Goal: Information Seeking & Learning: Find contact information

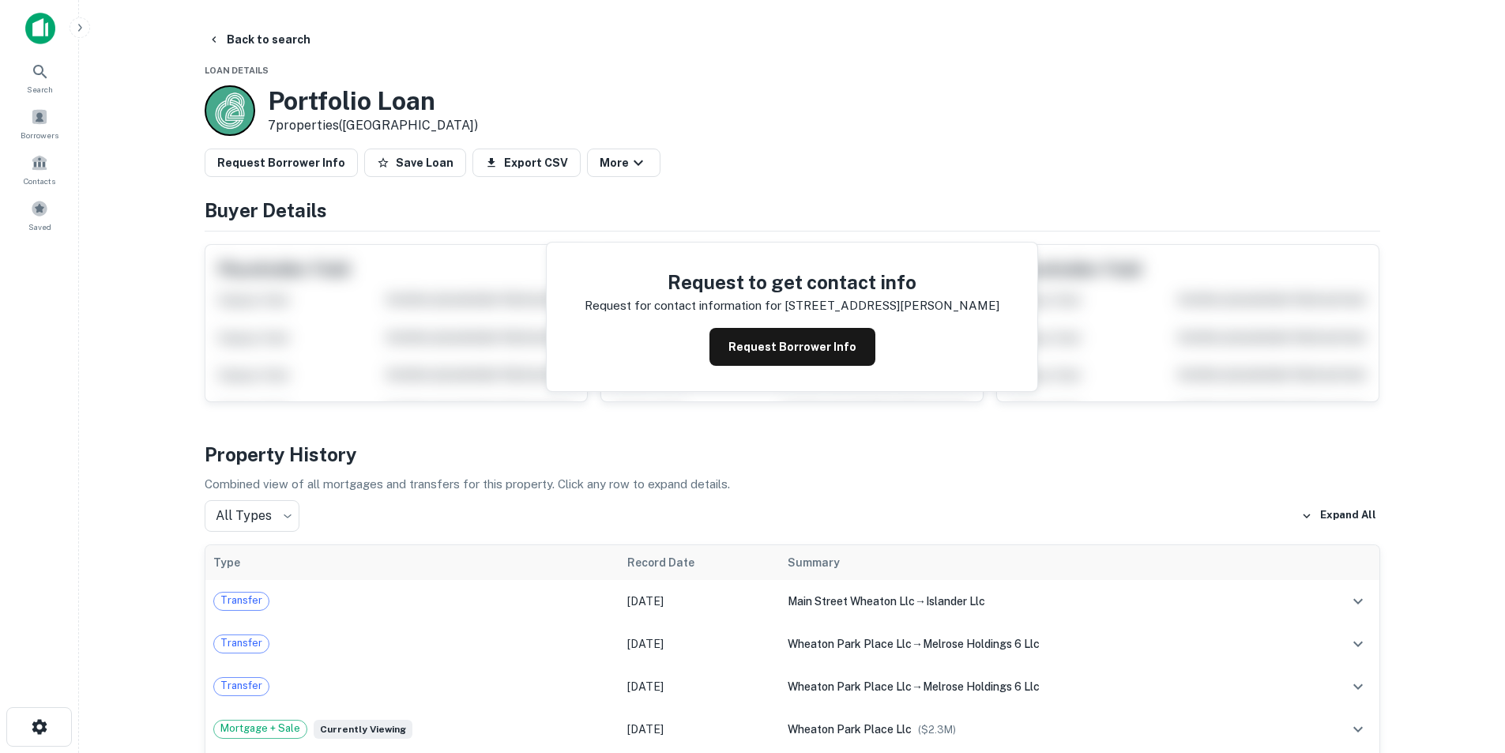
click at [51, 43] on img at bounding box center [40, 29] width 30 height 32
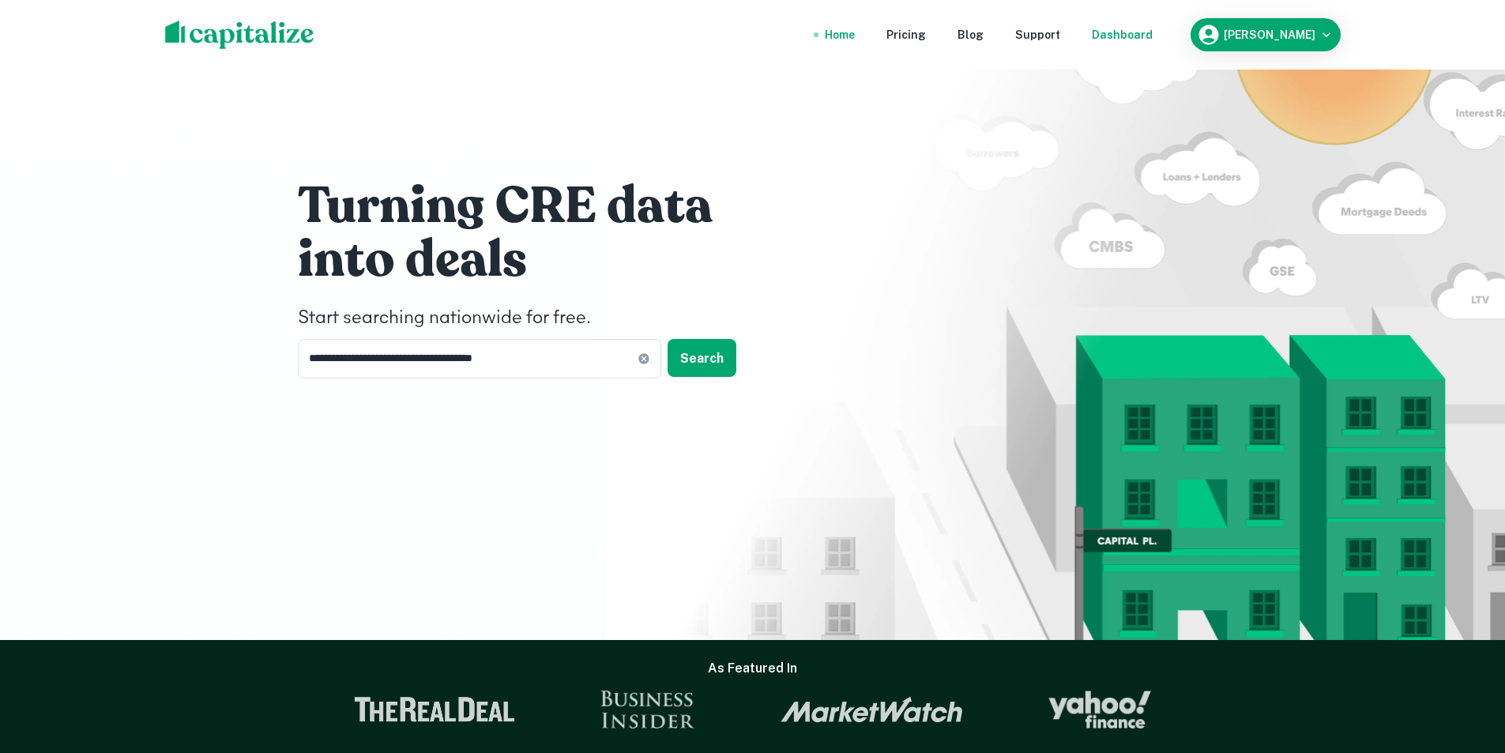
click at [1153, 40] on div "Dashboard" at bounding box center [1122, 34] width 61 height 17
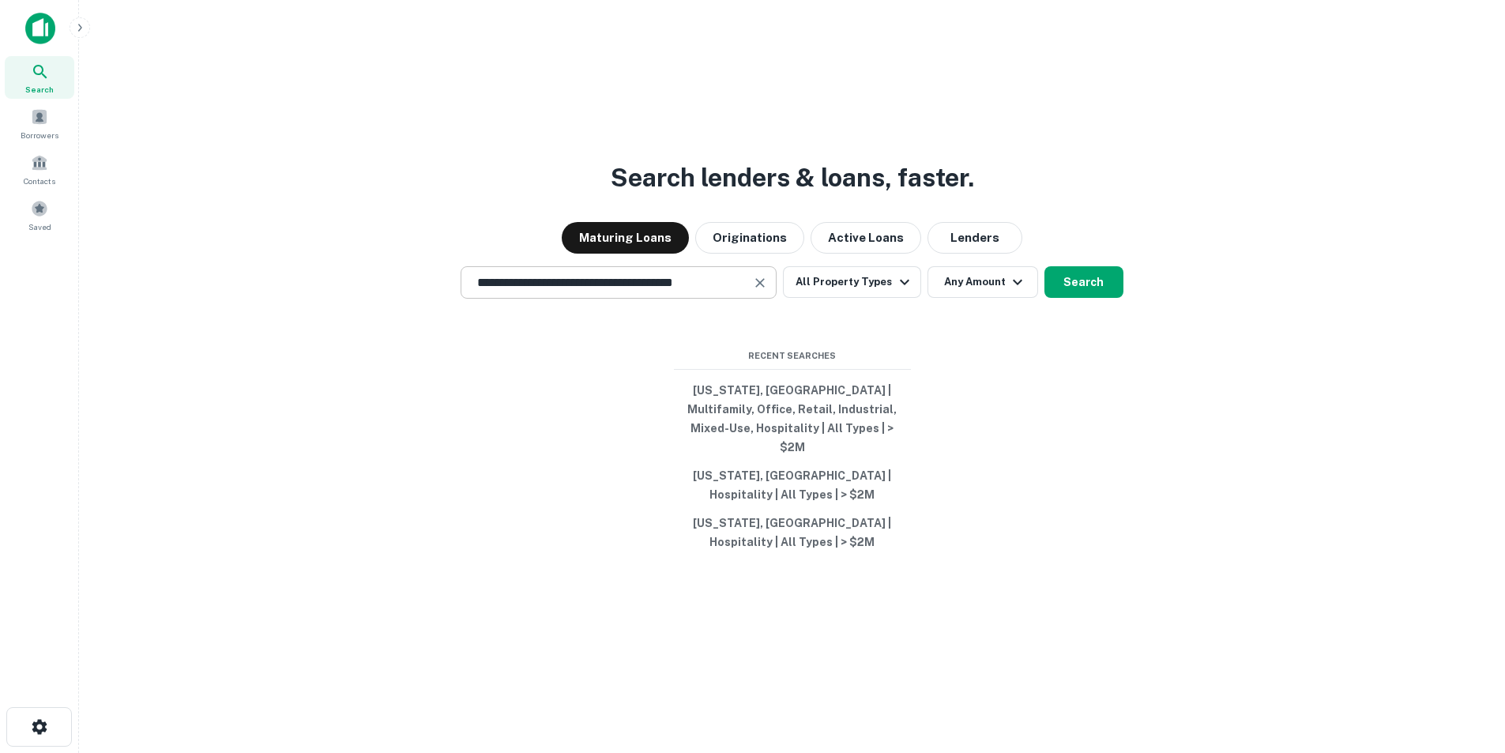
click at [774, 296] on div "**********" at bounding box center [619, 282] width 316 height 32
click at [758, 291] on icon "Clear" at bounding box center [760, 283] width 16 height 16
click at [865, 288] on button "All Property Types" at bounding box center [851, 282] width 137 height 32
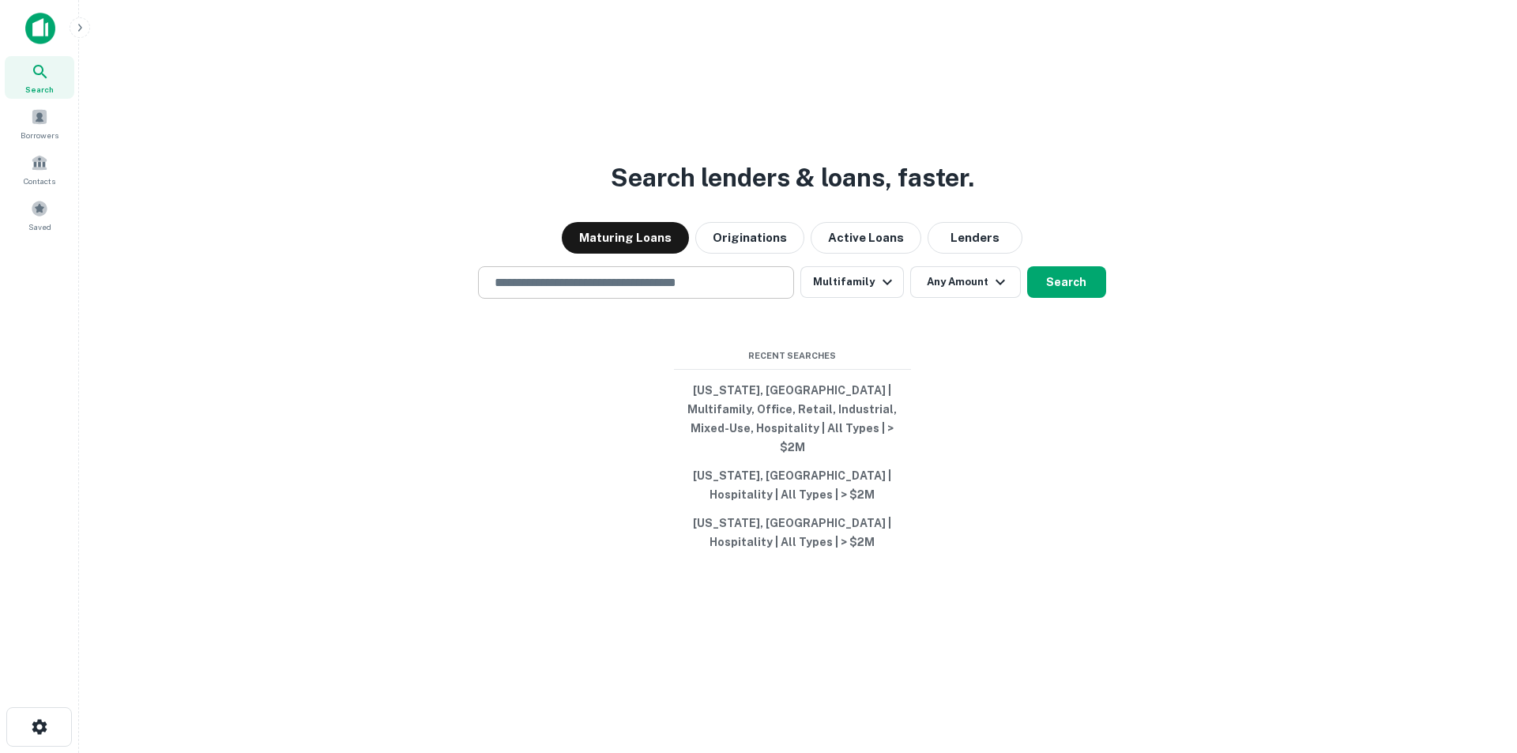
click at [1082, 752] on div at bounding box center [752, 753] width 1505 height 0
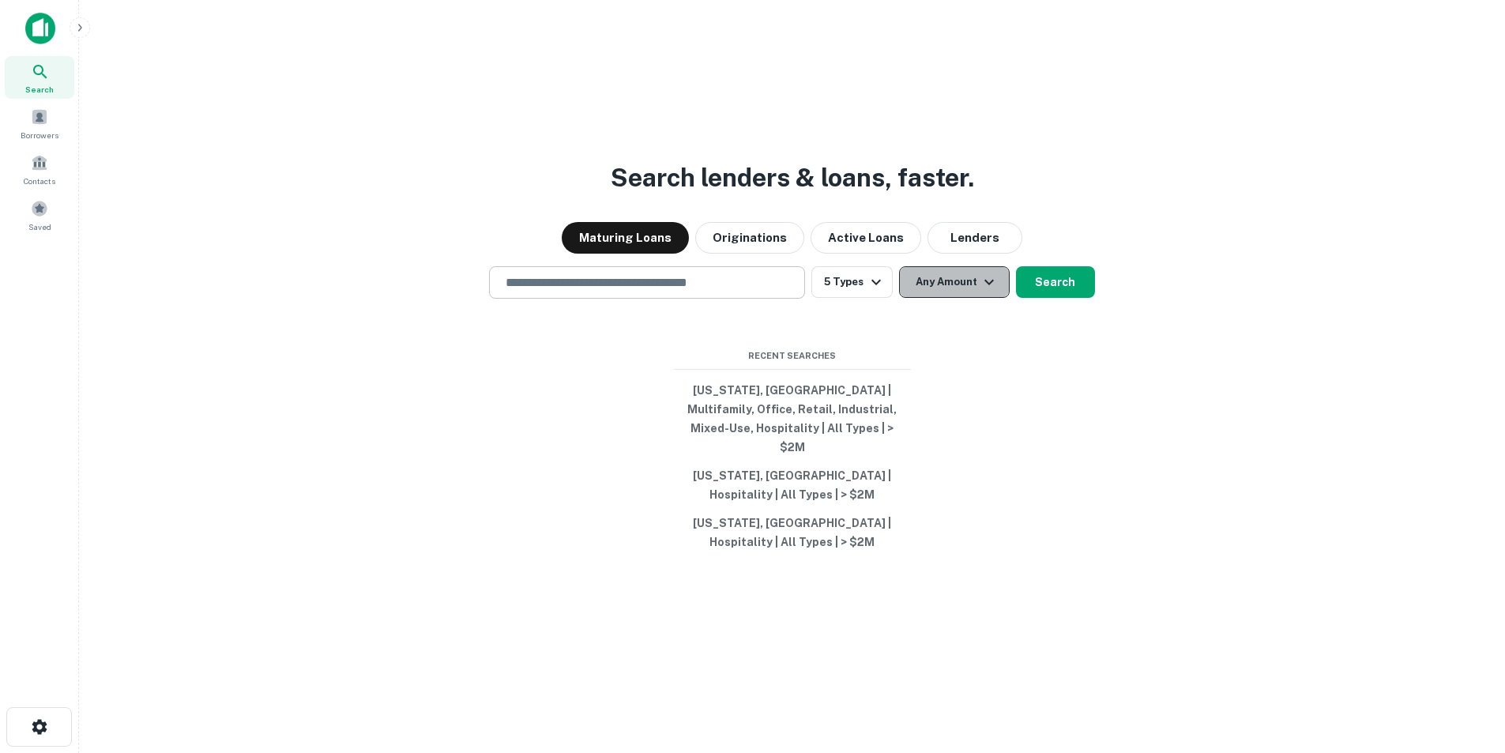
click at [970, 290] on button "Any Amount" at bounding box center [954, 282] width 111 height 32
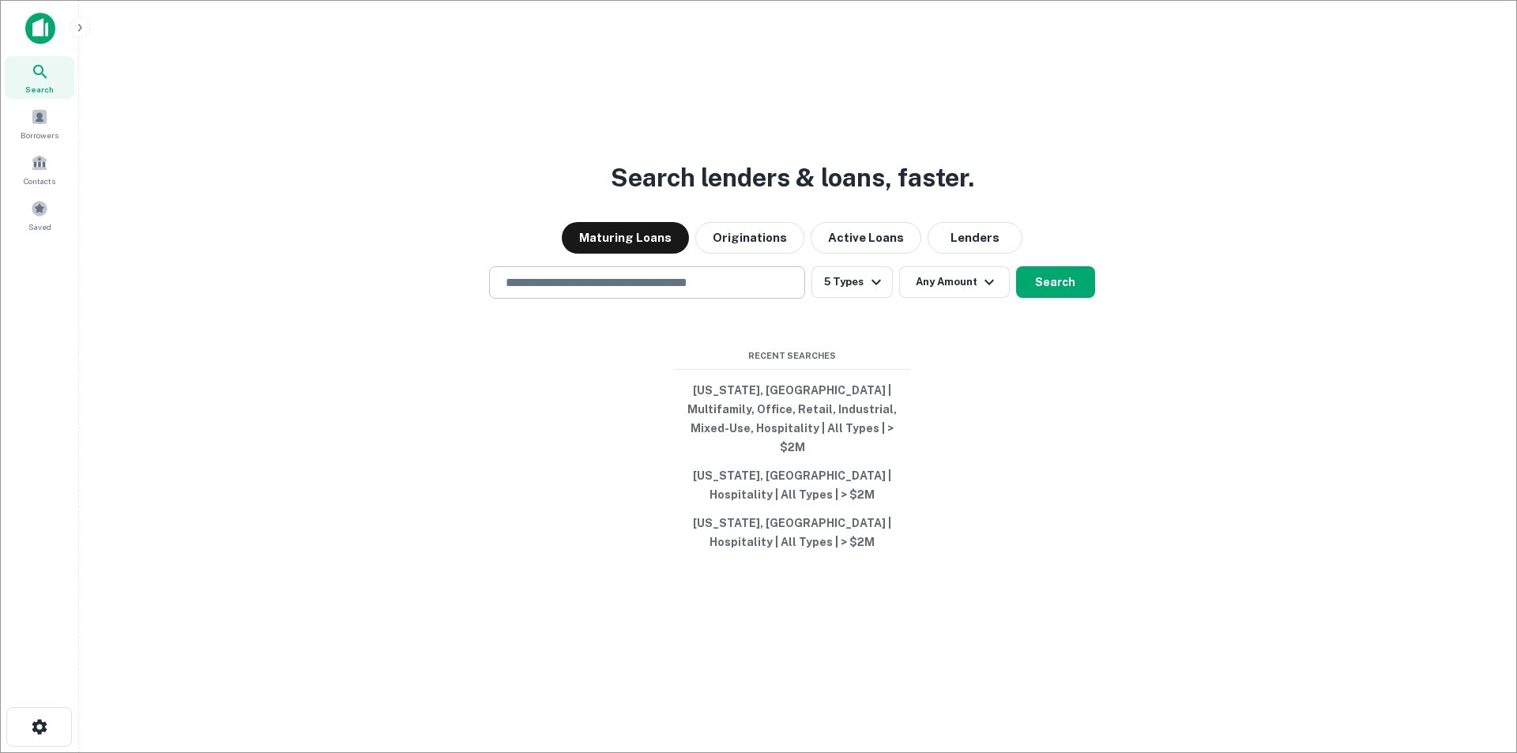
type input "*******"
click at [1101, 752] on div at bounding box center [752, 753] width 1505 height 0
click at [1062, 281] on button "Search" at bounding box center [1055, 282] width 79 height 32
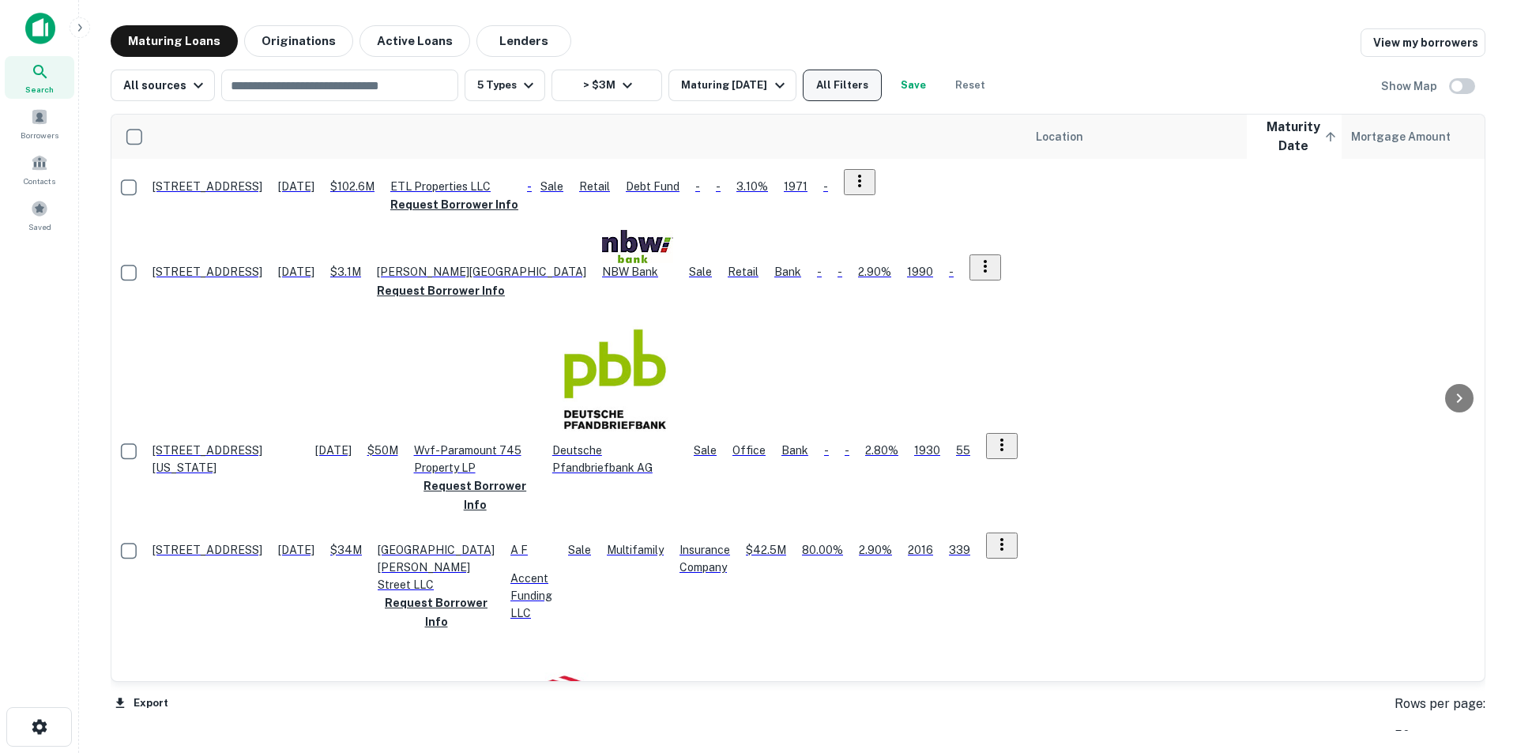
click at [821, 93] on button "All Filters" at bounding box center [842, 86] width 79 height 32
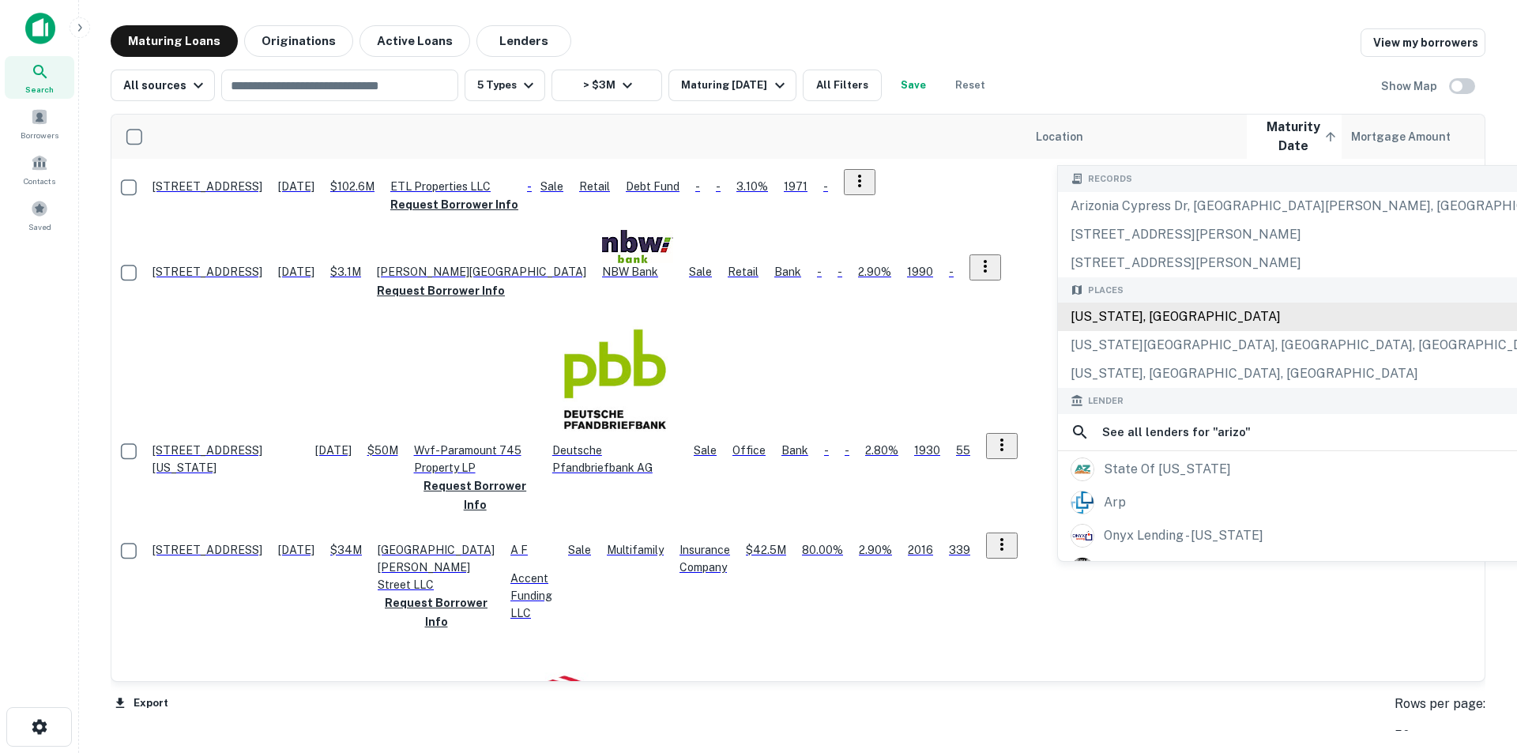
click at [1101, 331] on div "Arizona, USA" at bounding box center [1342, 317] width 568 height 28
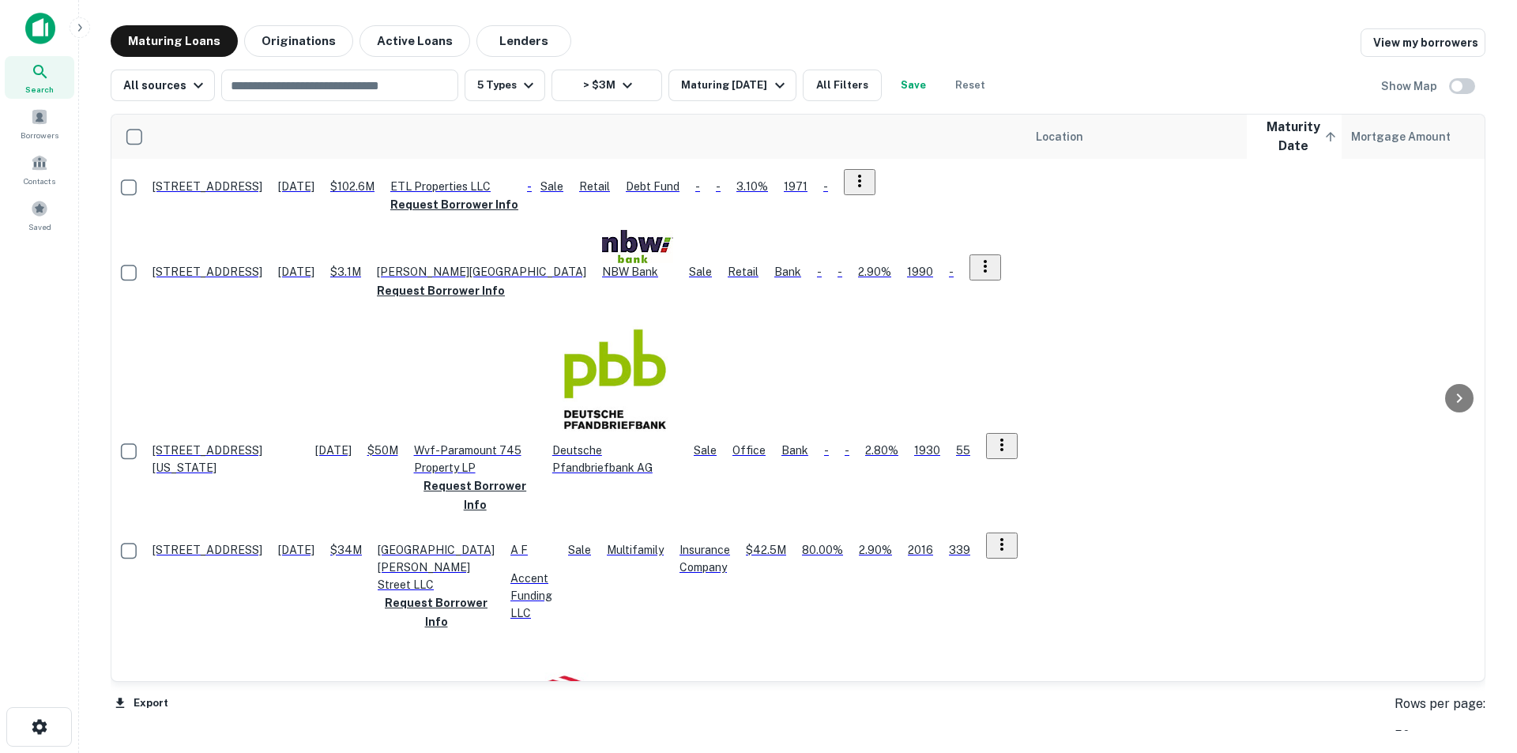
scroll to position [632, 0]
type input "**********"
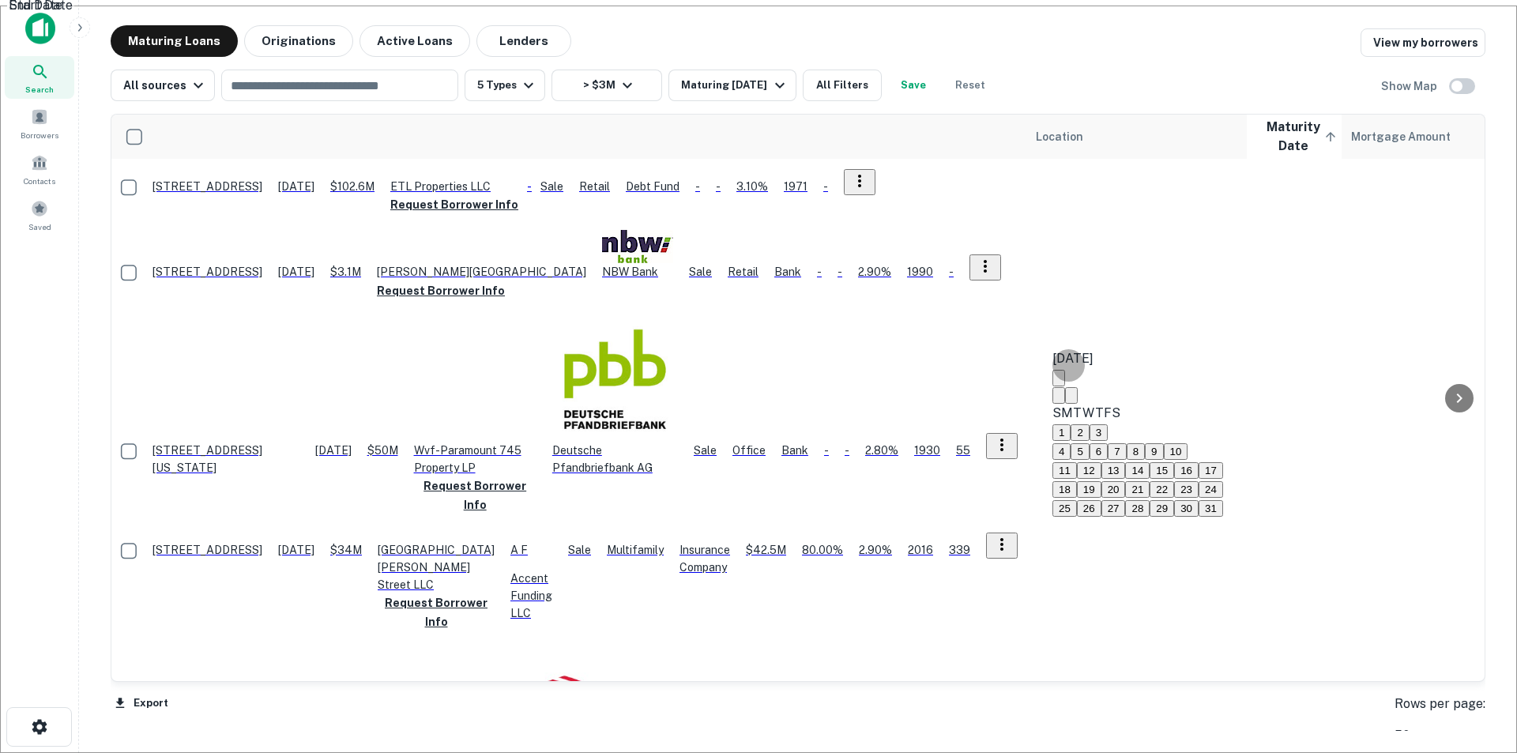
click at [1071, 399] on icon "Next month" at bounding box center [1071, 399] width 0 height 0
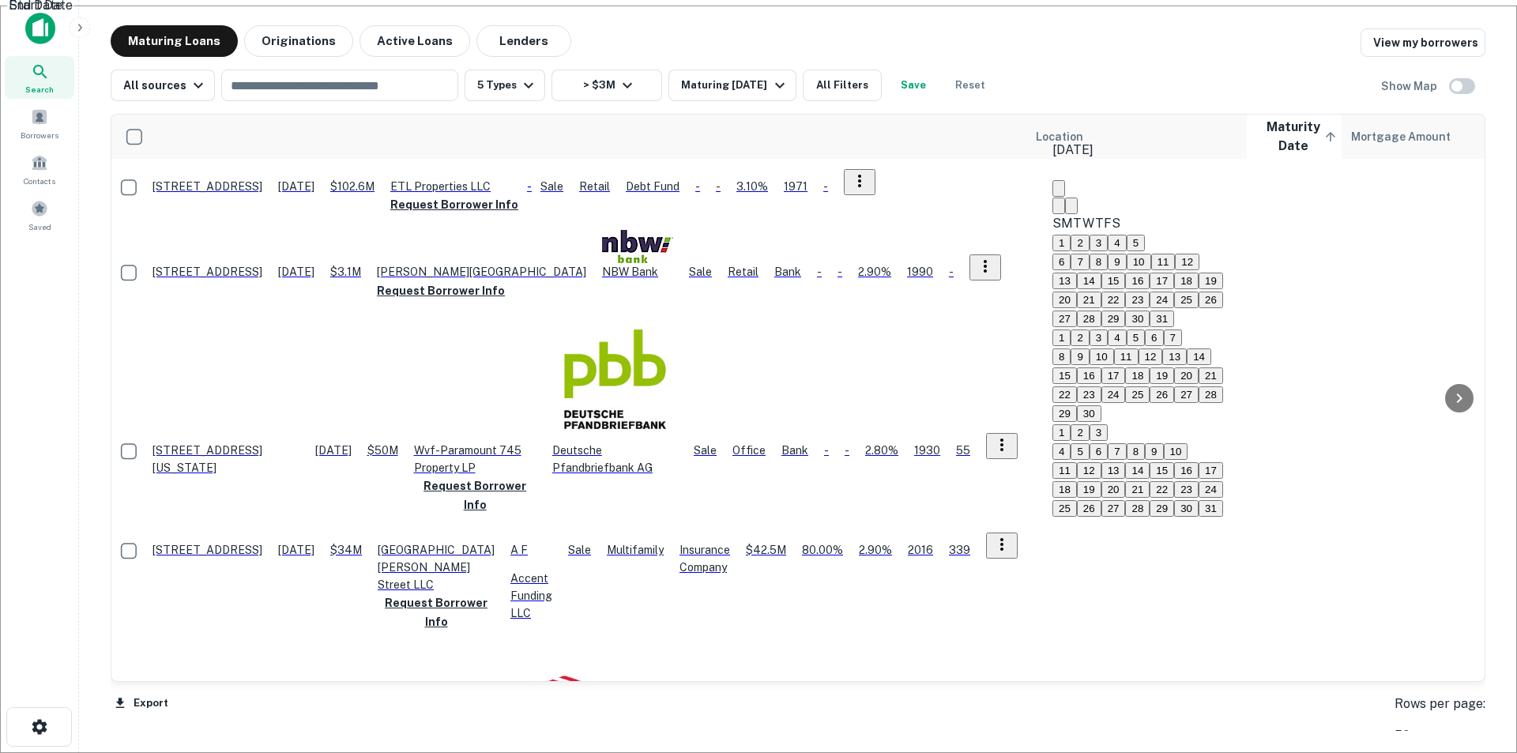
click at [1071, 209] on icon "Next month" at bounding box center [1071, 209] width 0 height 0
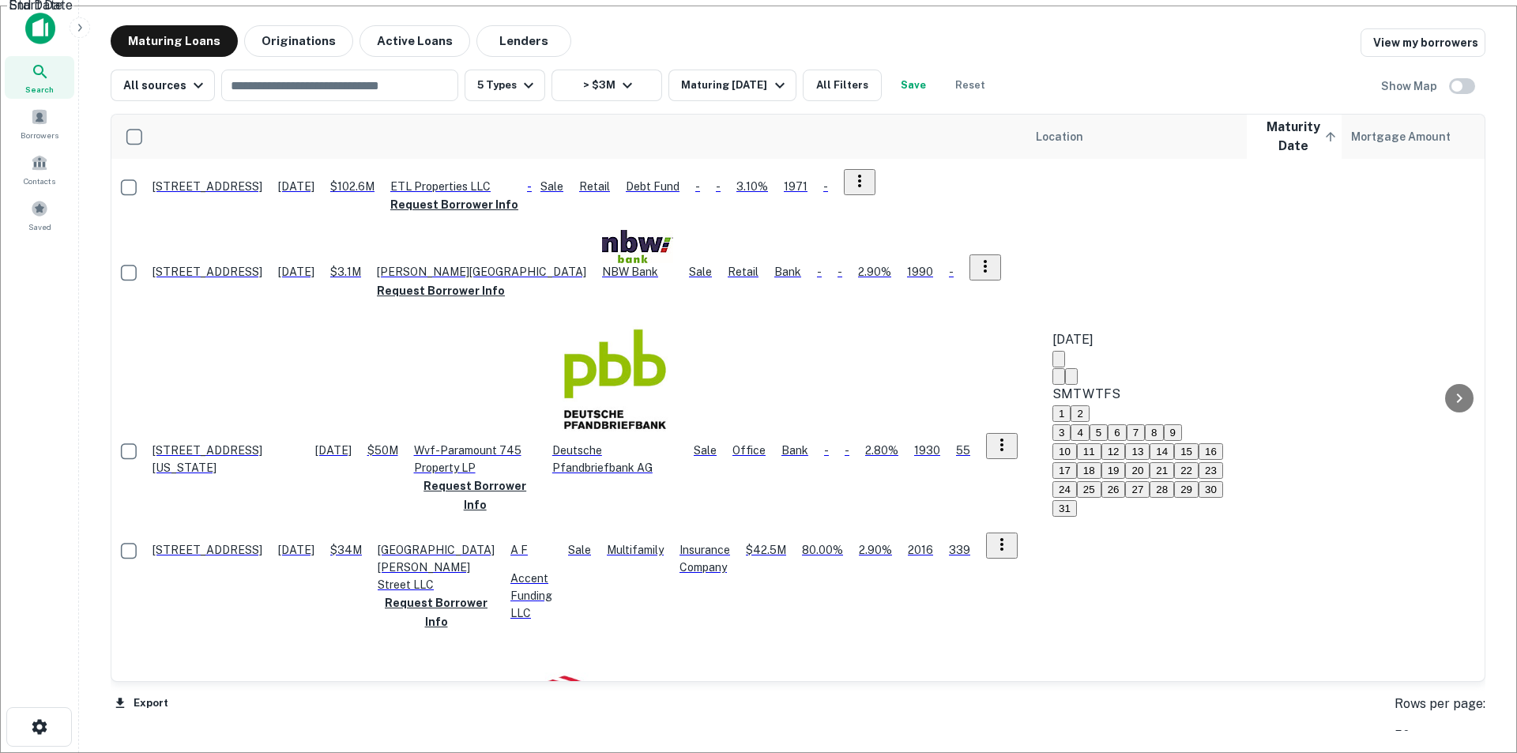
click at [1071, 380] on icon "Next month" at bounding box center [1071, 380] width 0 height 0
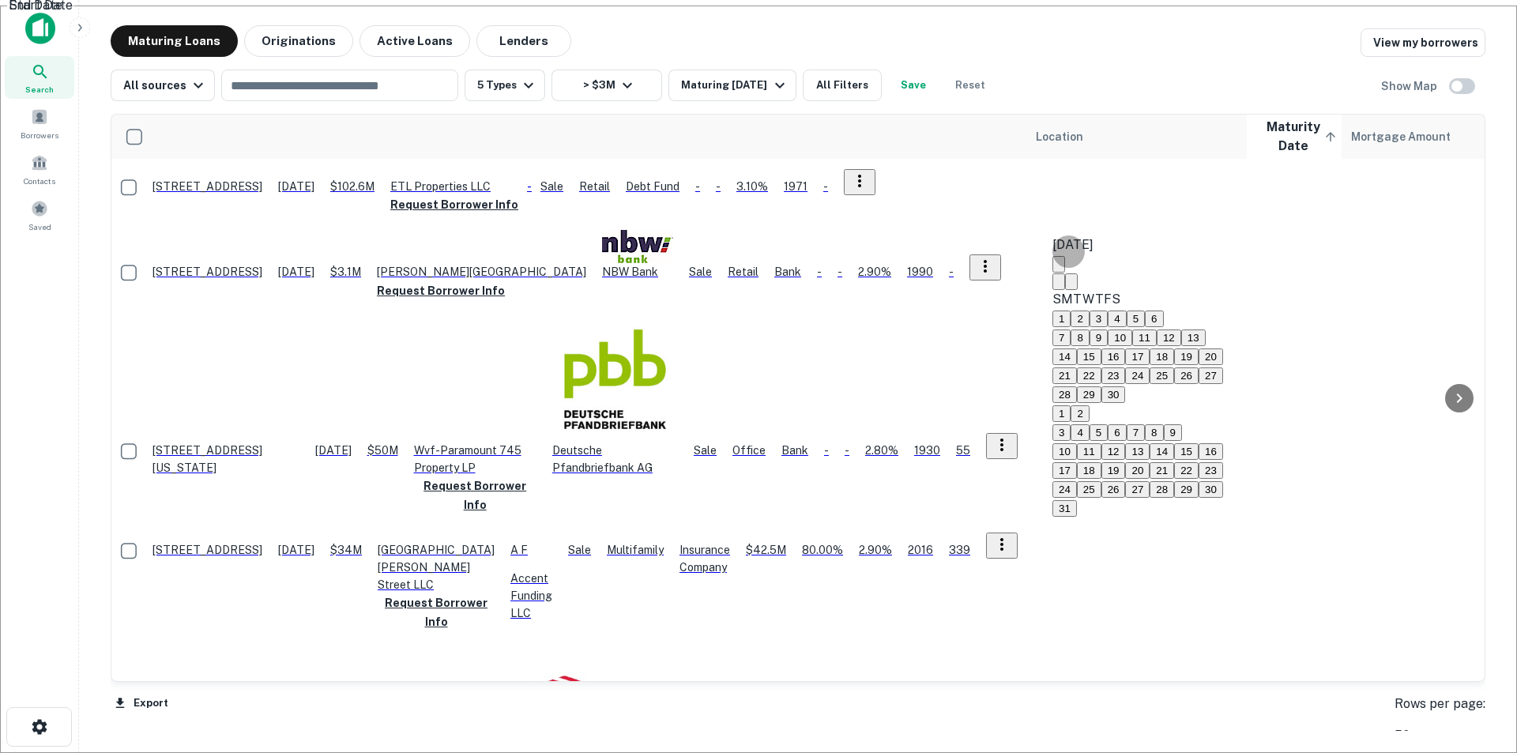
click at [1071, 285] on icon "Next month" at bounding box center [1071, 285] width 0 height 0
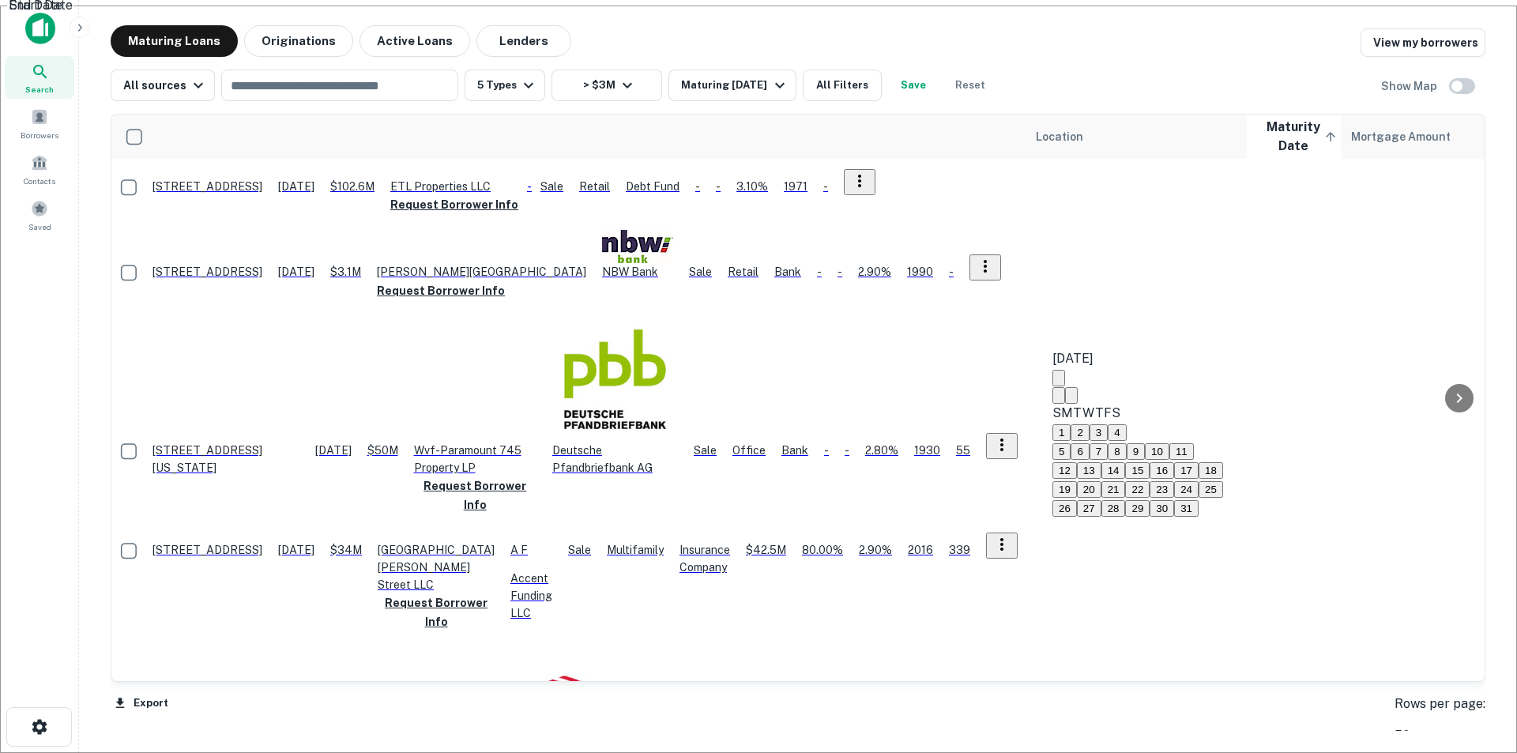
click at [1071, 399] on icon "Next month" at bounding box center [1071, 399] width 0 height 0
click at [1071, 380] on icon "Next month" at bounding box center [1071, 380] width 0 height 0
click at [1071, 424] on button "1" at bounding box center [1061, 432] width 18 height 17
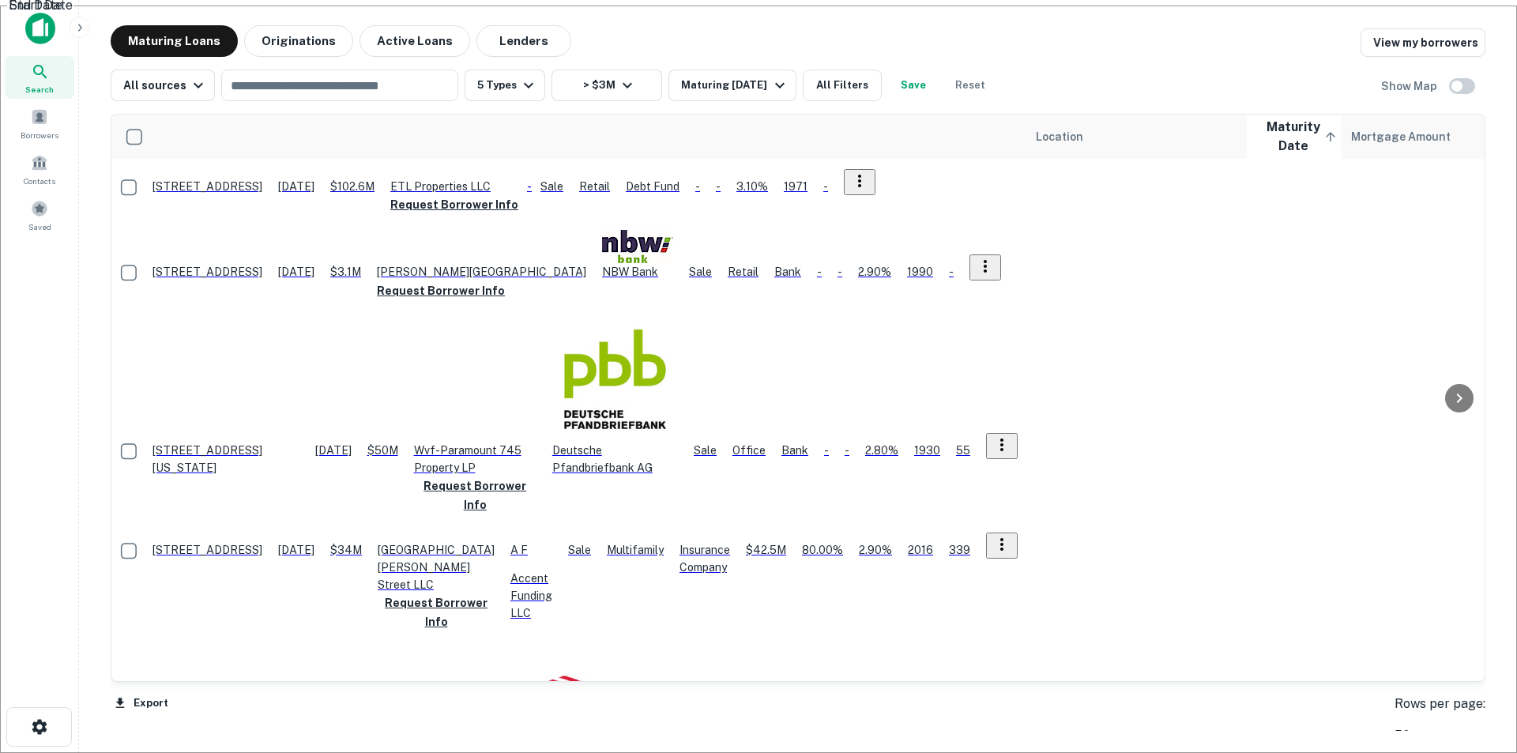
type input "**********"
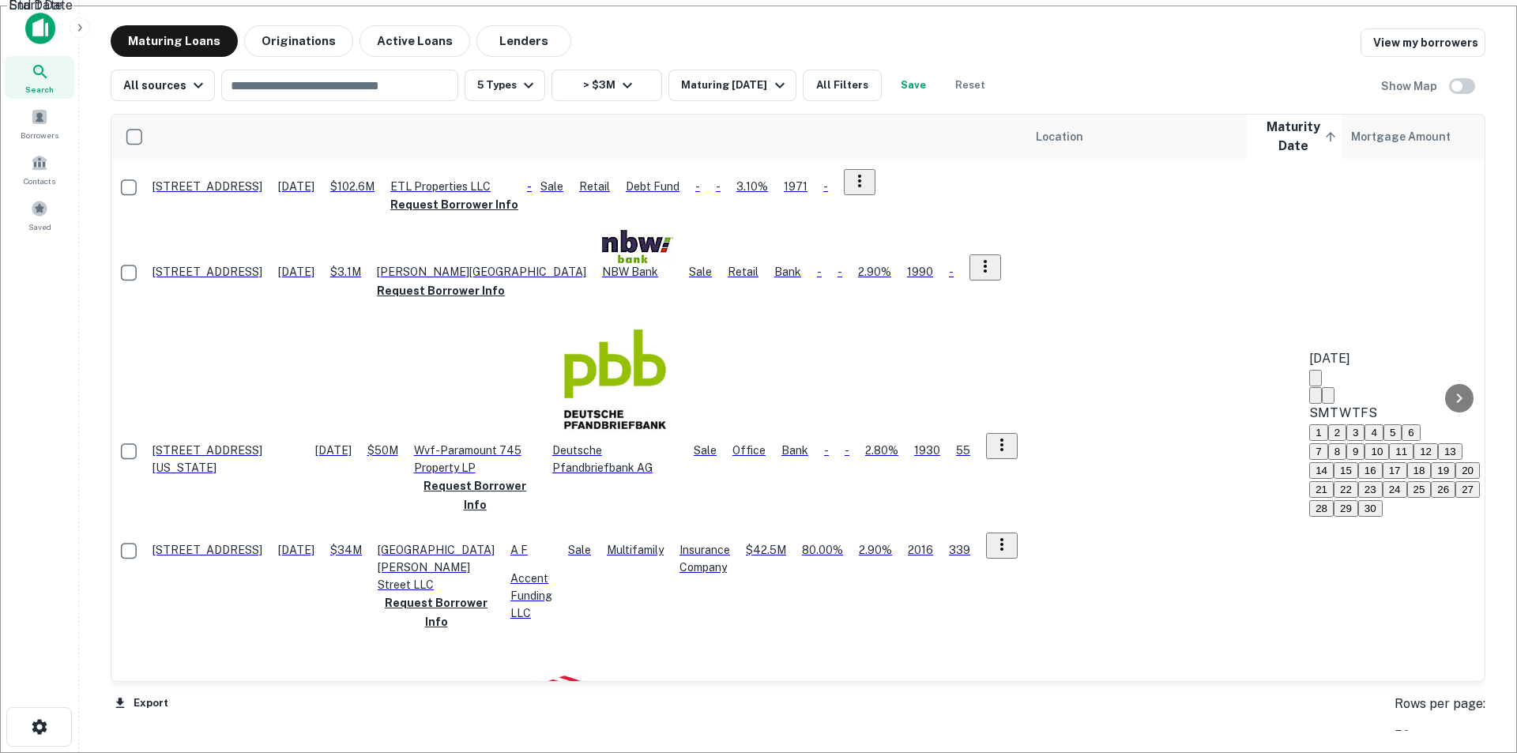
click at [1328, 399] on icon "Next month" at bounding box center [1328, 399] width 0 height 0
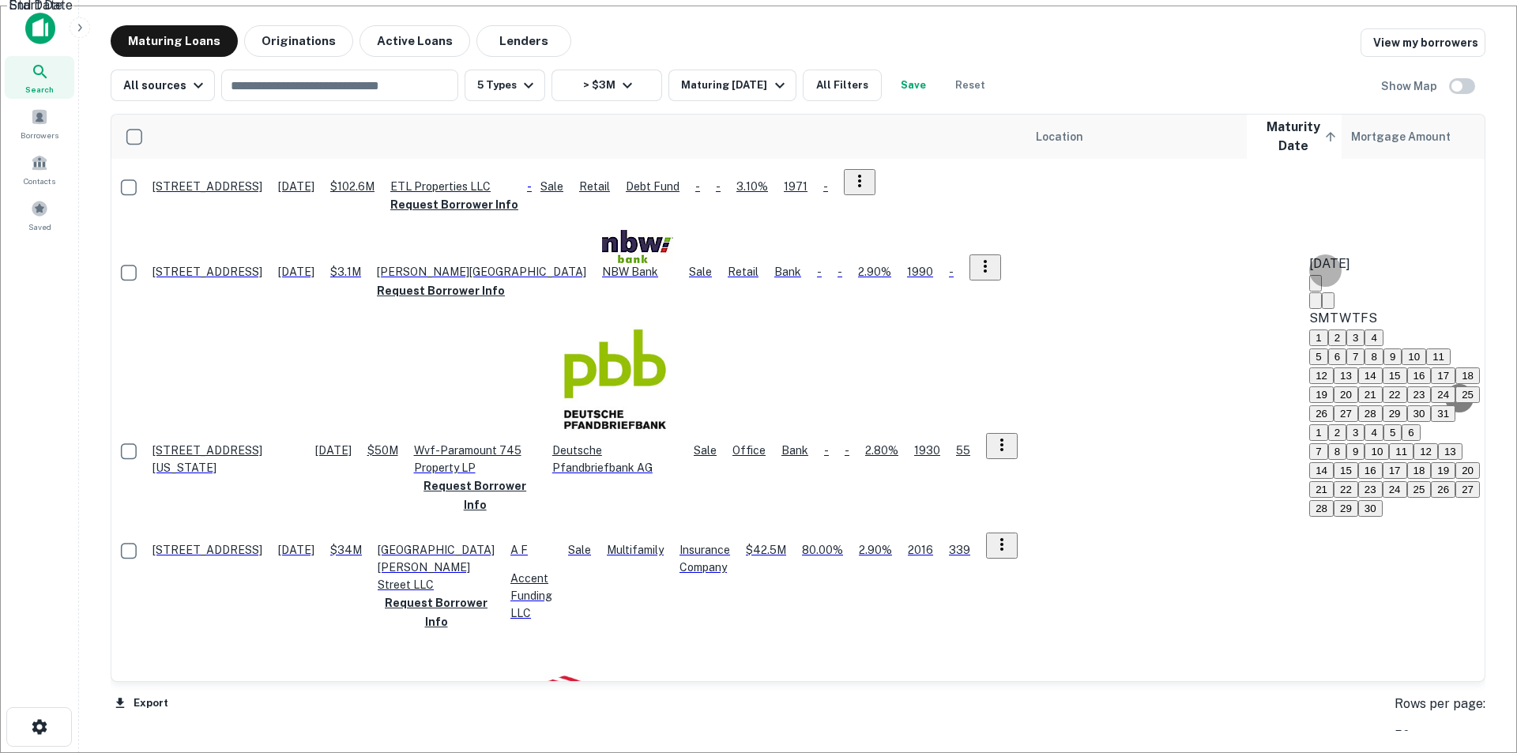
click at [1328, 304] on icon "Next month" at bounding box center [1328, 304] width 0 height 0
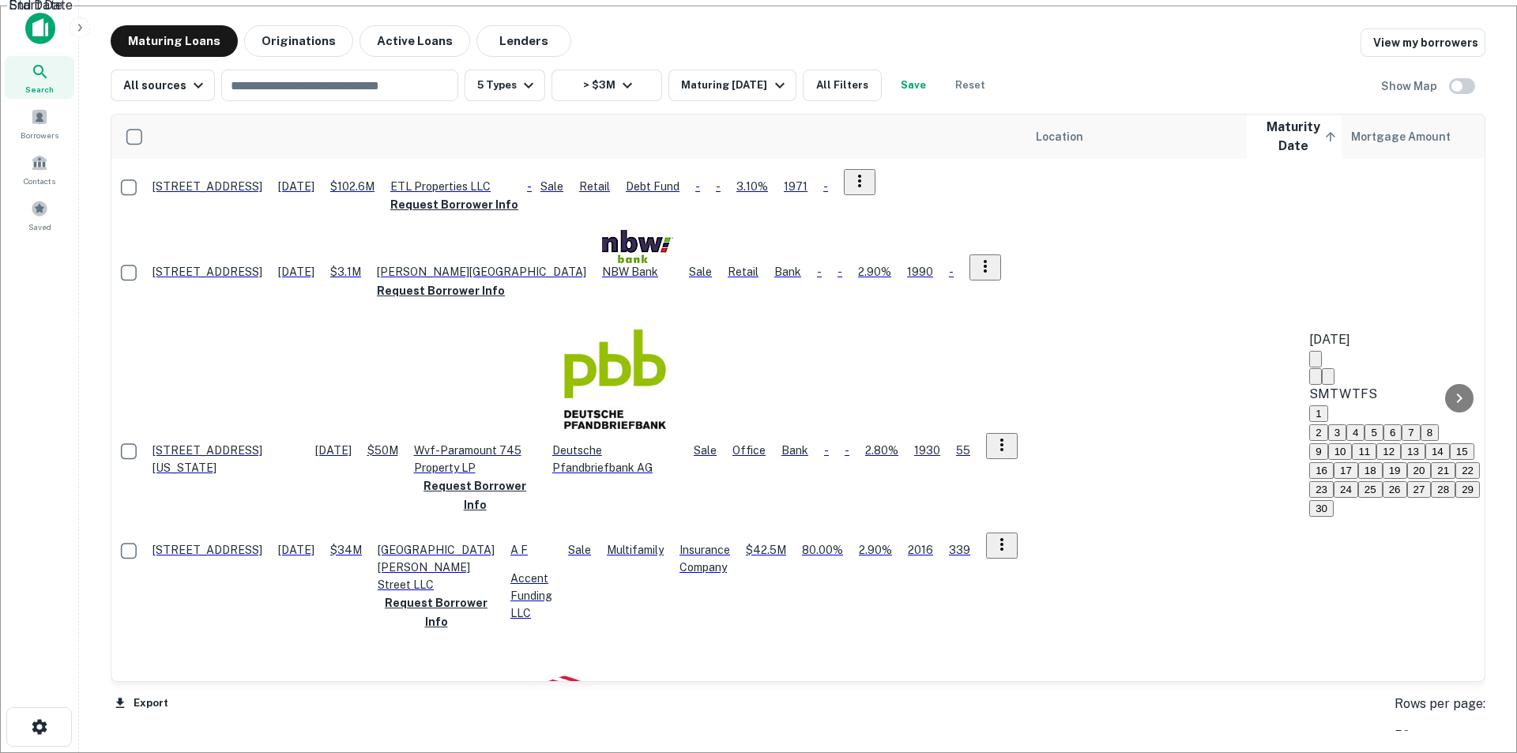
click at [1328, 380] on icon "Next month" at bounding box center [1328, 380] width 0 height 0
click at [1383, 500] on button "31" at bounding box center [1395, 508] width 24 height 17
type input "**********"
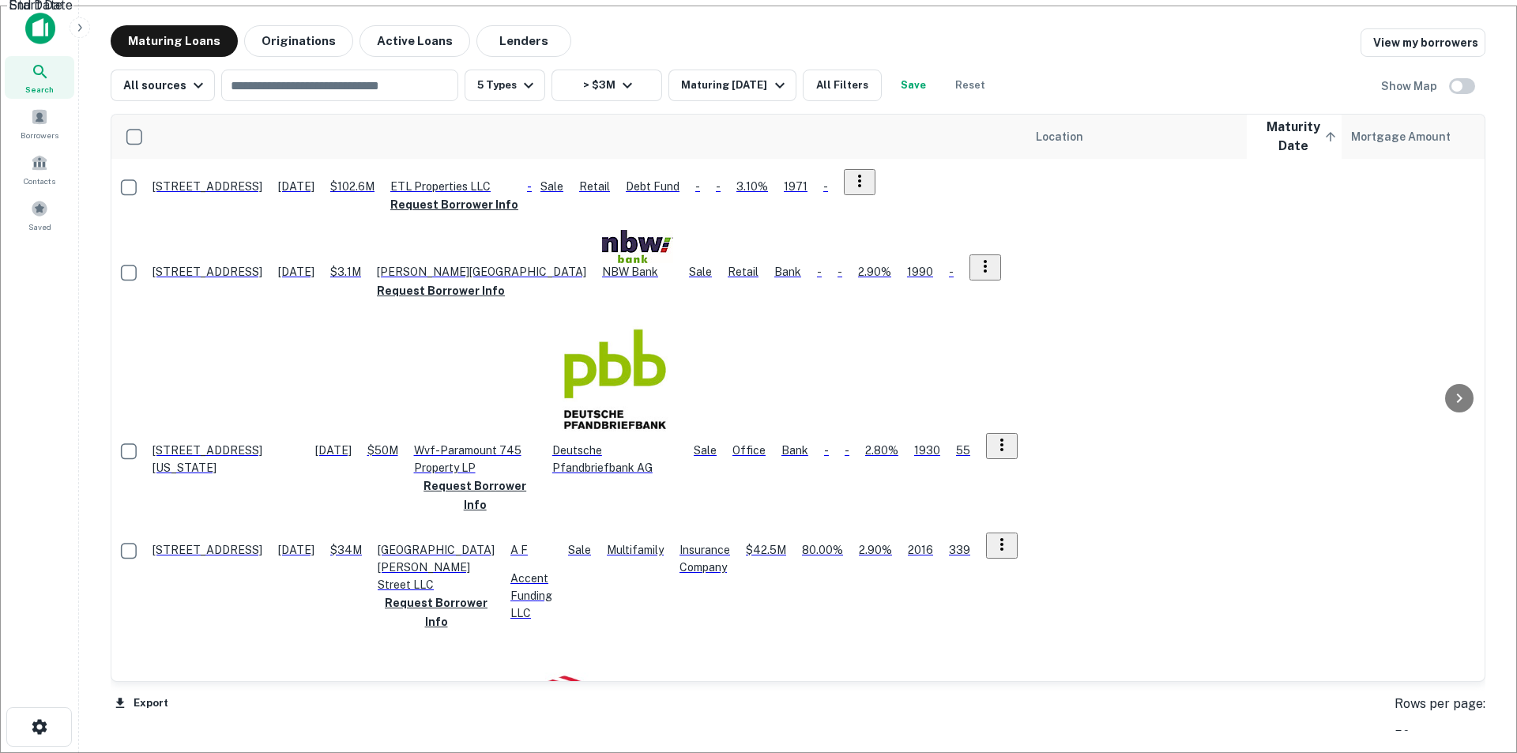
scroll to position [956, 0]
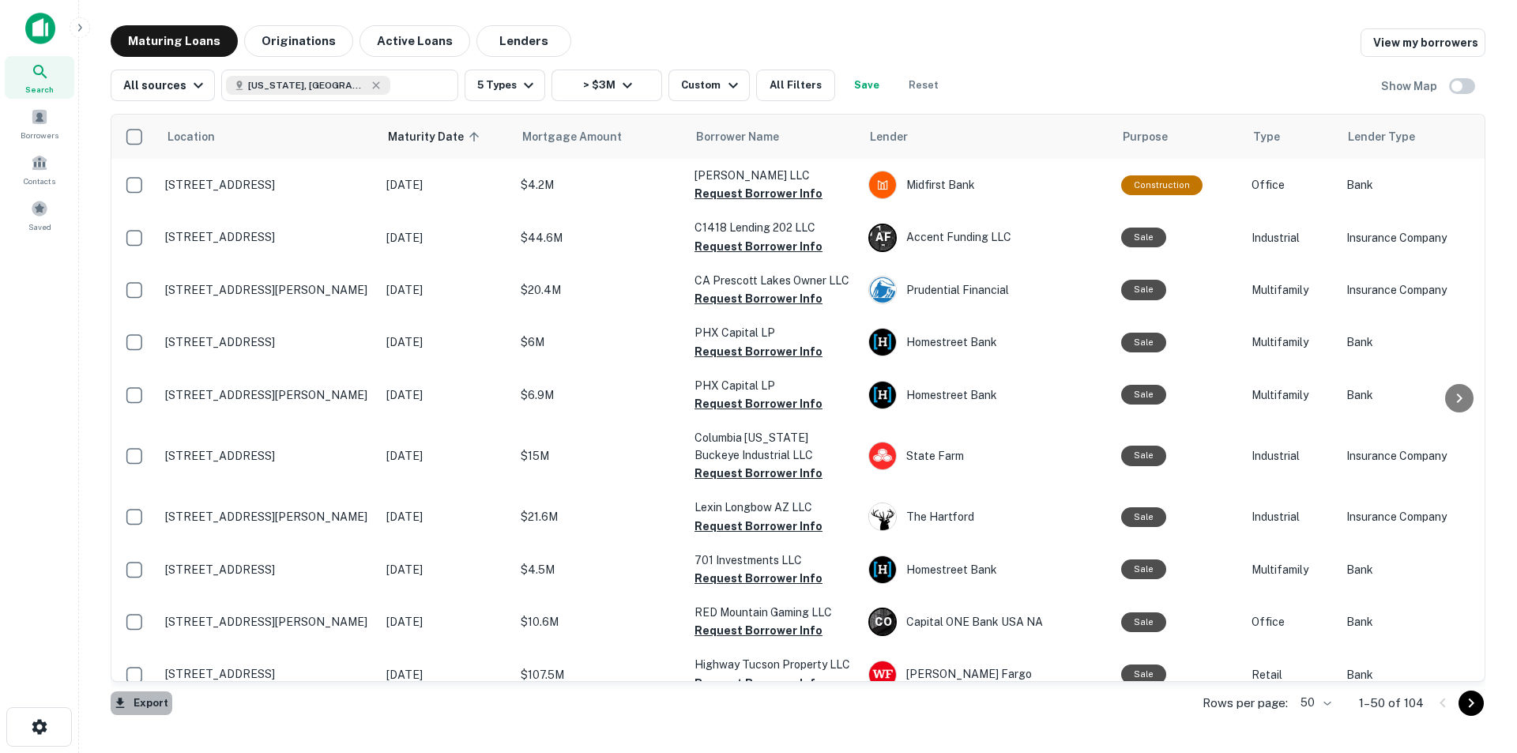
click at [145, 706] on button "Export" at bounding box center [142, 703] width 62 height 24
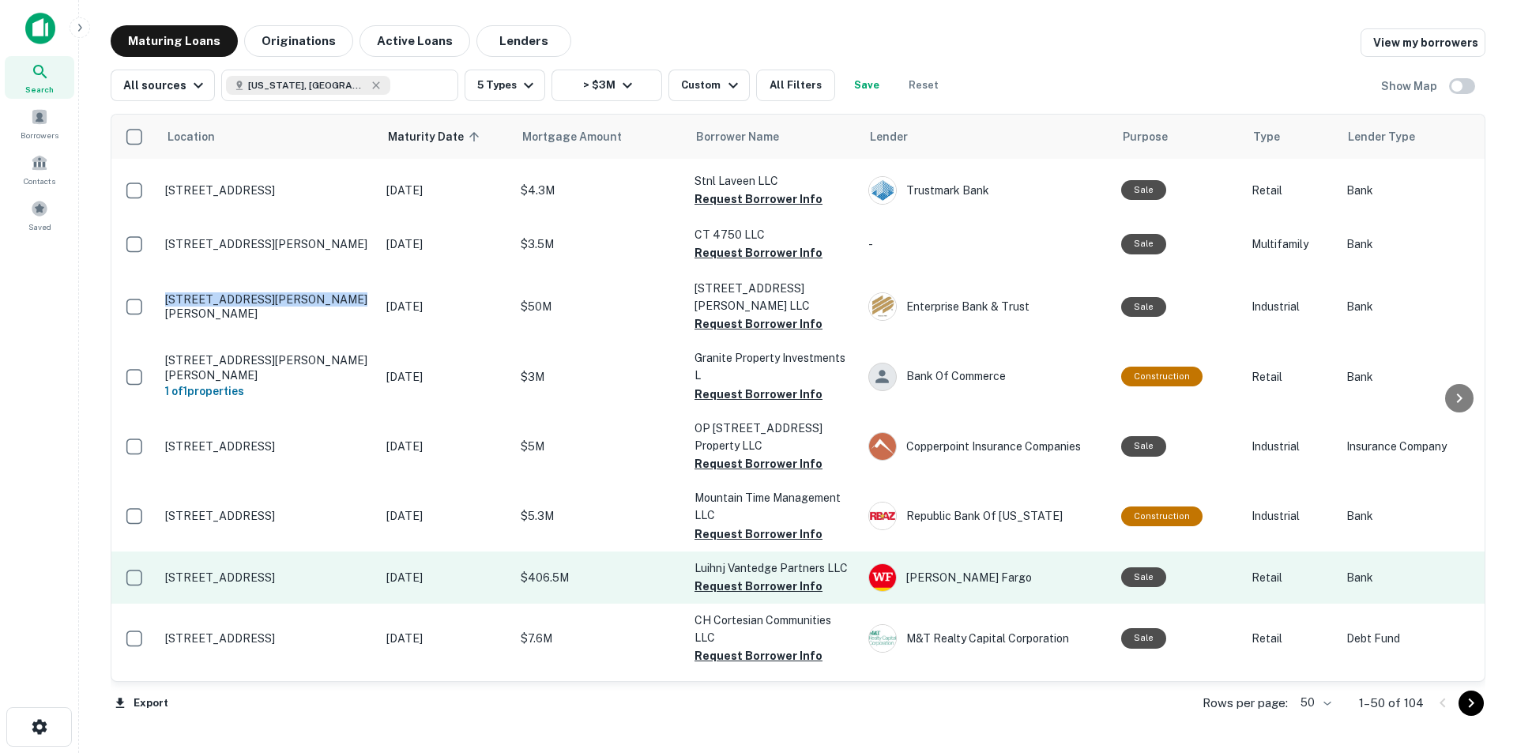
scroll to position [1343, 0]
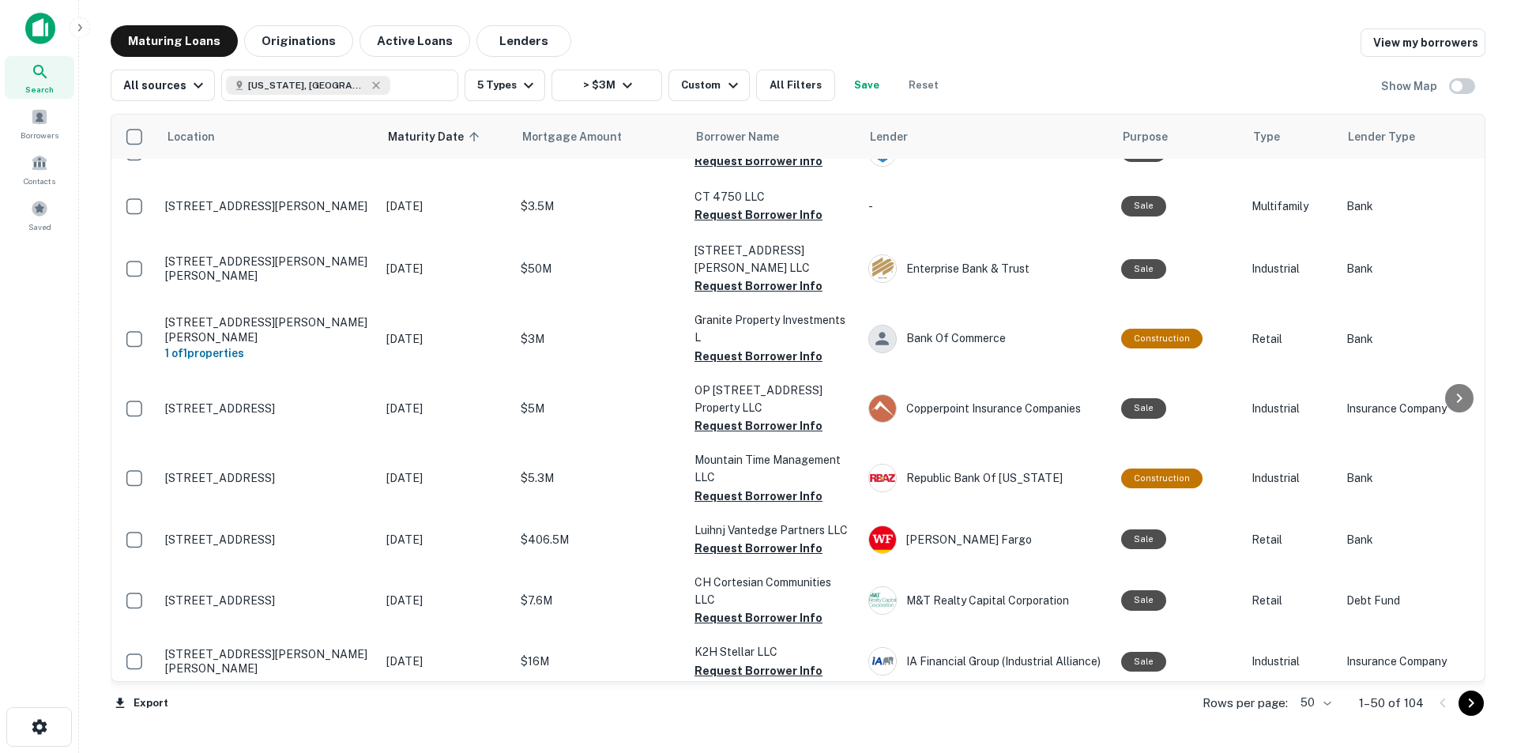
click at [649, 36] on div "Maturing Loans Originations Active Loans Lenders View my borrowers" at bounding box center [798, 41] width 1375 height 32
click at [832, 20] on main "Maturing Loans Originations Active Loans Lenders View my borrowers All sources …" at bounding box center [798, 376] width 1438 height 753
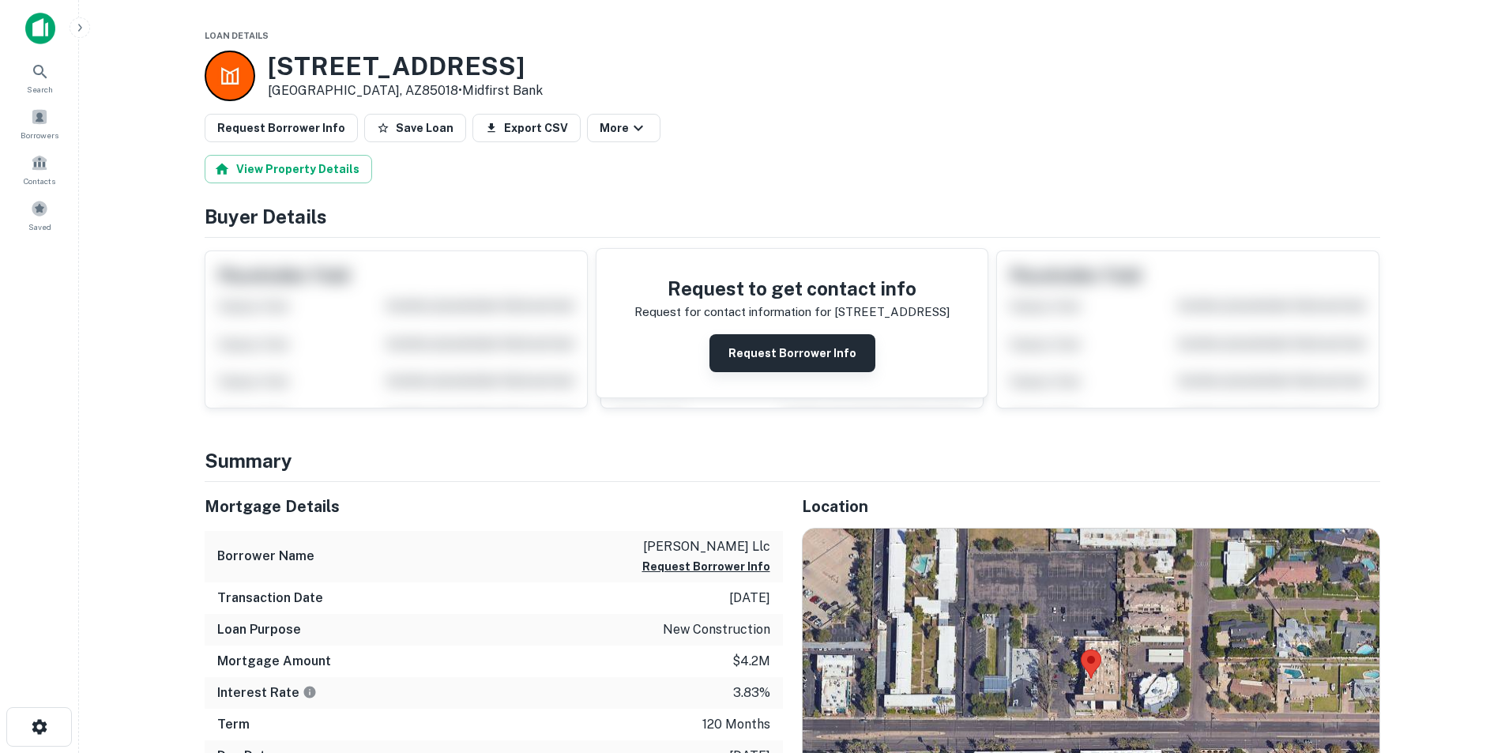
click at [839, 358] on button "Request Borrower Info" at bounding box center [793, 353] width 166 height 38
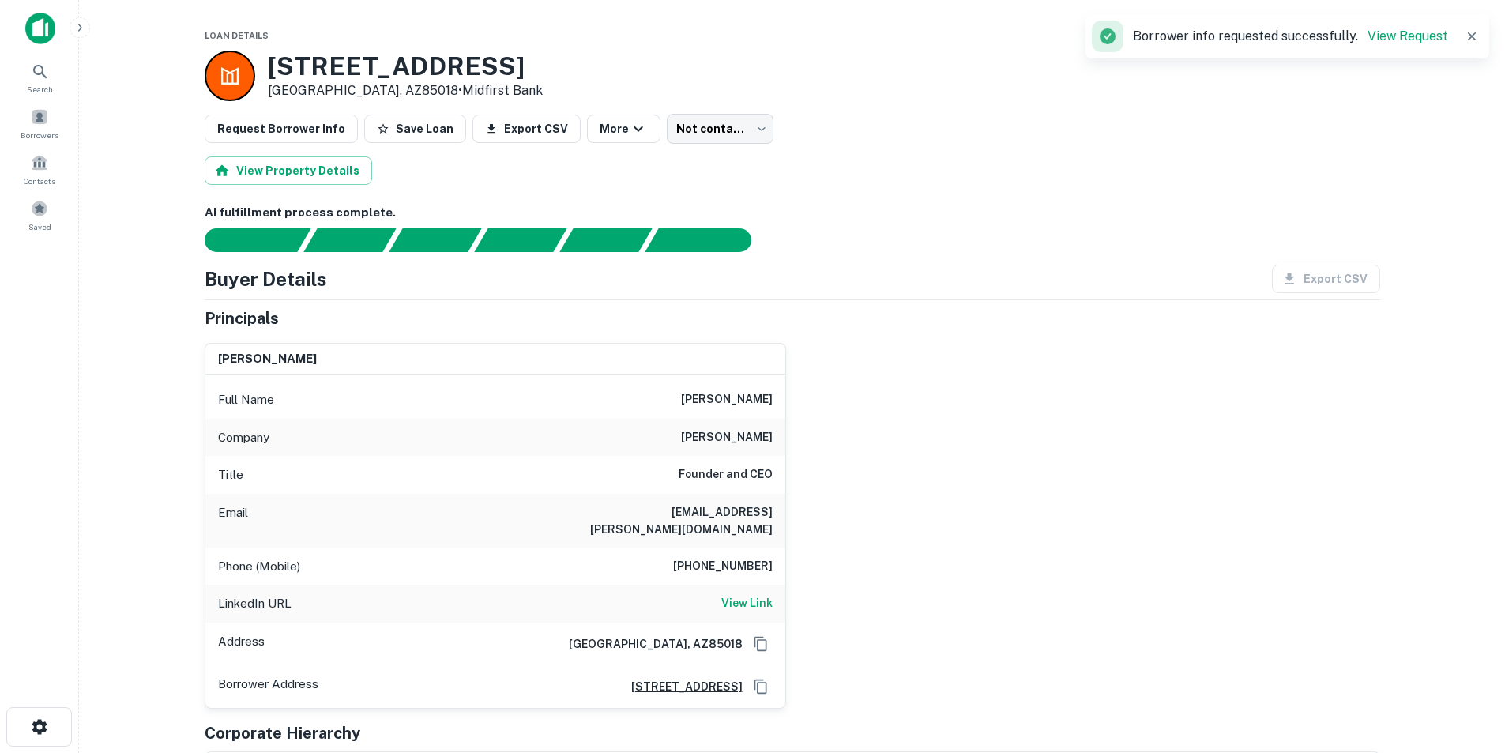
click at [743, 386] on div "Full Name tim riester" at bounding box center [495, 400] width 580 height 38
click at [740, 399] on h6 "tim riester" at bounding box center [727, 399] width 92 height 19
copy h6 "tim riester"
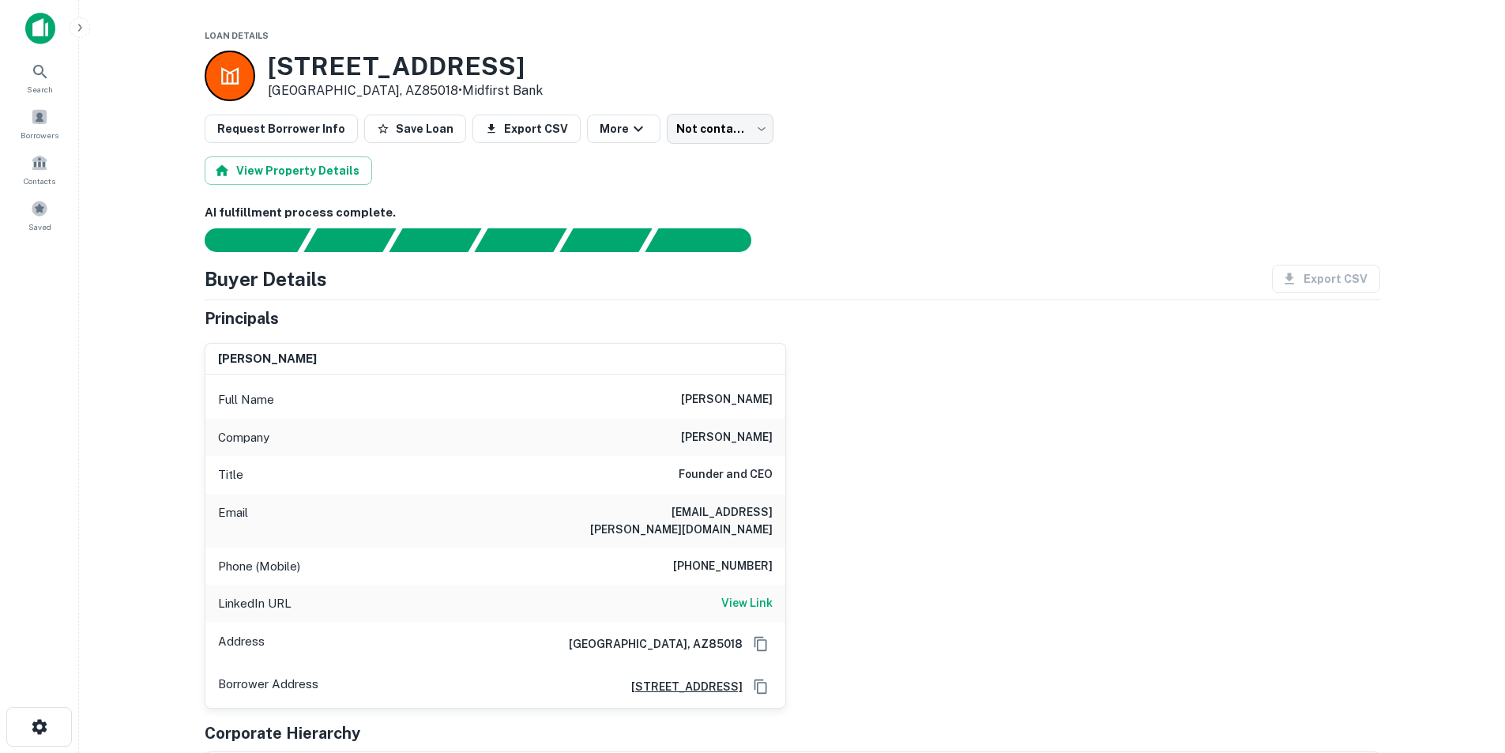
click at [731, 557] on h6 "602-462-2200" at bounding box center [723, 566] width 100 height 19
copy h6 "602-462-2200"
click at [728, 506] on h6 "triester@riester.com" at bounding box center [678, 520] width 190 height 35
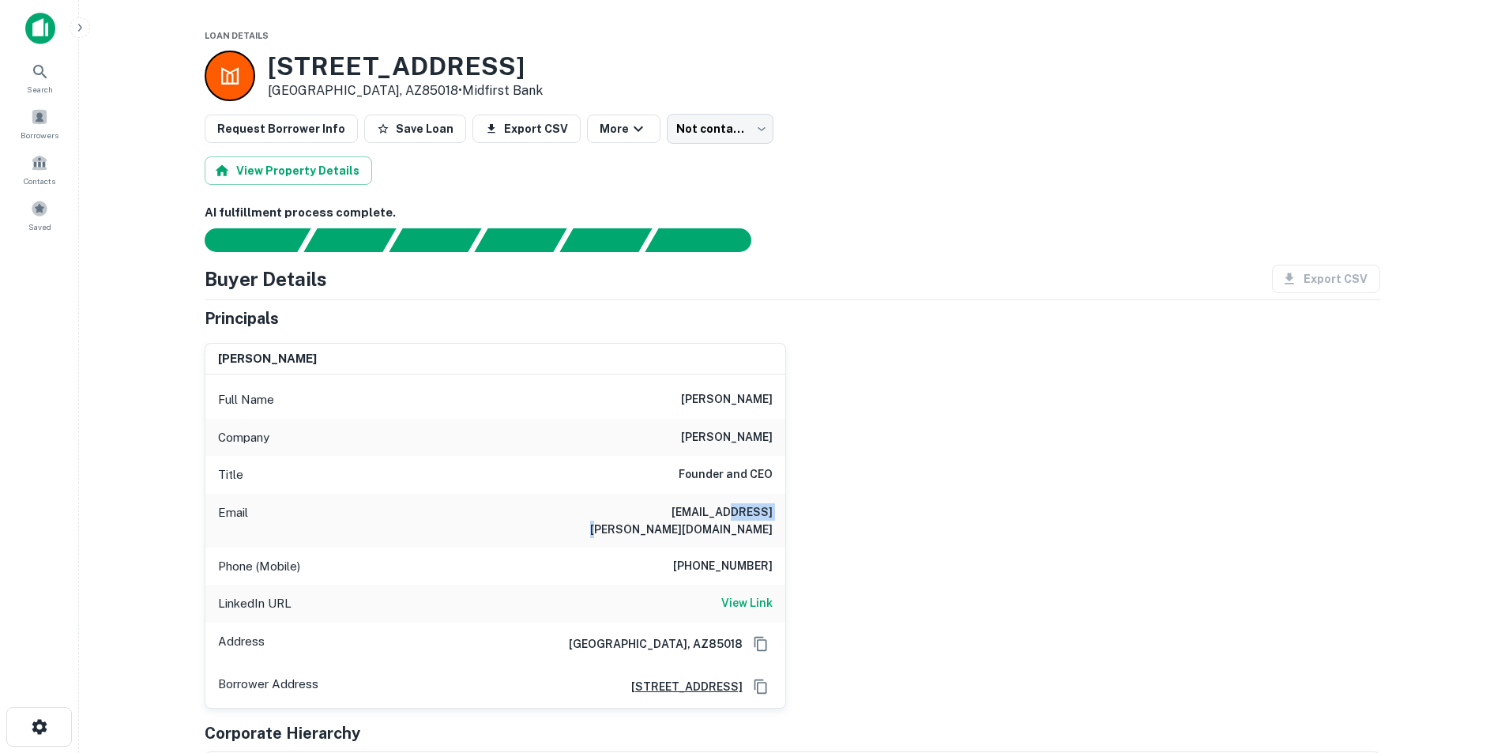
click at [728, 506] on h6 "triester@riester.com" at bounding box center [678, 520] width 190 height 35
copy h6 "triester@riester.com"
click at [734, 594] on h6 "View Link" at bounding box center [746, 602] width 51 height 17
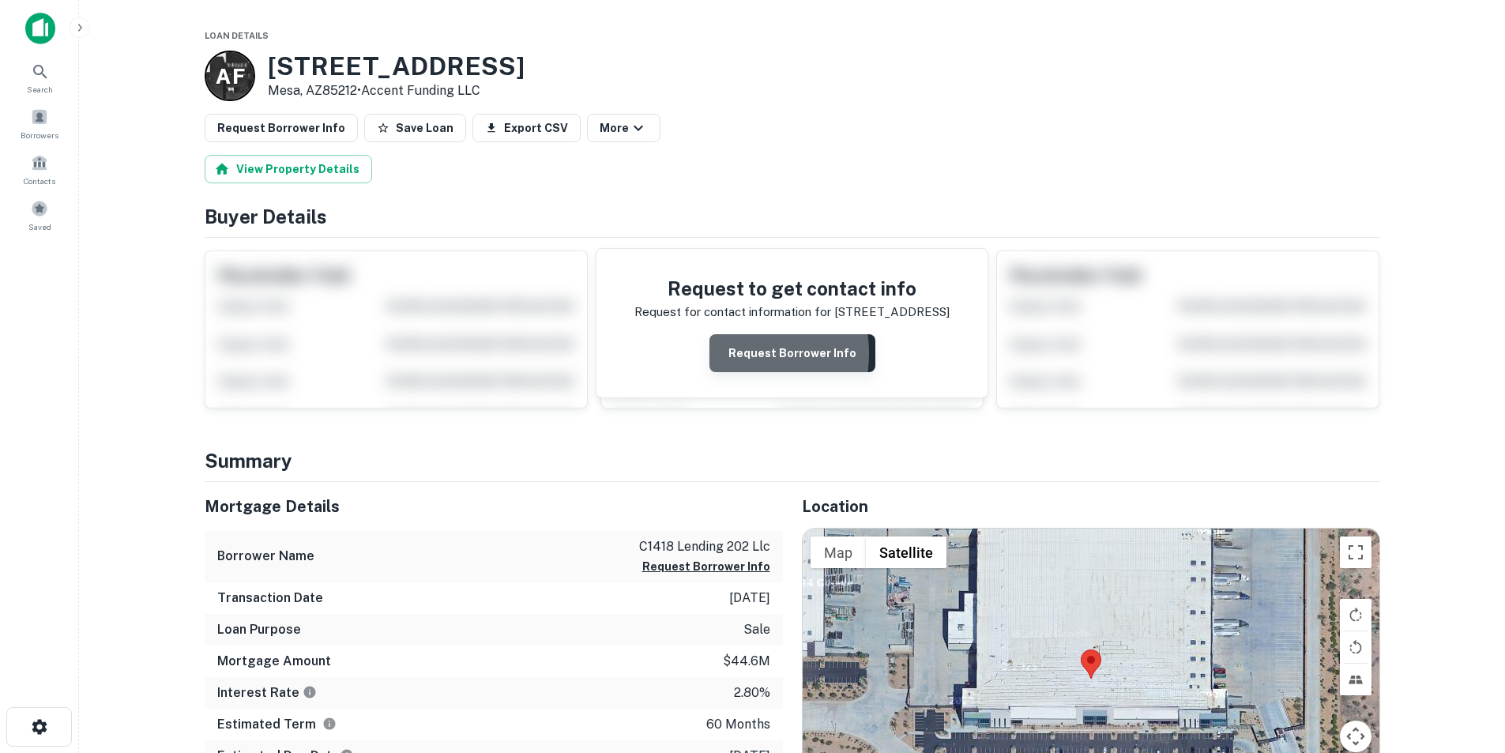
click at [732, 353] on button "Request Borrower Info" at bounding box center [793, 353] width 166 height 38
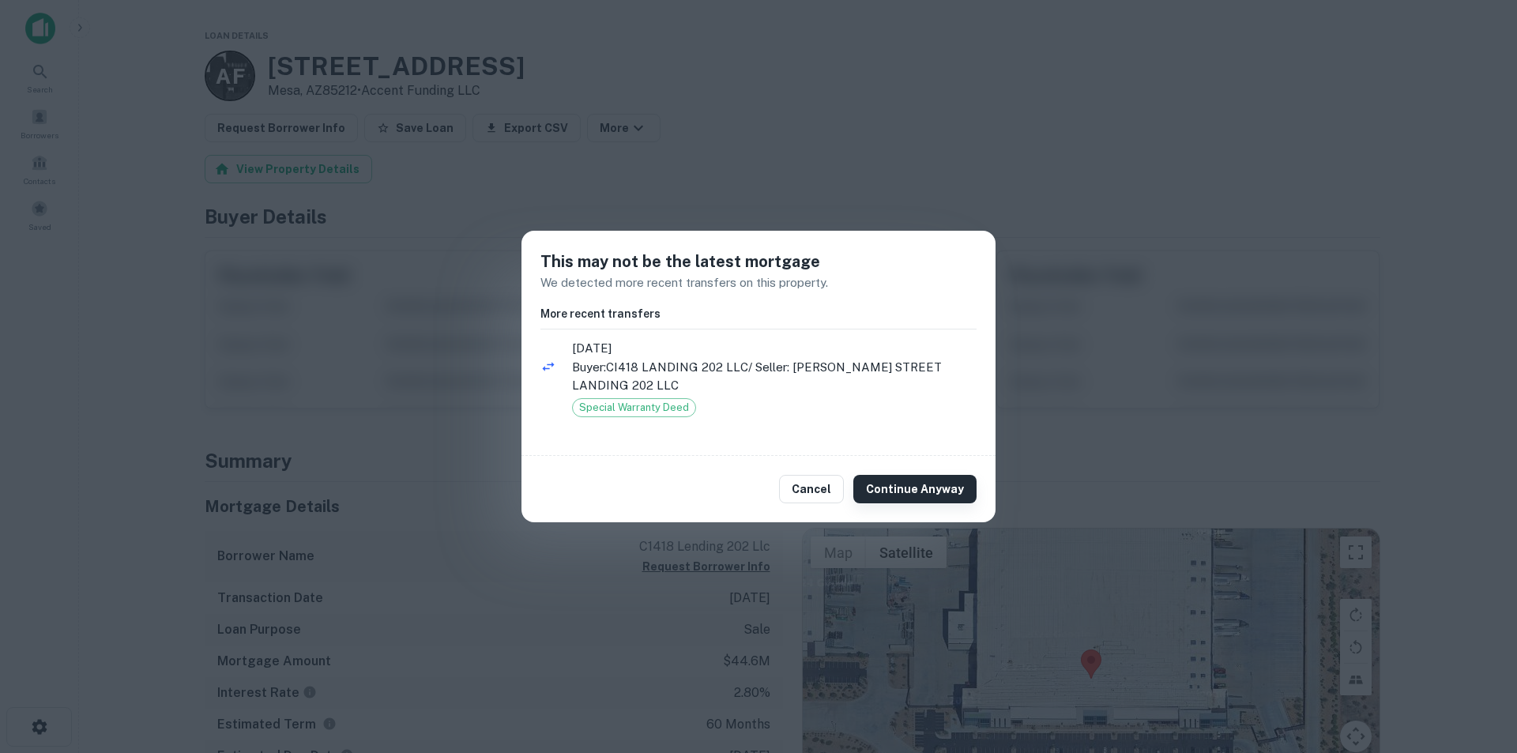
click at [909, 481] on button "Continue Anyway" at bounding box center [914, 489] width 123 height 28
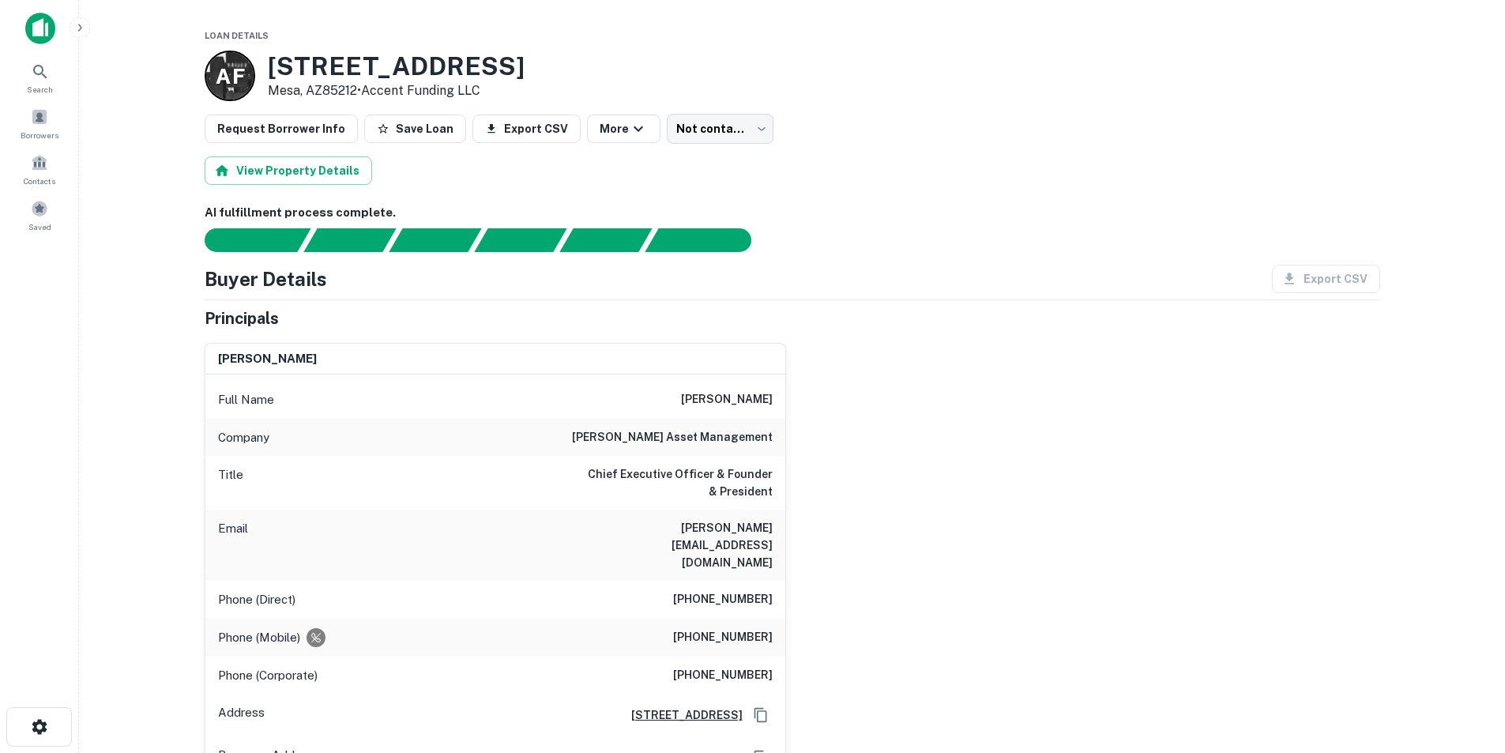
click at [677, 441] on h6 "cohen asset management" at bounding box center [672, 437] width 201 height 19
click at [708, 529] on h6 "bradley@cohenasset.com" at bounding box center [678, 545] width 190 height 52
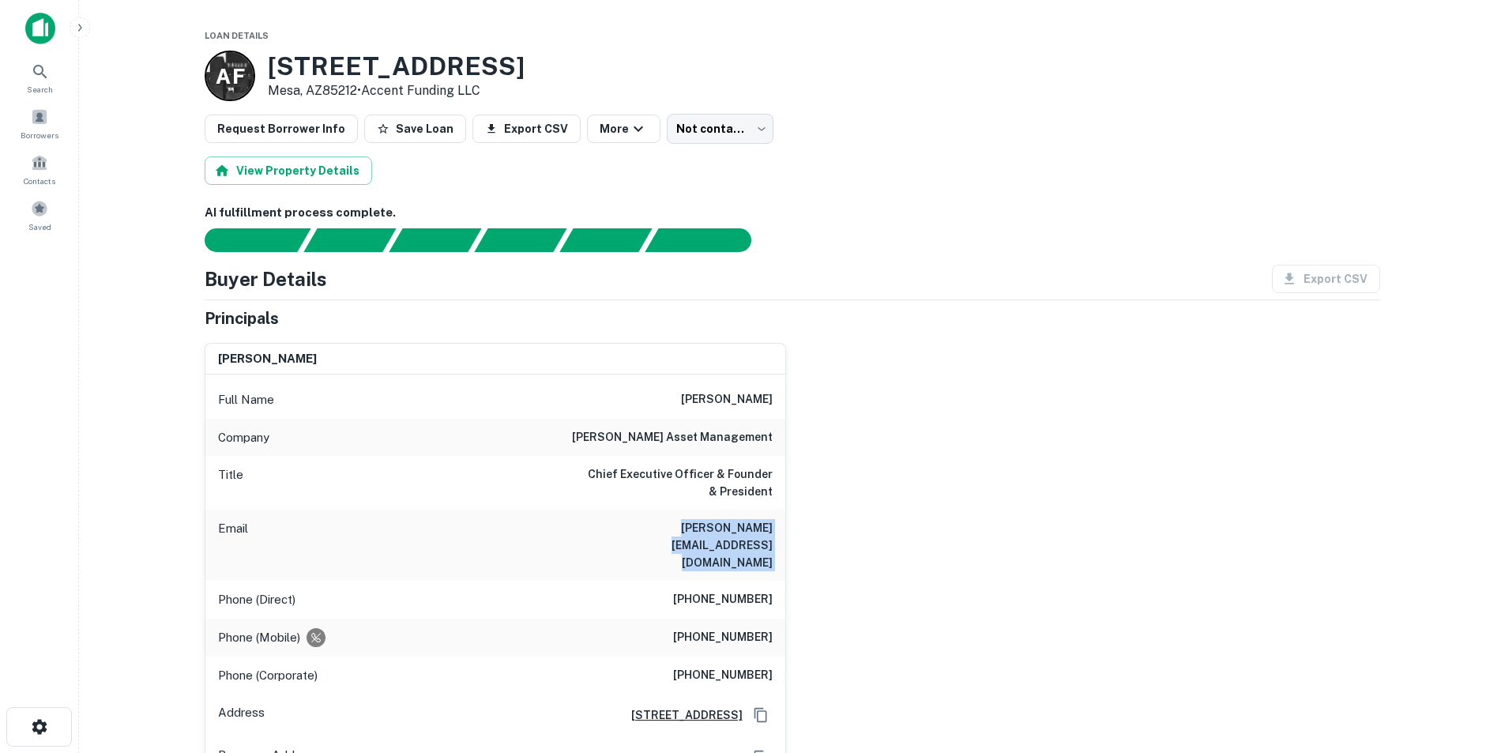
drag, startPoint x: 708, startPoint y: 529, endPoint x: 778, endPoint y: 524, distance: 69.7
click at [709, 529] on h6 "bradley@cohenasset.com" at bounding box center [678, 545] width 190 height 52
copy h6 "bradley@cohenasset.com"
click at [665, 441] on h6 "cohen asset management" at bounding box center [672, 437] width 201 height 19
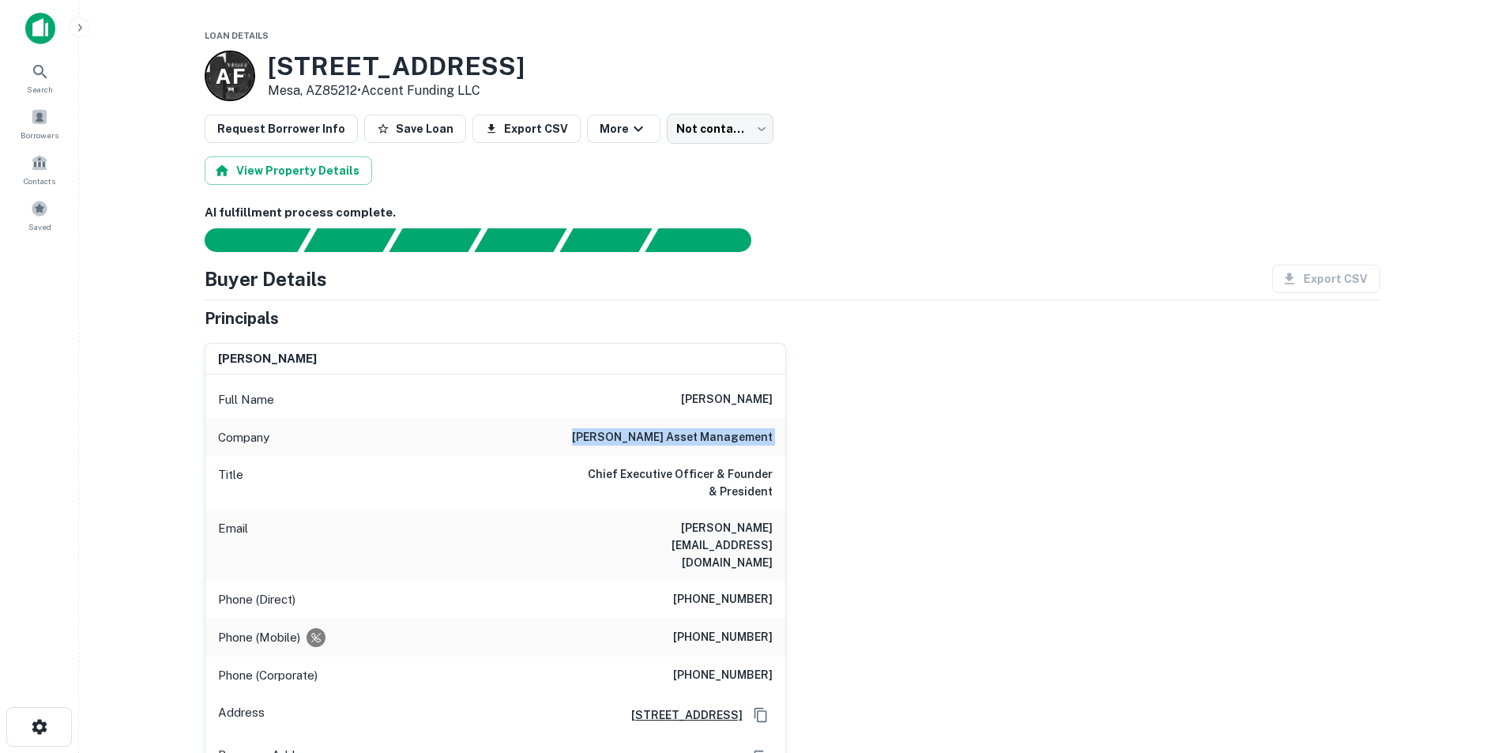
click at [665, 441] on h6 "cohen asset management" at bounding box center [672, 437] width 201 height 19
copy h6 "cohen asset management"
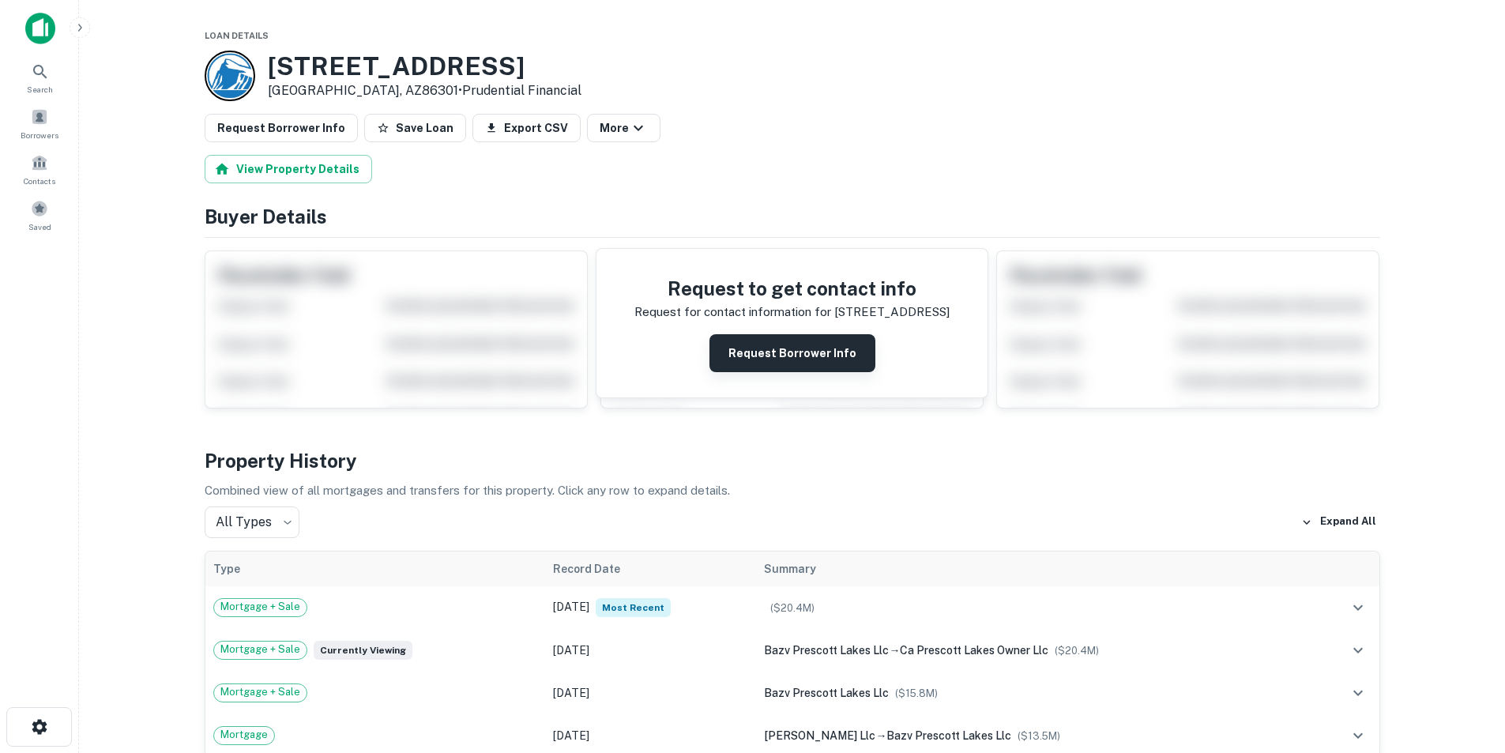
click at [779, 352] on button "Request Borrower Info" at bounding box center [793, 353] width 166 height 38
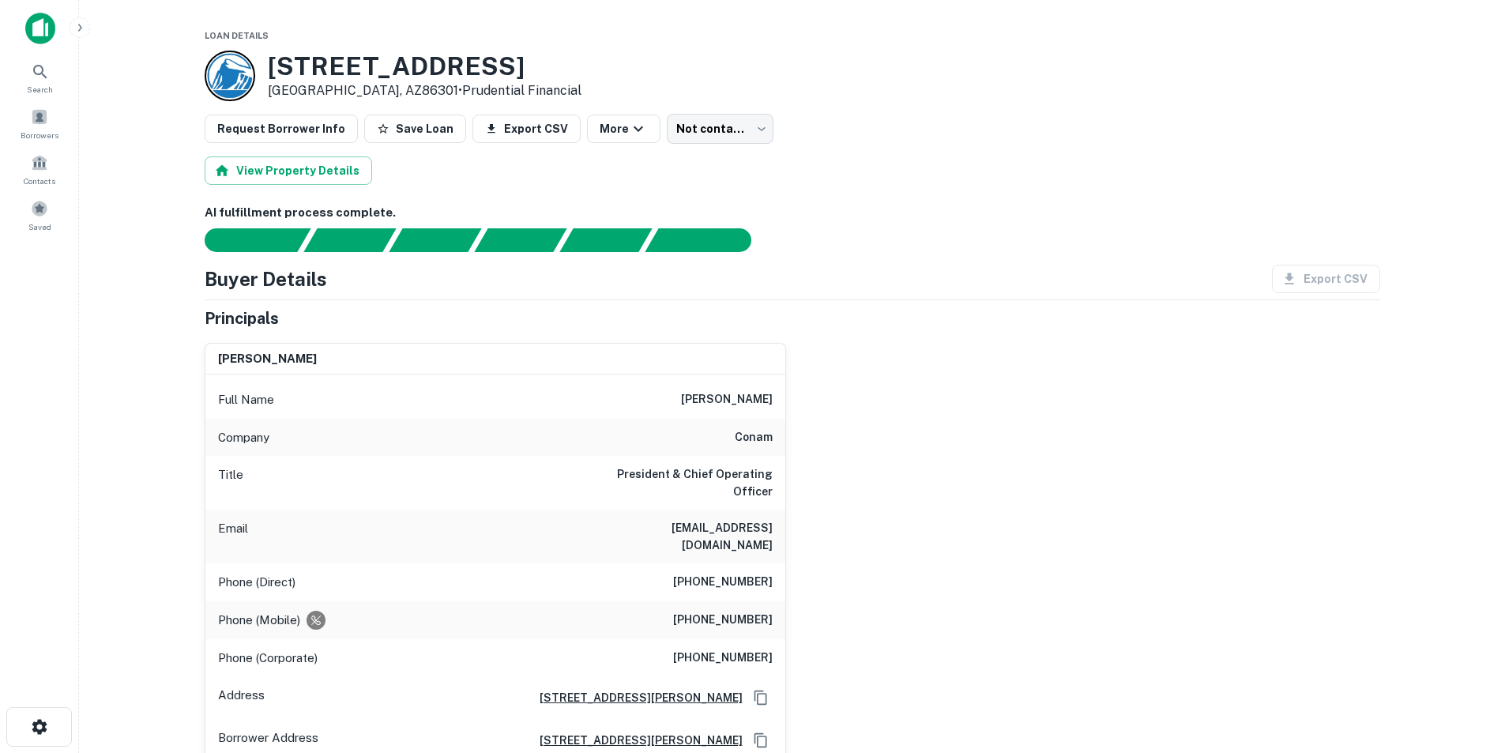
click at [737, 379] on div "Full Name [PERSON_NAME] Company conam Title President & Chief Operating Officer…" at bounding box center [495, 568] width 580 height 387
click at [734, 403] on h6 "[PERSON_NAME]" at bounding box center [727, 399] width 92 height 19
copy h6 "[PERSON_NAME]"
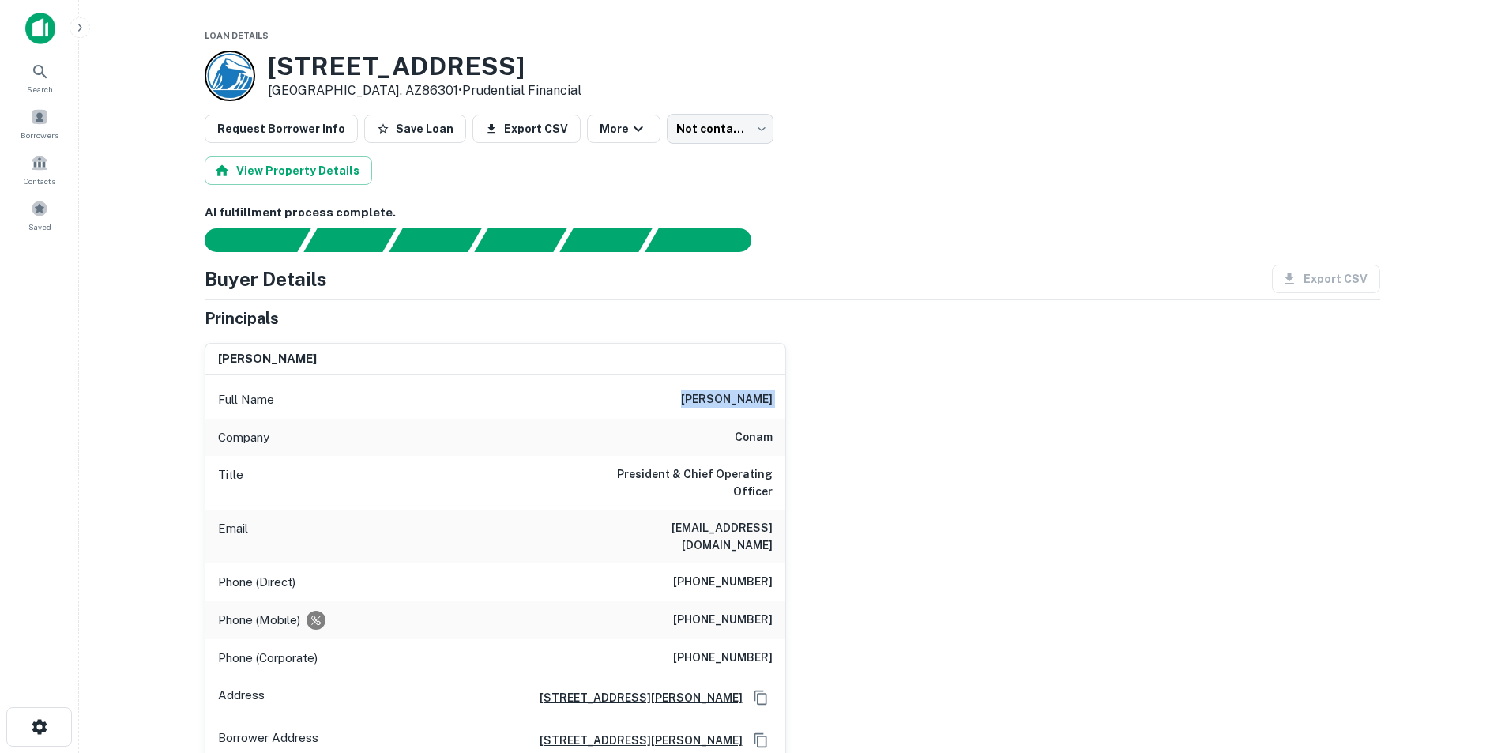
click at [714, 573] on h6 "[PHONE_NUMBER]" at bounding box center [723, 582] width 100 height 19
copy h6 "[PHONE_NUMBER]"
click at [729, 519] on h6 "[EMAIL_ADDRESS][DOMAIN_NAME]" at bounding box center [678, 536] width 190 height 35
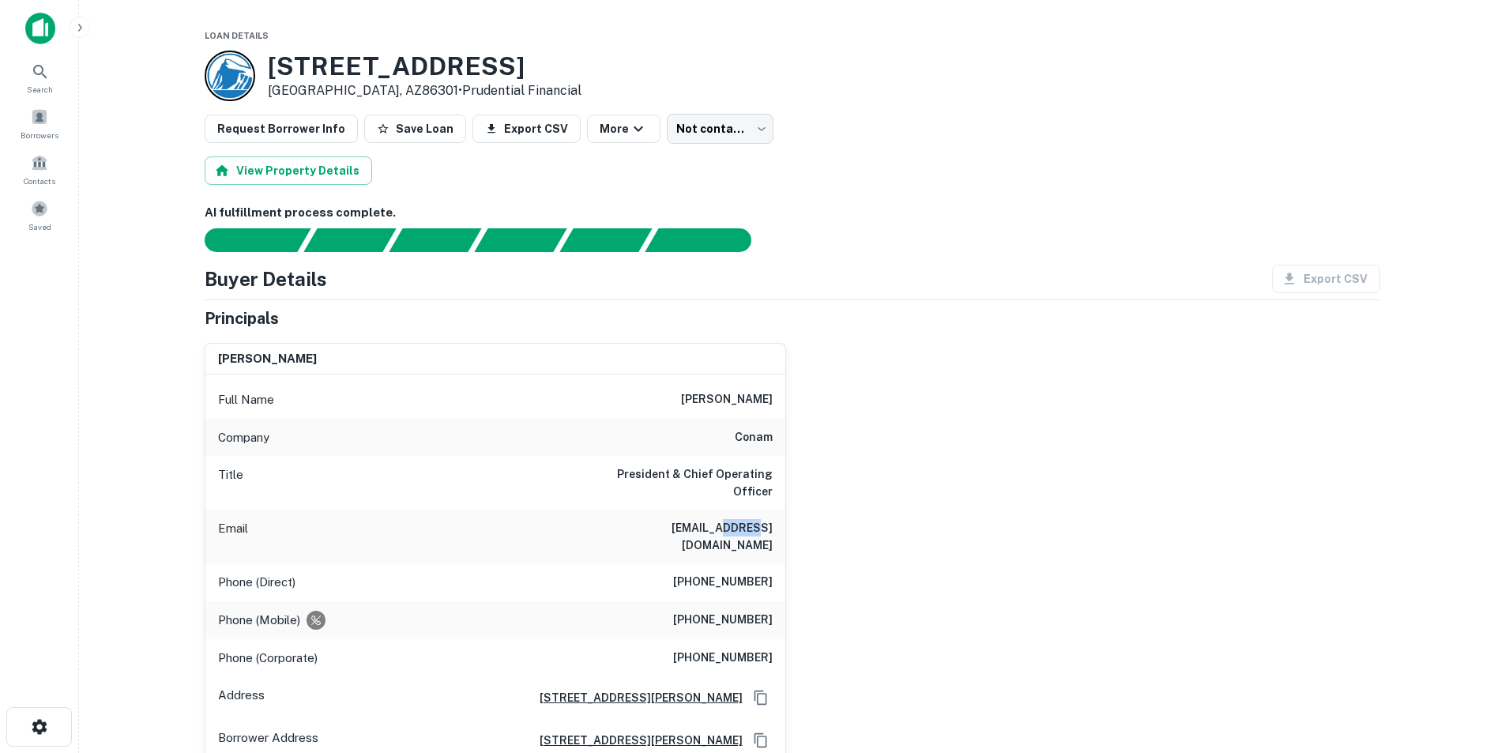
click at [729, 519] on h6 "rsvatos@conam.com" at bounding box center [678, 536] width 190 height 35
copy h6 "rsvatos@conam.com"
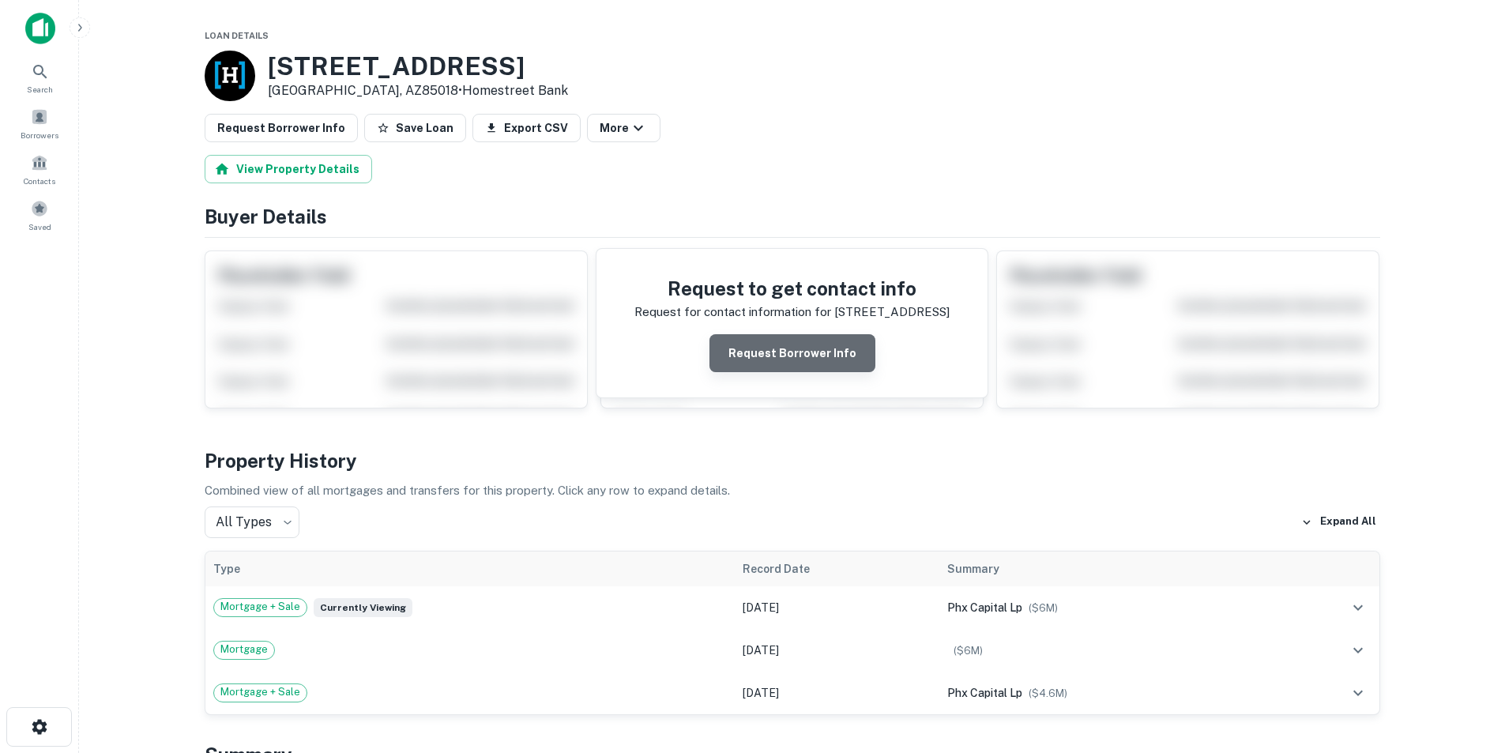
click at [803, 341] on button "Request Borrower Info" at bounding box center [793, 353] width 166 height 38
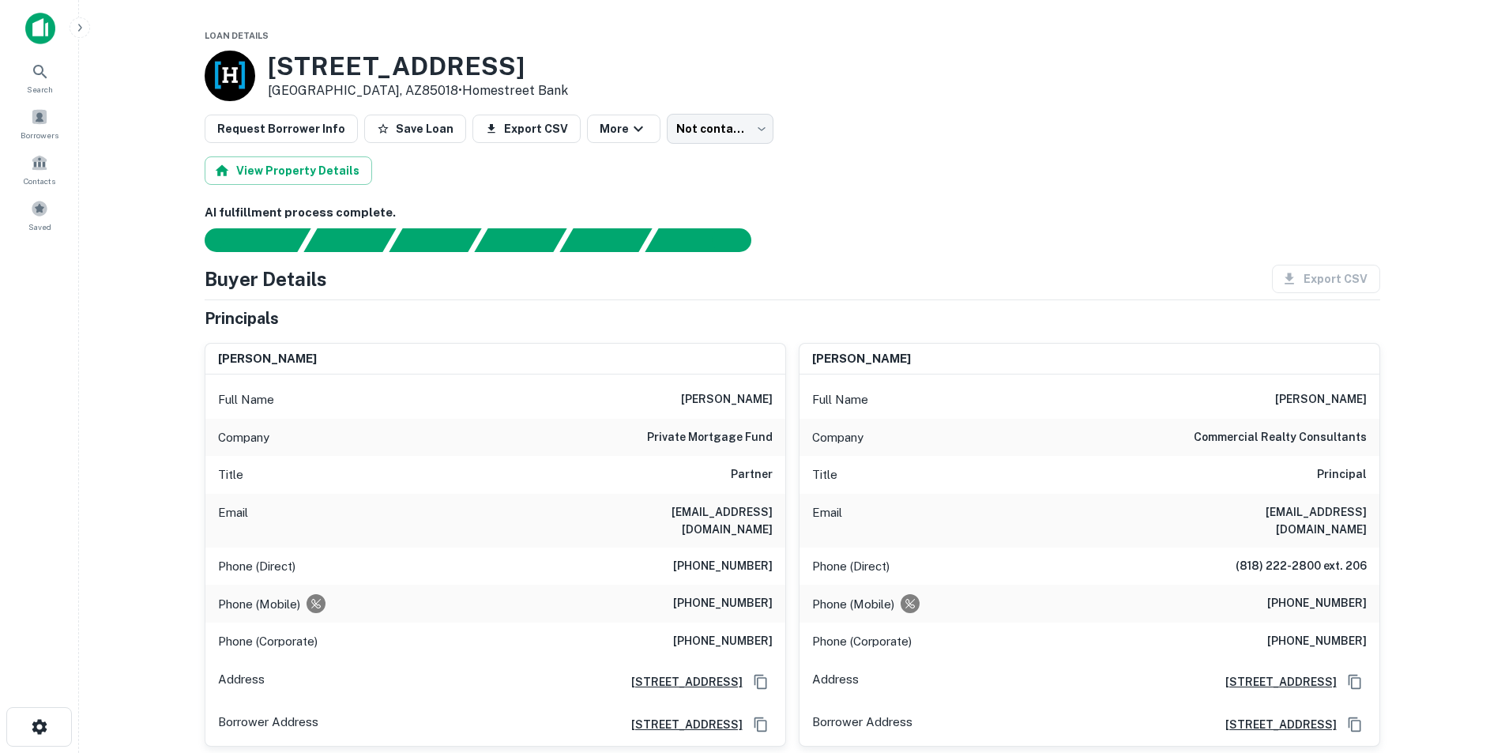
click at [720, 519] on h6 "mkanter@pmfundllc.com" at bounding box center [678, 520] width 190 height 35
copy h6 "mkanter@pmfundllc.com"
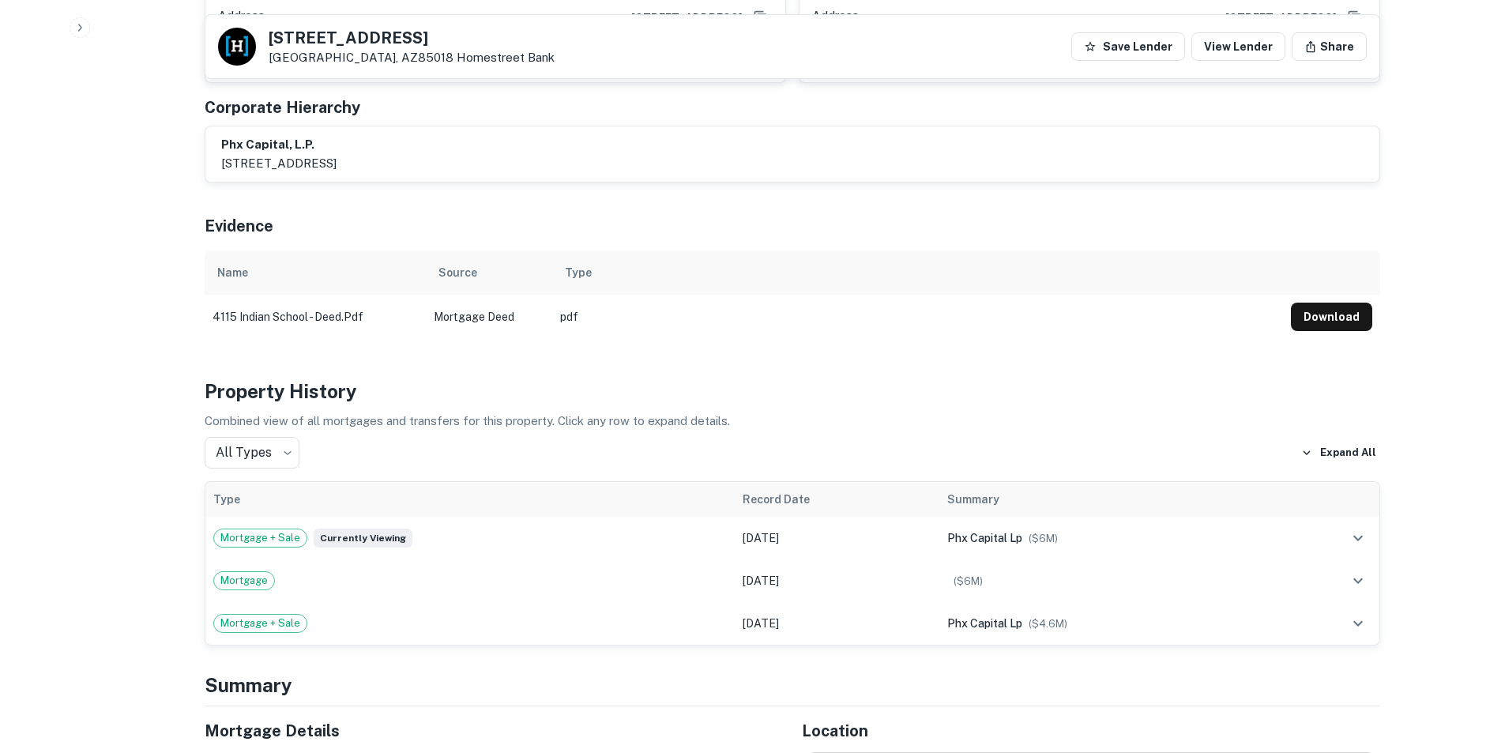
scroll to position [1027, 0]
click at [1323, 302] on button "Download" at bounding box center [1331, 316] width 81 height 28
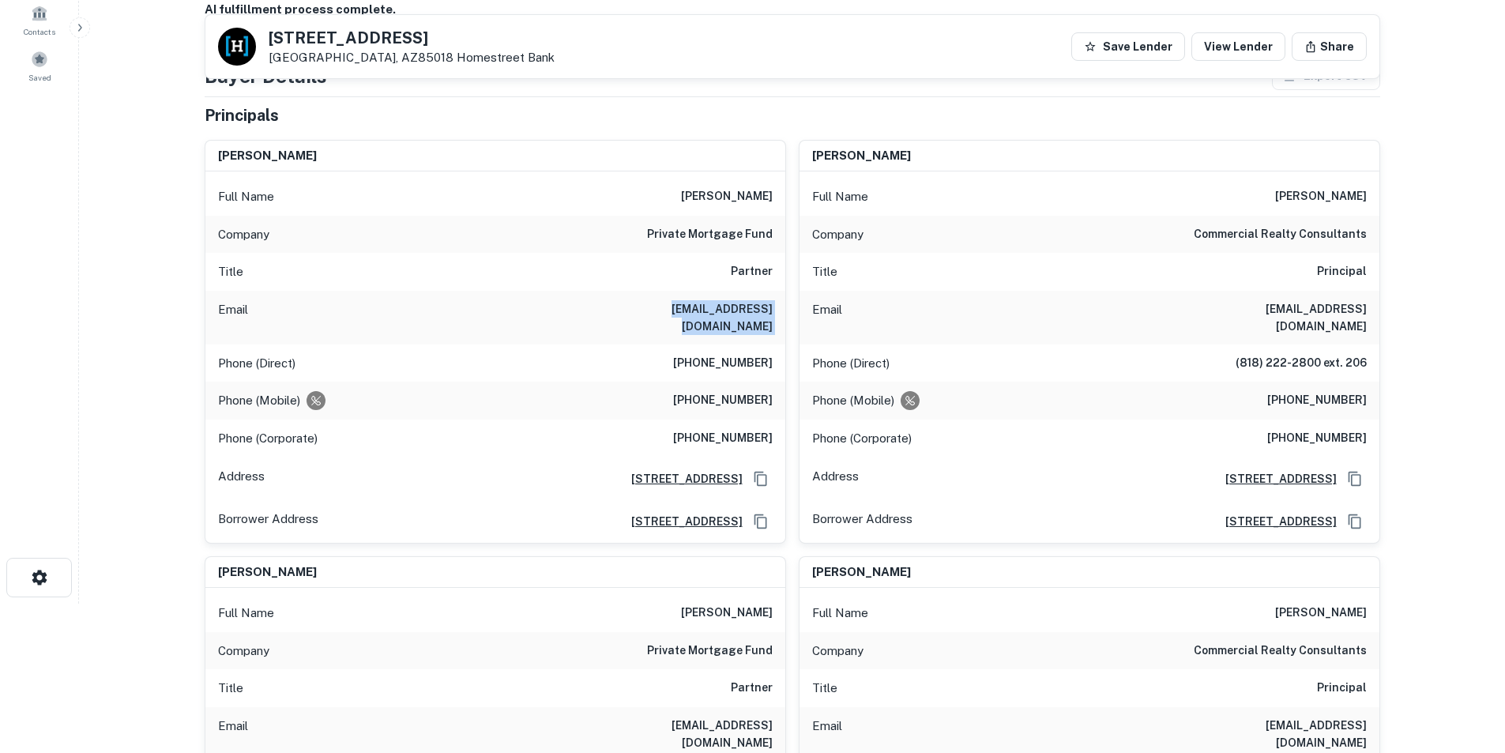
scroll to position [0, 0]
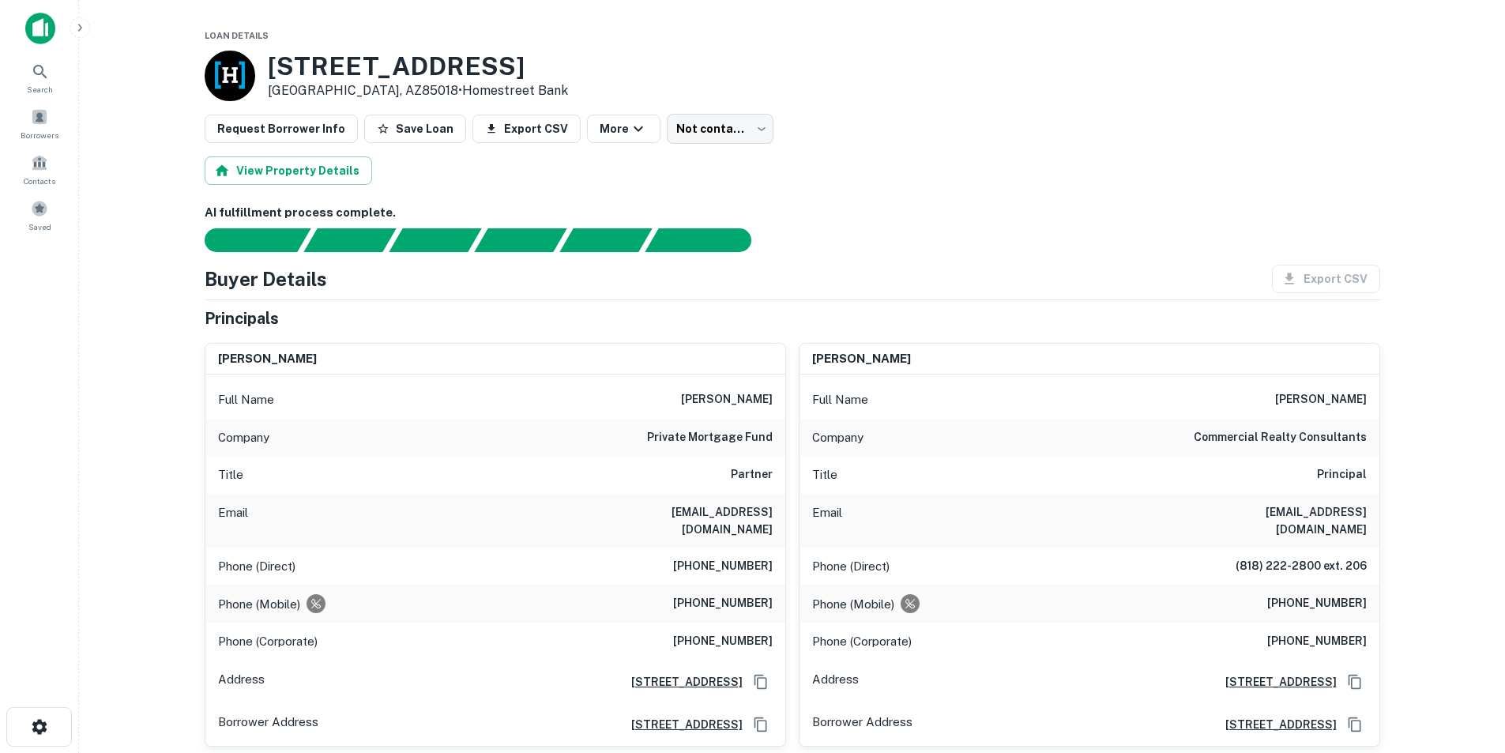
click at [751, 397] on h6 "mark b. kanter" at bounding box center [727, 399] width 92 height 19
copy h6 "kanter"
click at [1295, 397] on h6 "chris j. renard" at bounding box center [1321, 399] width 92 height 19
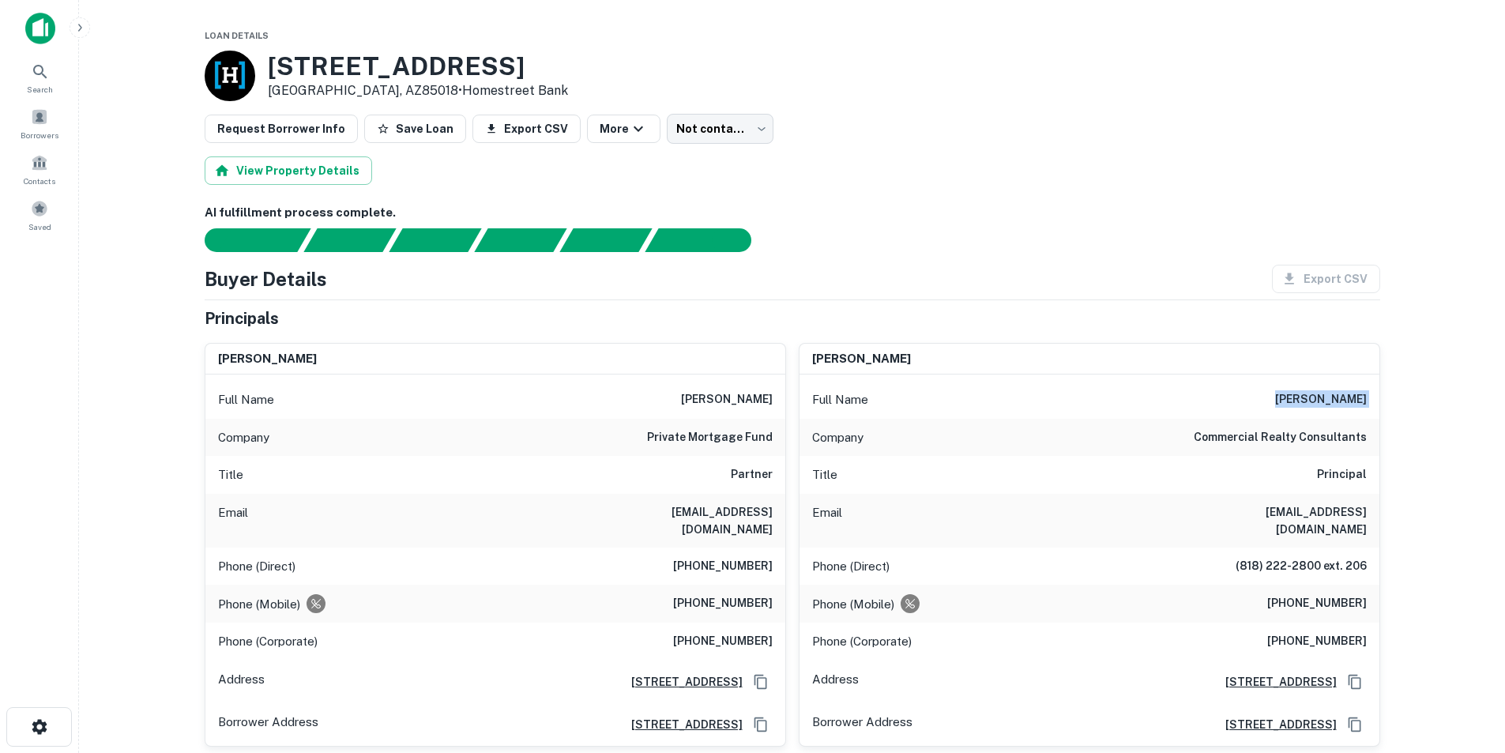
click at [1297, 397] on h6 "chris j. renard" at bounding box center [1321, 399] width 92 height 19
copy h6 "chris j. renard"
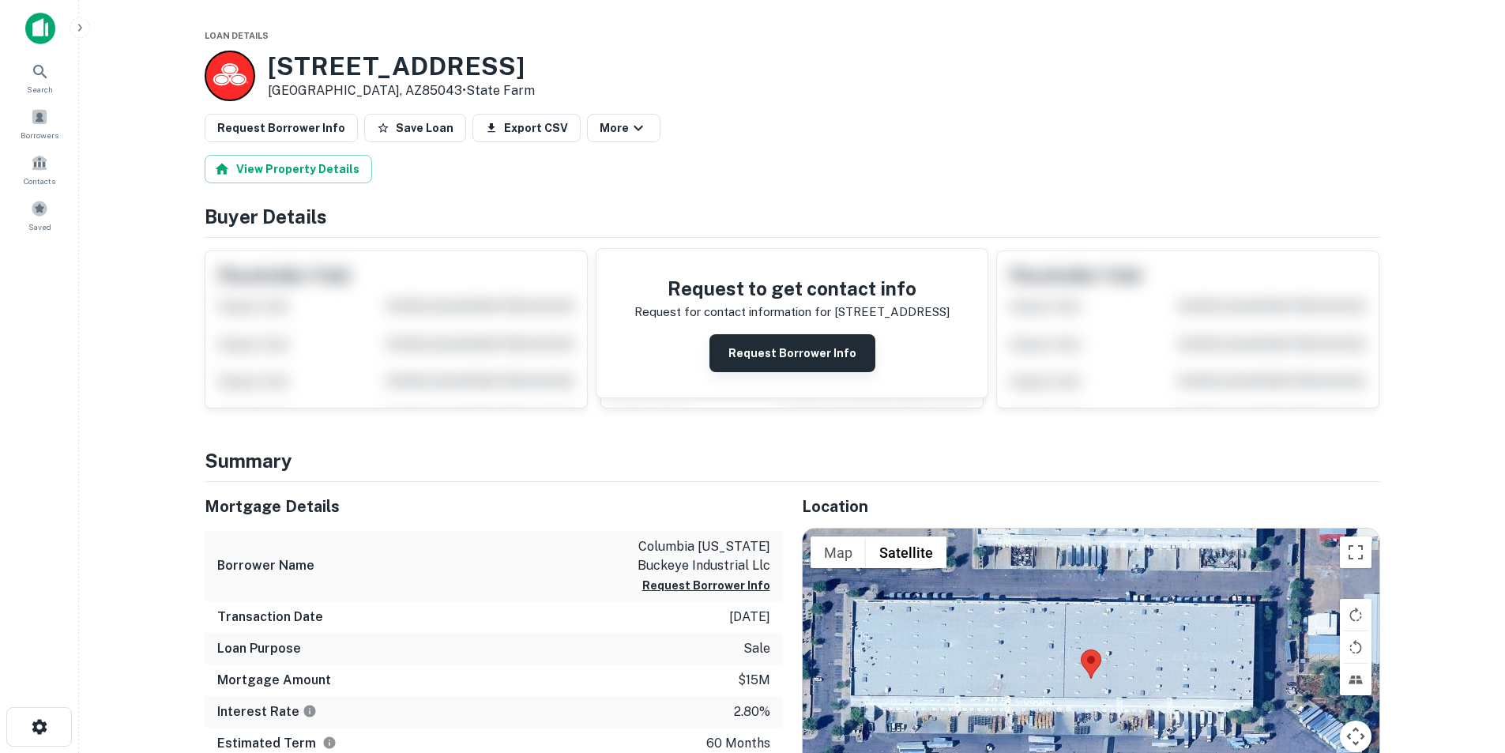
click at [773, 349] on button "Request Borrower Info" at bounding box center [793, 353] width 166 height 38
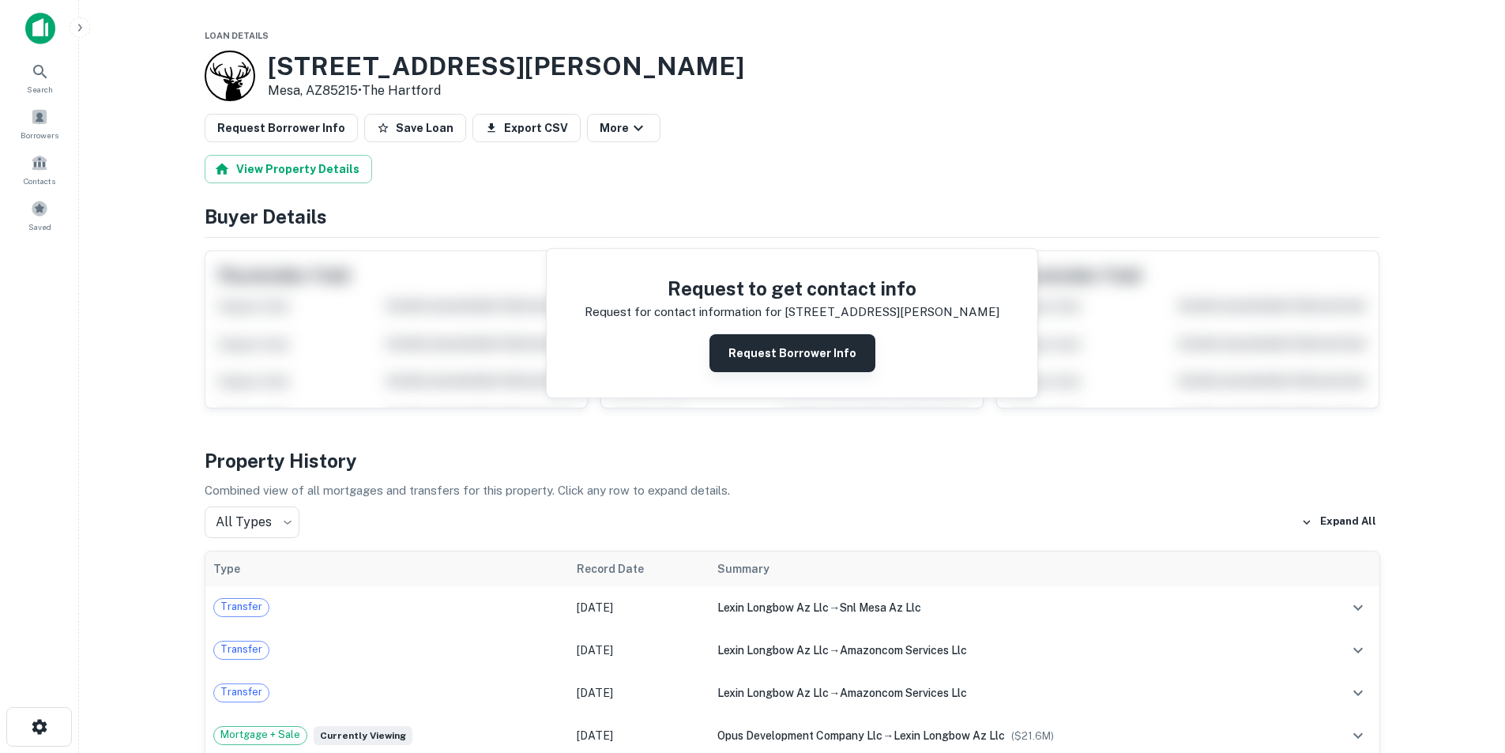
click at [786, 343] on button "Request Borrower Info" at bounding box center [793, 353] width 166 height 38
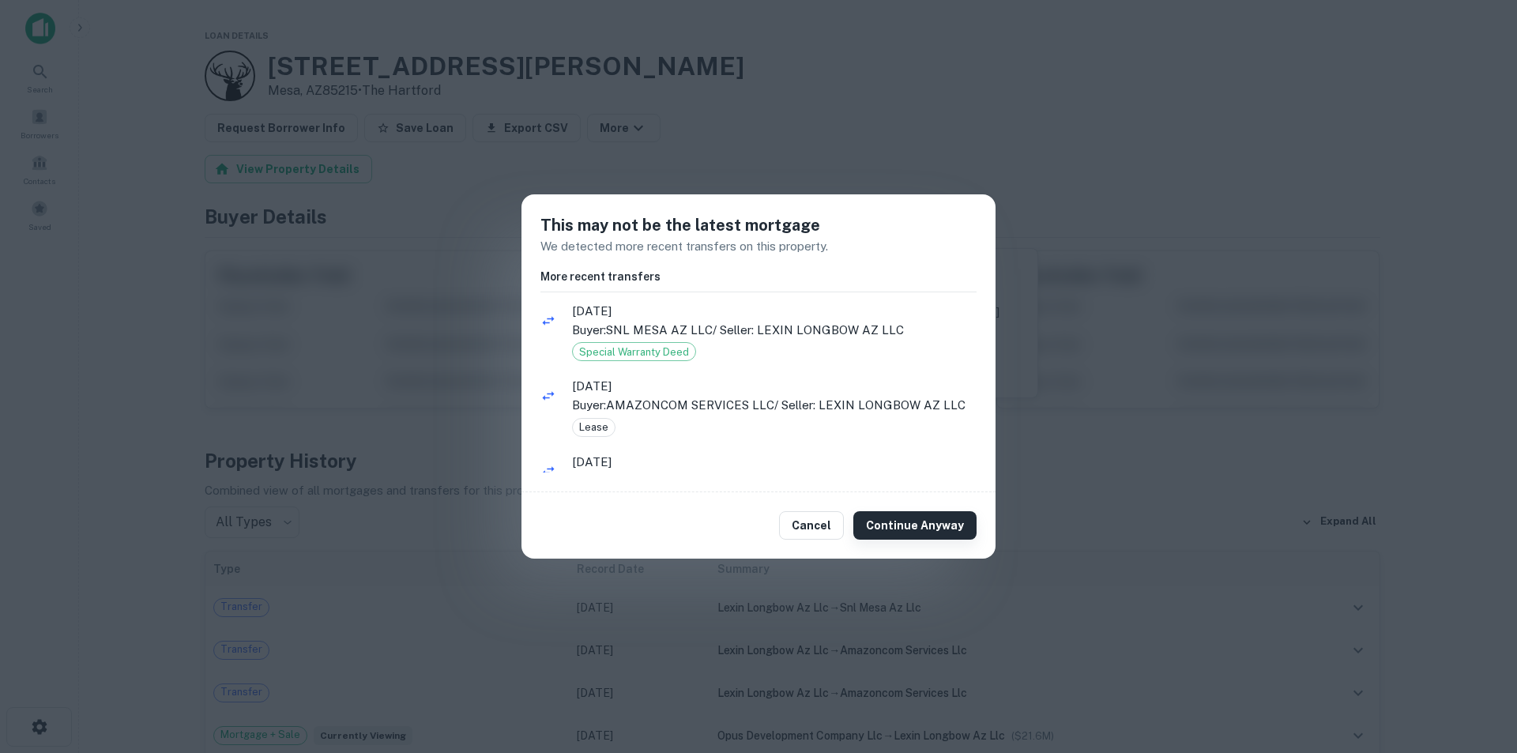
click at [924, 522] on button "Continue Anyway" at bounding box center [914, 525] width 123 height 28
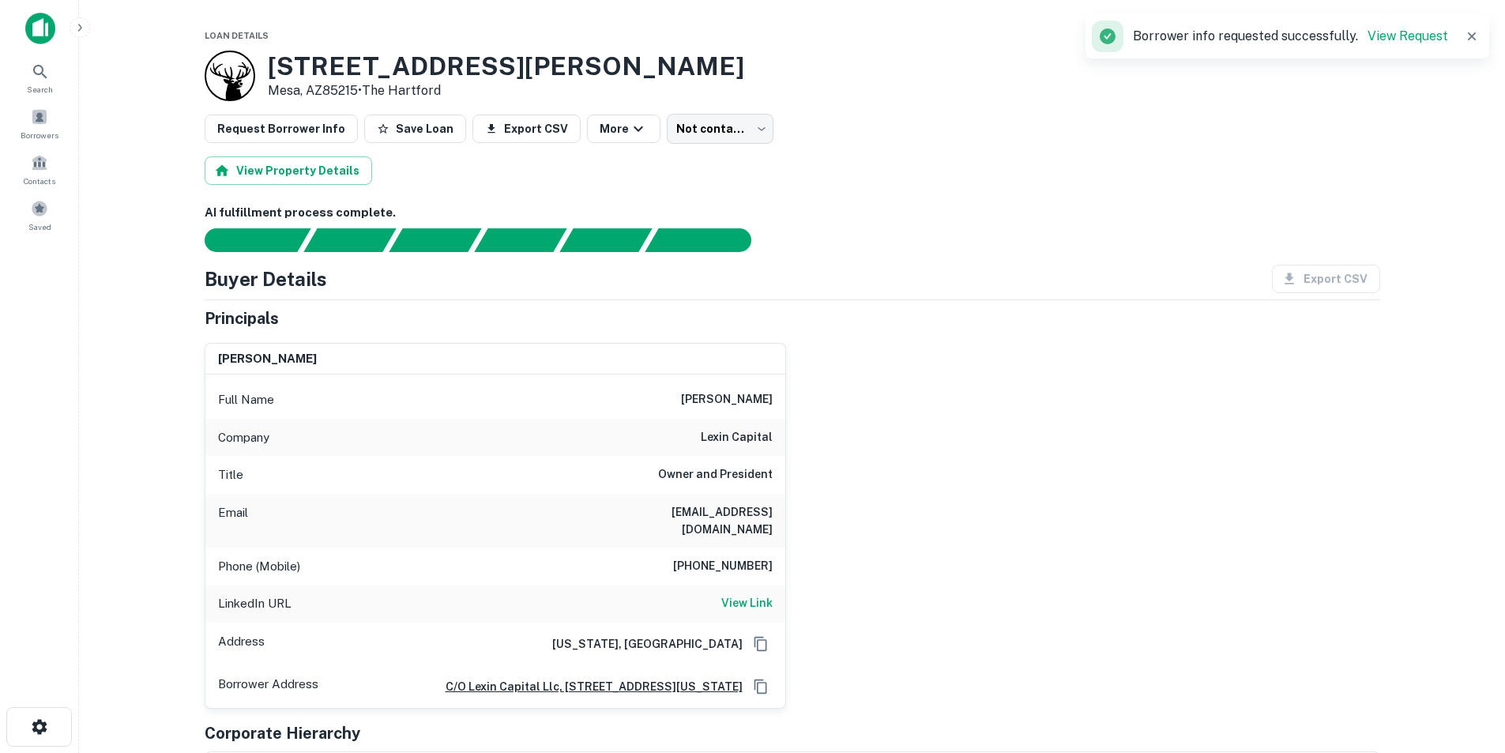
click at [762, 509] on h6 "mnegrin@lexincapital.com" at bounding box center [678, 520] width 190 height 35
copy h6 "mnegrin@lexincapital.com"
click at [734, 594] on h6 "View Link" at bounding box center [746, 602] width 51 height 17
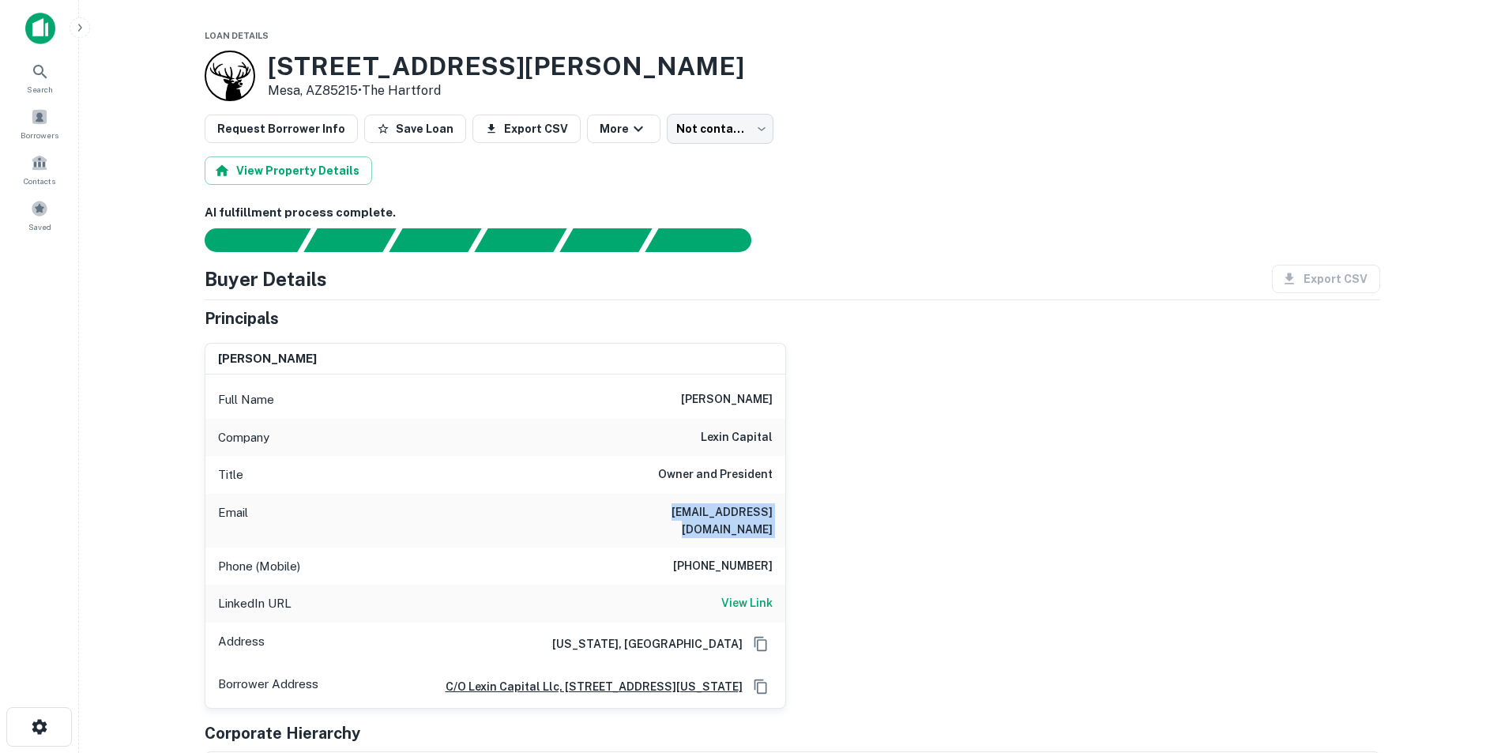
copy h6 "mnegrin@lexincapital.com"
click at [717, 394] on h6 "metin negrin" at bounding box center [727, 399] width 92 height 19
copy h6 "metin negrin"
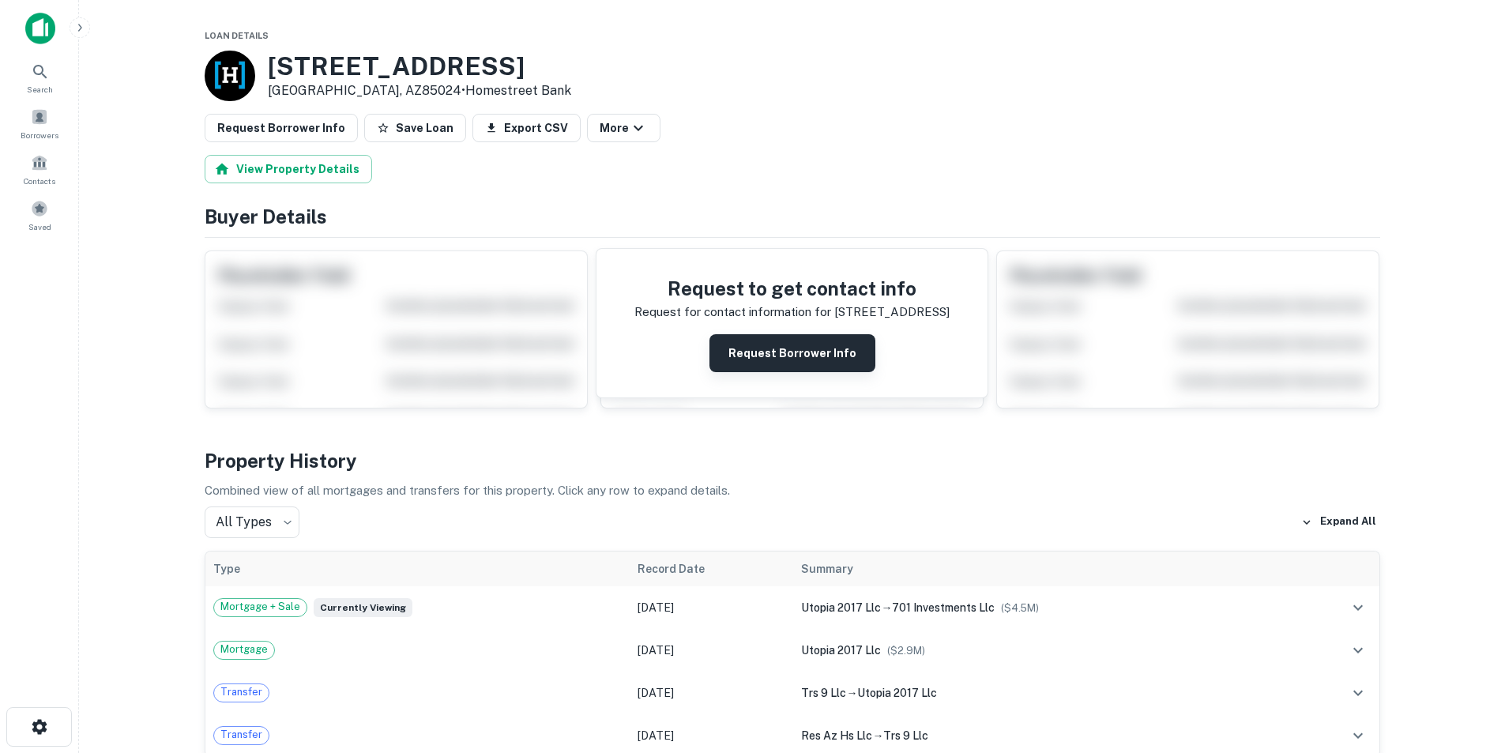
click at [770, 366] on button "Request Borrower Info" at bounding box center [793, 353] width 166 height 38
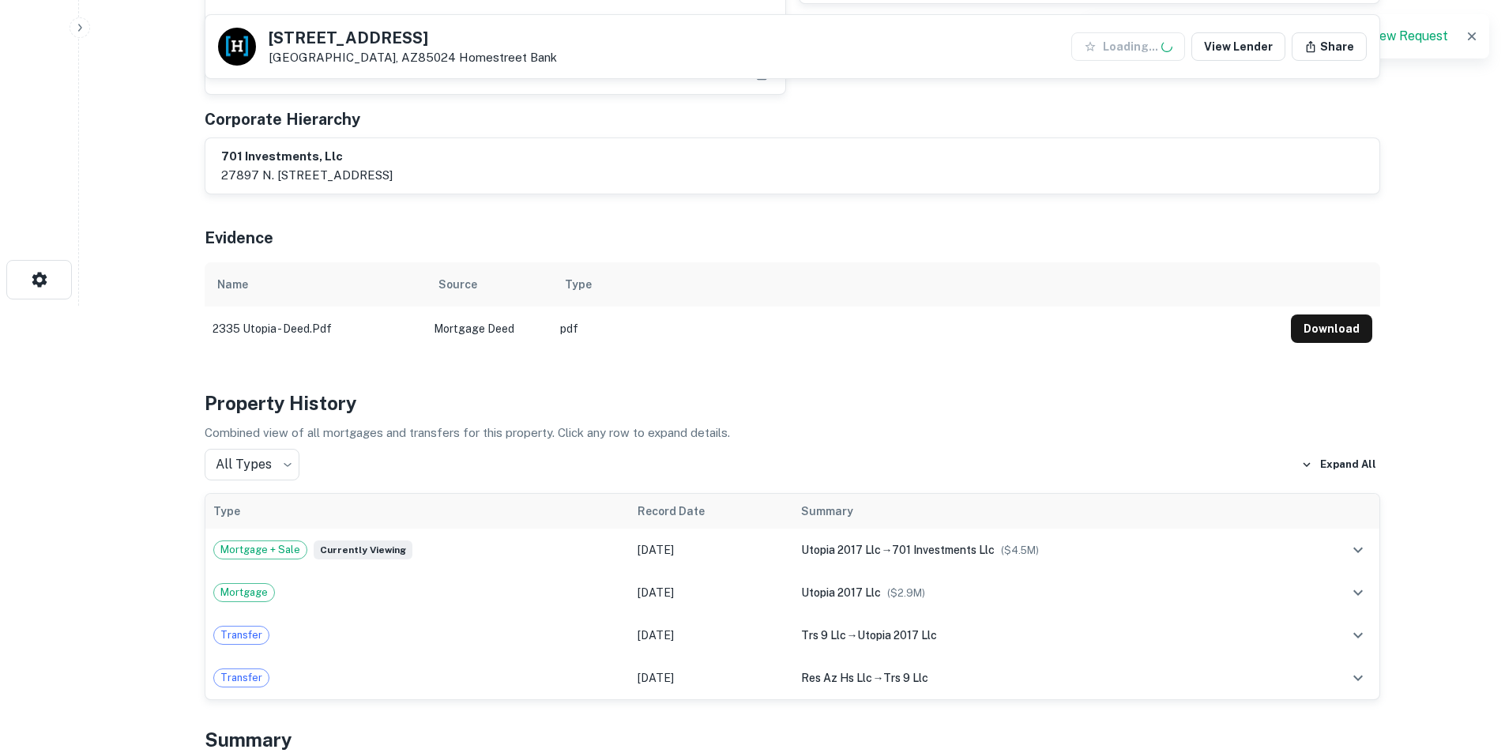
scroll to position [474, 0]
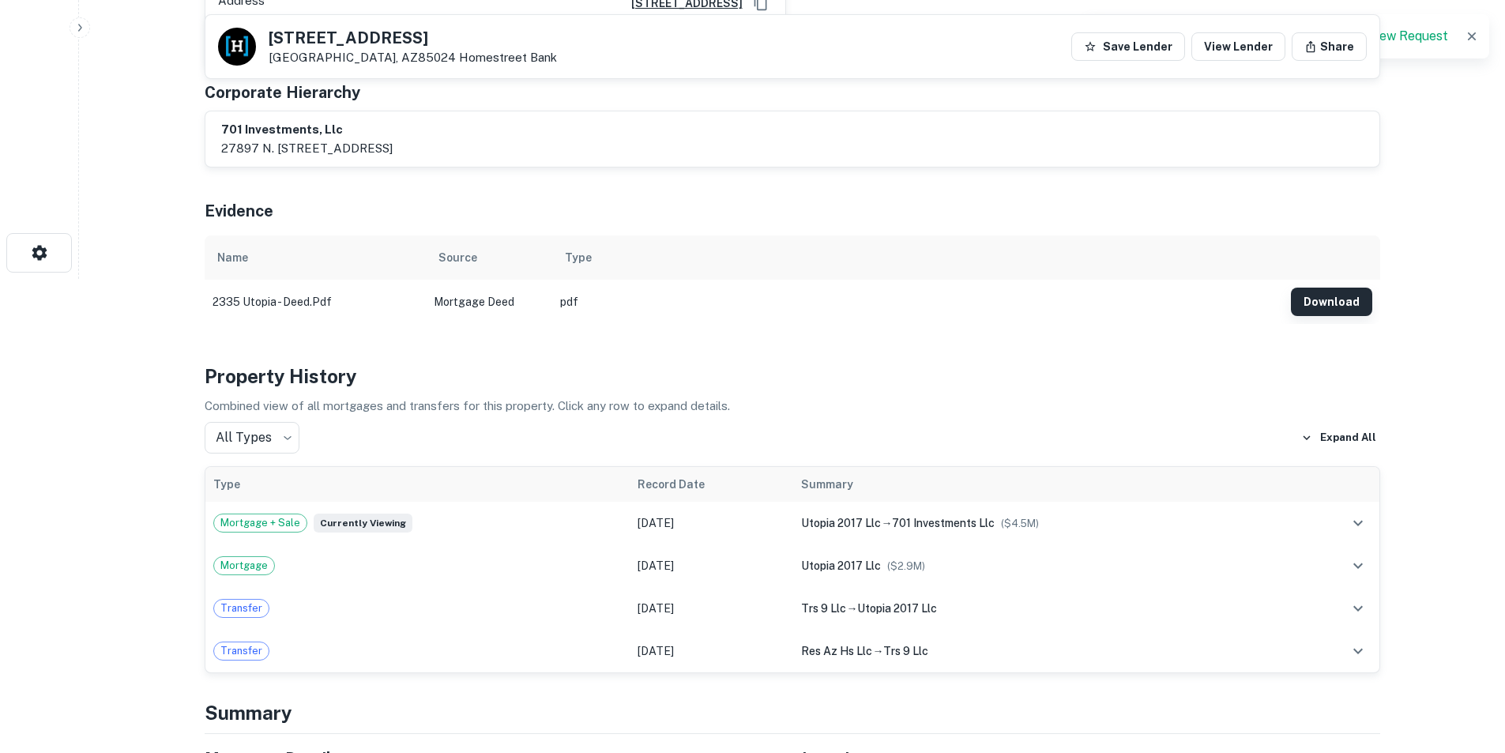
click at [1316, 290] on button "Download" at bounding box center [1331, 302] width 81 height 28
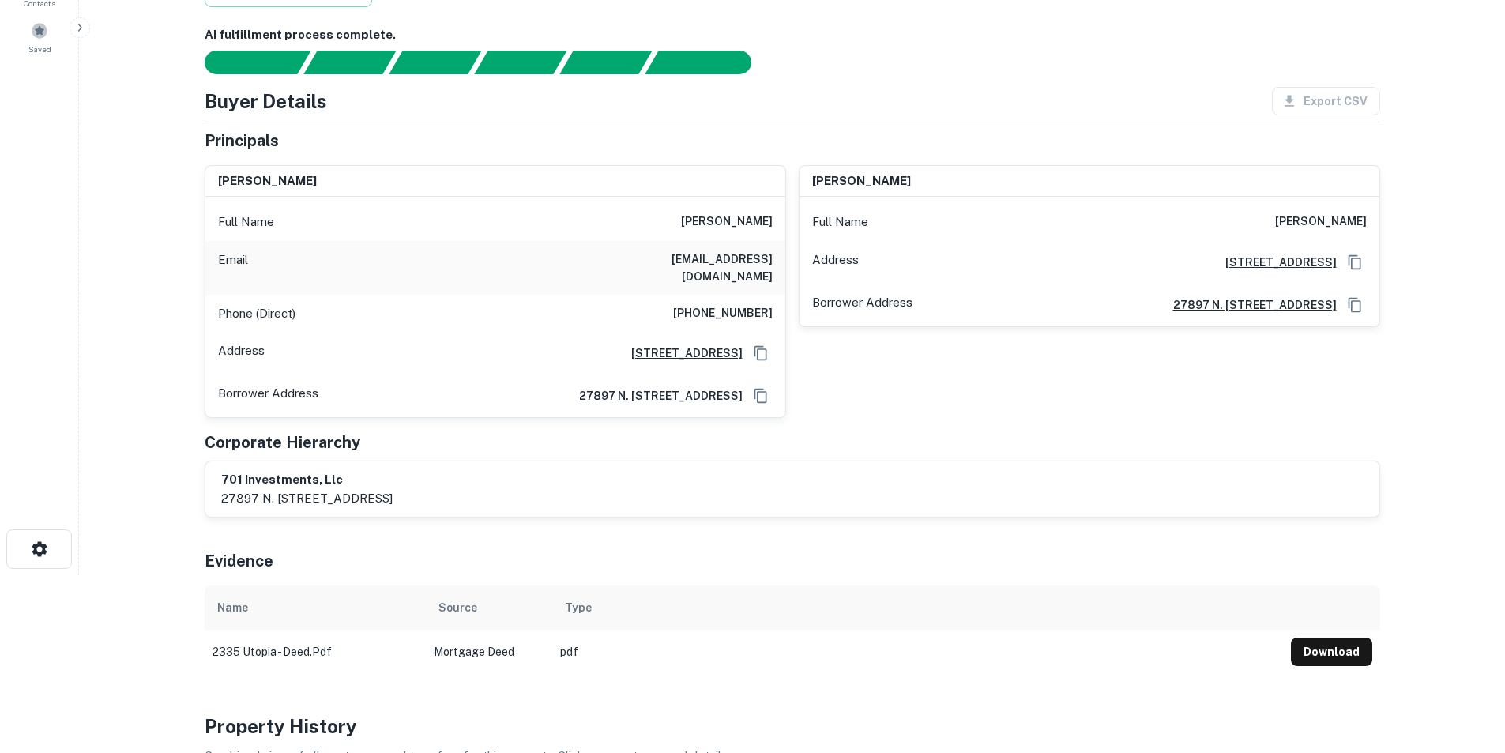
scroll to position [0, 0]
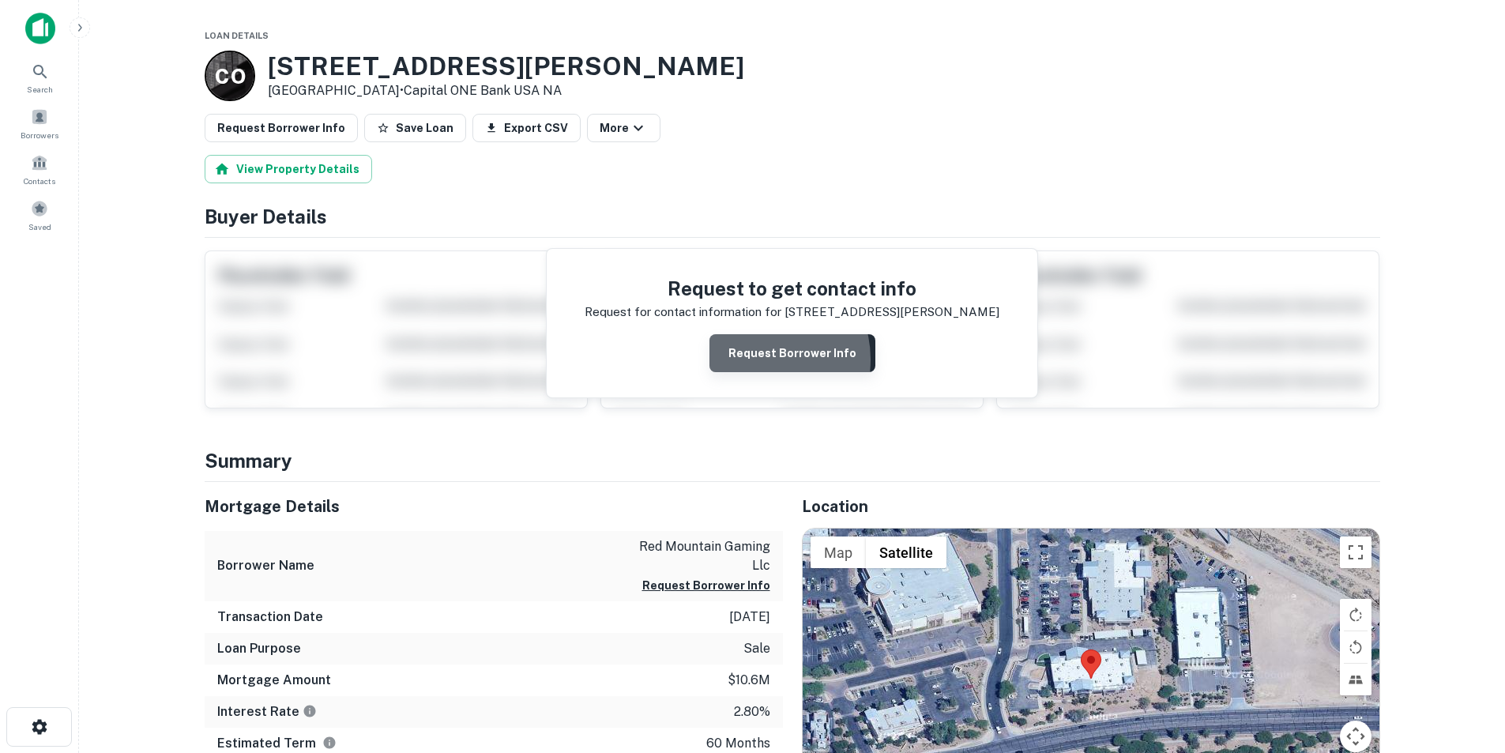
click at [761, 360] on button "Request Borrower Info" at bounding box center [793, 353] width 166 height 38
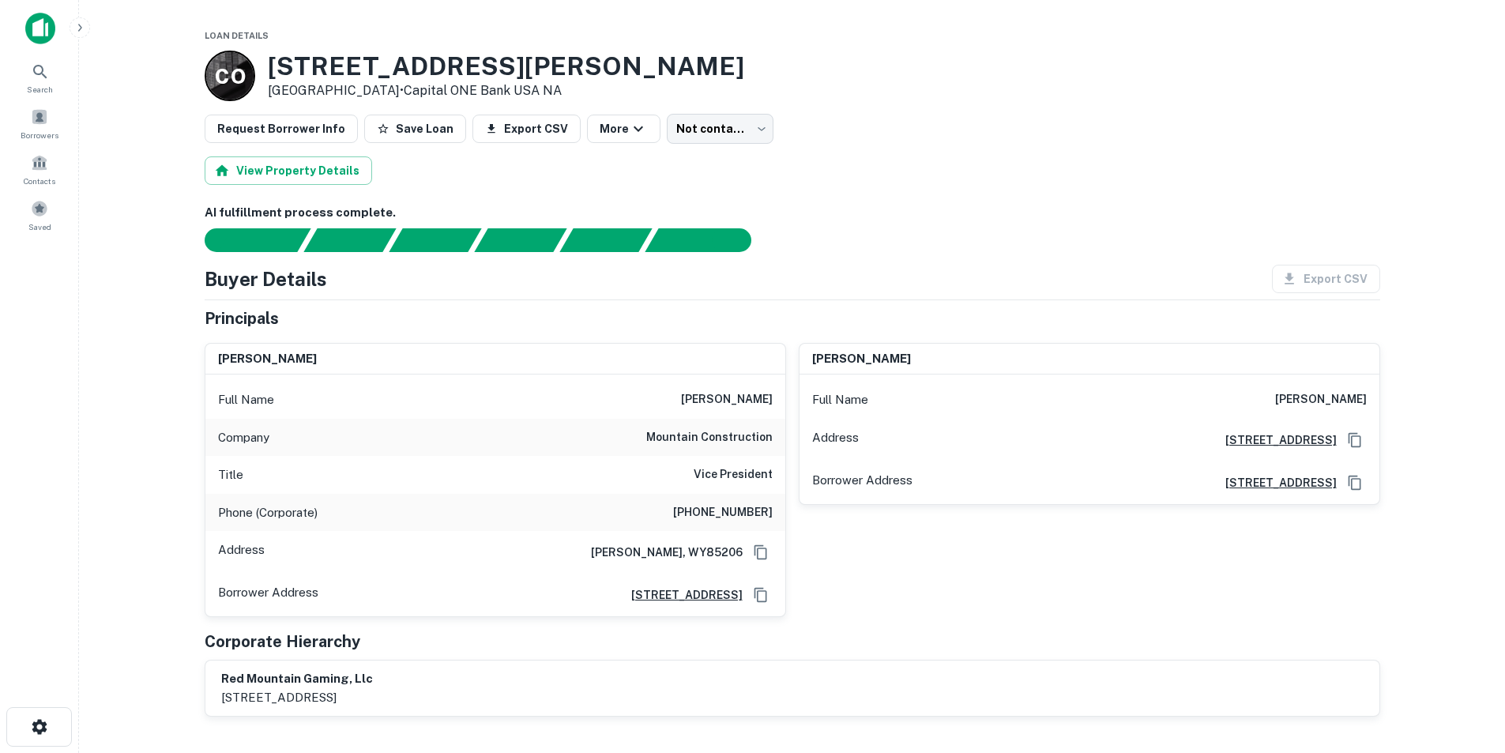
click at [745, 404] on h6 "steven frost" at bounding box center [727, 399] width 92 height 19
copy h6 "steven frost"
click at [1332, 393] on h6 "james hamberlin" at bounding box center [1321, 399] width 92 height 19
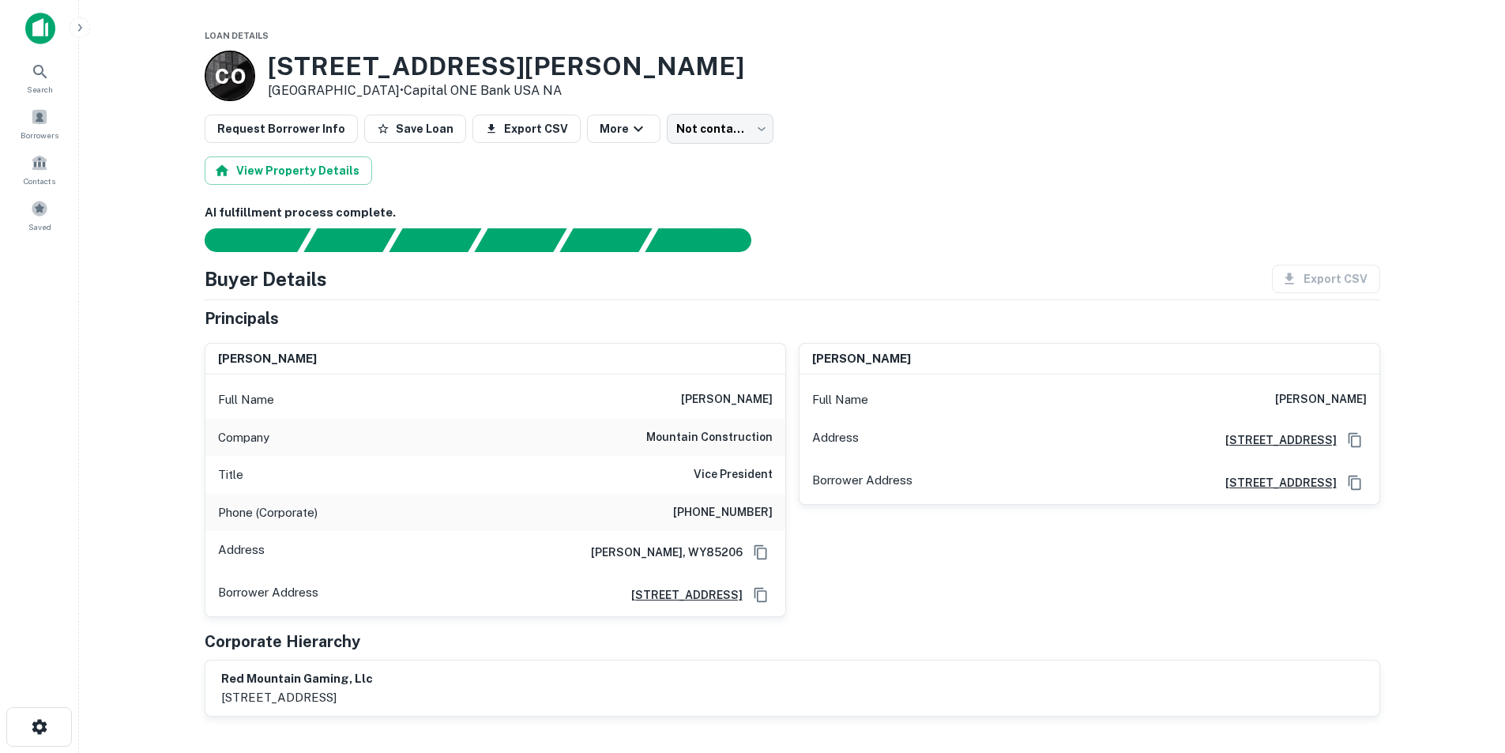
click at [1332, 392] on h6 "james hamberlin" at bounding box center [1321, 399] width 92 height 19
copy h6 "james hamberlin"
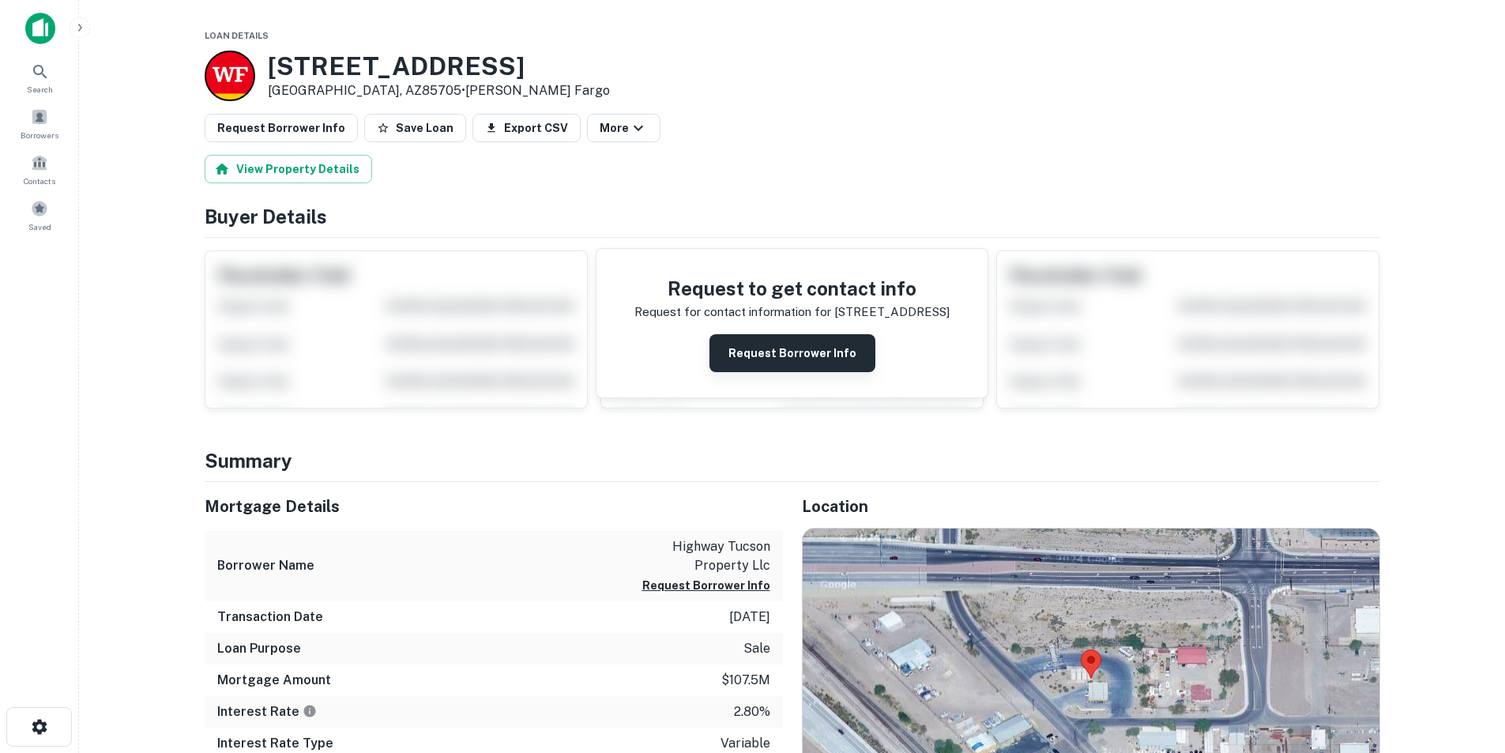
click at [763, 337] on button "Request Borrower Info" at bounding box center [793, 353] width 166 height 38
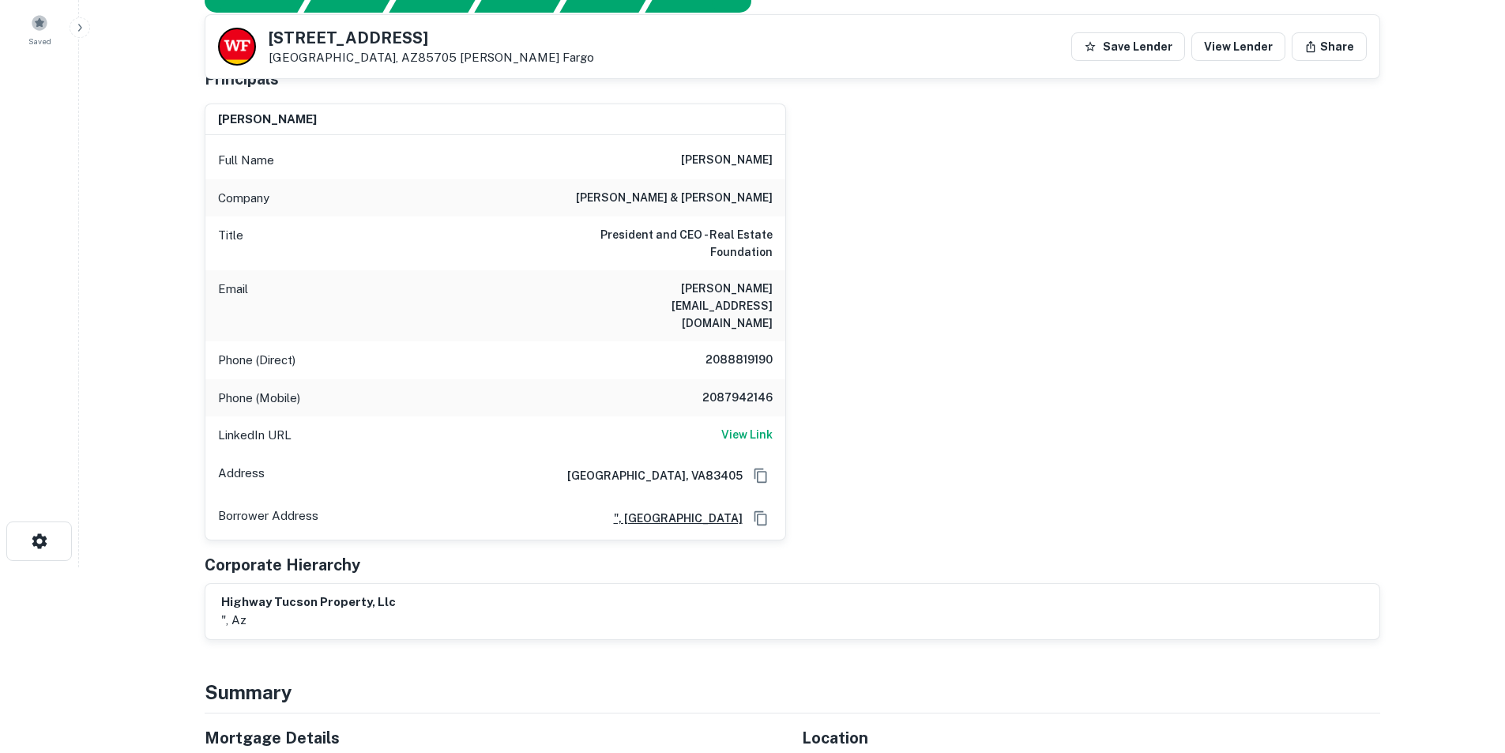
scroll to position [158, 0]
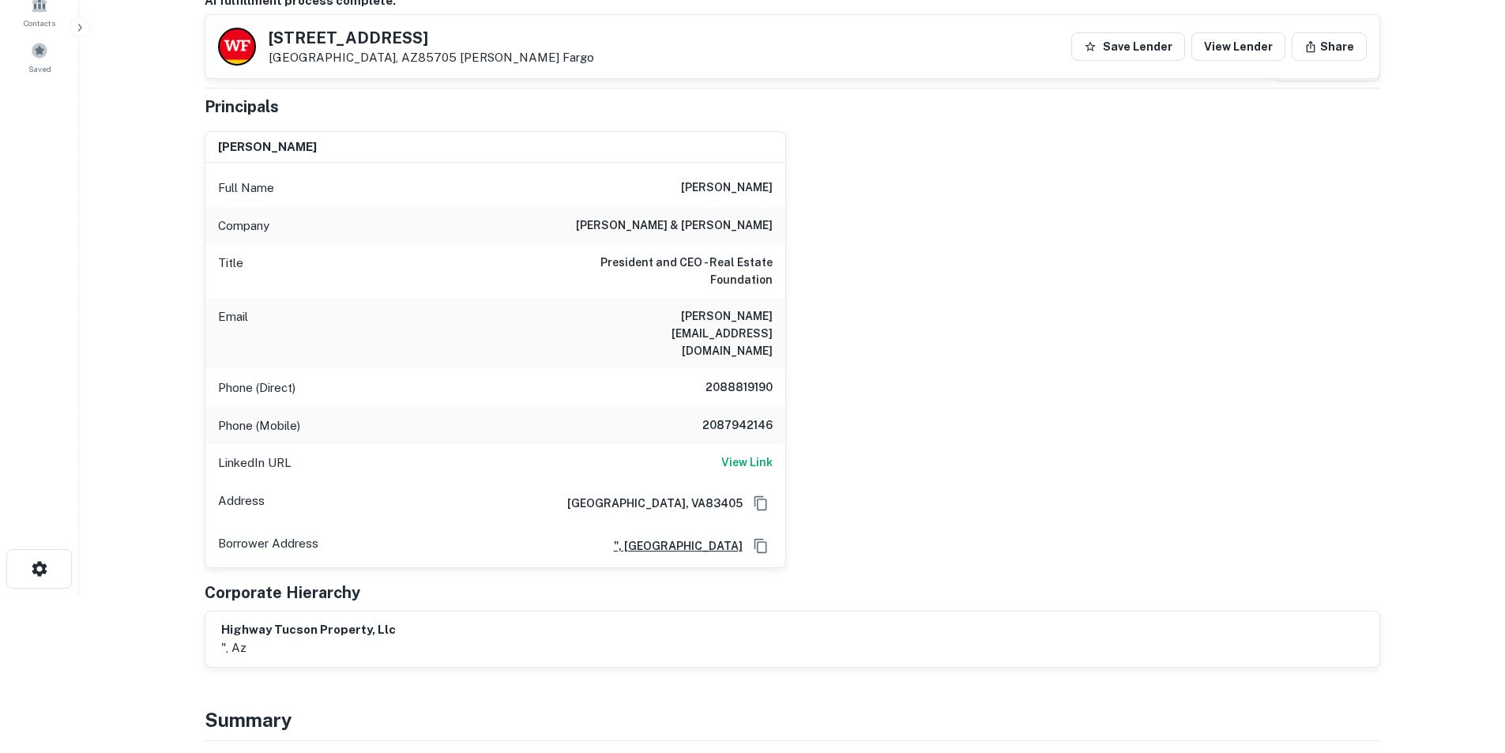
click at [723, 179] on h6 "[PERSON_NAME]" at bounding box center [727, 188] width 92 height 19
copy h6 "[PERSON_NAME]"
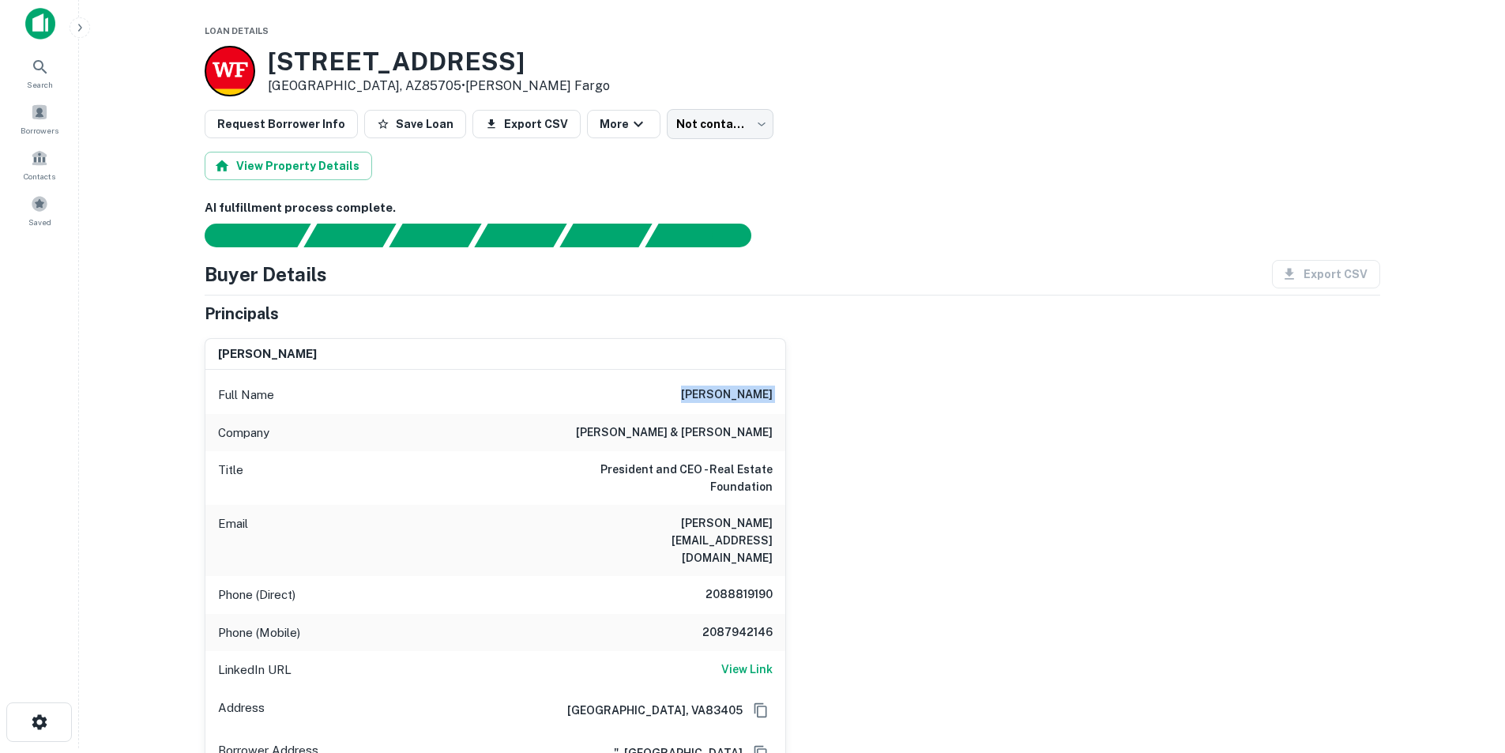
scroll to position [0, 0]
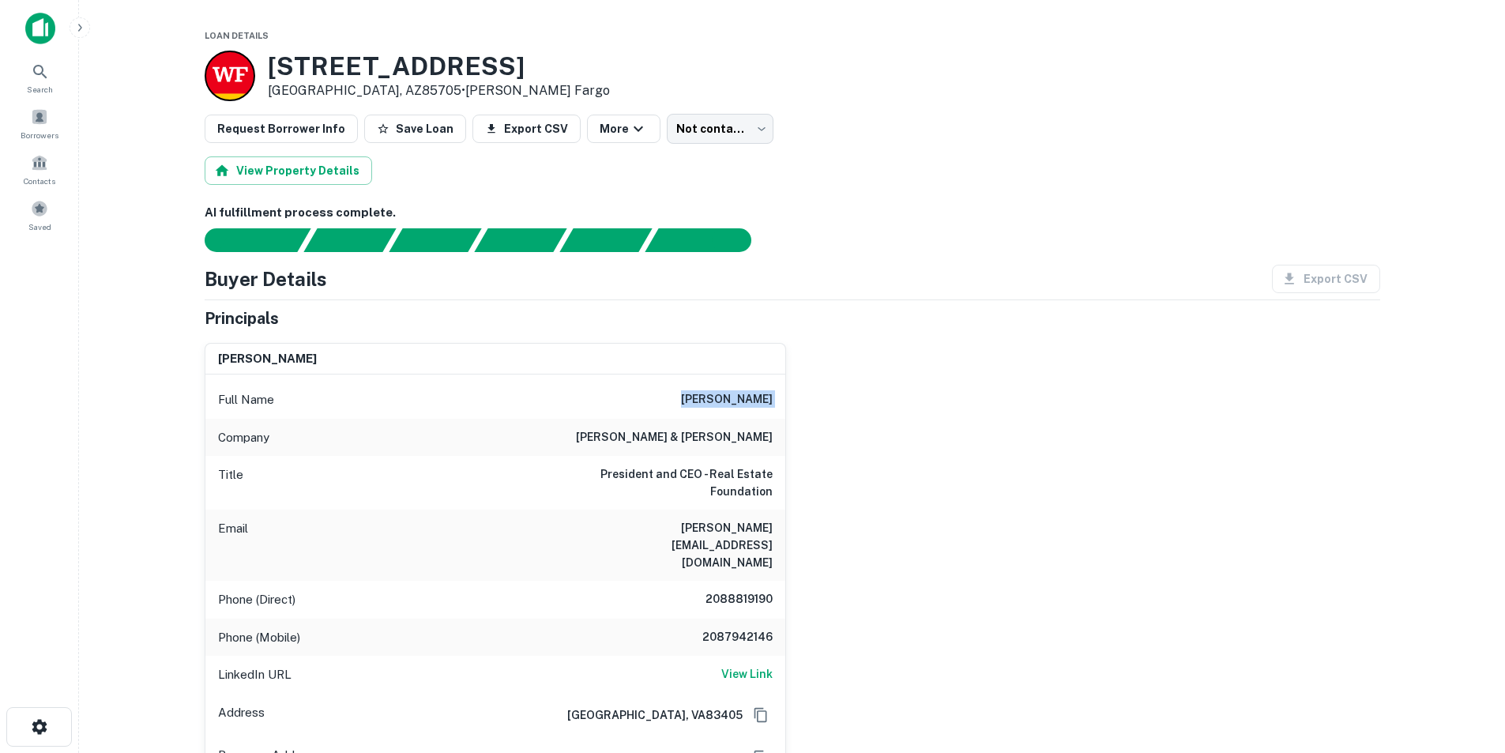
copy h6 "logan hall"
click at [748, 590] on h6 "2088819190" at bounding box center [725, 599] width 95 height 19
copy h6 "2088819190"
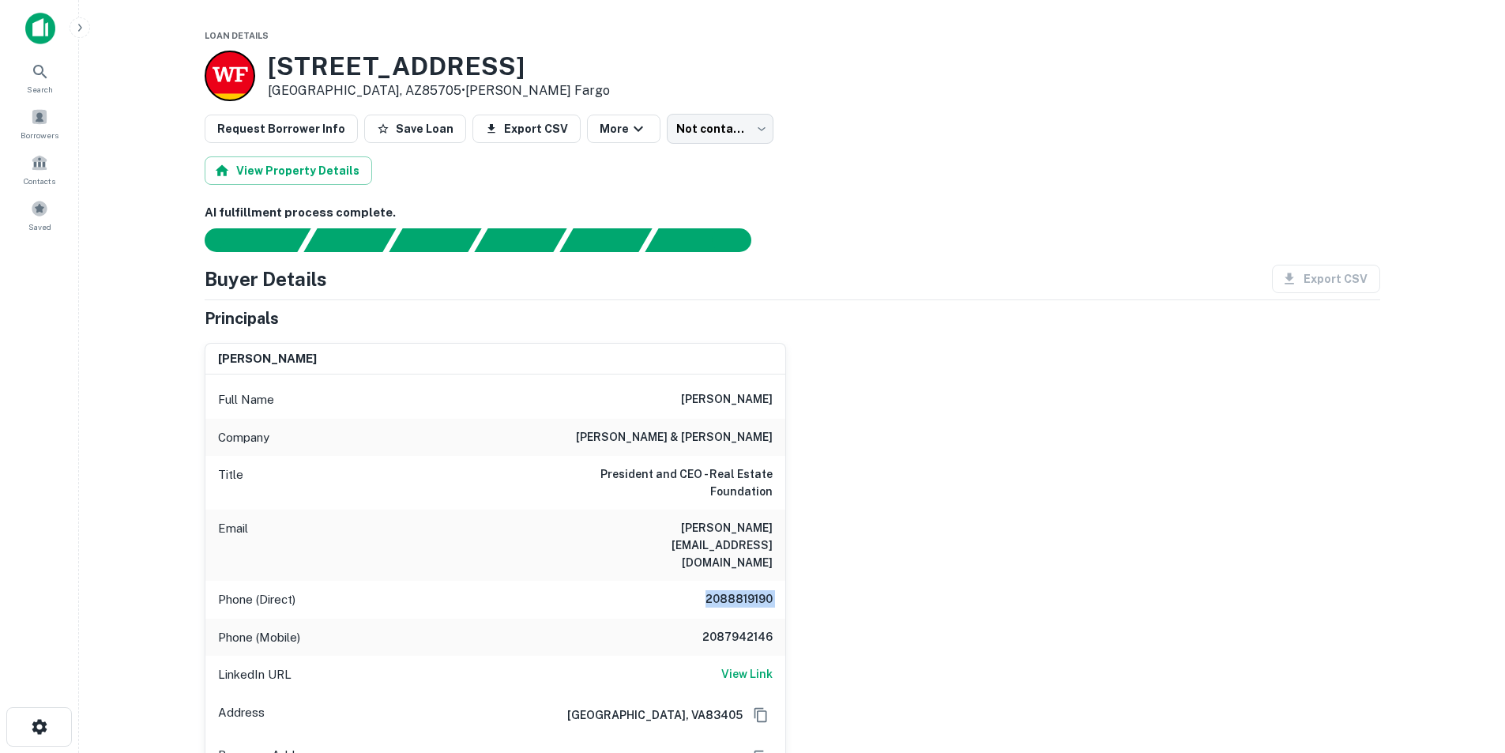
click at [742, 524] on h6 "logan@wm.edu" at bounding box center [678, 545] width 190 height 52
copy h6 "logan@wm.edu"
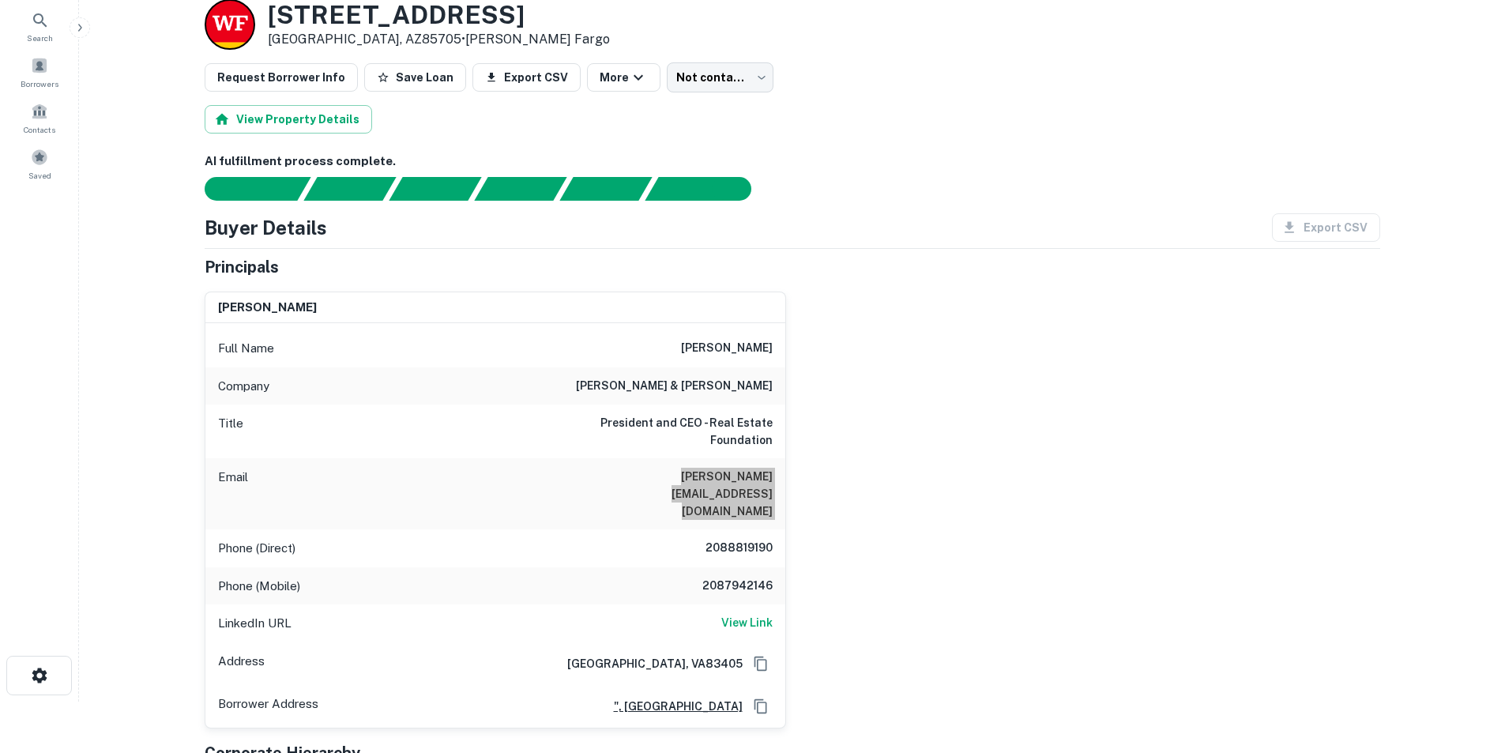
scroll to position [79, 0]
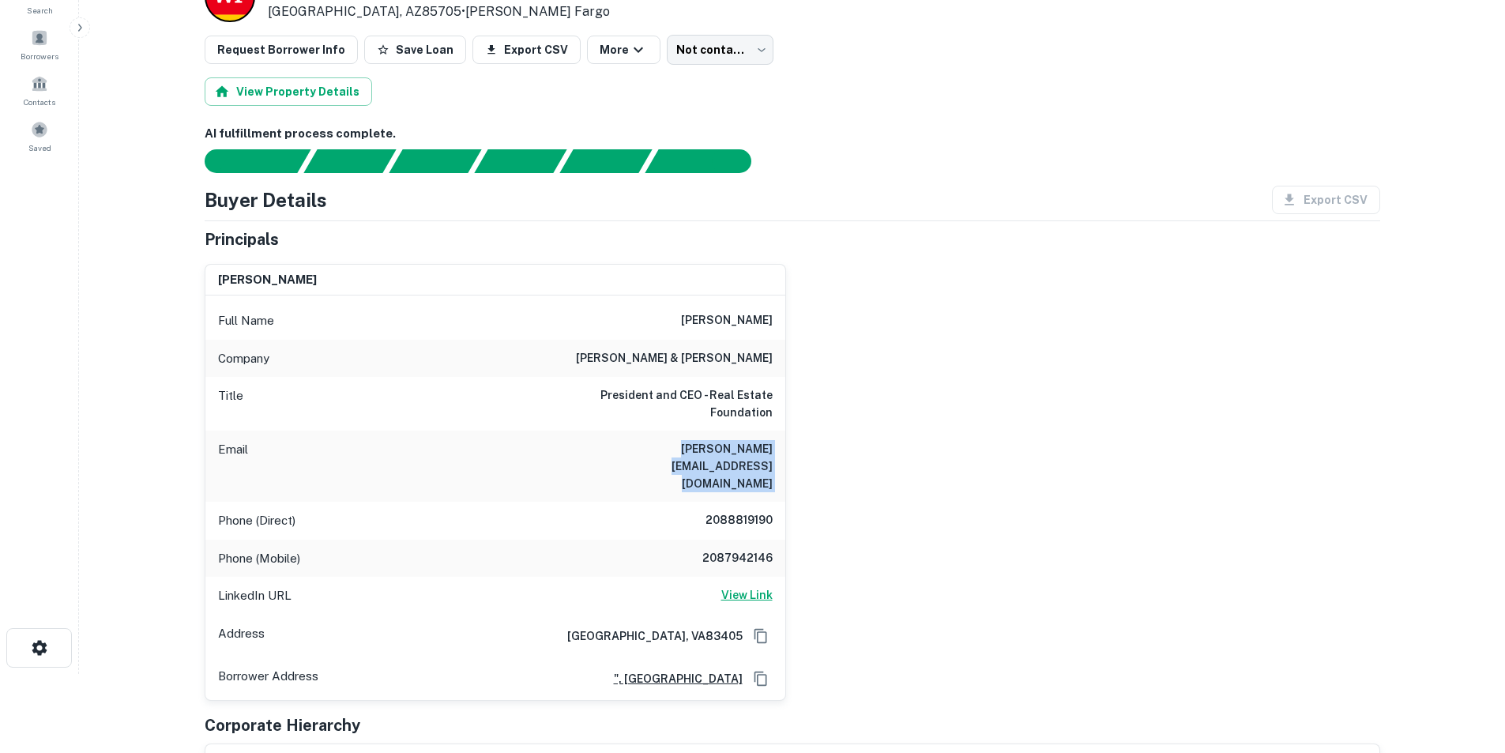
click at [754, 586] on h6 "View Link" at bounding box center [746, 594] width 51 height 17
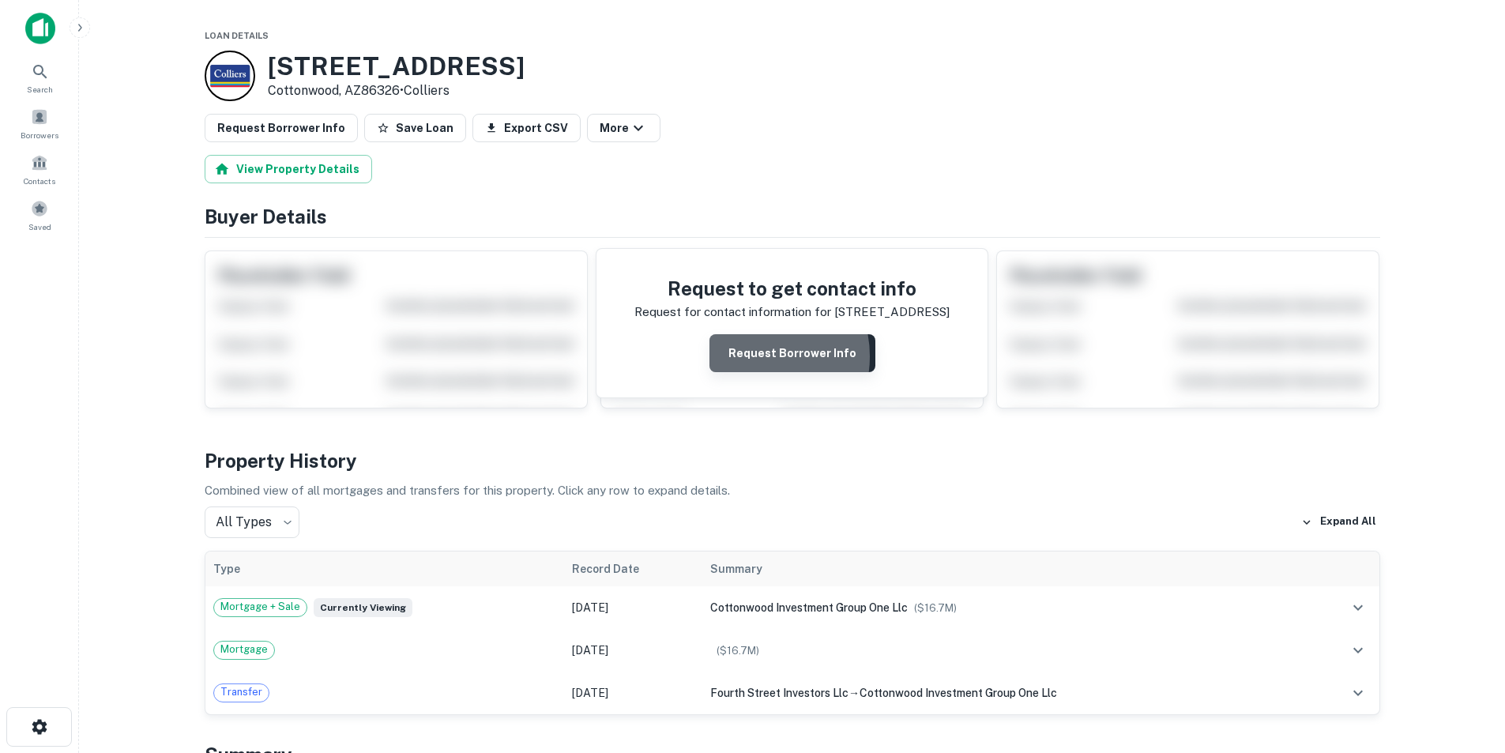
click at [755, 356] on button "Request Borrower Info" at bounding box center [793, 353] width 166 height 38
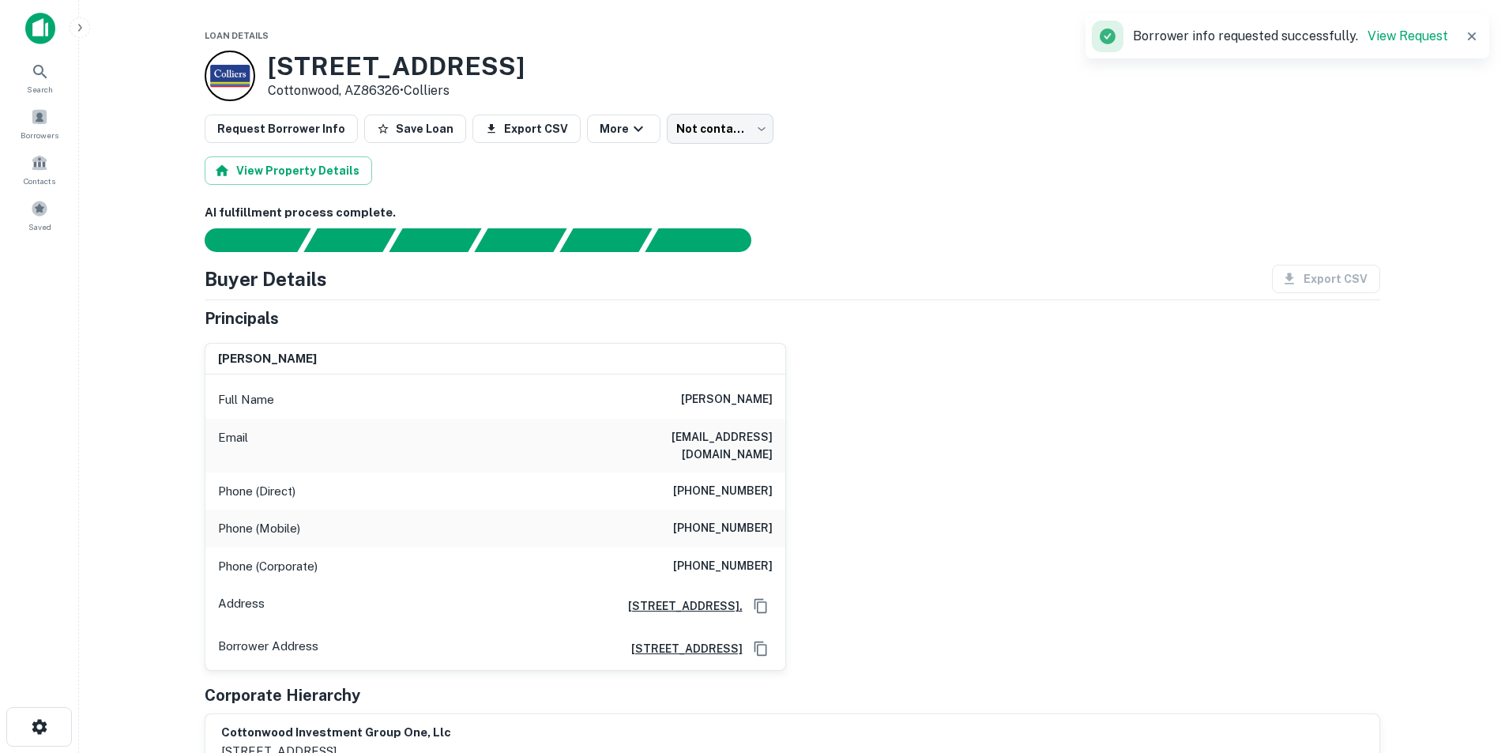
click at [737, 391] on h6 "paul schultheis" at bounding box center [727, 399] width 92 height 19
copy h6 "paul schultheis"
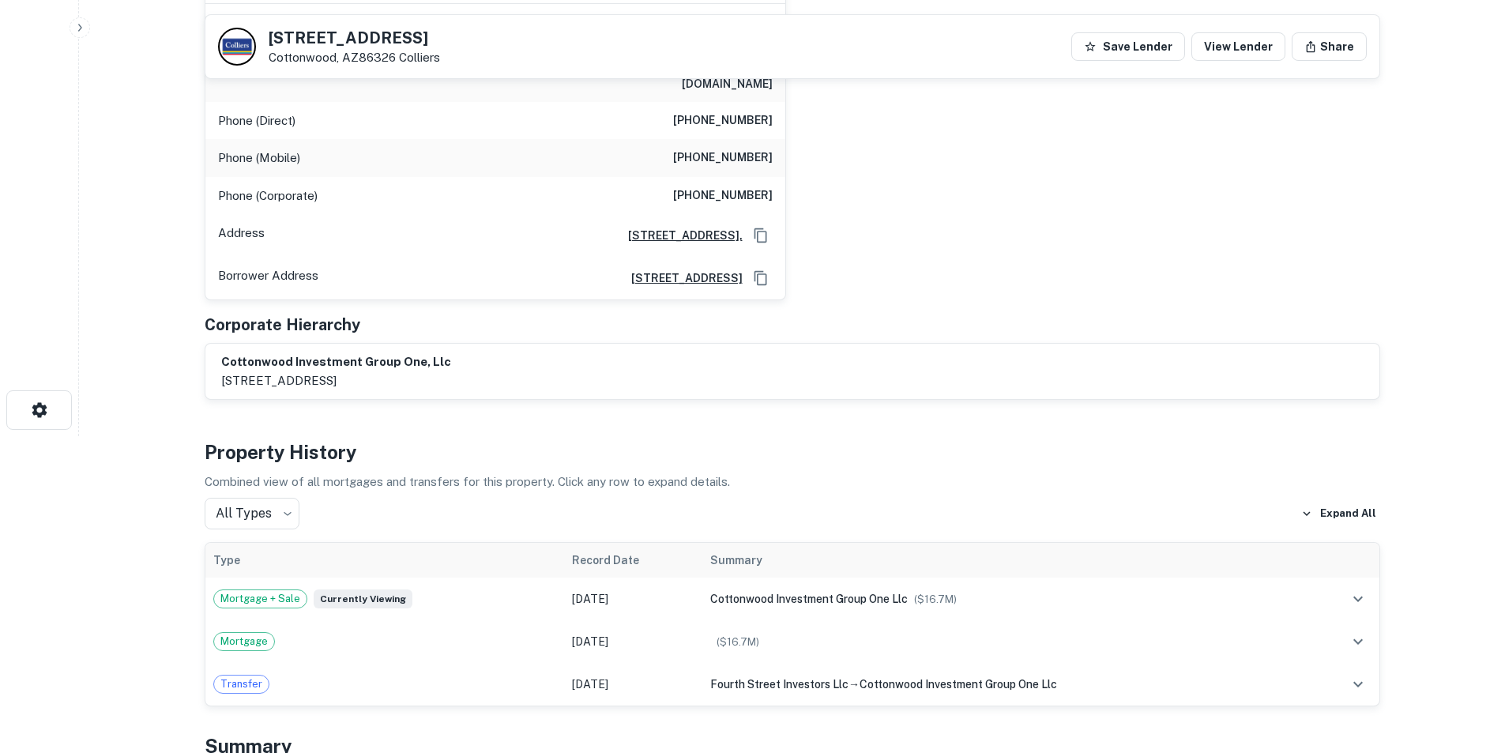
scroll to position [316, 0]
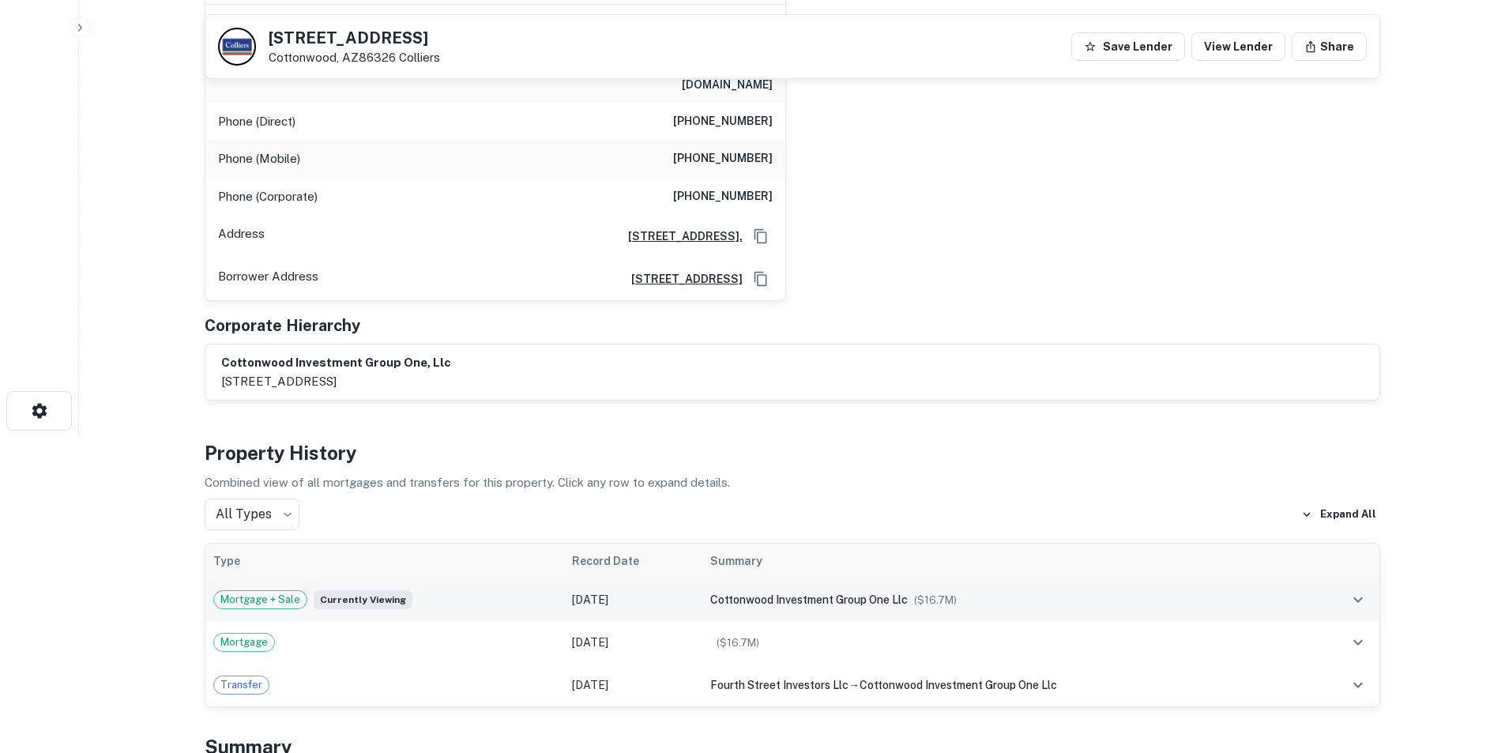
click at [365, 590] on span "Currently viewing" at bounding box center [363, 599] width 99 height 19
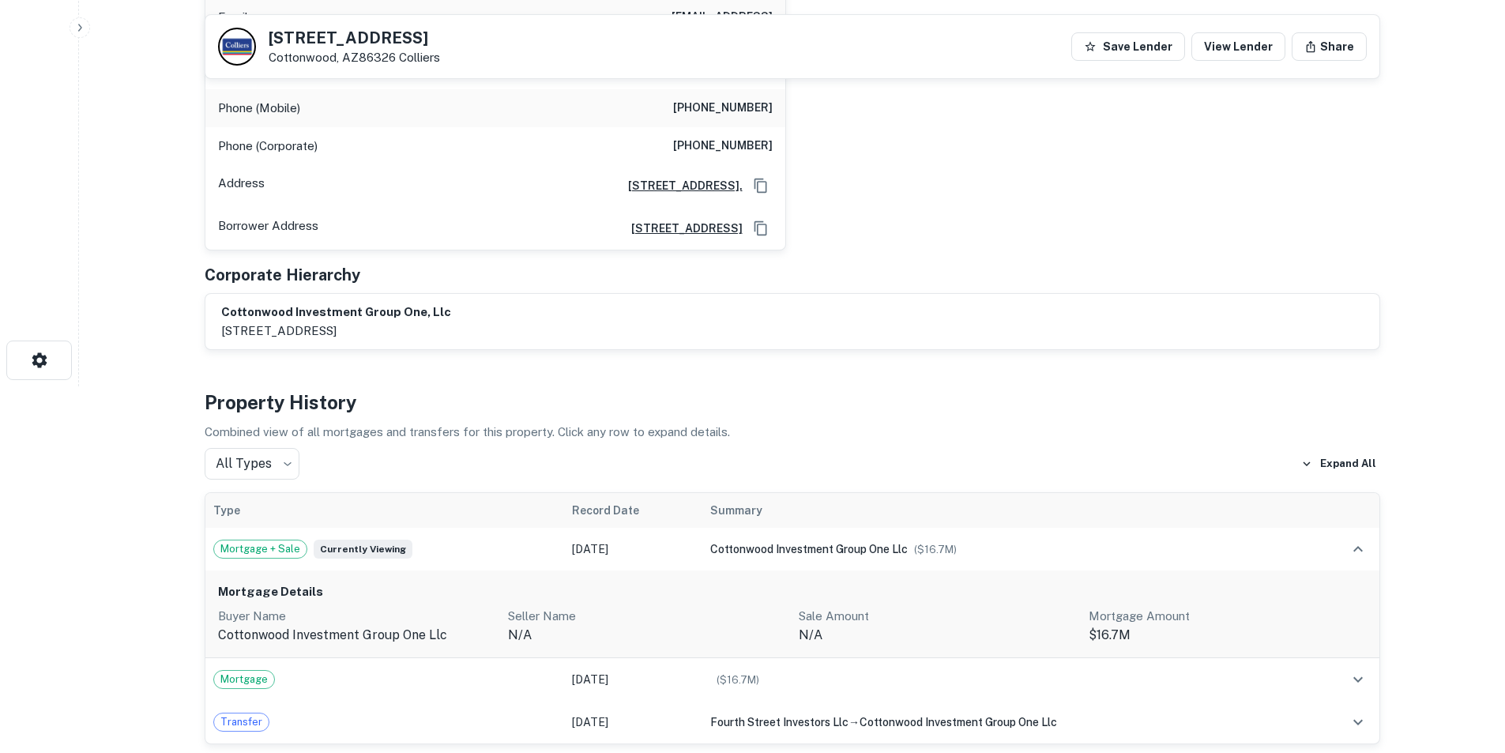
scroll to position [395, 0]
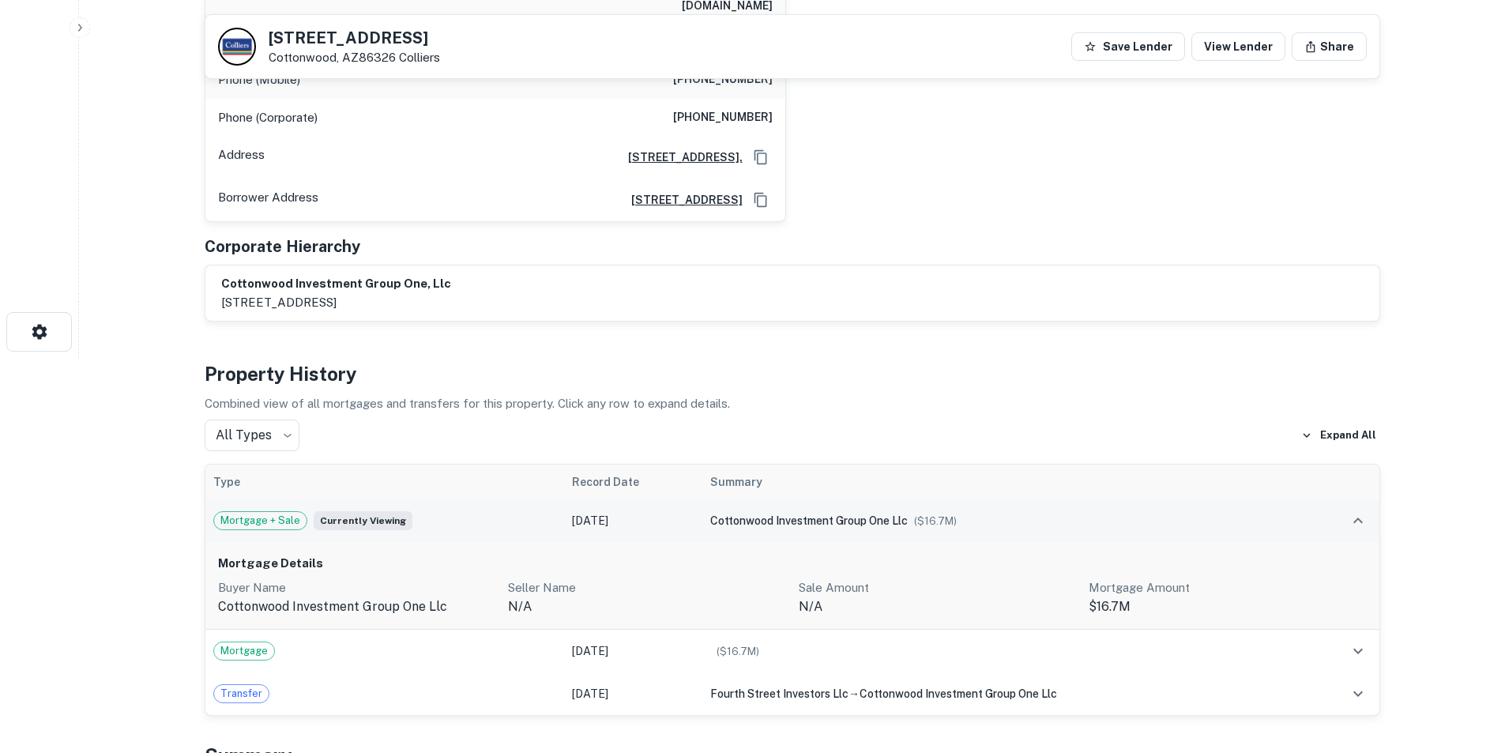
click at [360, 511] on span "Currently viewing" at bounding box center [363, 520] width 99 height 19
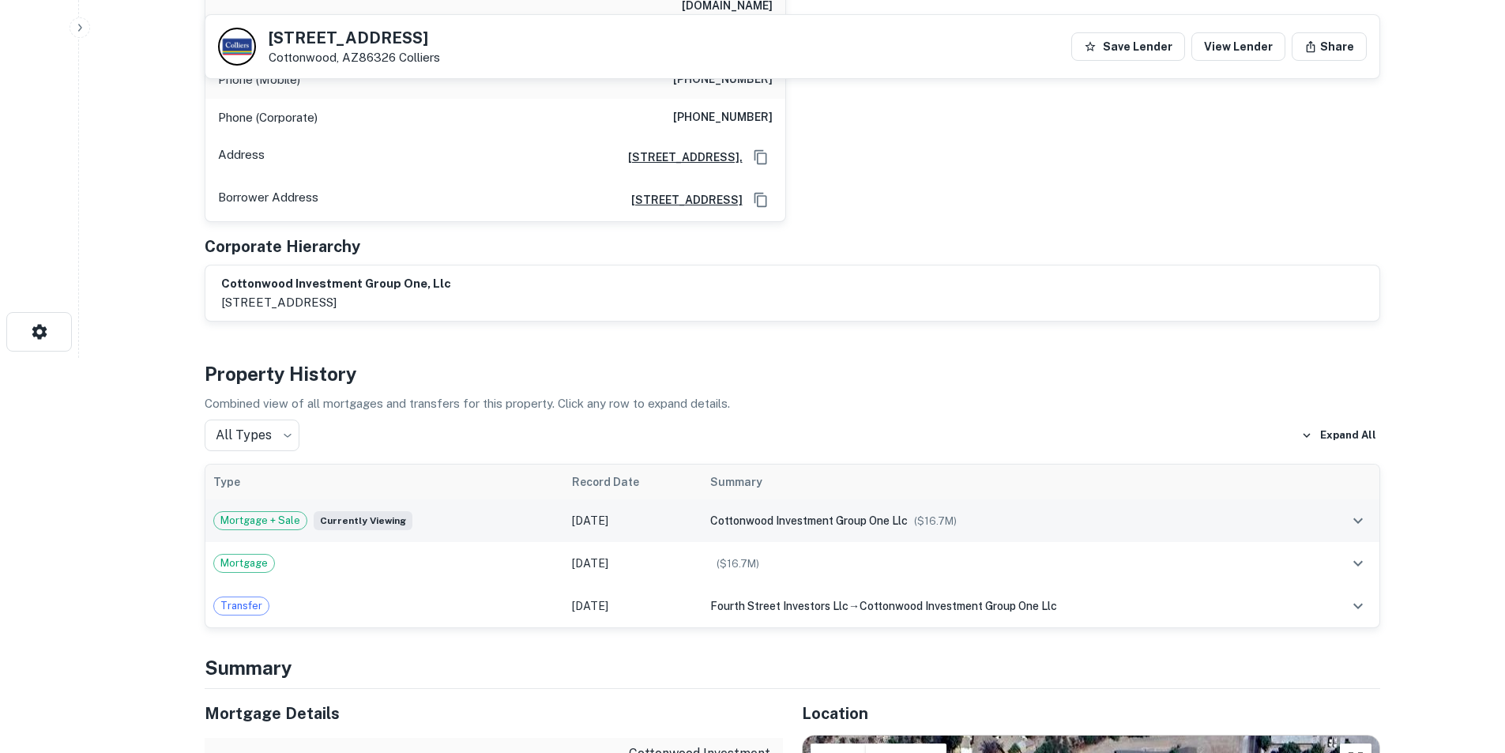
click at [318, 511] on span "Currently viewing" at bounding box center [363, 520] width 99 height 19
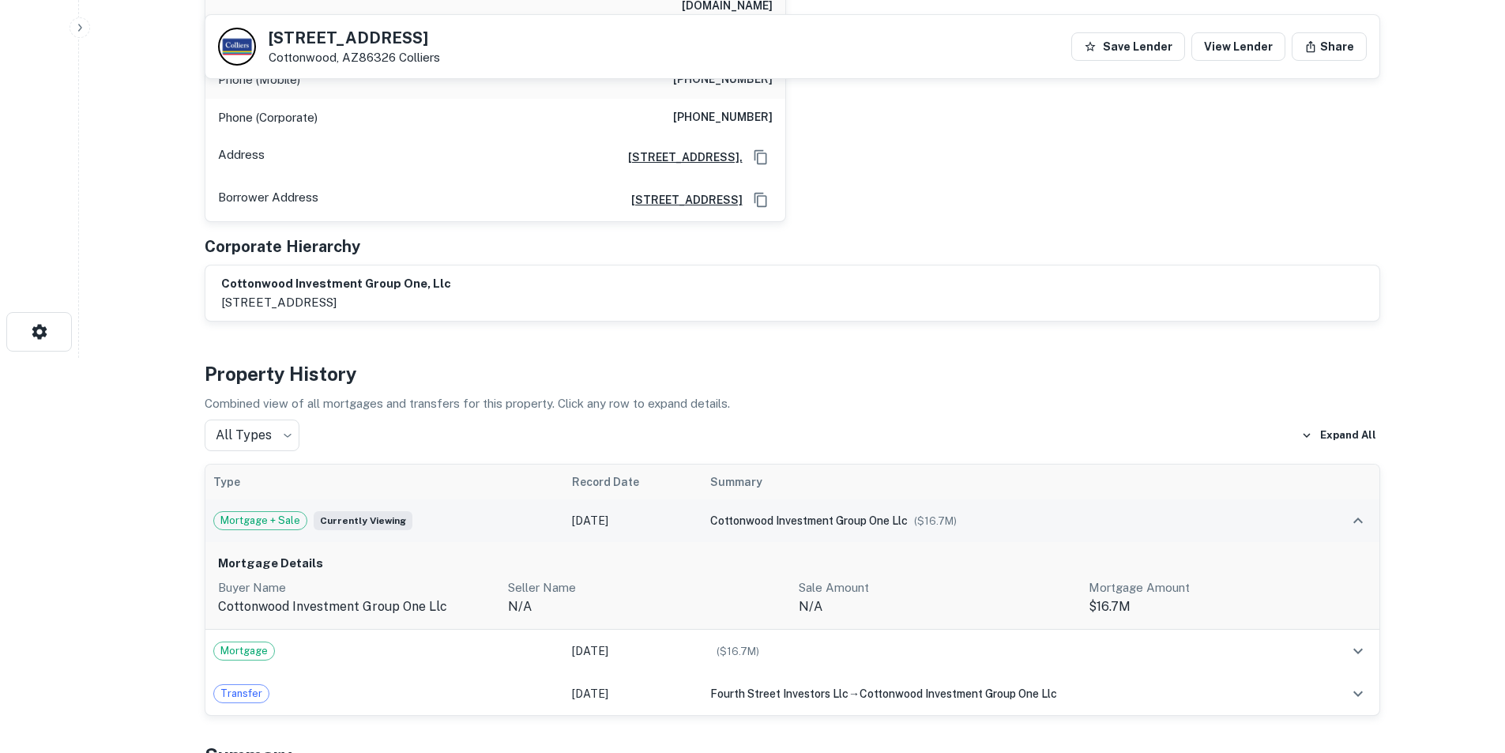
click at [318, 511] on span "Currently viewing" at bounding box center [363, 520] width 99 height 19
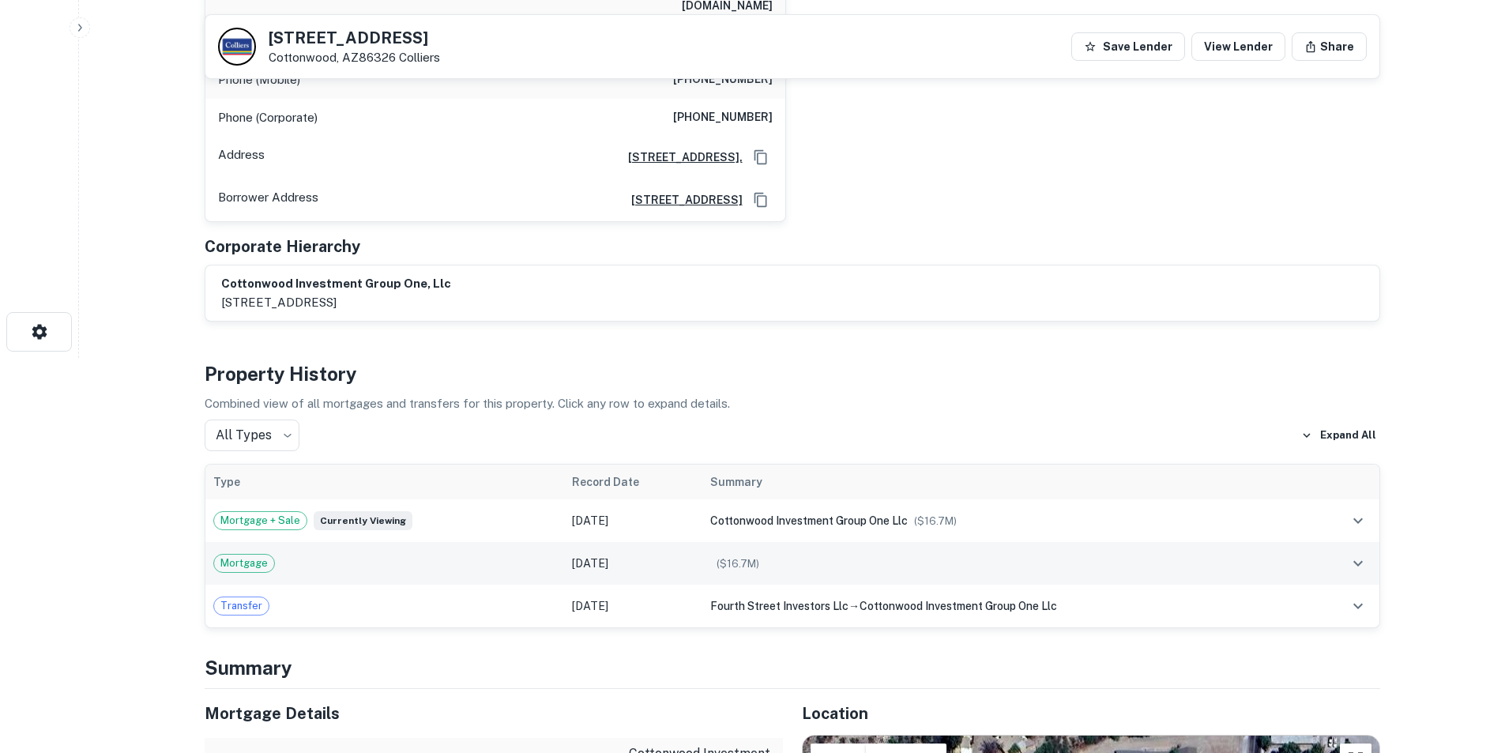
click at [252, 555] on span "Mortgage" at bounding box center [244, 563] width 60 height 16
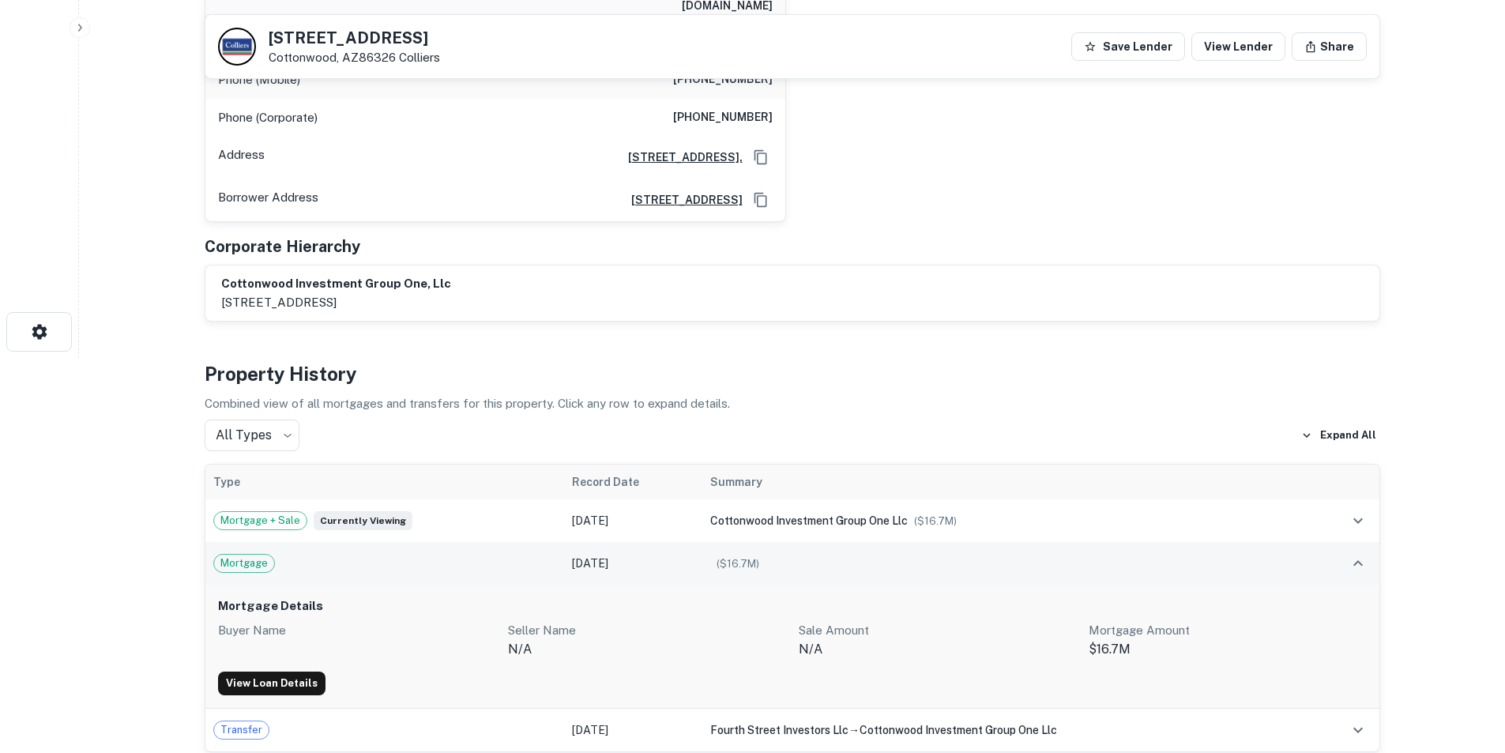
click at [252, 555] on span "Mortgage" at bounding box center [244, 563] width 60 height 16
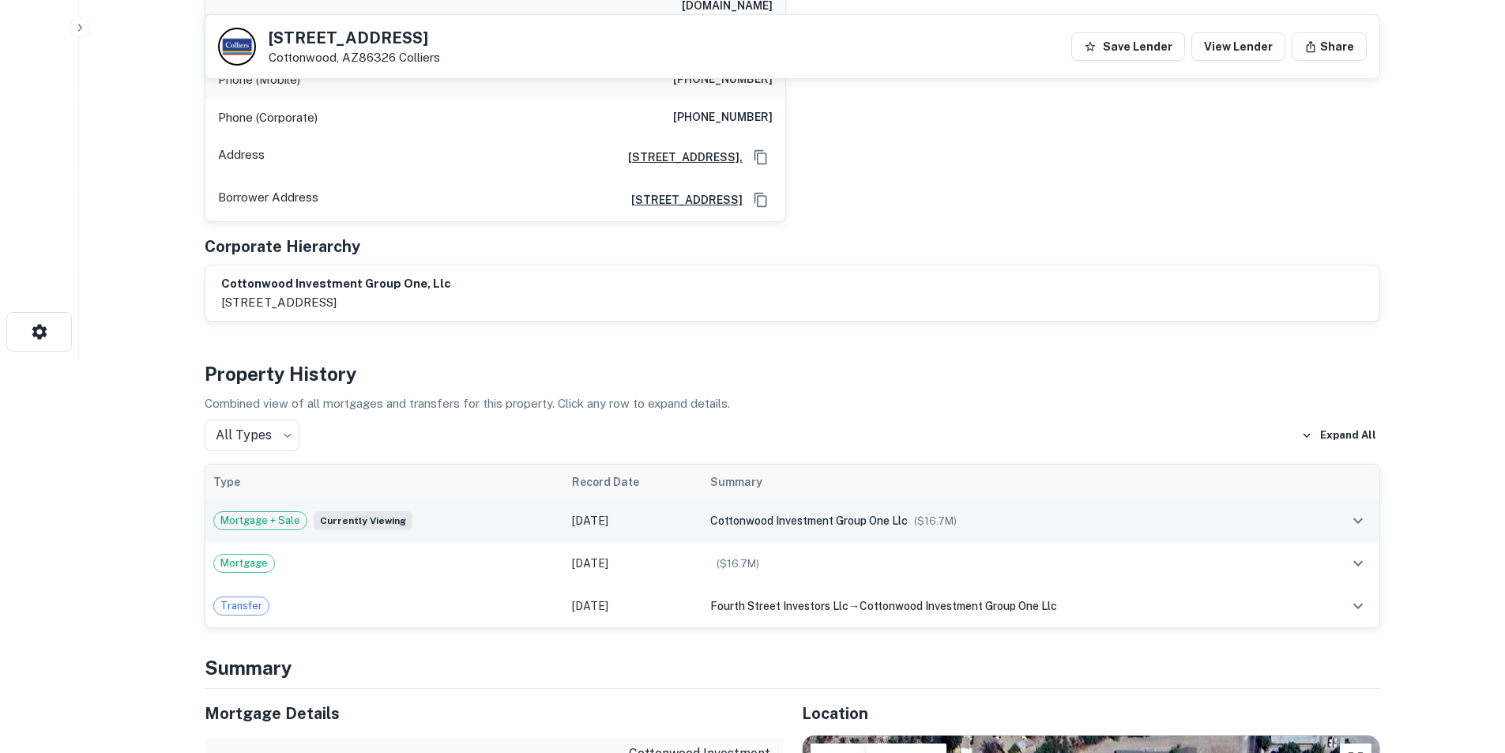
click at [338, 511] on span "Currently viewing" at bounding box center [363, 520] width 99 height 19
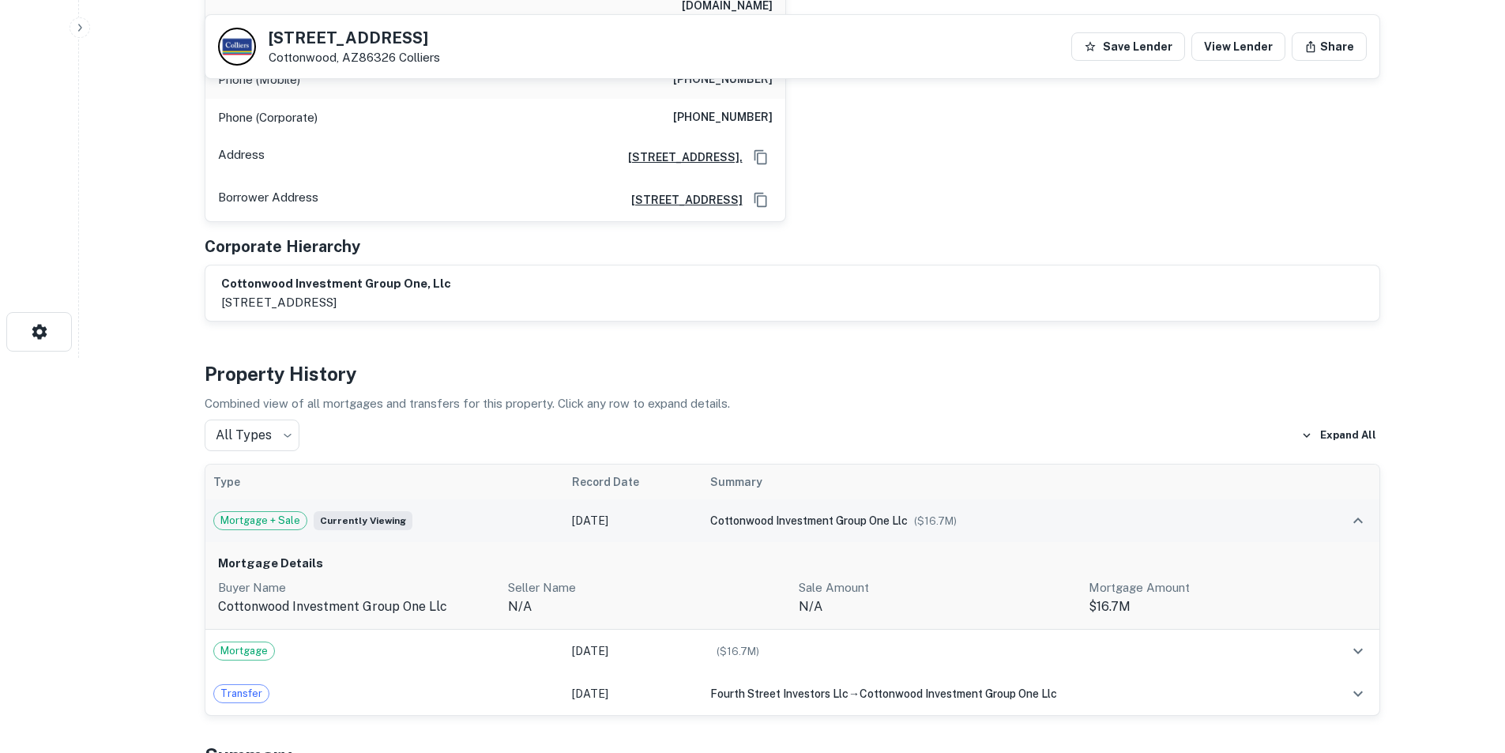
click at [338, 511] on span "Currently viewing" at bounding box center [363, 520] width 99 height 19
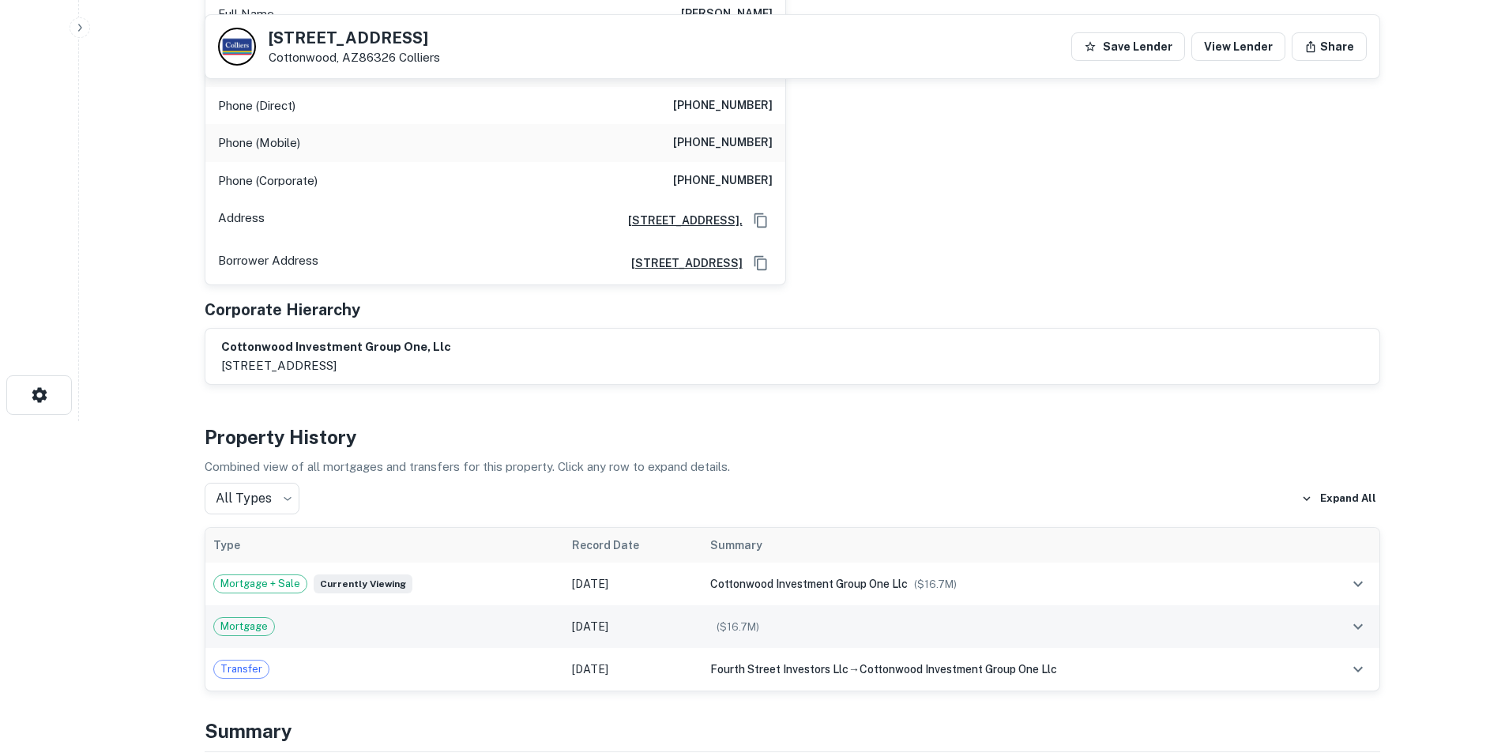
scroll to position [553, 0]
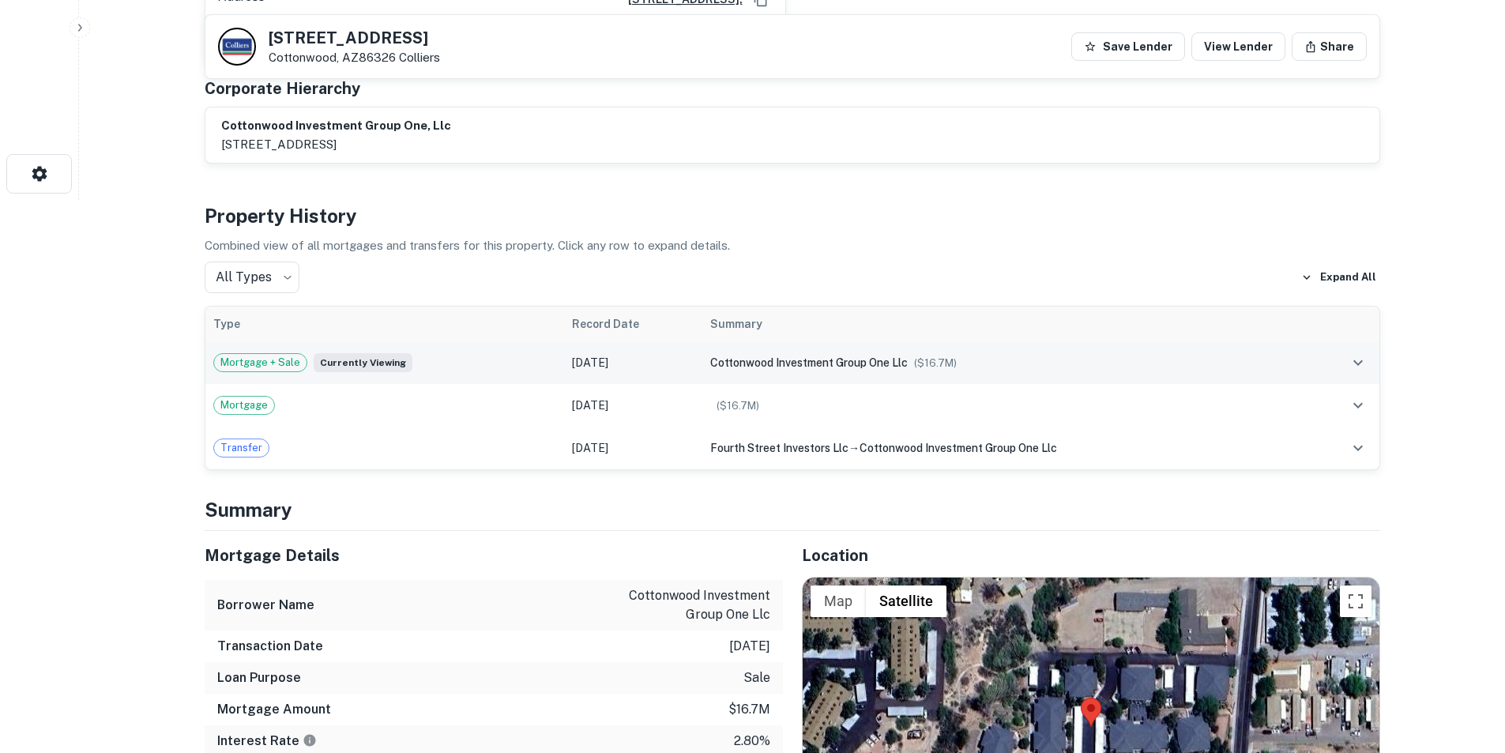
click at [382, 353] on span "Currently viewing" at bounding box center [363, 362] width 99 height 19
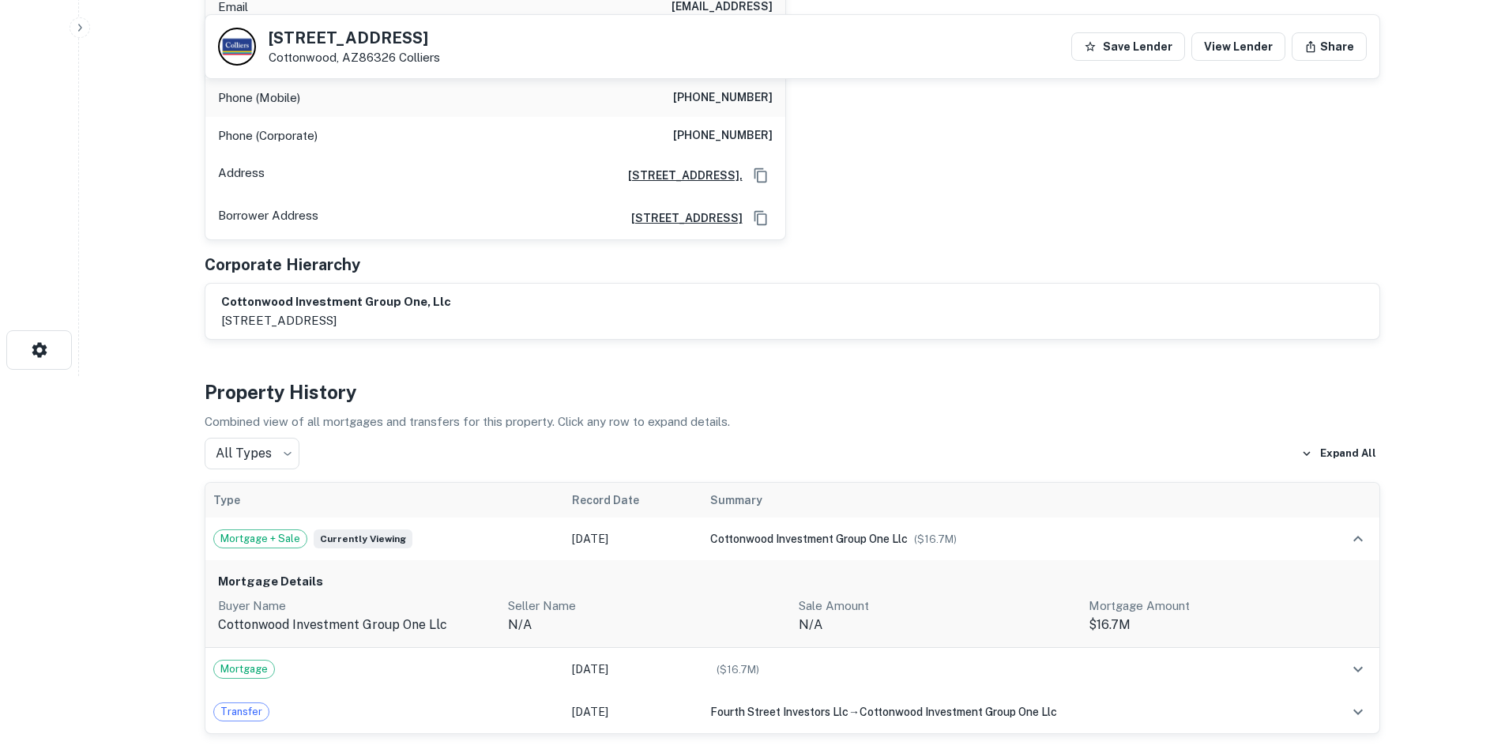
scroll to position [79, 0]
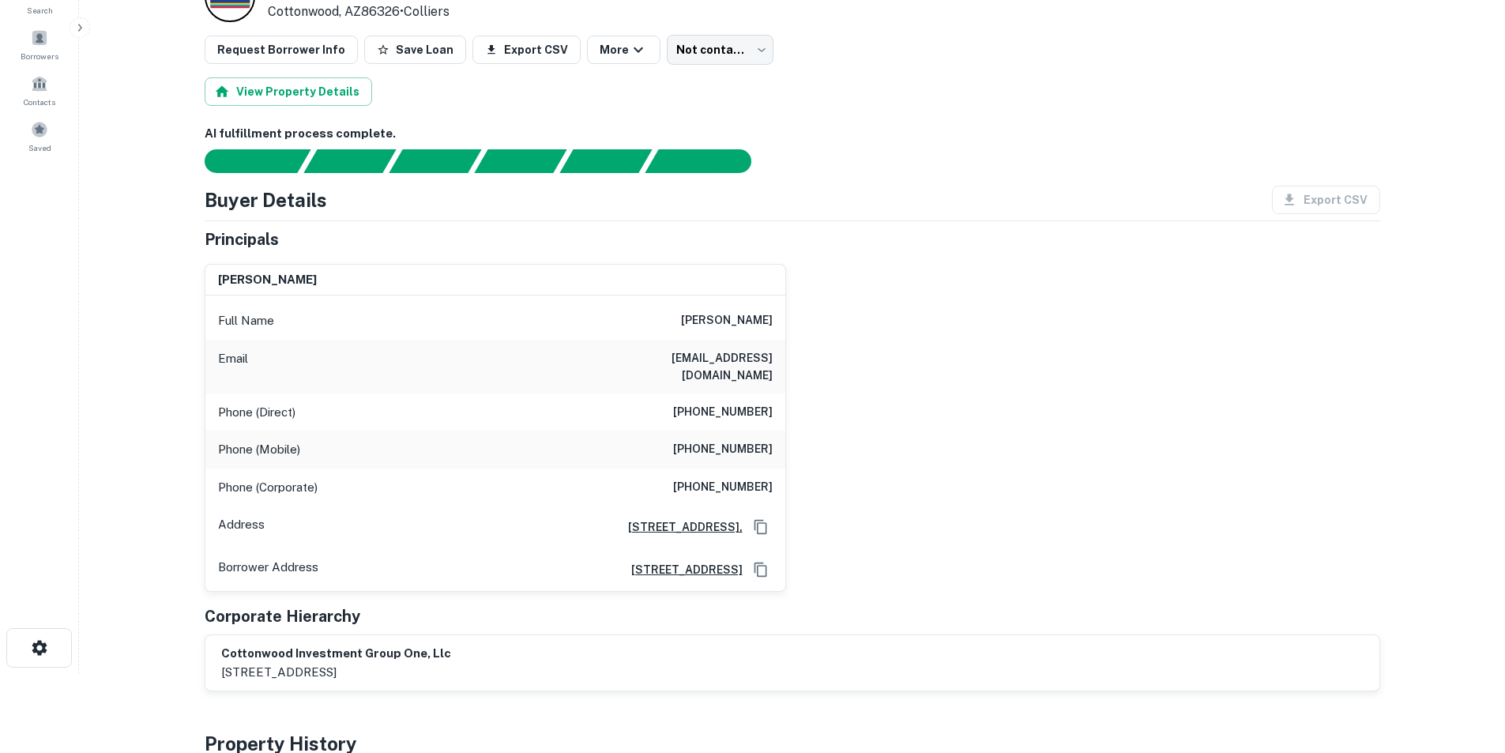
click at [741, 322] on h6 "paul schultheis" at bounding box center [727, 320] width 92 height 19
copy h6 "paul schultheis"
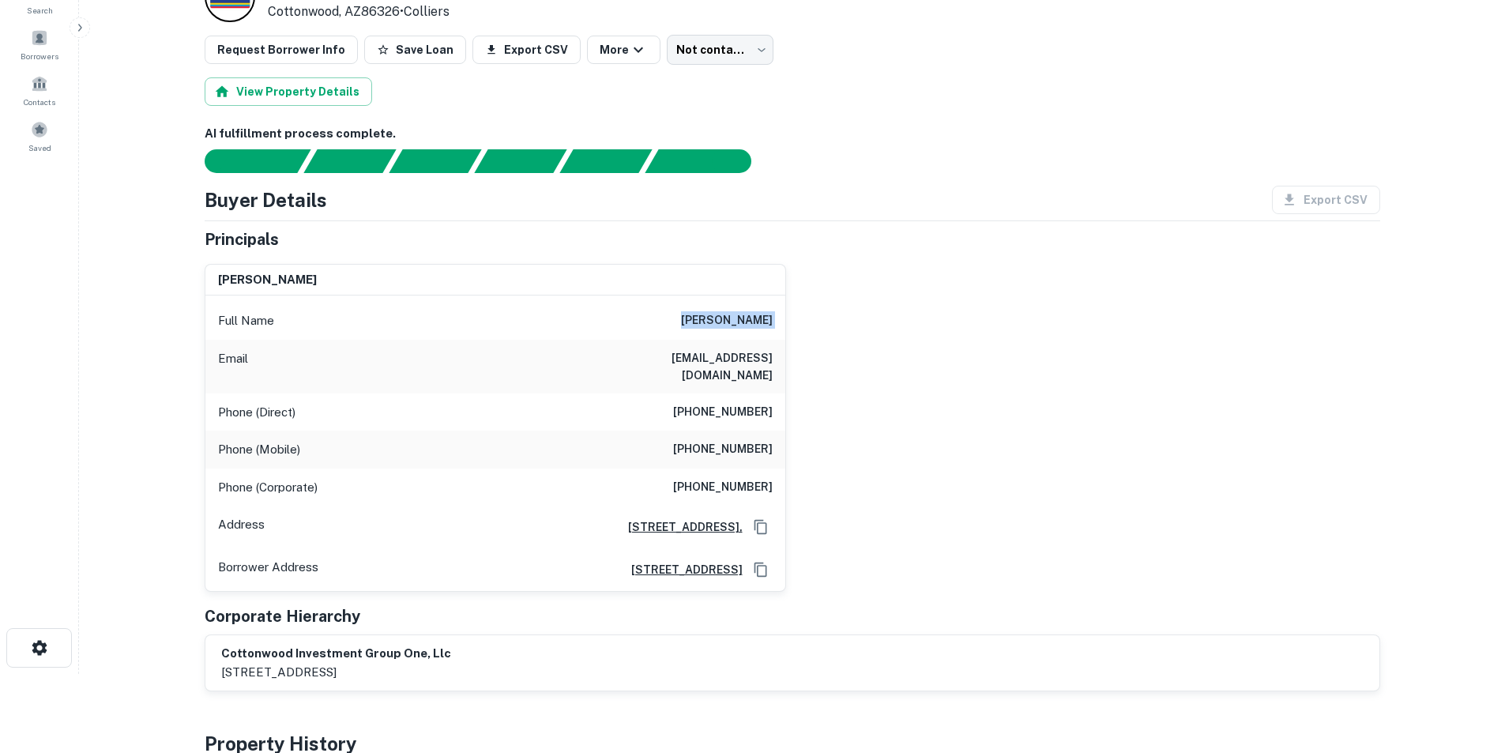
click at [732, 403] on h6 "(928) 226-8584" at bounding box center [723, 412] width 100 height 19
copy h6 "(928) 226-8584"
click at [744, 359] on h6 "paulrpi@aol.com" at bounding box center [678, 366] width 190 height 35
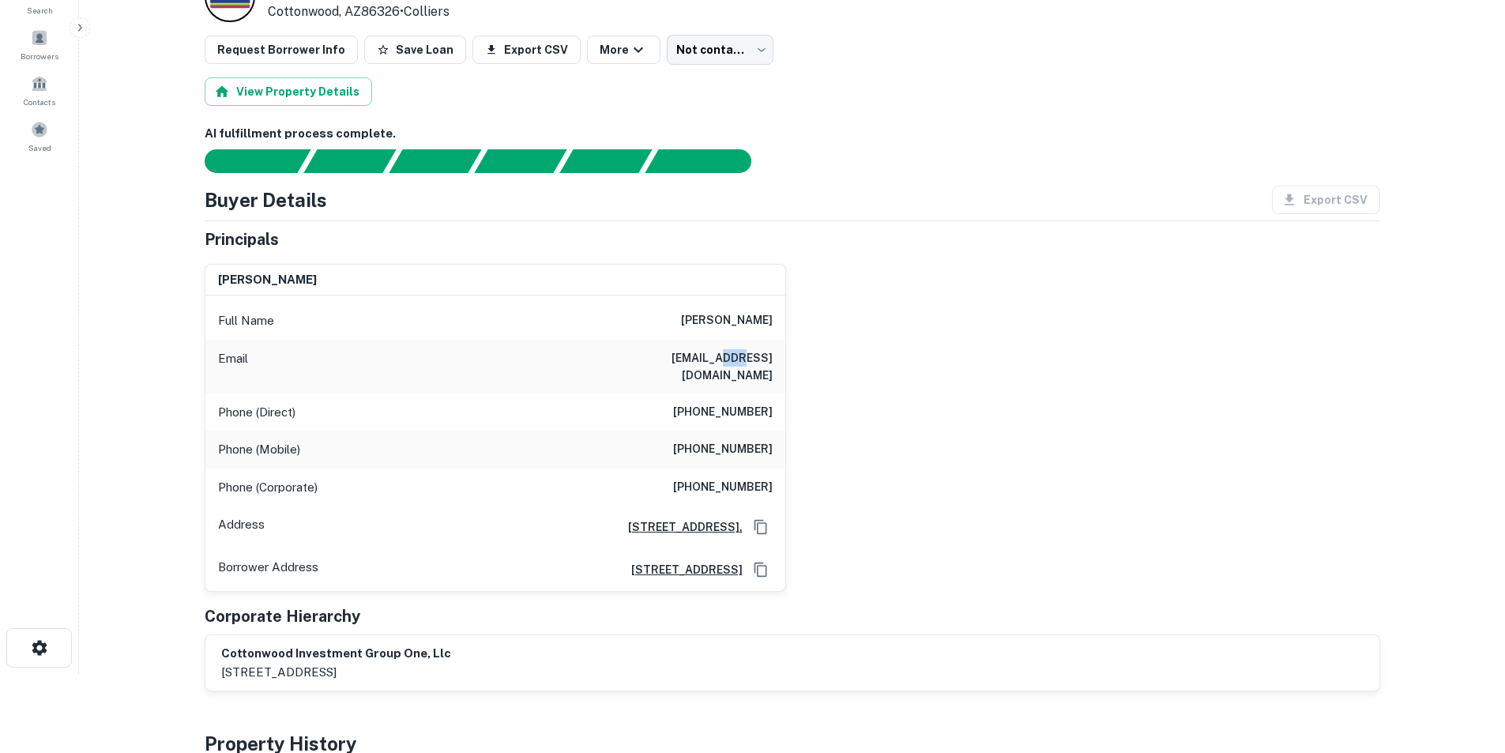
click at [744, 359] on h6 "paulrpi@aol.com" at bounding box center [678, 366] width 190 height 35
copy h6 "paulrpi@aol.com"
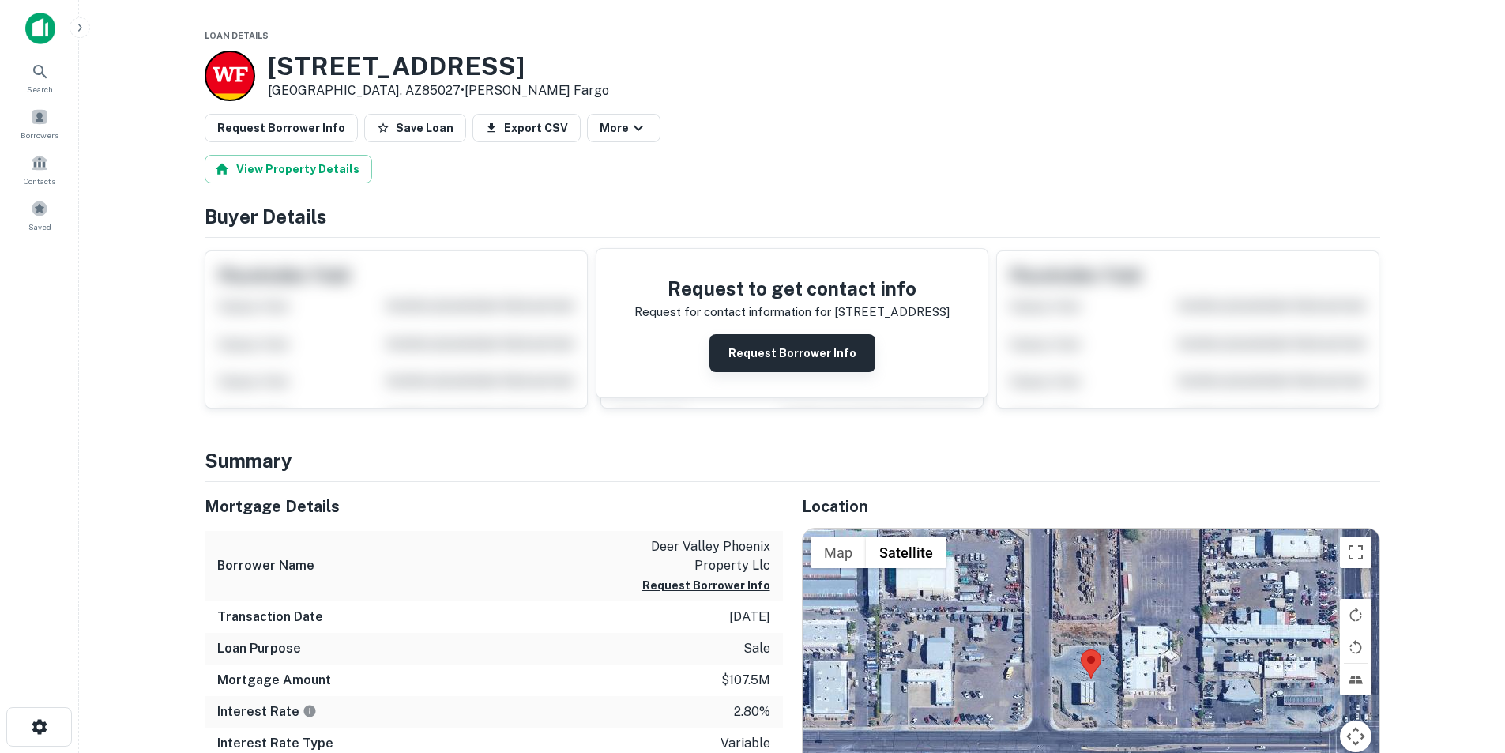
click at [804, 352] on button "Request Borrower Info" at bounding box center [793, 353] width 166 height 38
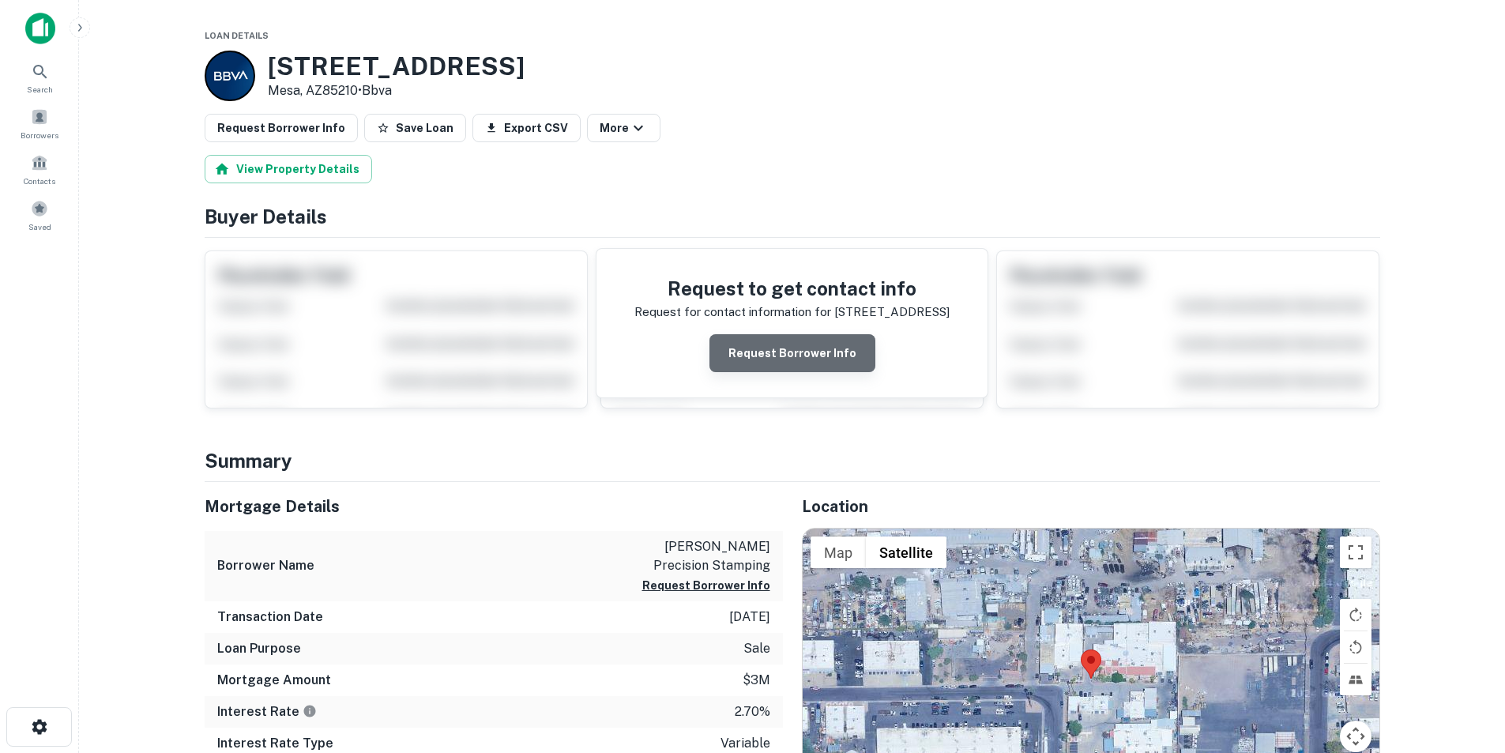
click at [820, 348] on button "Request Borrower Info" at bounding box center [793, 353] width 166 height 38
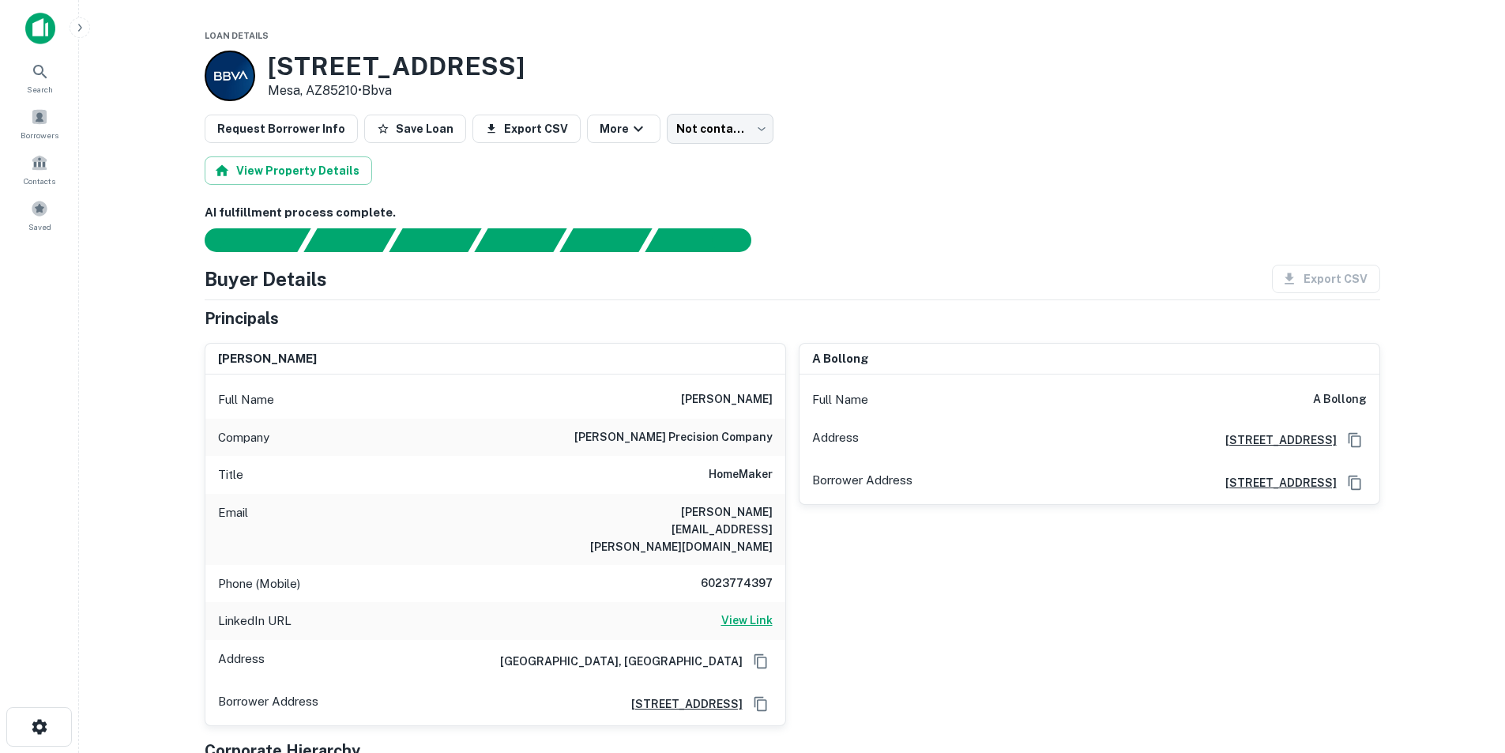
click at [740, 612] on h6 "View Link" at bounding box center [746, 620] width 51 height 17
click at [718, 513] on h6 "linda.auer@auerprecision.com" at bounding box center [678, 529] width 190 height 52
copy h6 "linda.auer@auerprecision.com"
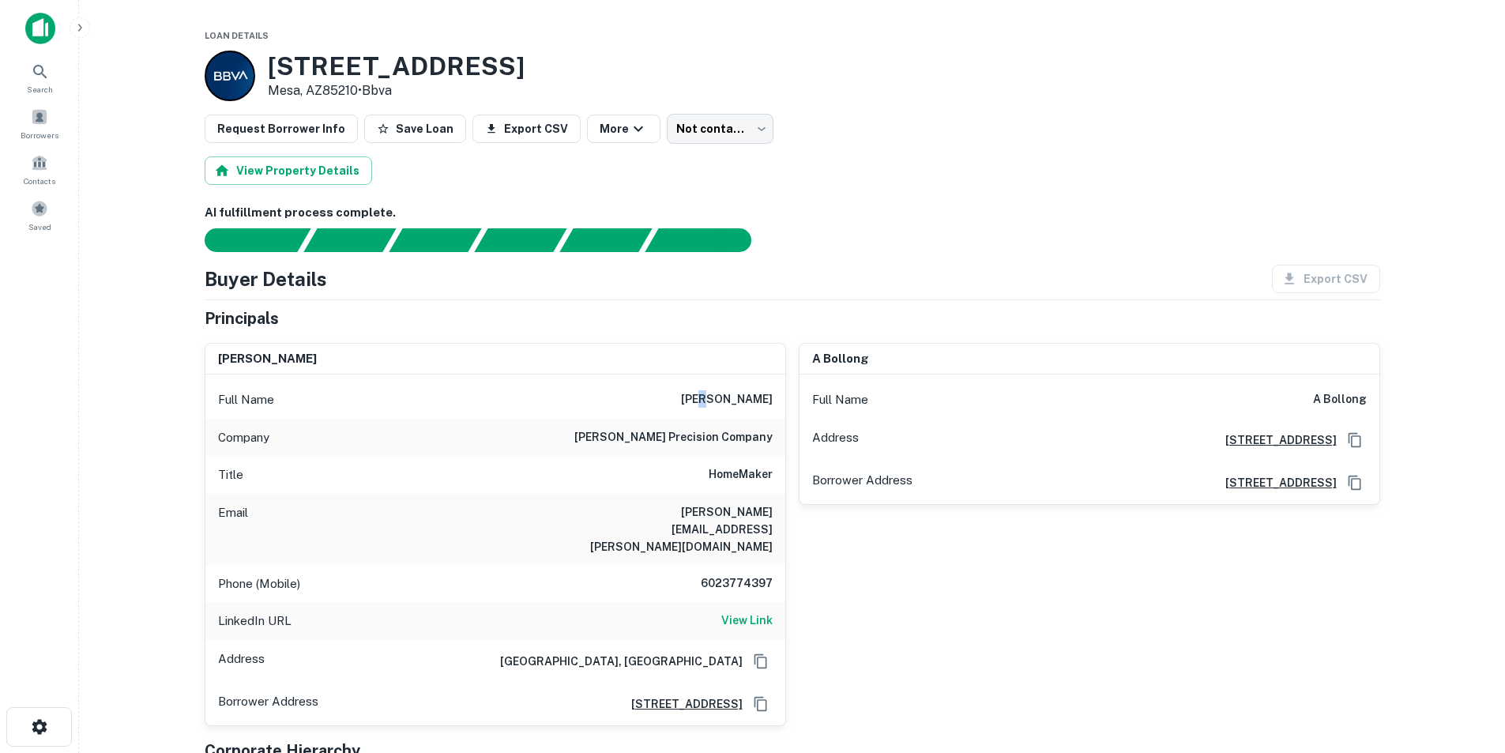
click at [735, 399] on h6 "linda auer" at bounding box center [727, 399] width 92 height 19
click at [718, 387] on div "Full Name linda auer" at bounding box center [495, 400] width 580 height 38
copy h6 "linda"
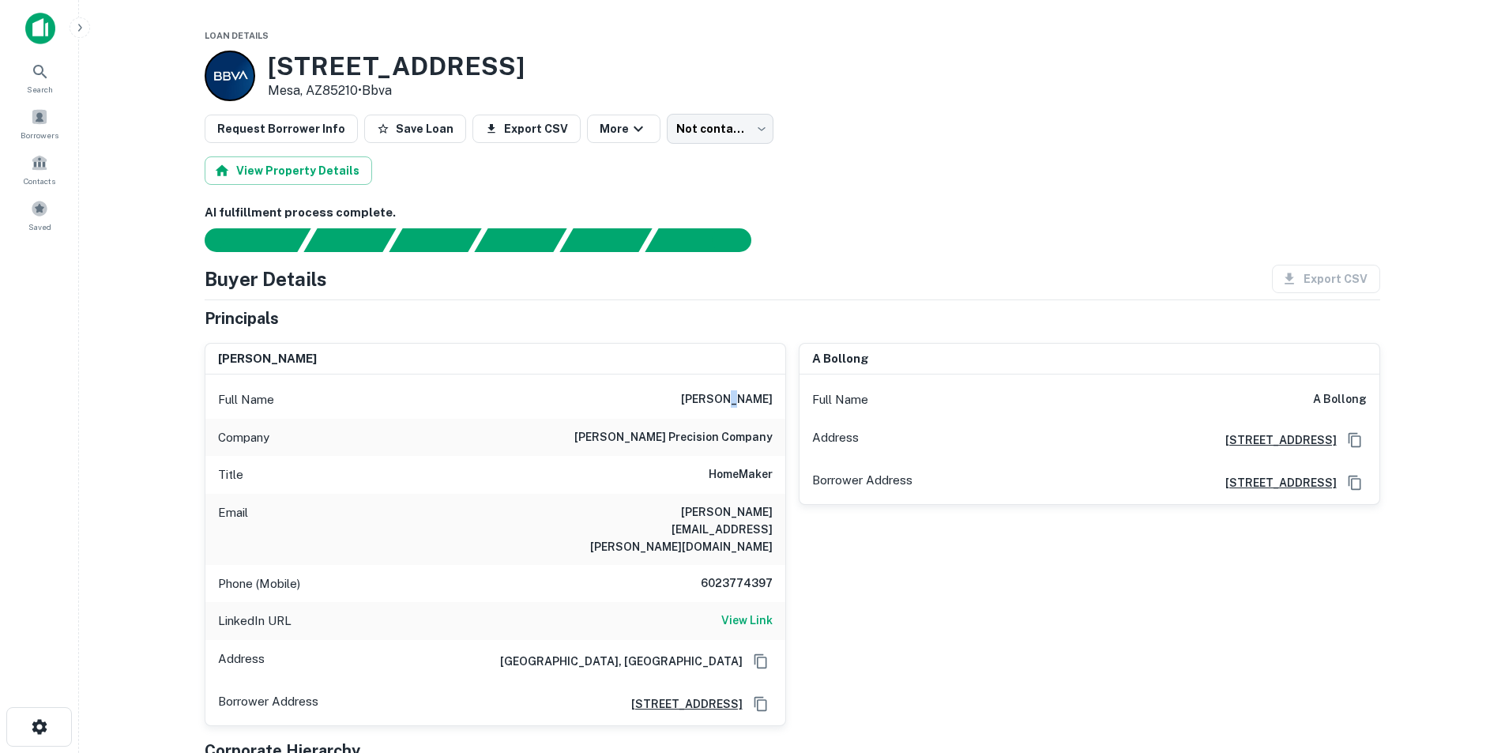
click at [759, 397] on h6 "linda auer" at bounding box center [727, 399] width 92 height 19
copy h6 "u"
click at [751, 396] on h6 "linda auer" at bounding box center [727, 399] width 92 height 19
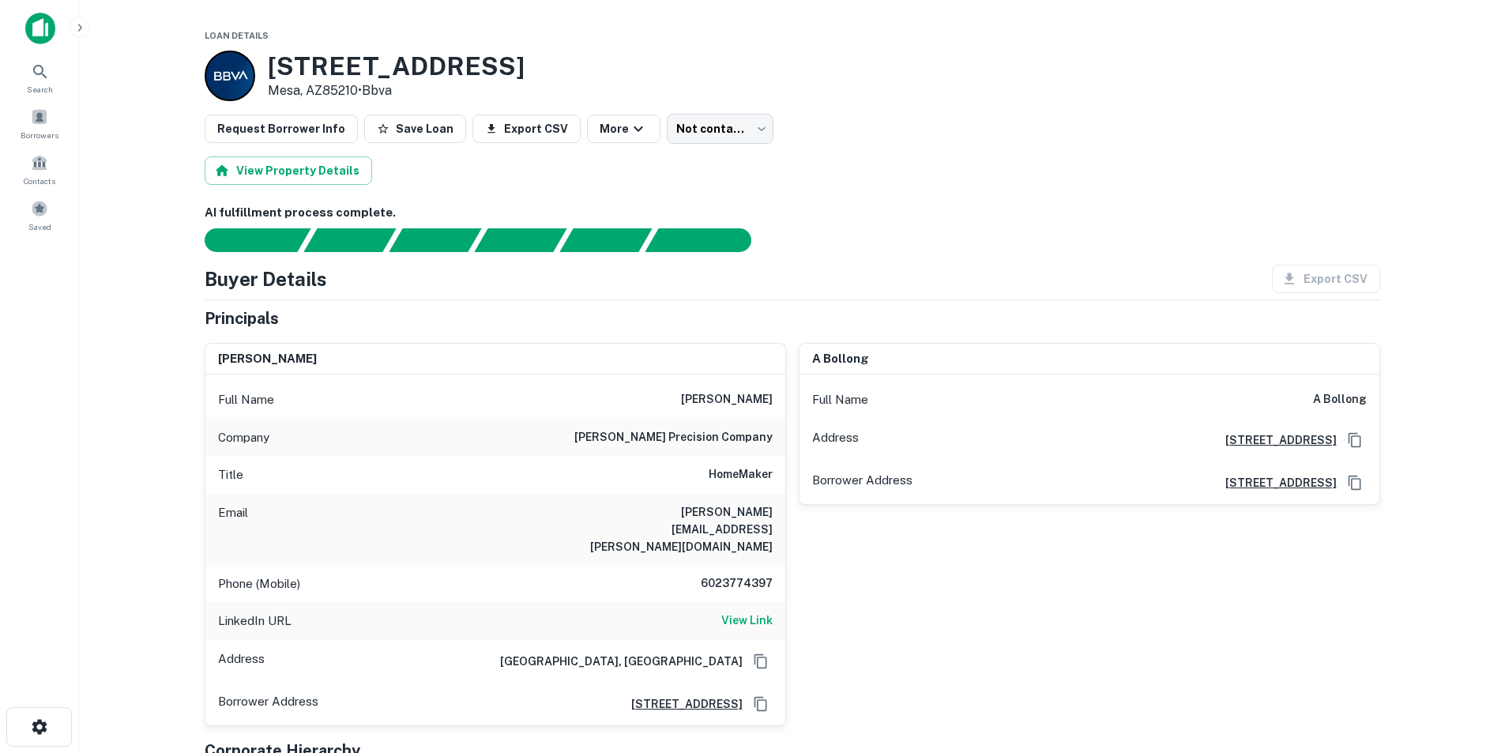
click at [747, 518] on h6 "linda.auer@auerprecision.com" at bounding box center [678, 529] width 190 height 52
copy h6 "linda.auer@auerprecision.com"
click at [729, 574] on h6 "6023774397" at bounding box center [725, 583] width 95 height 19
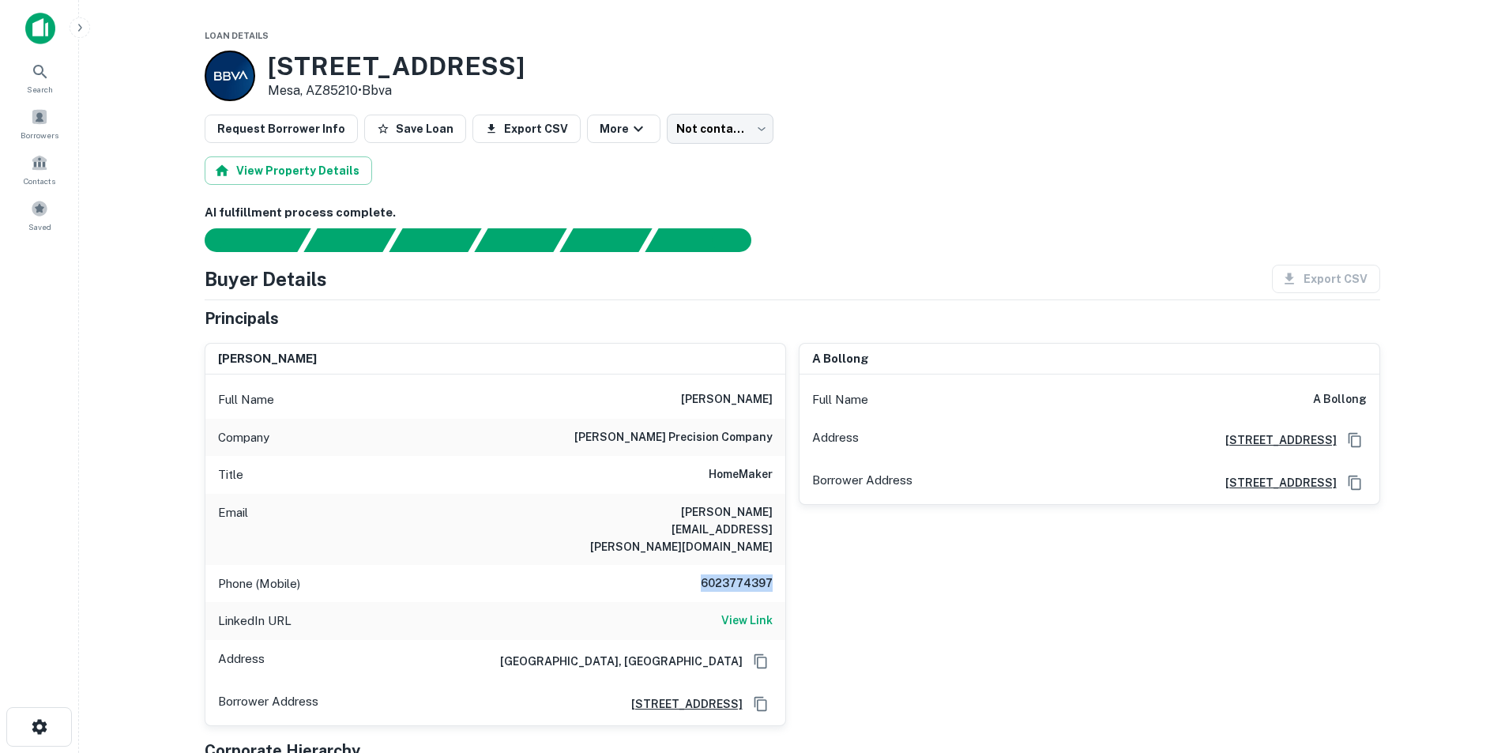
click at [729, 574] on h6 "6023774397" at bounding box center [725, 583] width 95 height 19
copy h6 "6023774397"
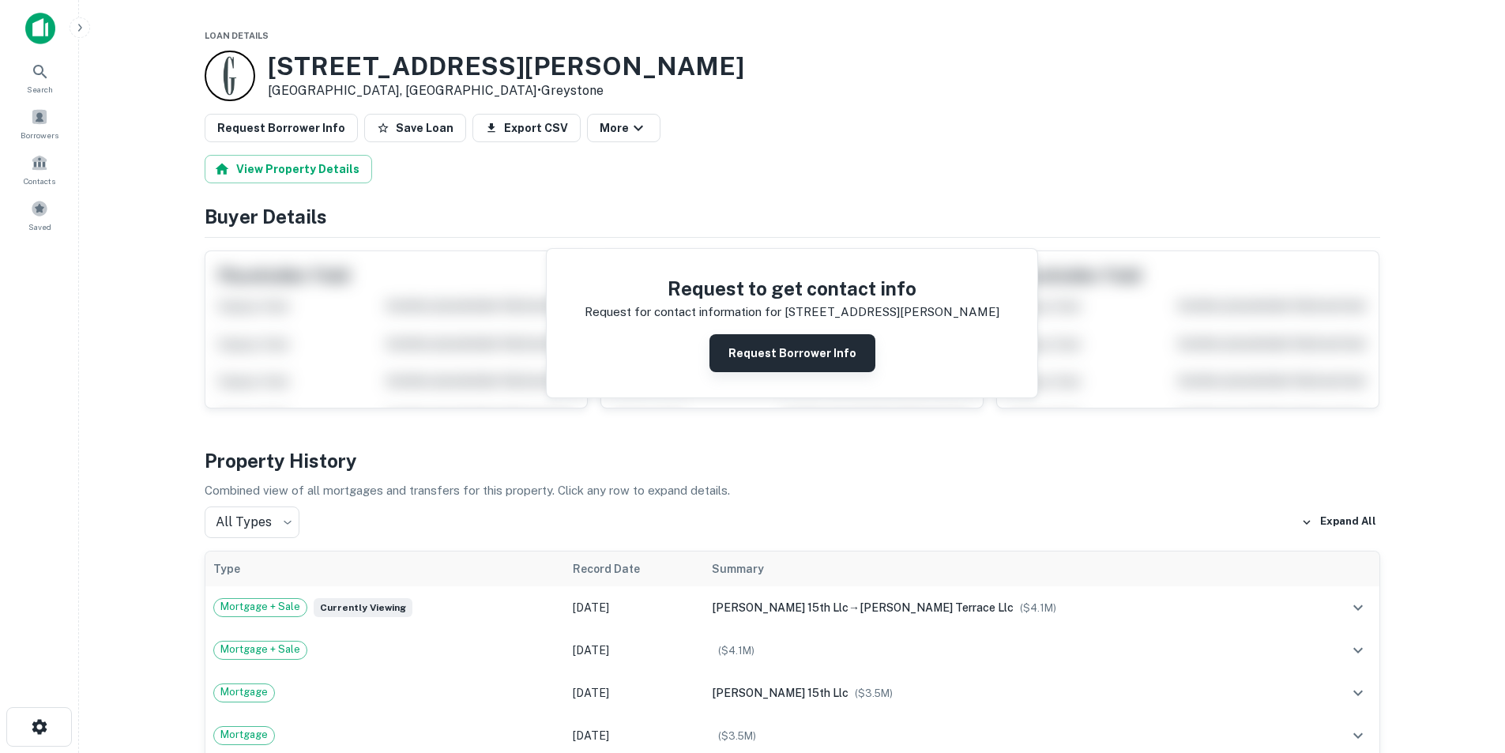
click at [820, 367] on button "Request Borrower Info" at bounding box center [793, 353] width 166 height 38
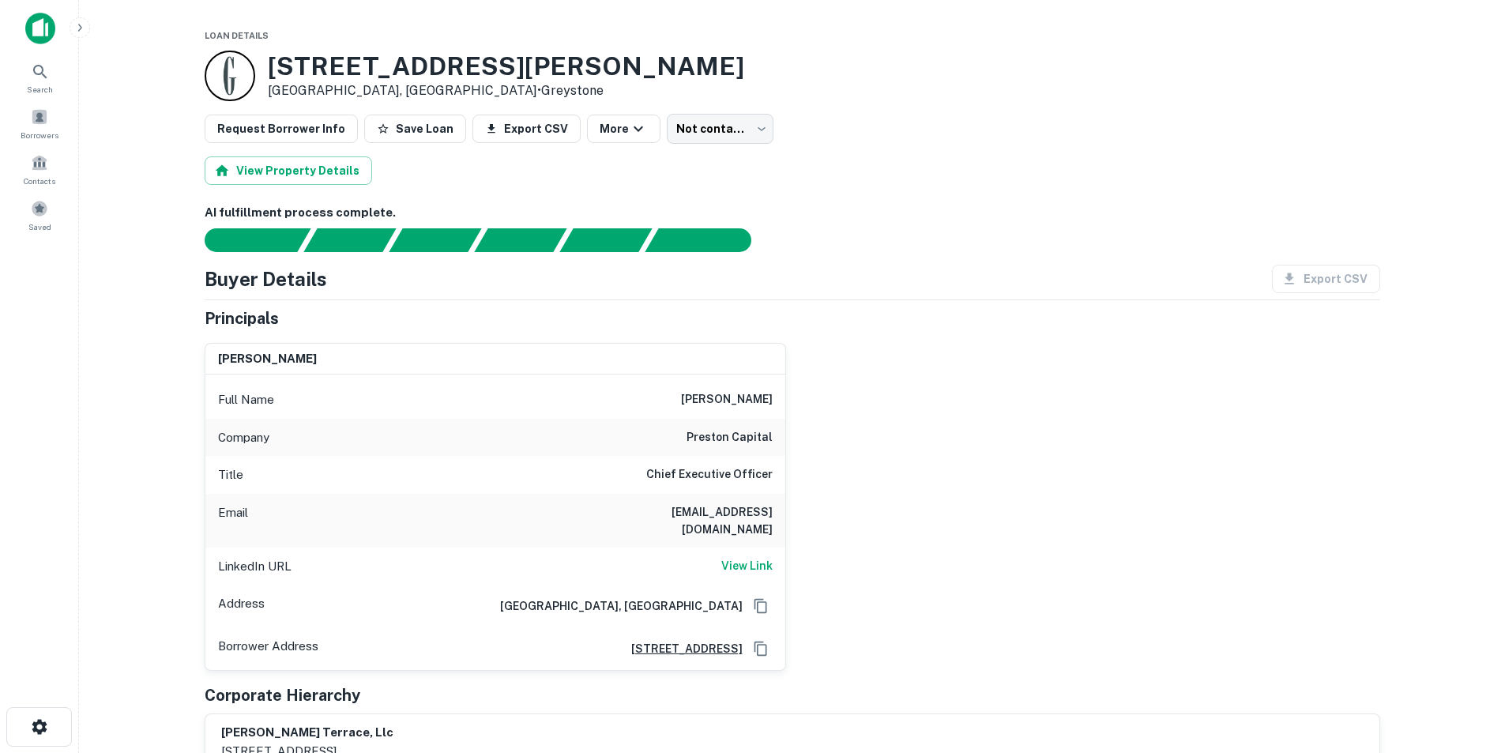
click at [736, 520] on h6 "dposnick@prestoncap.com" at bounding box center [678, 520] width 190 height 35
click at [732, 510] on h6 "dposnick@prestoncap.com" at bounding box center [678, 520] width 190 height 35
copy h6 "dposnick@prestoncap.com"
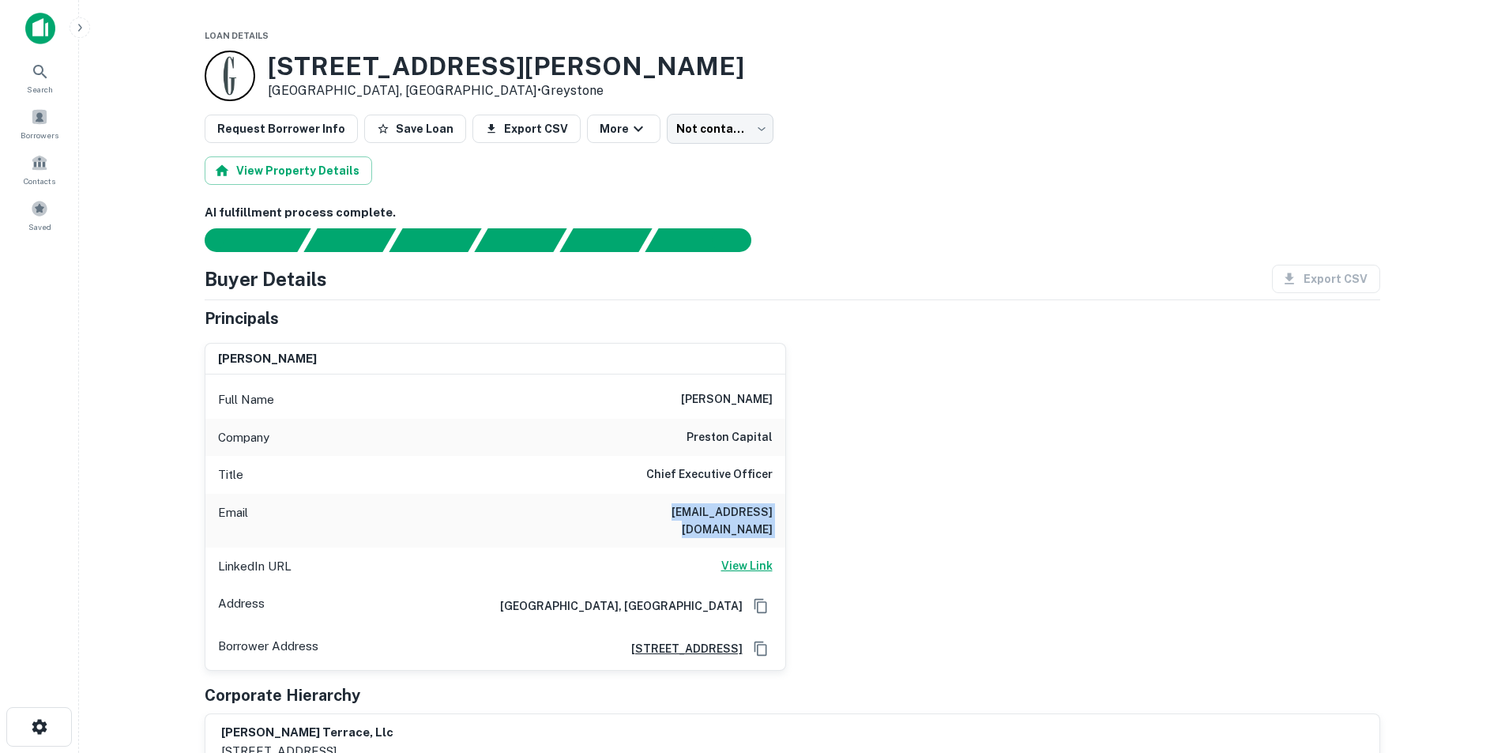
click at [747, 557] on h6 "View Link" at bounding box center [746, 565] width 51 height 17
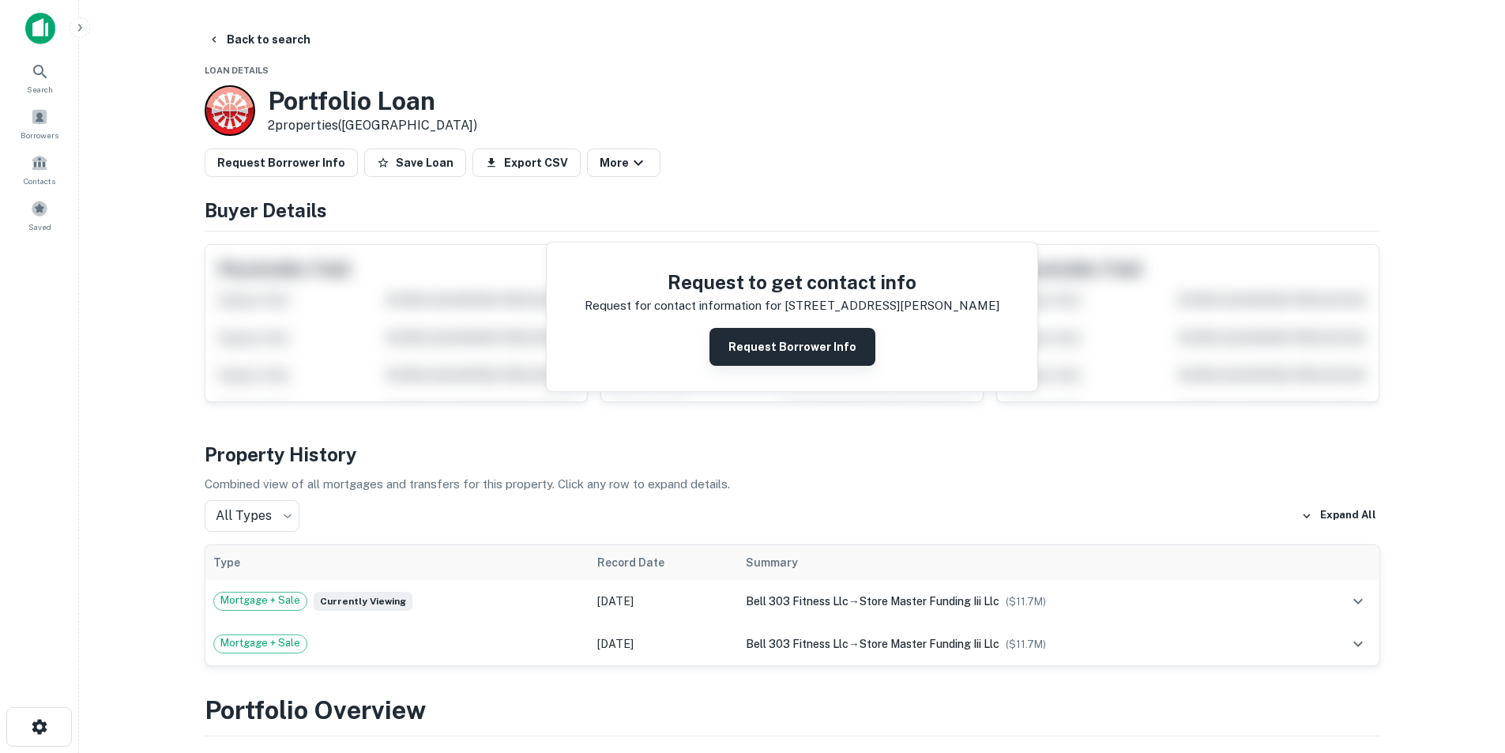
click at [794, 342] on button "Request Borrower Info" at bounding box center [793, 347] width 166 height 38
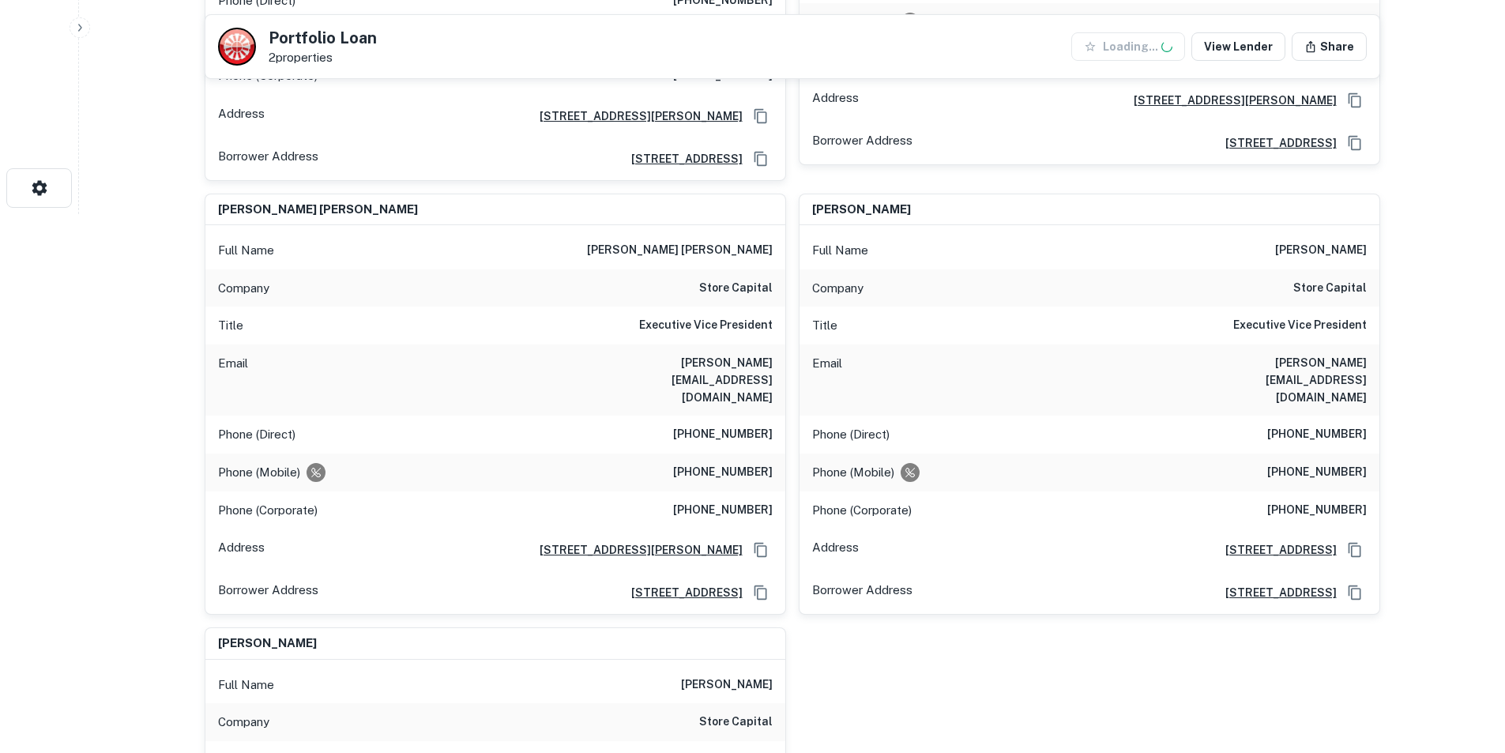
scroll to position [711, 0]
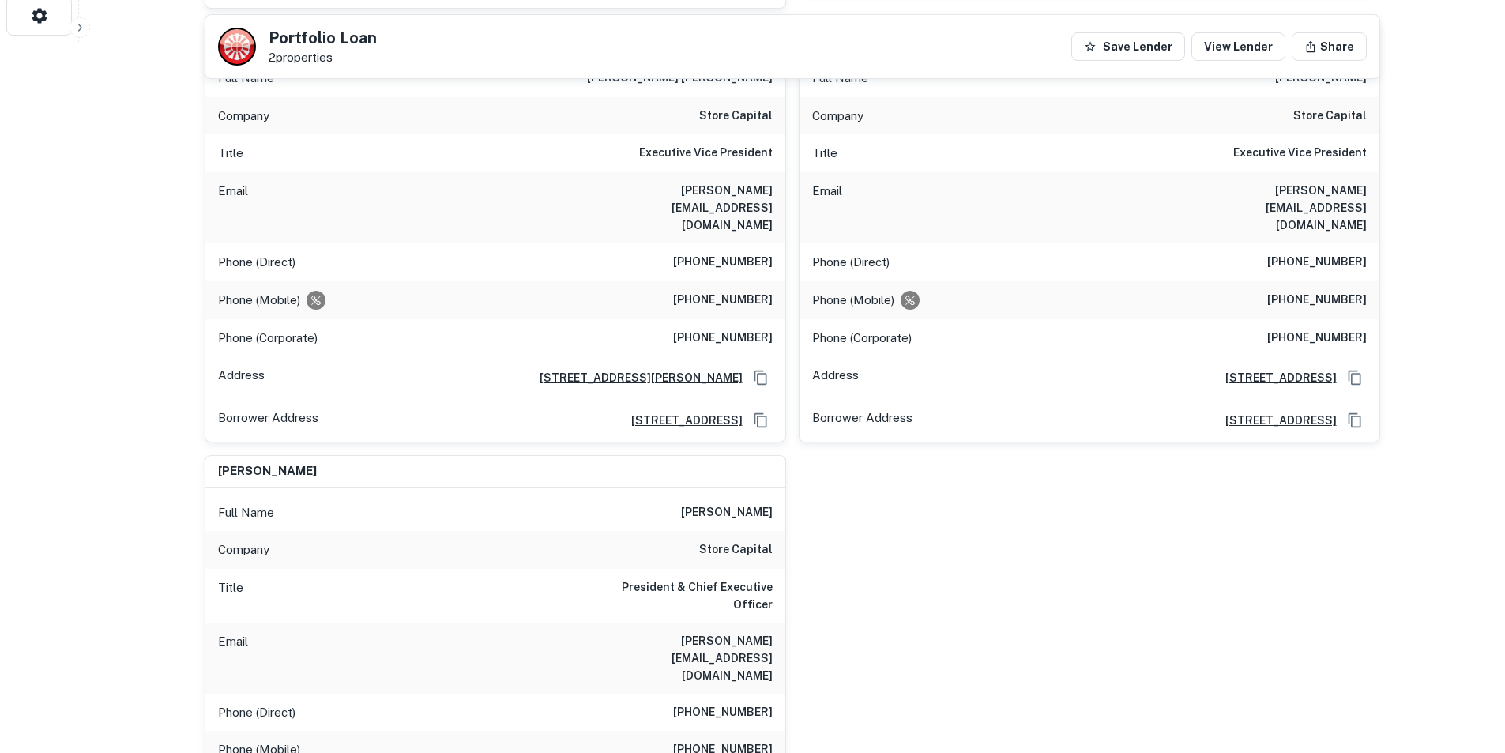
click at [709, 632] on h6 "mary@storecapital.com" at bounding box center [678, 658] width 190 height 52
copy h6 "mary@storecapital.com"
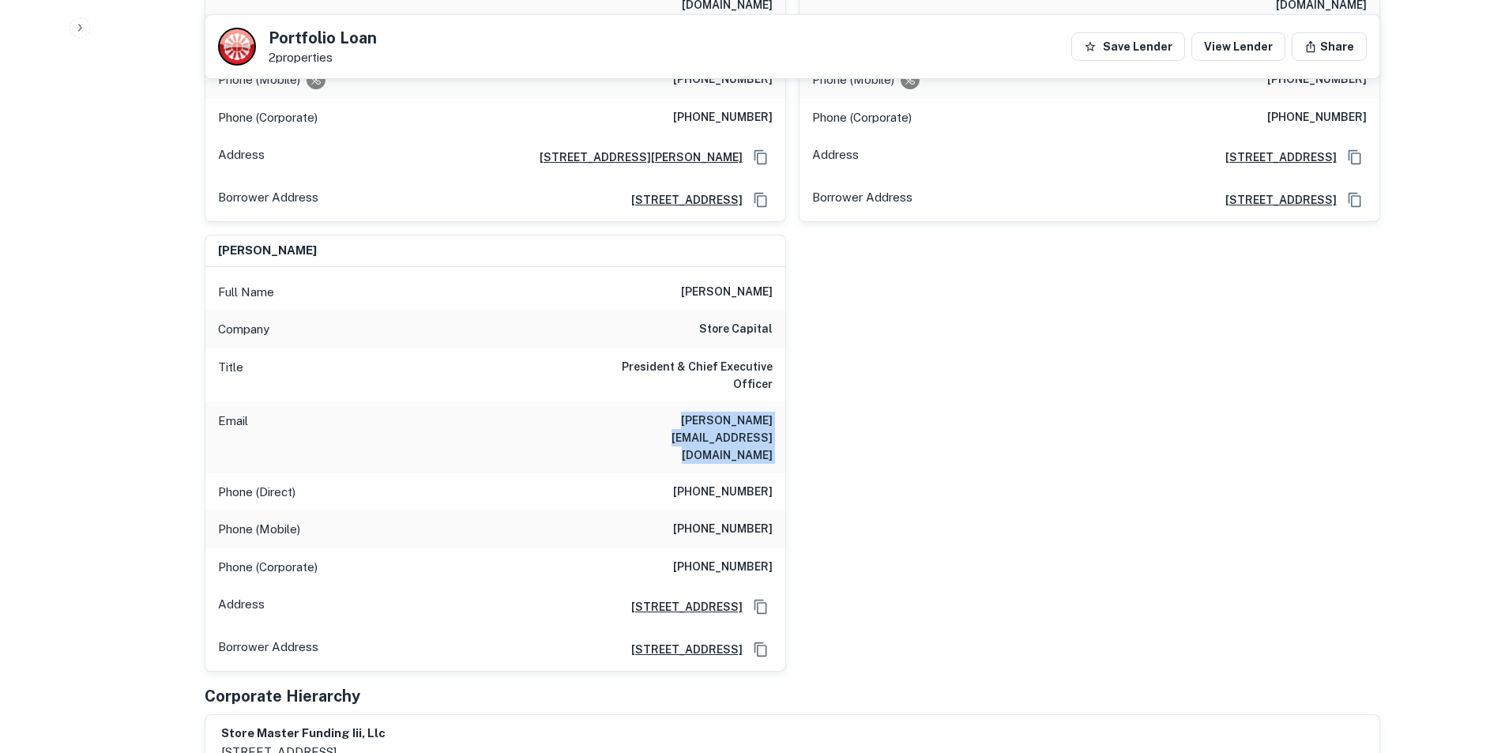
scroll to position [1264, 0]
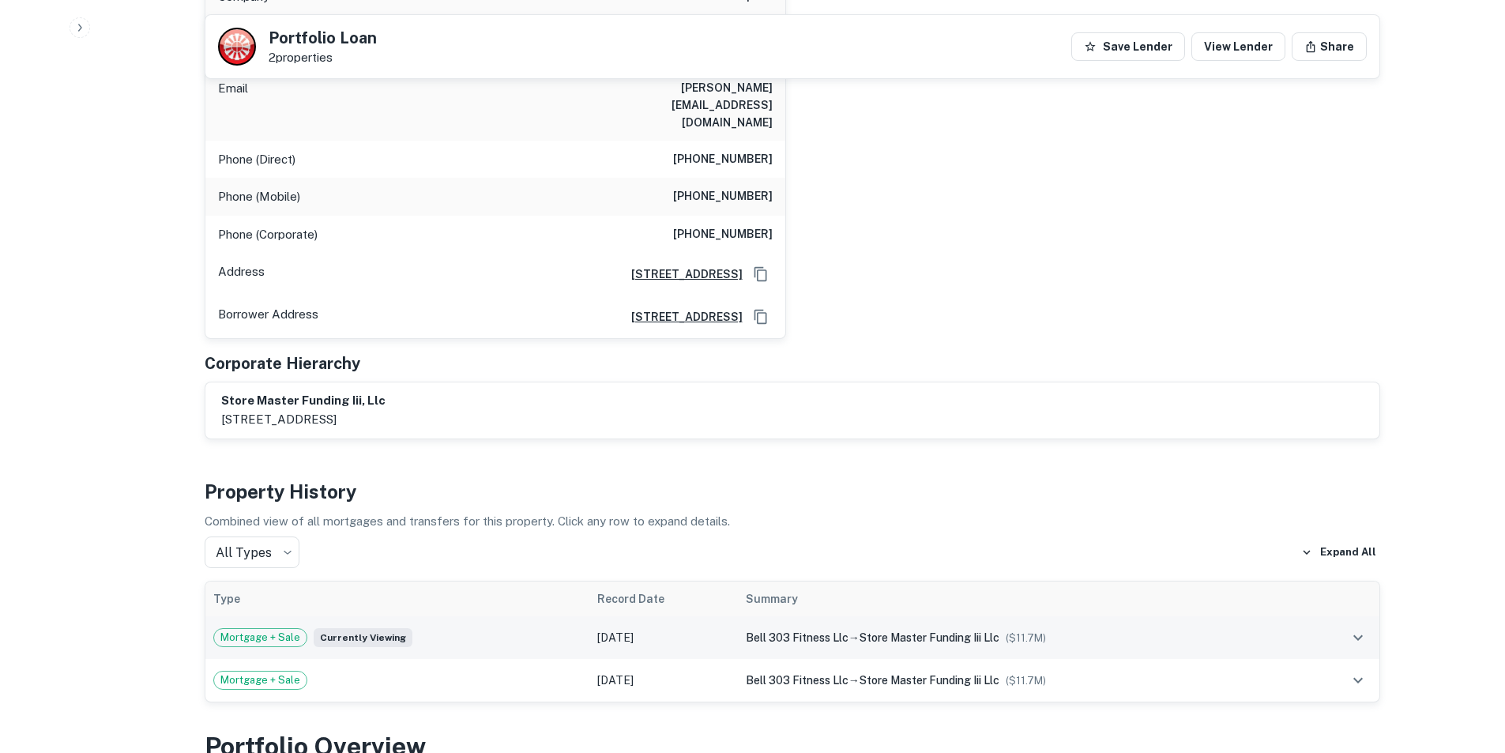
click at [499, 628] on div "Mortgage + Sale Currently viewing" at bounding box center [397, 637] width 368 height 19
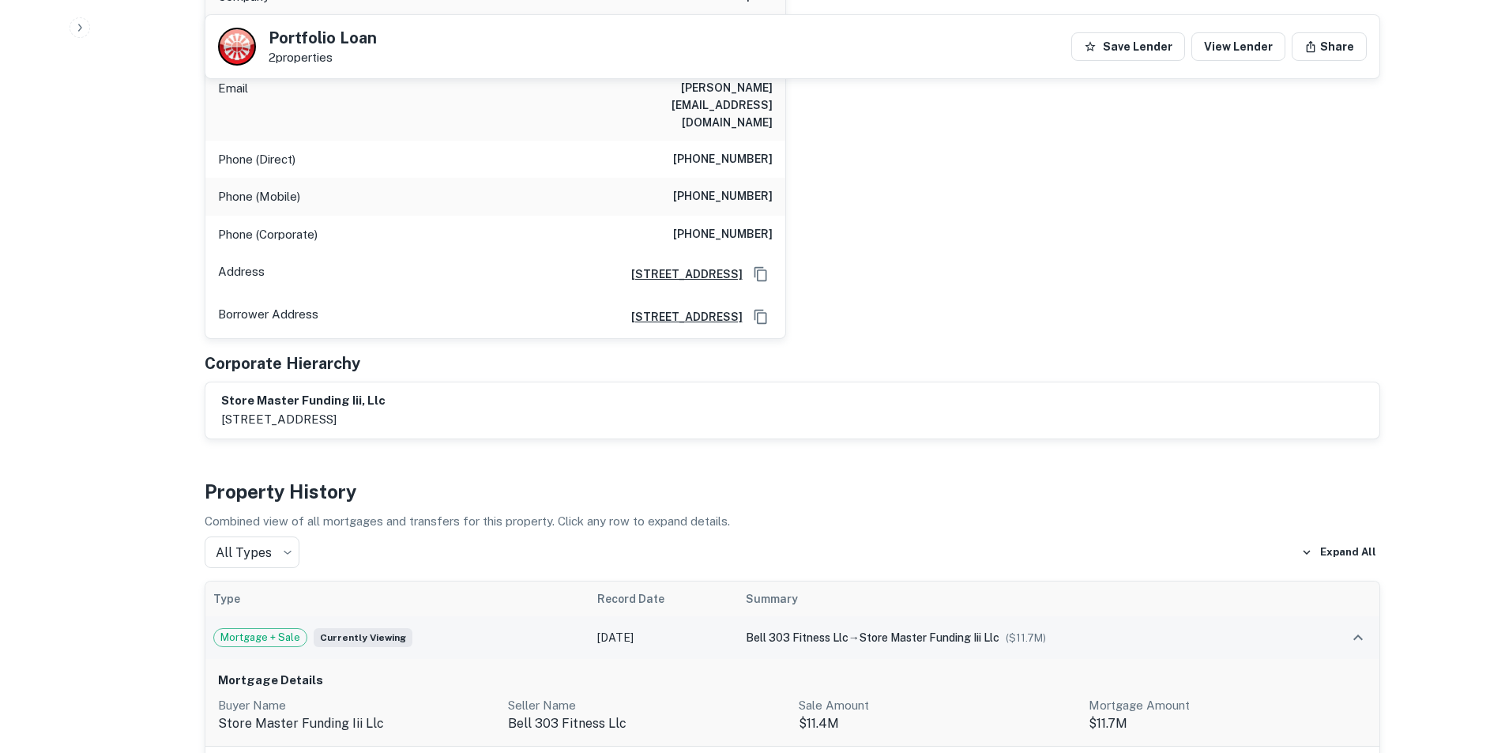
click at [499, 628] on div "Mortgage + Sale Currently viewing" at bounding box center [397, 637] width 368 height 19
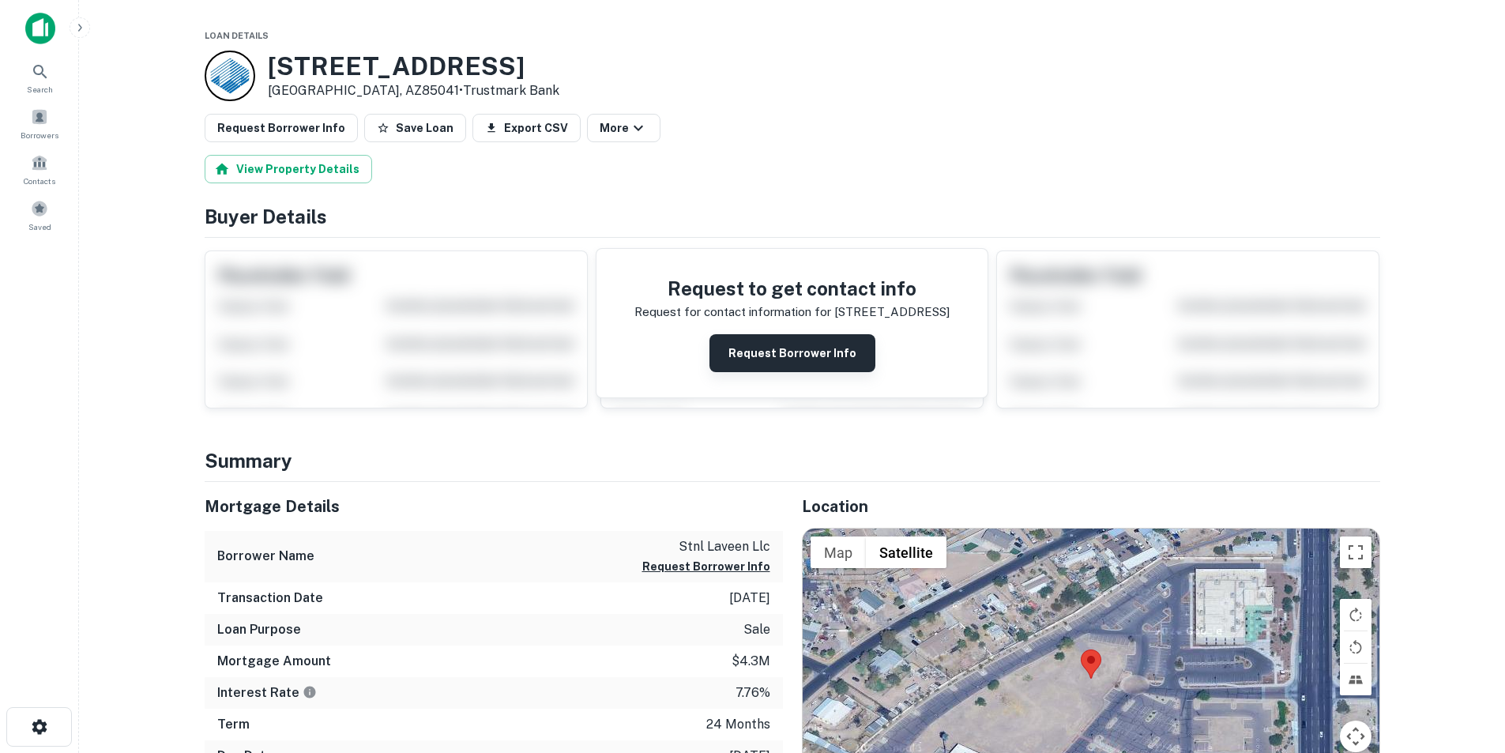
click at [770, 360] on button "Request Borrower Info" at bounding box center [793, 353] width 166 height 38
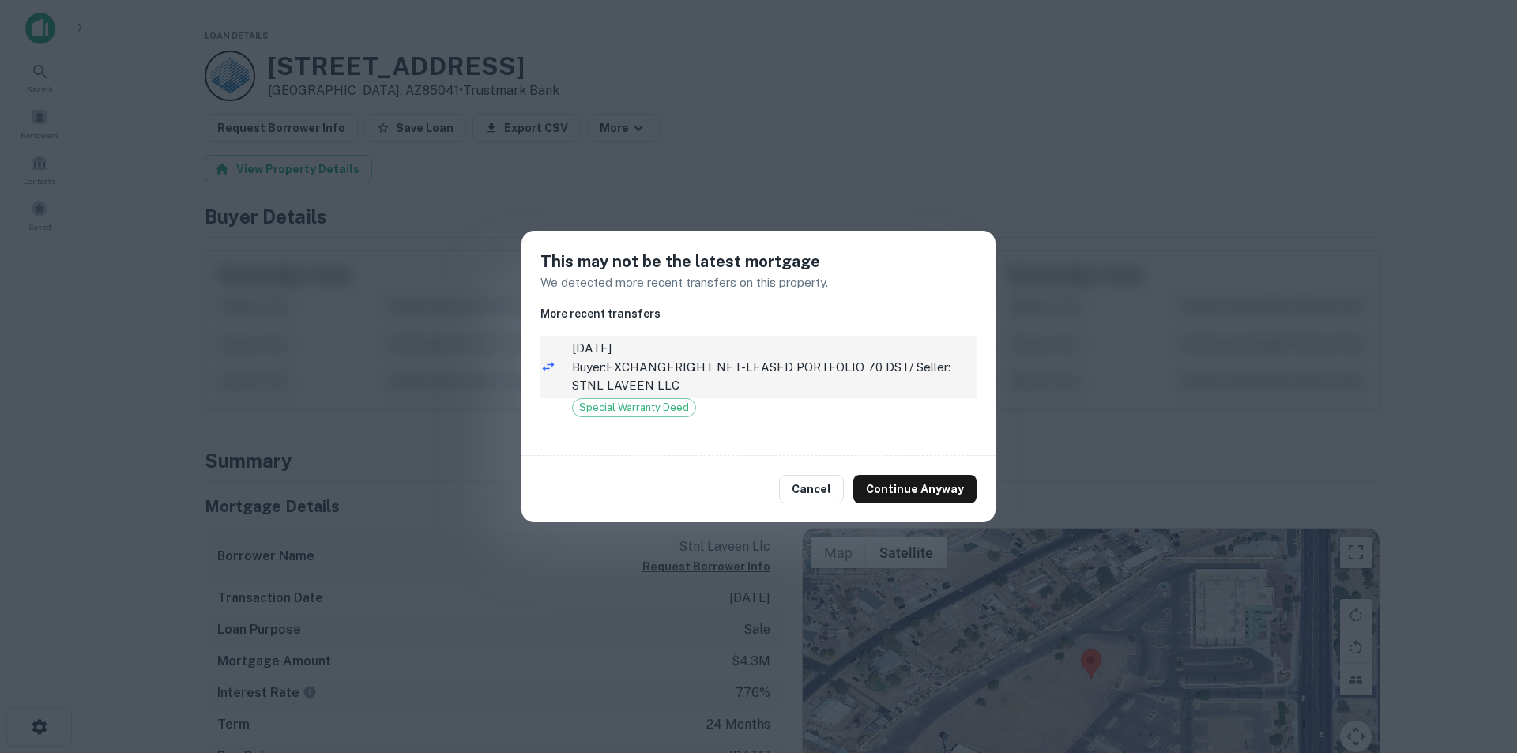
click at [783, 359] on p "Buyer: EXCHANGERIGHT NET-LEASED PORTFOLIO 70 DST / Seller: STNL LAVEEN LLC" at bounding box center [774, 376] width 405 height 37
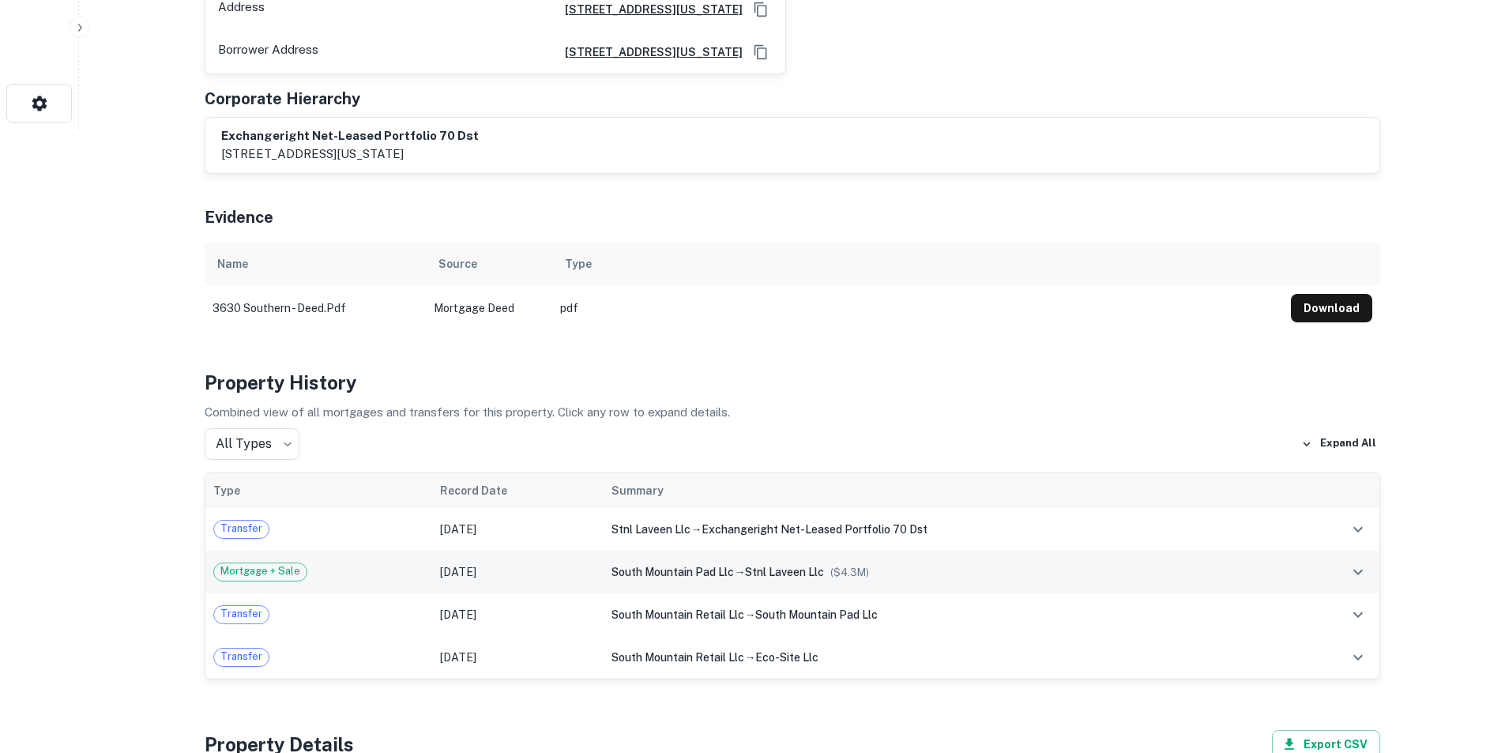
scroll to position [632, 0]
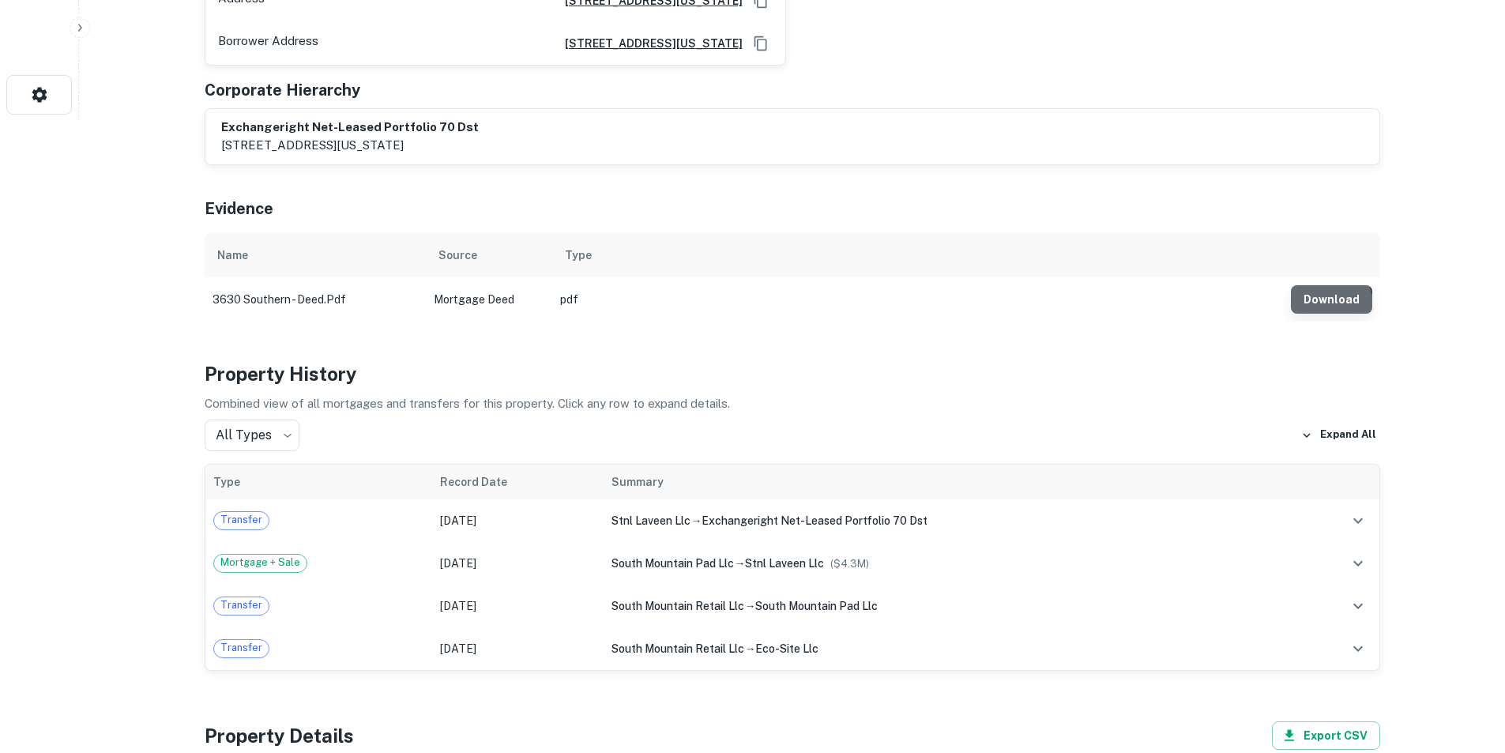
click at [1314, 285] on button "Download" at bounding box center [1331, 299] width 81 height 28
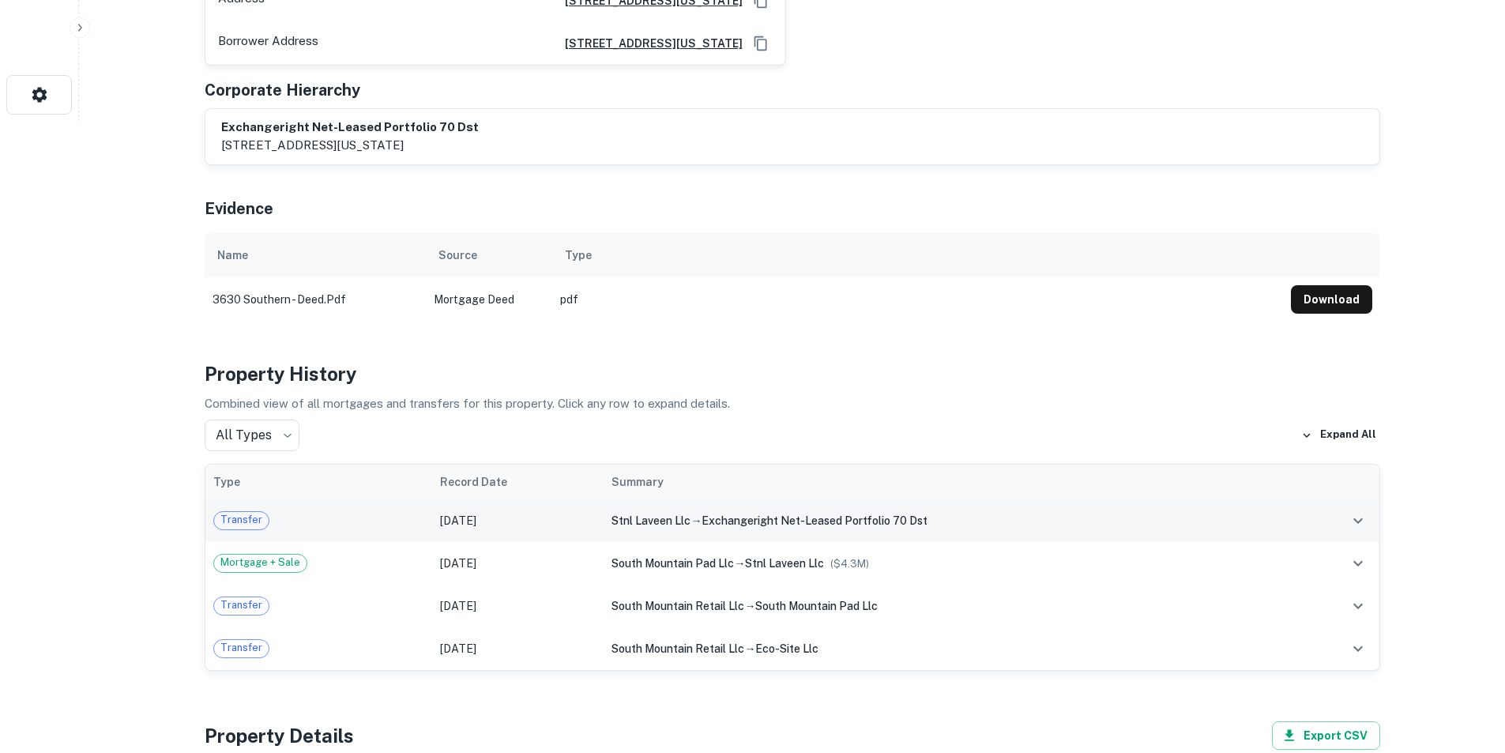
click at [437, 499] on td "Apr 28, 2025" at bounding box center [517, 520] width 171 height 43
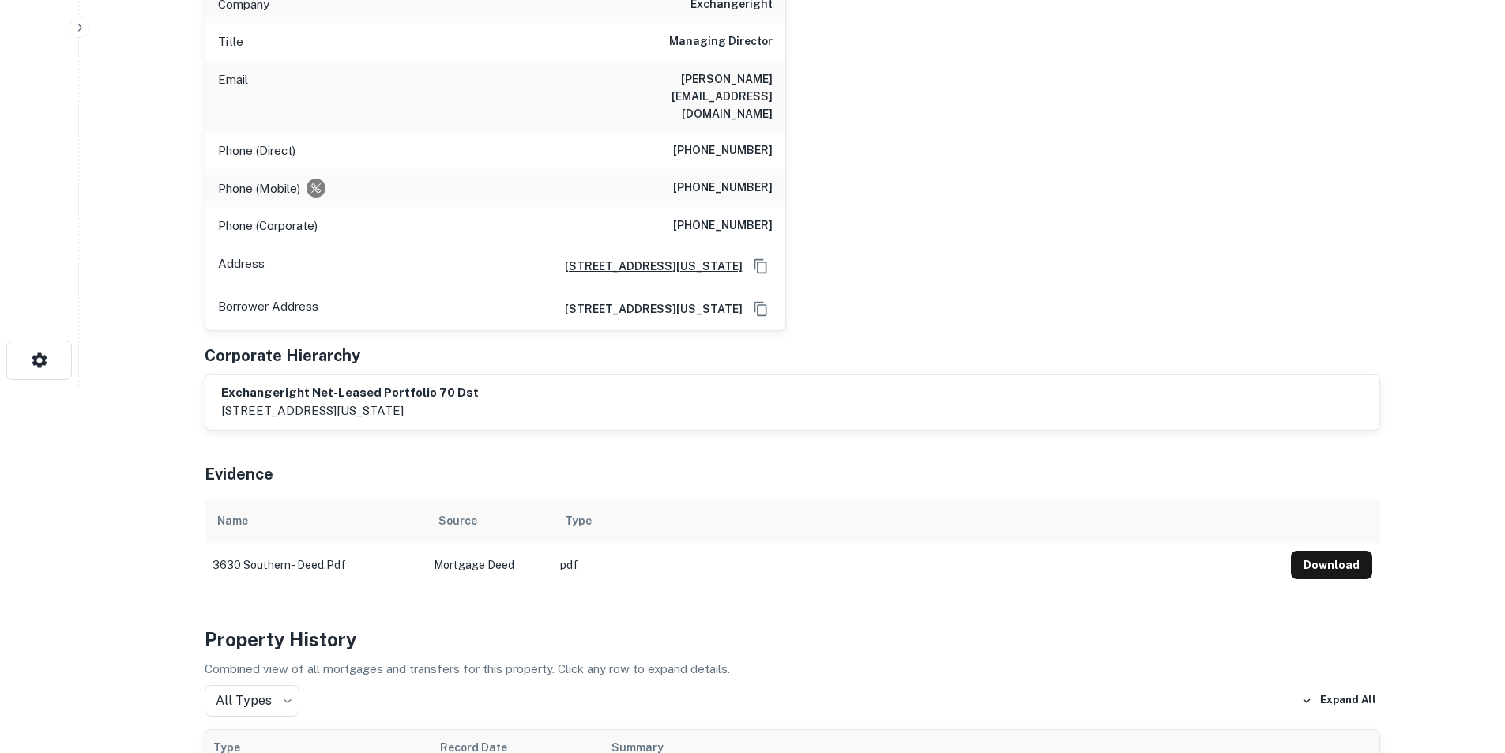
scroll to position [0, 0]
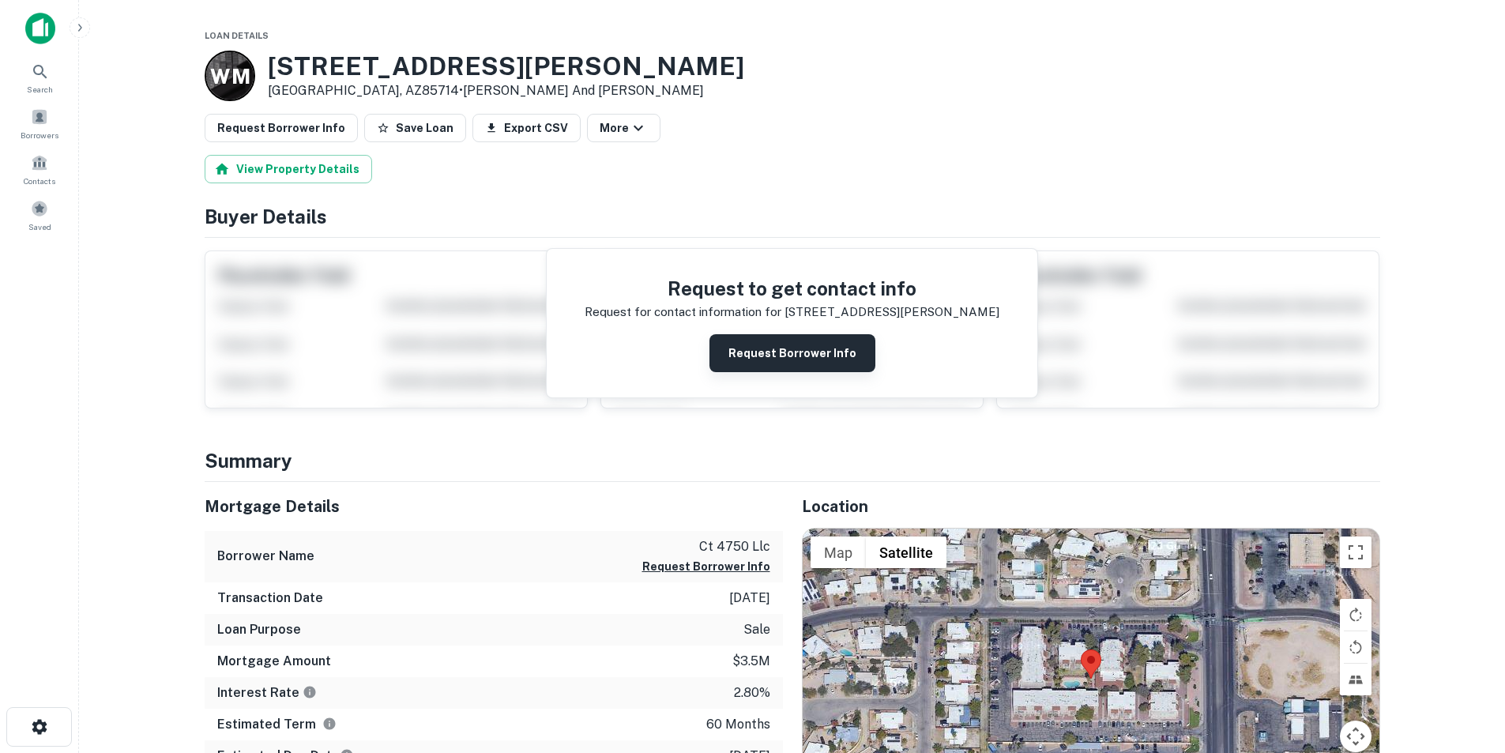
click at [803, 337] on button "Request Borrower Info" at bounding box center [793, 353] width 166 height 38
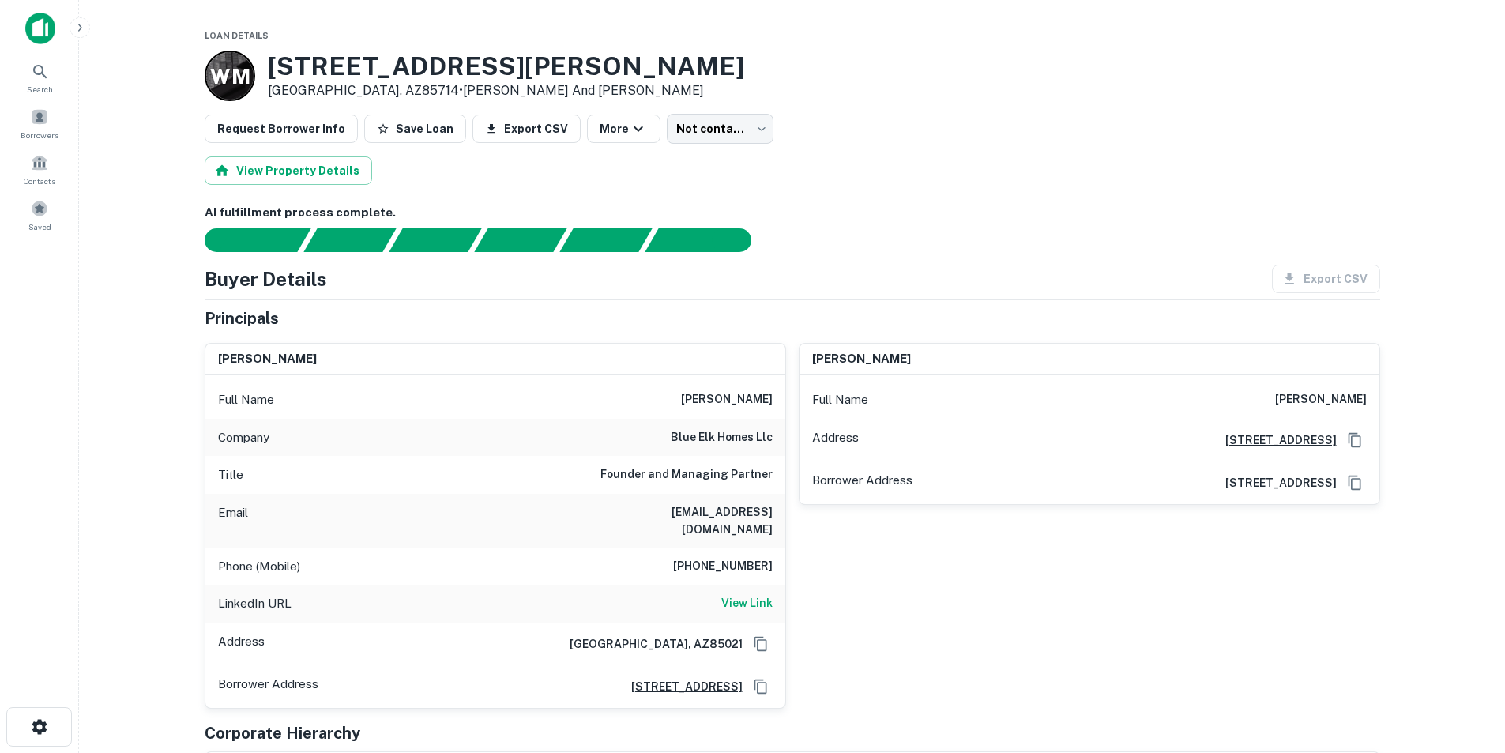
click at [766, 594] on h6 "View Link" at bounding box center [746, 602] width 51 height 17
click at [744, 471] on h6 "Founder and Managing Partner" at bounding box center [687, 474] width 172 height 19
click at [748, 431] on h6 "blue elk homes llc" at bounding box center [722, 437] width 102 height 19
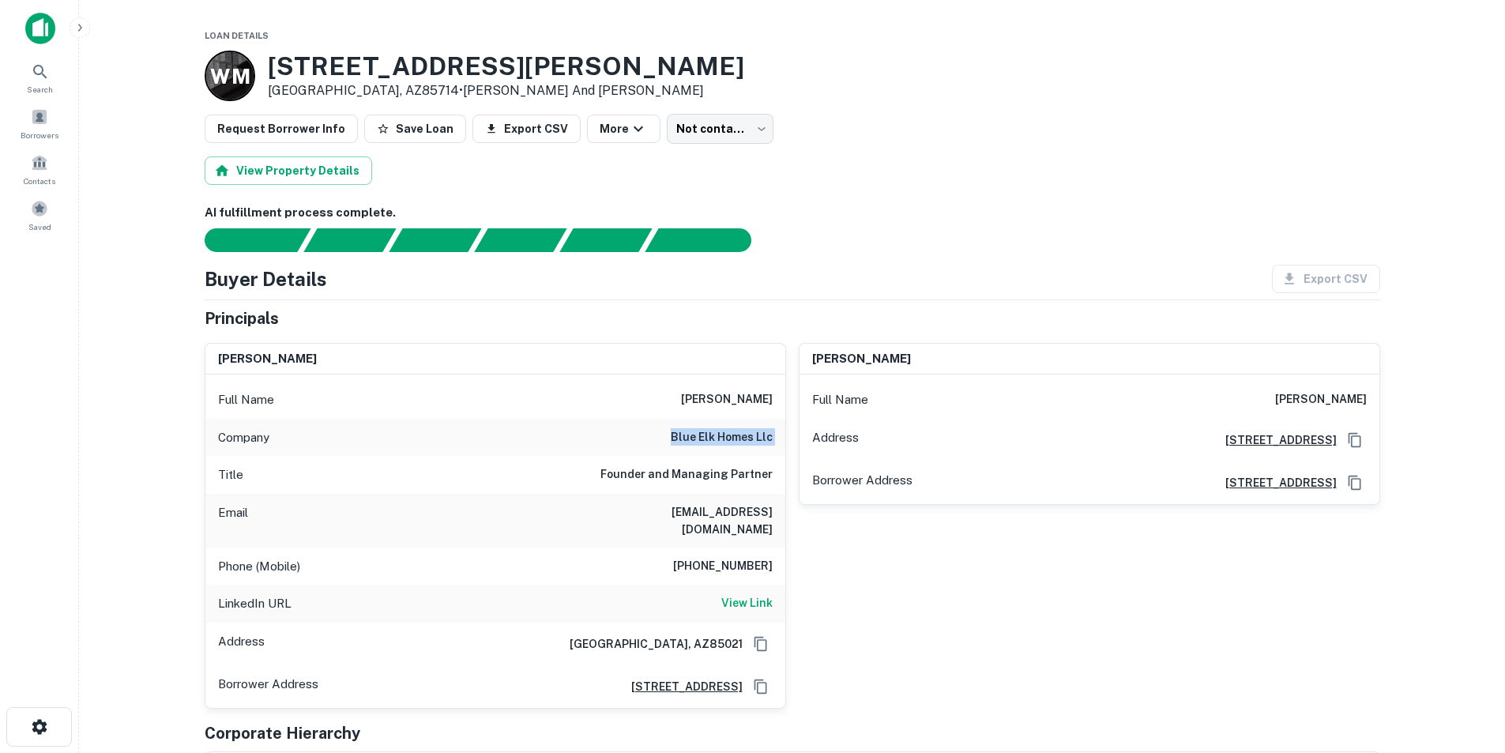
copy h6 "blue elk homes llc"
click at [729, 401] on h6 "william moore" at bounding box center [727, 399] width 92 height 19
copy h6 "william moore"
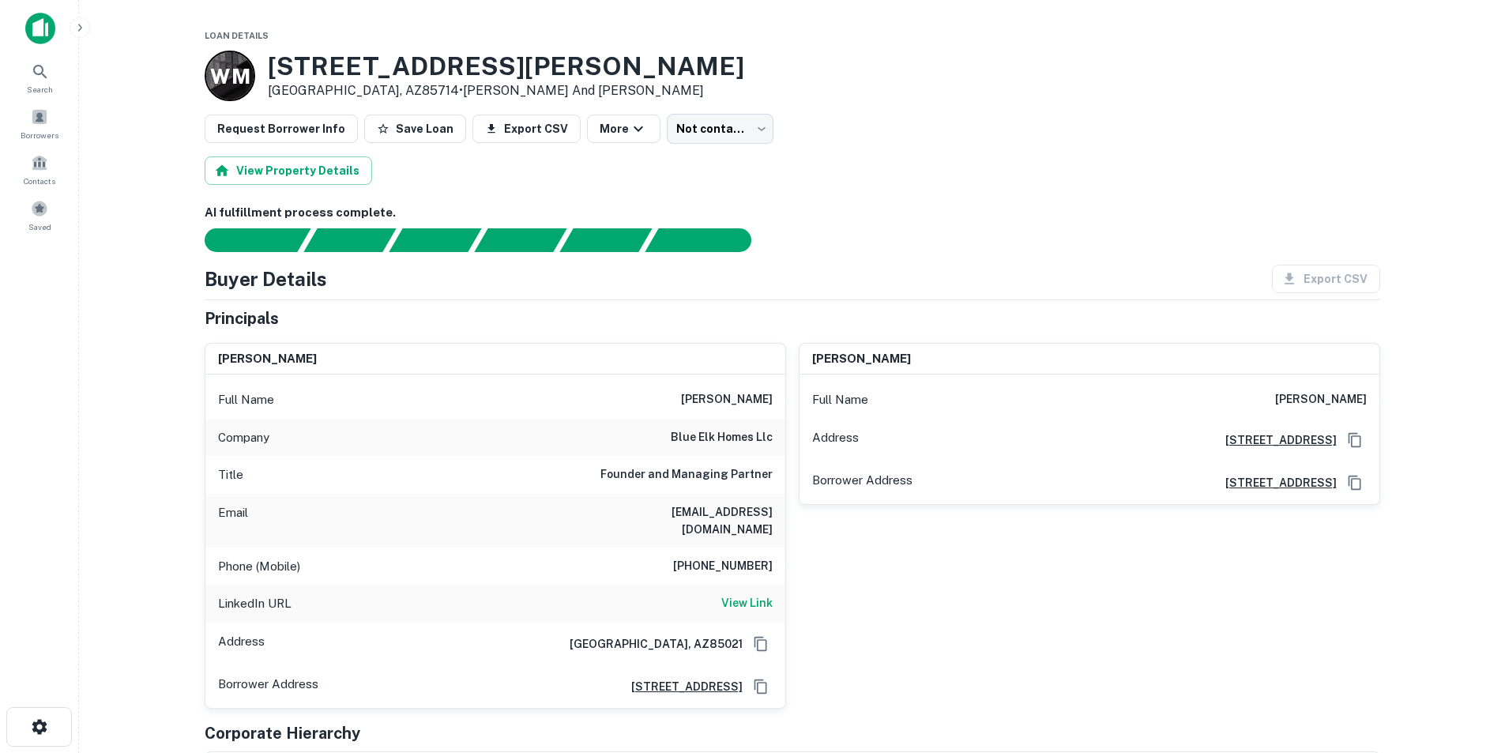
click at [718, 516] on h6 "fieldstonewest@msn.com" at bounding box center [678, 520] width 190 height 35
click at [720, 516] on h6 "fieldstonewest@msn.com" at bounding box center [678, 520] width 190 height 35
copy h6 "fieldstonewest@msn.com"
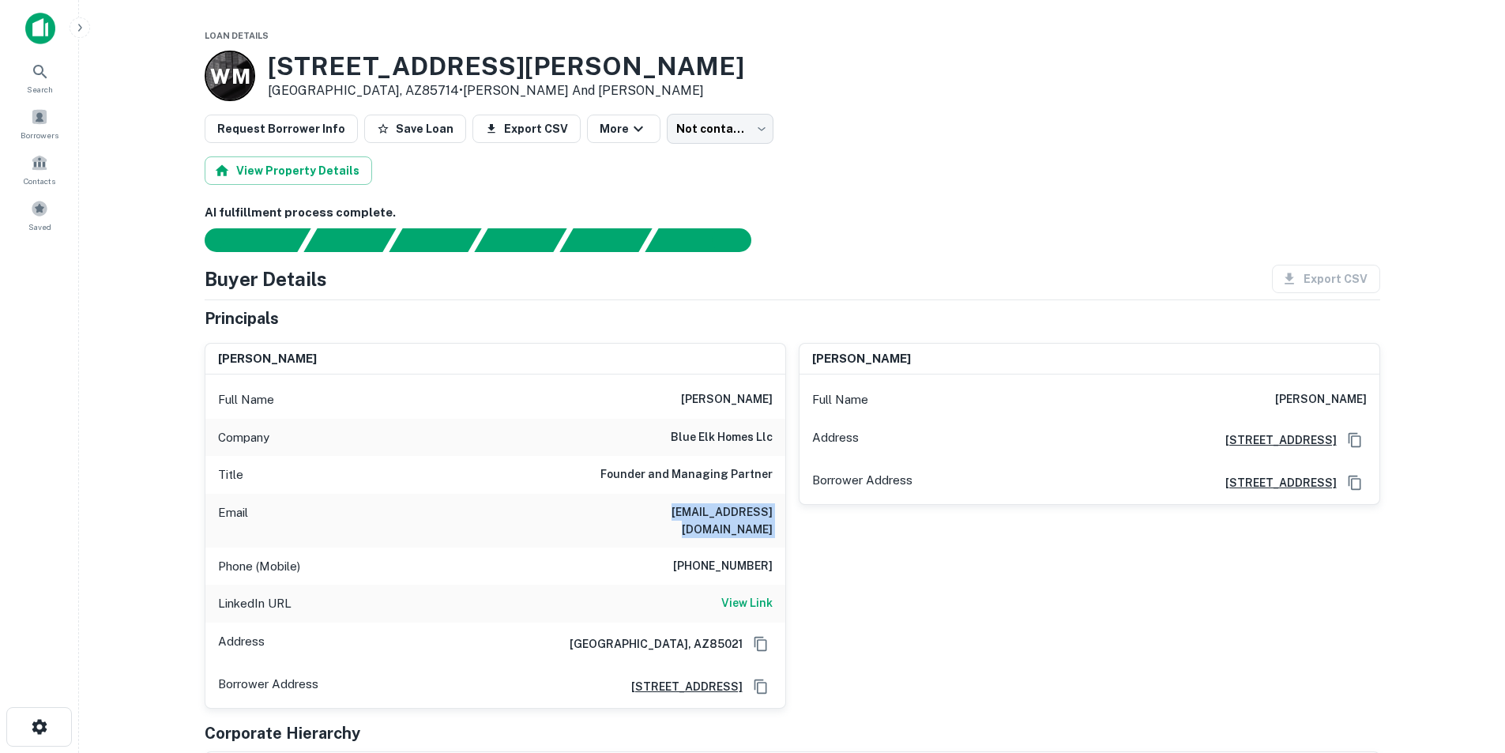
copy h6 "fieldstonewest@msn.com"
click at [728, 557] on h6 "480-202-7486" at bounding box center [723, 566] width 100 height 19
copy h6 "480-202-7486"
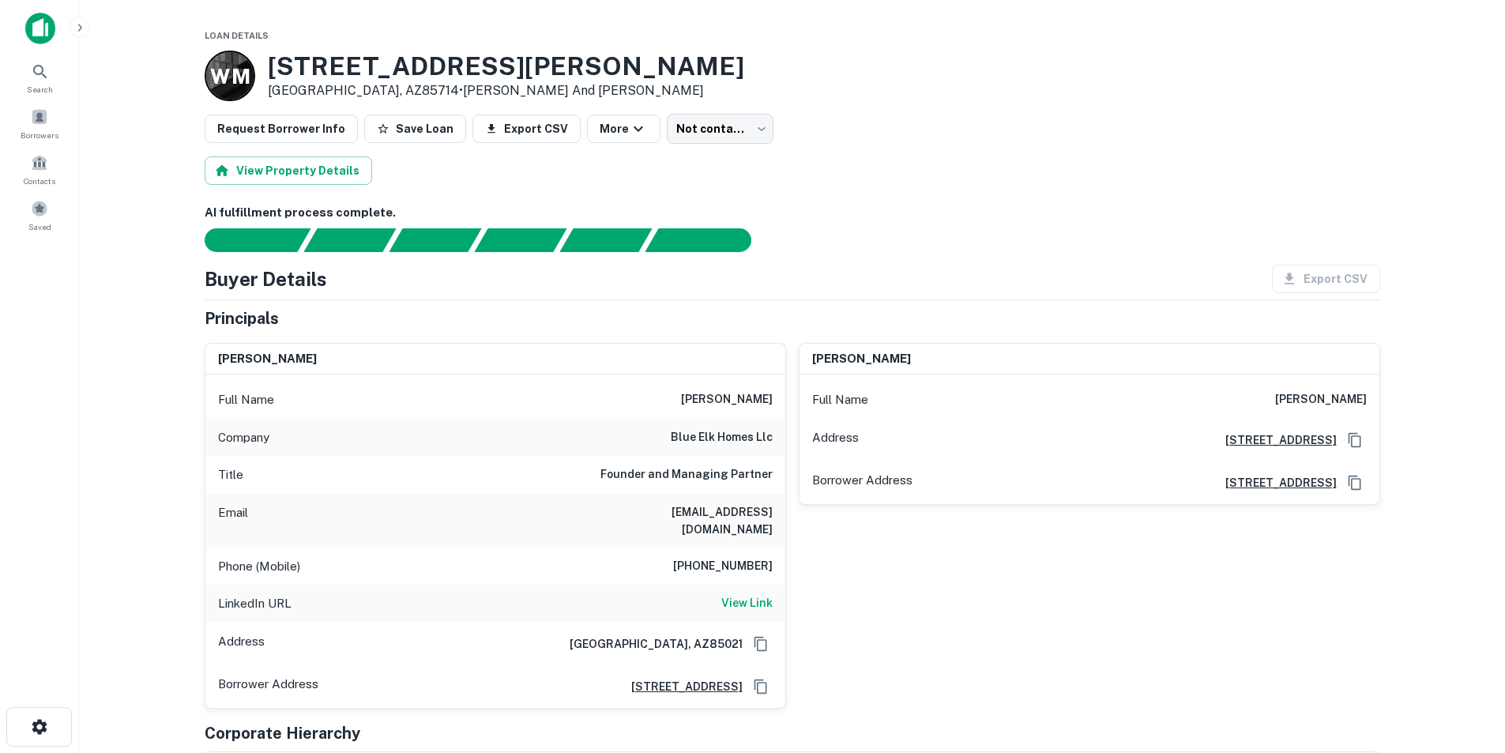
click at [734, 429] on h6 "blue elk homes llc" at bounding box center [722, 437] width 102 height 19
copy h6 "blue elk homes llc"
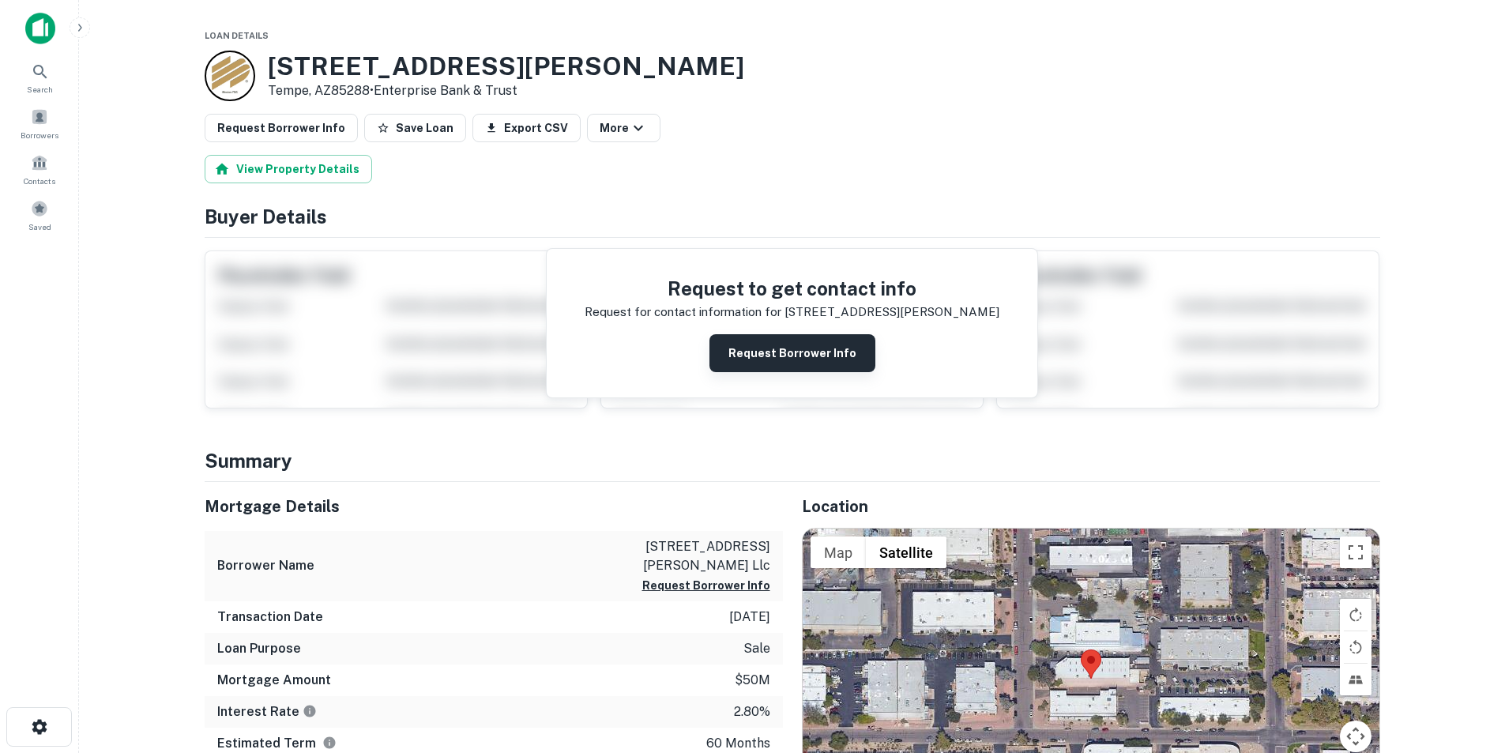
click at [752, 344] on button "Request Borrower Info" at bounding box center [793, 353] width 166 height 38
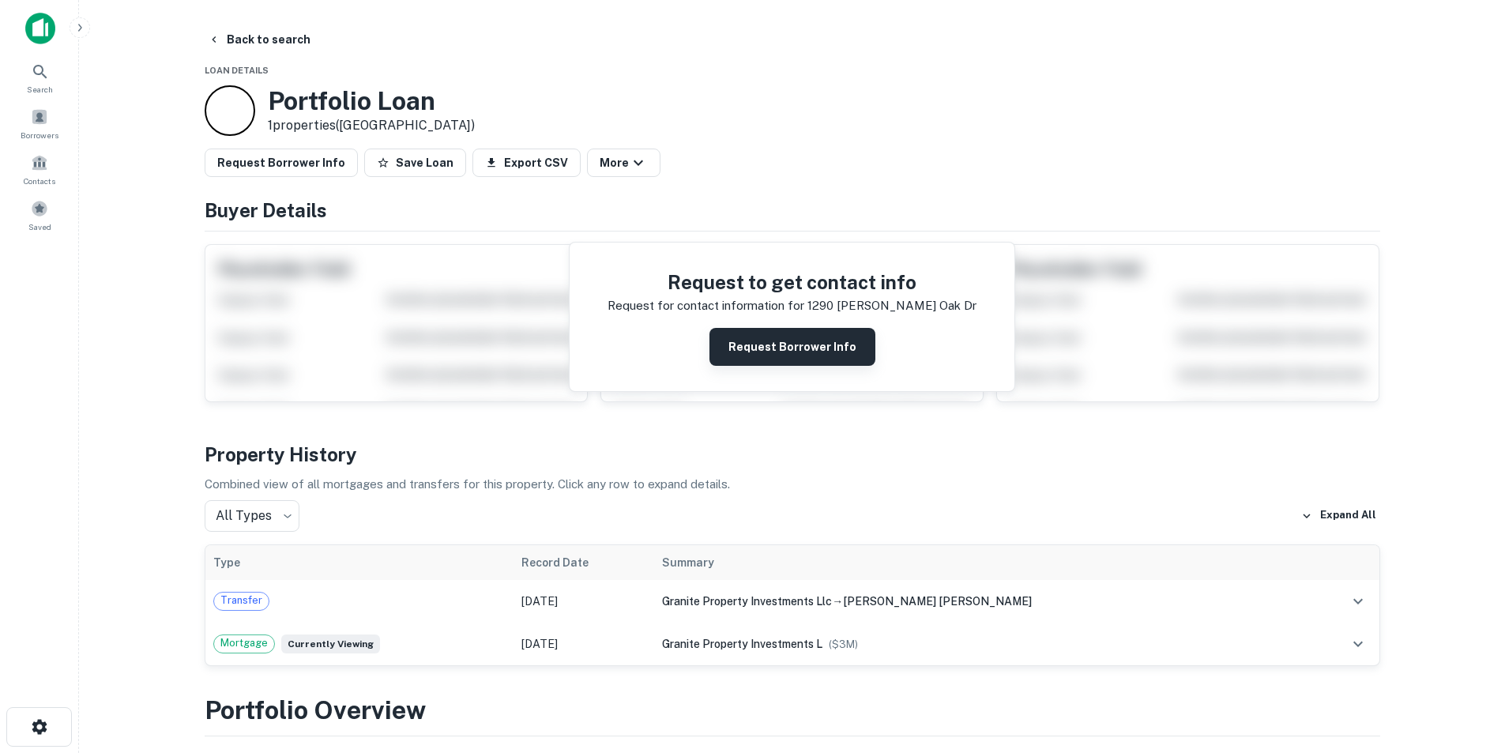
click at [772, 347] on button "Request Borrower Info" at bounding box center [793, 347] width 166 height 38
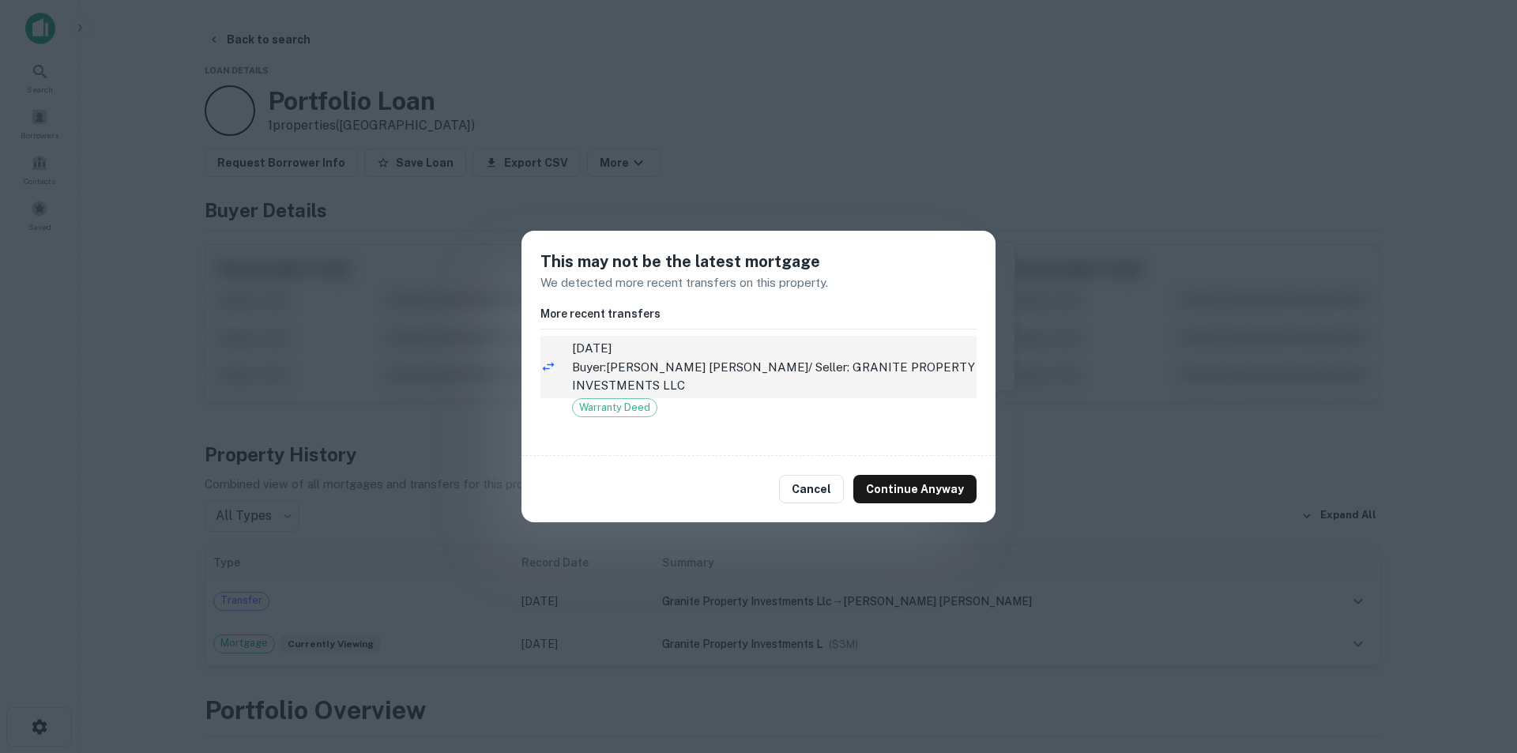
click at [773, 347] on span "[DATE]" at bounding box center [774, 348] width 405 height 19
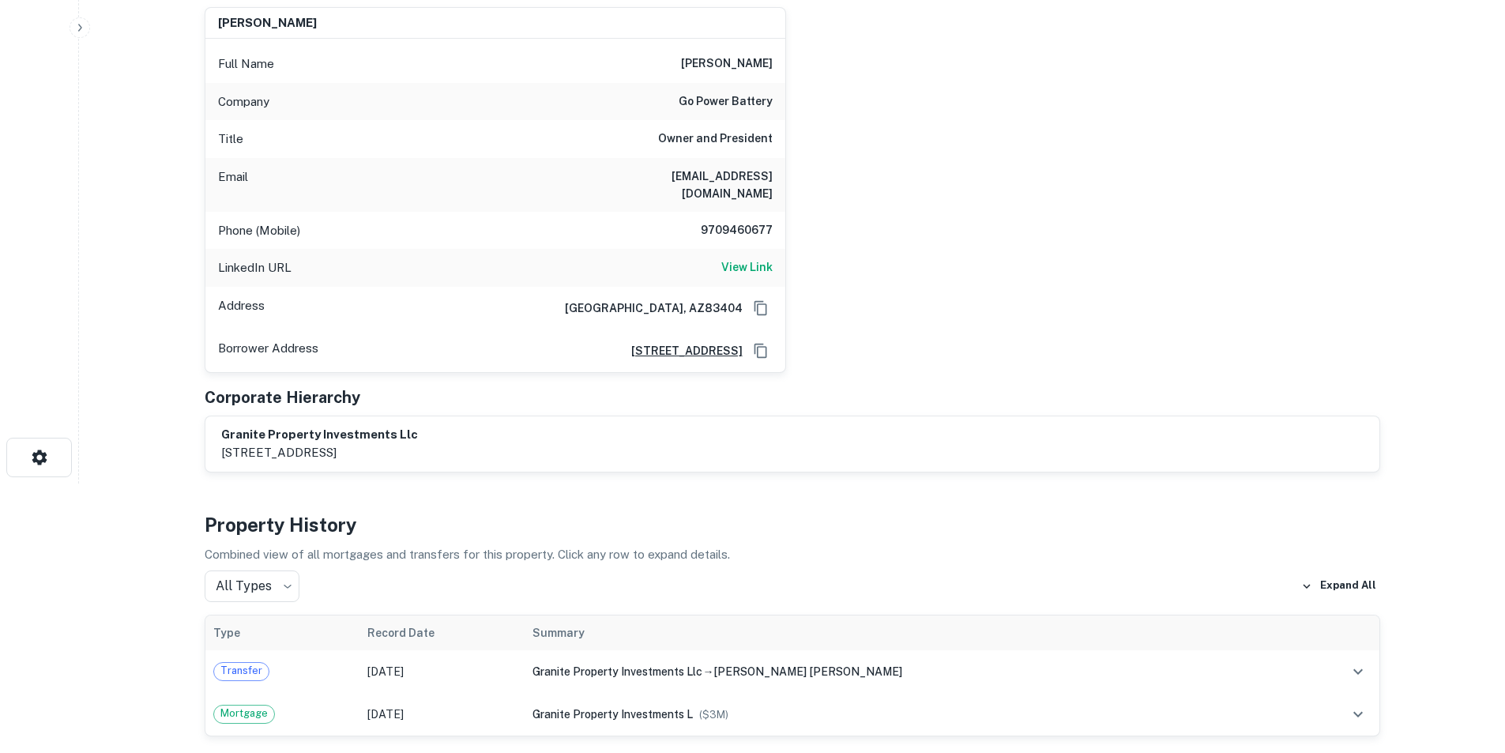
scroll to position [316, 0]
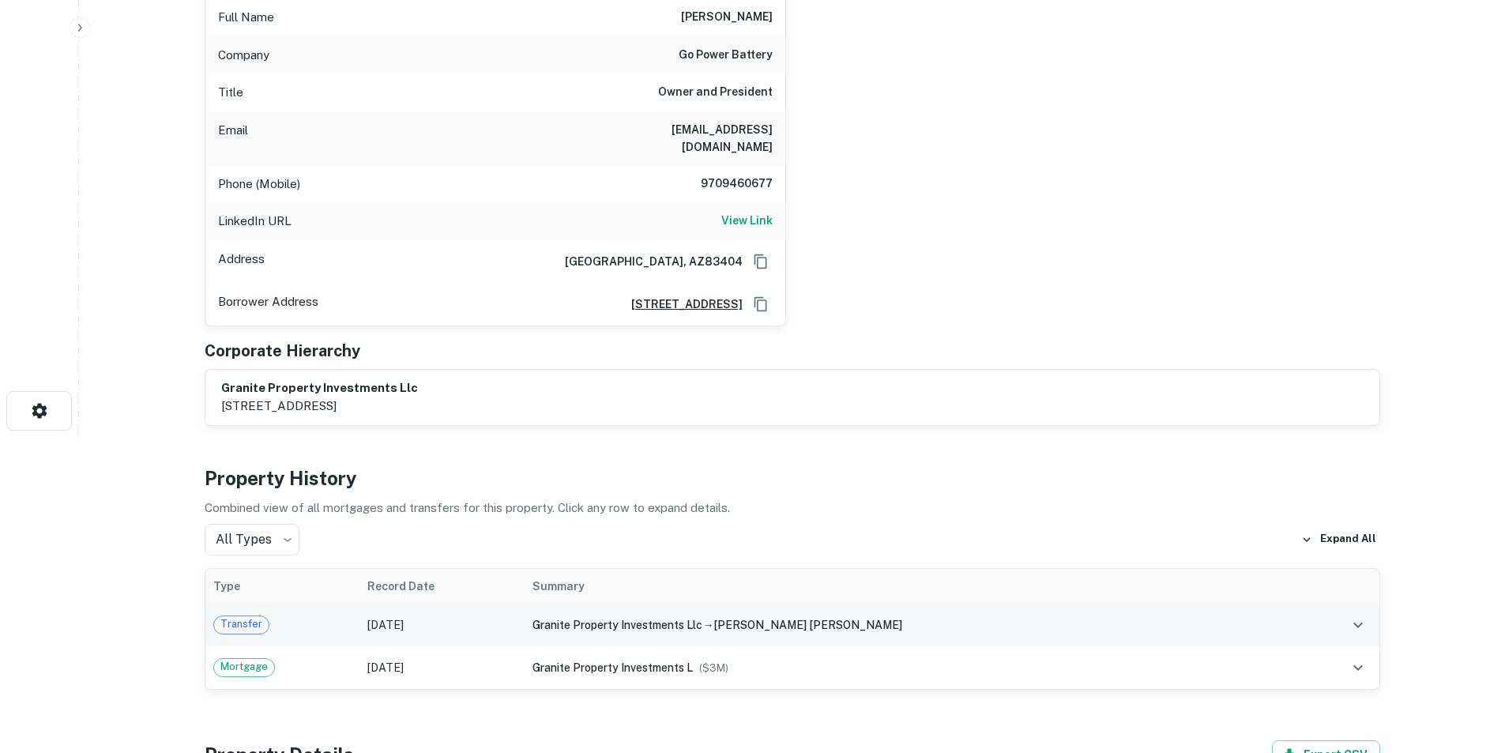
click at [412, 606] on td "[DATE]" at bounding box center [442, 625] width 165 height 43
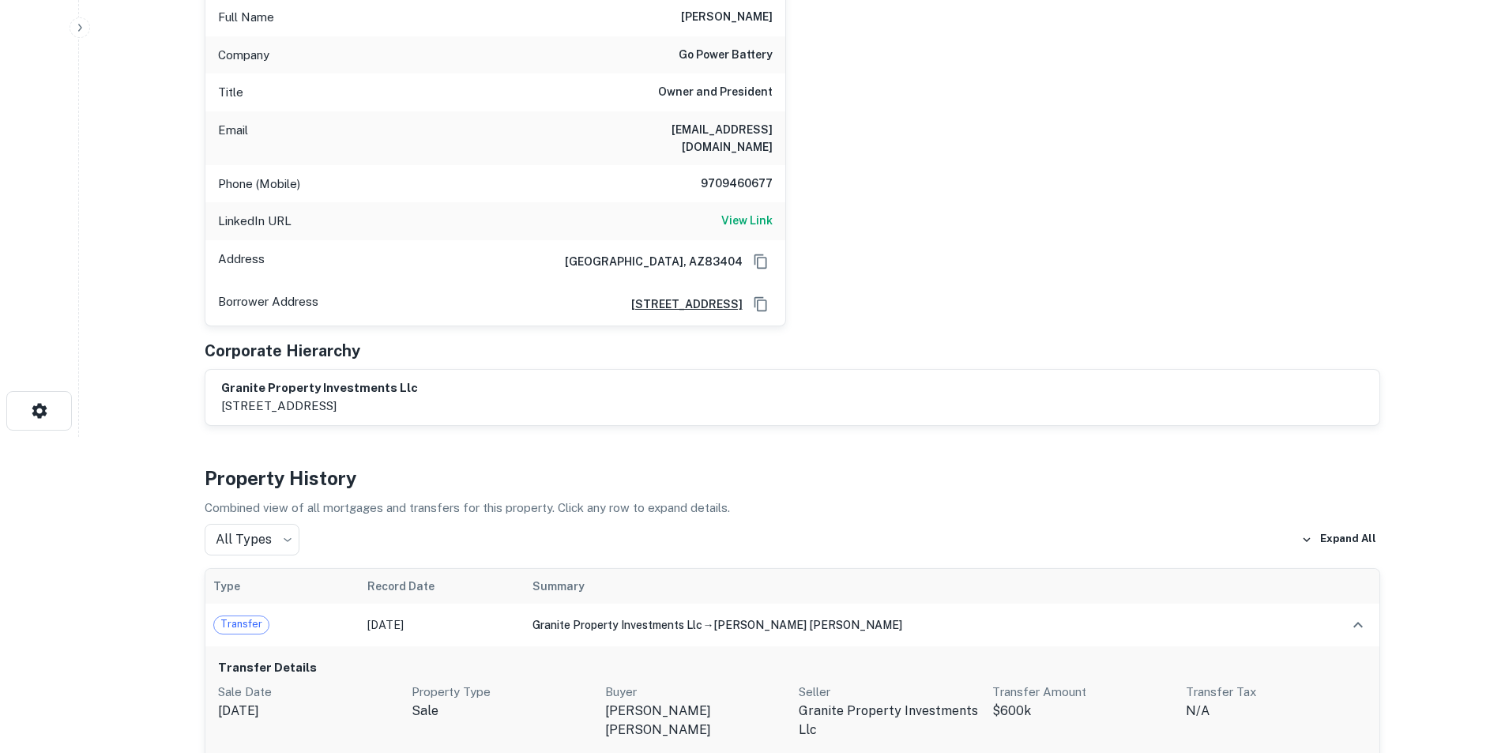
scroll to position [553, 0]
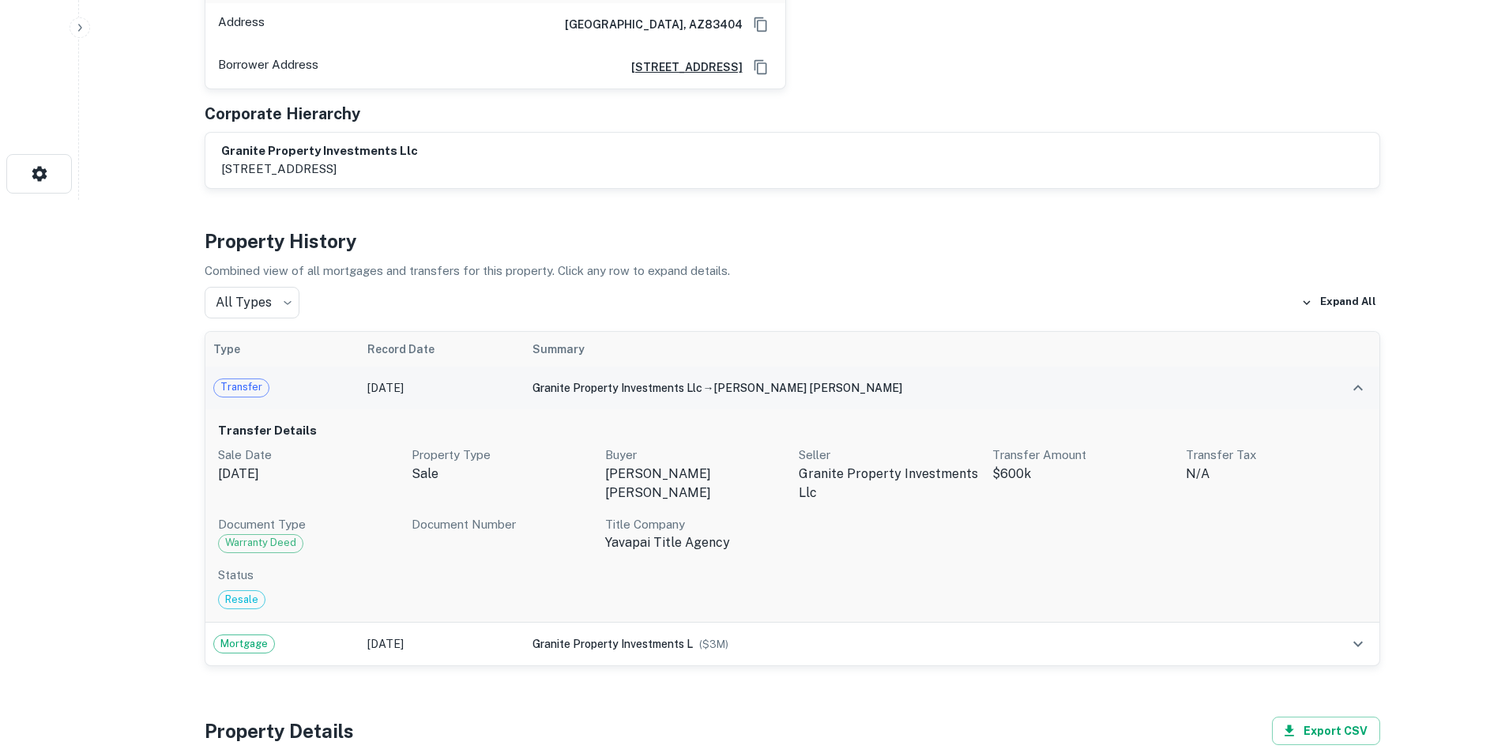
click at [438, 369] on td "[DATE]" at bounding box center [442, 388] width 165 height 43
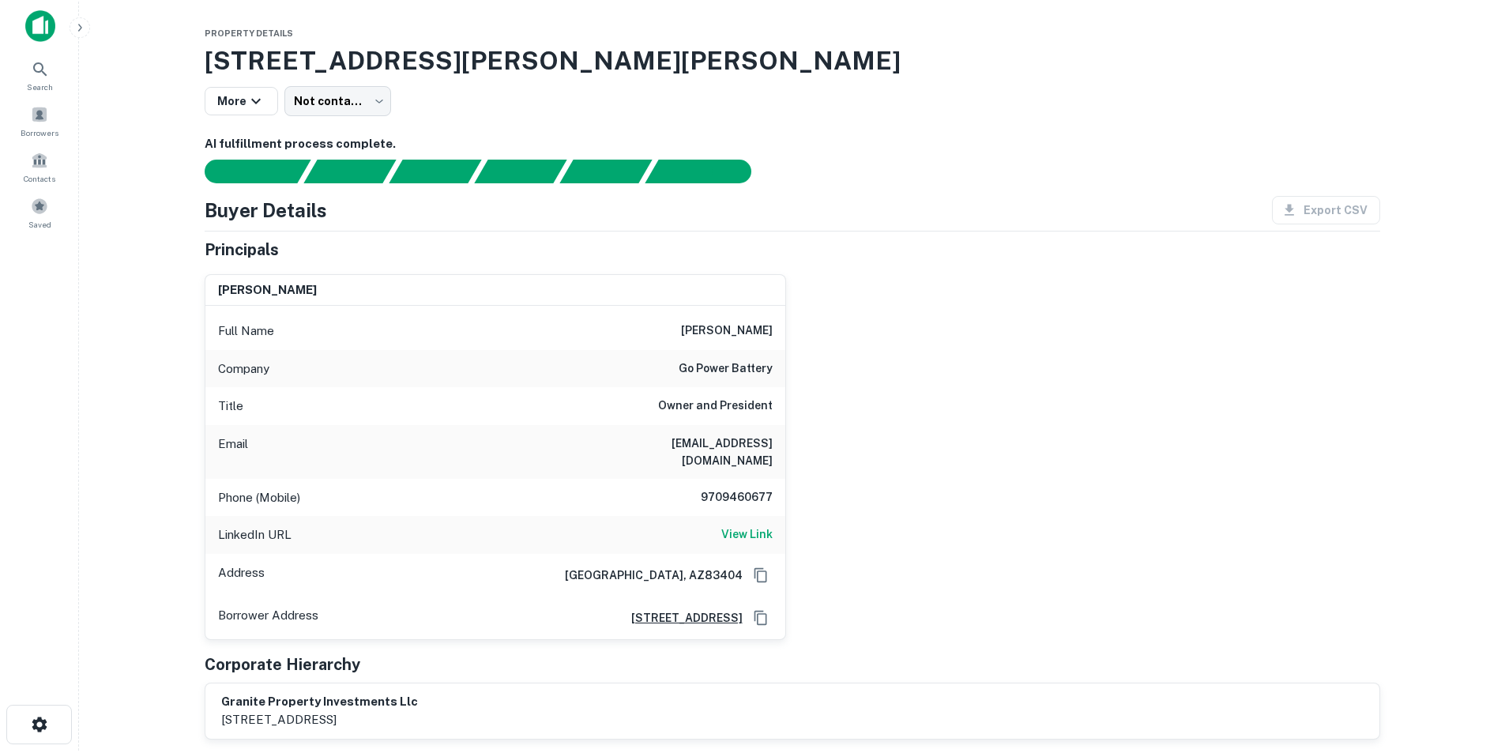
scroll to position [0, 0]
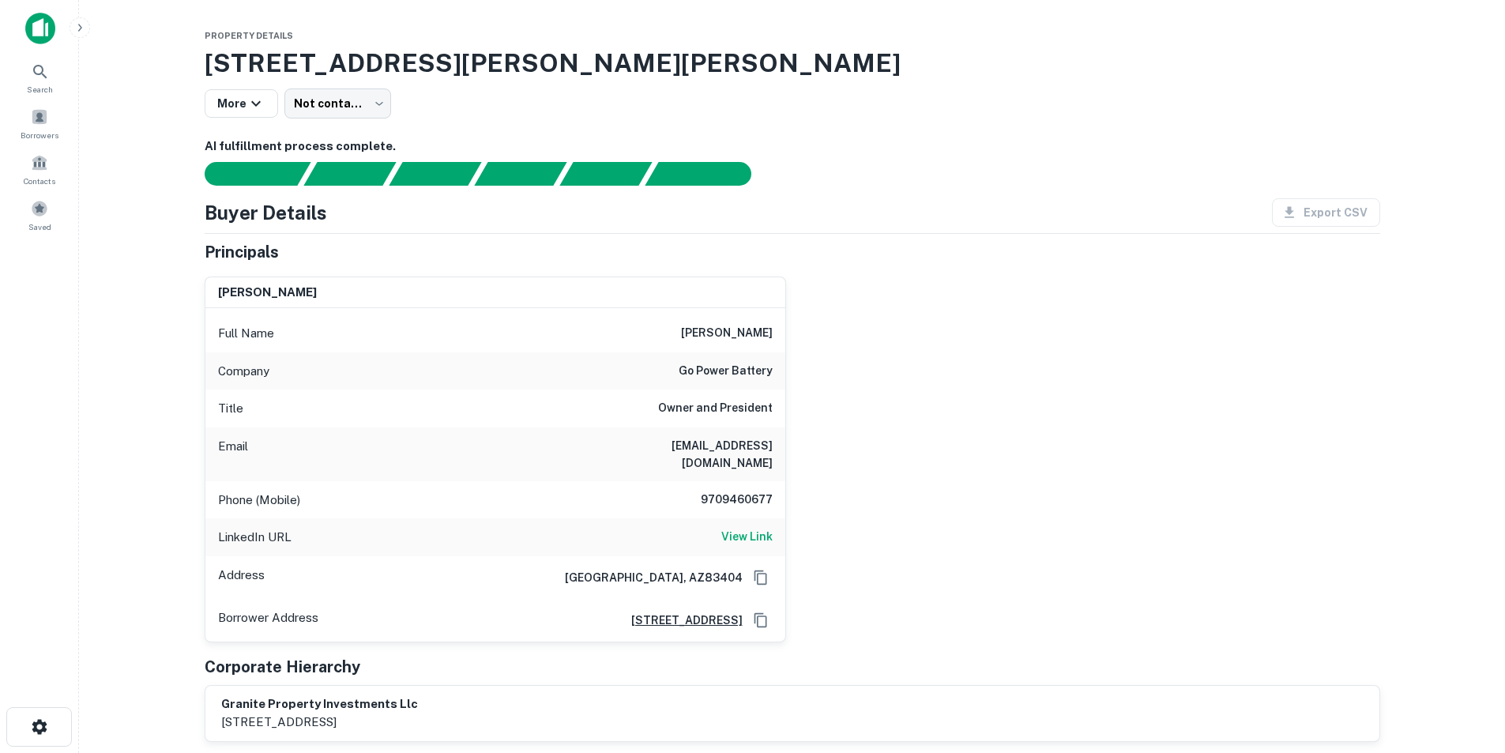
click at [734, 335] on h6 "[PERSON_NAME]" at bounding box center [727, 333] width 92 height 19
click at [752, 528] on h6 "View Link" at bounding box center [746, 536] width 51 height 17
click at [707, 335] on h6 "[PERSON_NAME]" at bounding box center [727, 333] width 92 height 19
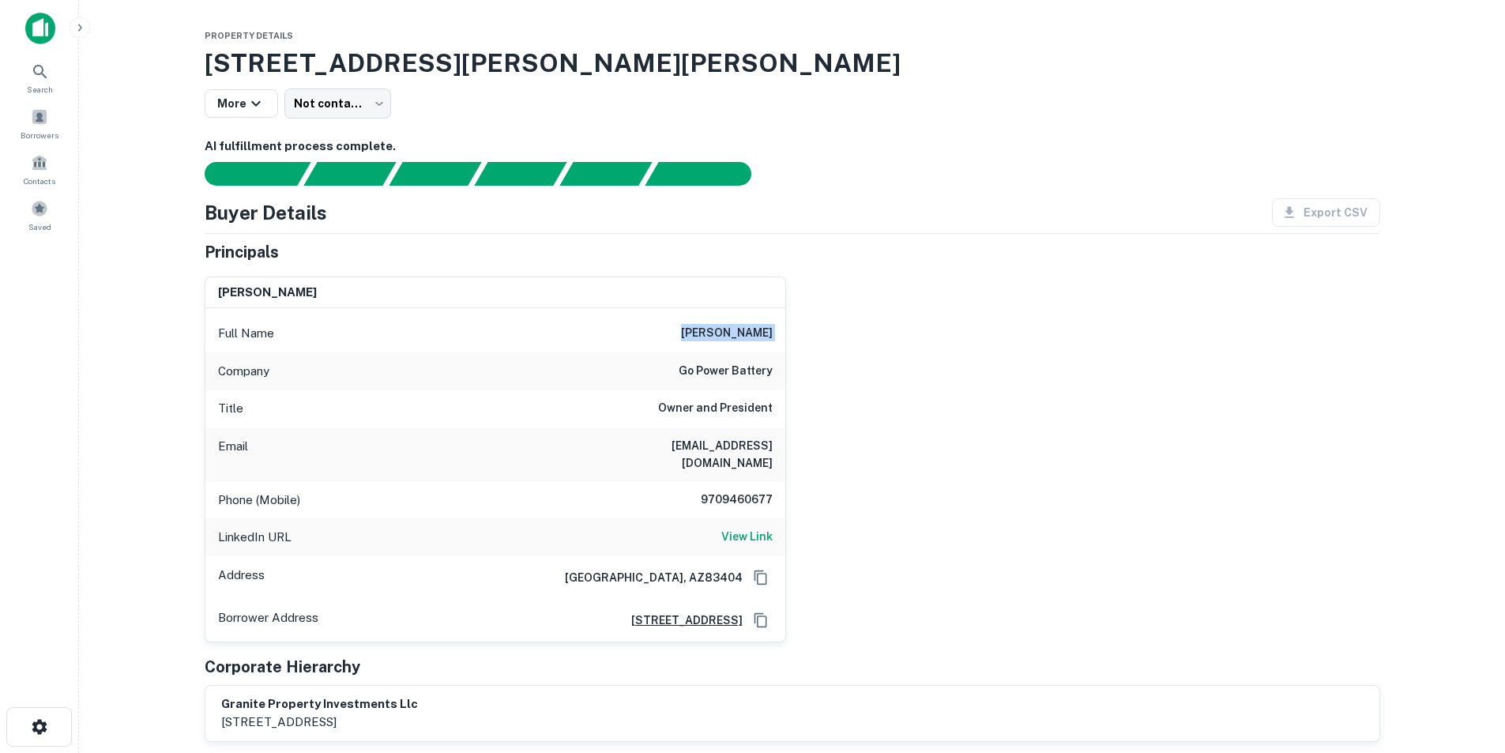
click at [707, 335] on h6 "[PERSON_NAME]" at bounding box center [727, 333] width 92 height 19
copy h6 "[PERSON_NAME]"
click at [732, 442] on h6 "[EMAIL_ADDRESS][DOMAIN_NAME]" at bounding box center [678, 454] width 190 height 35
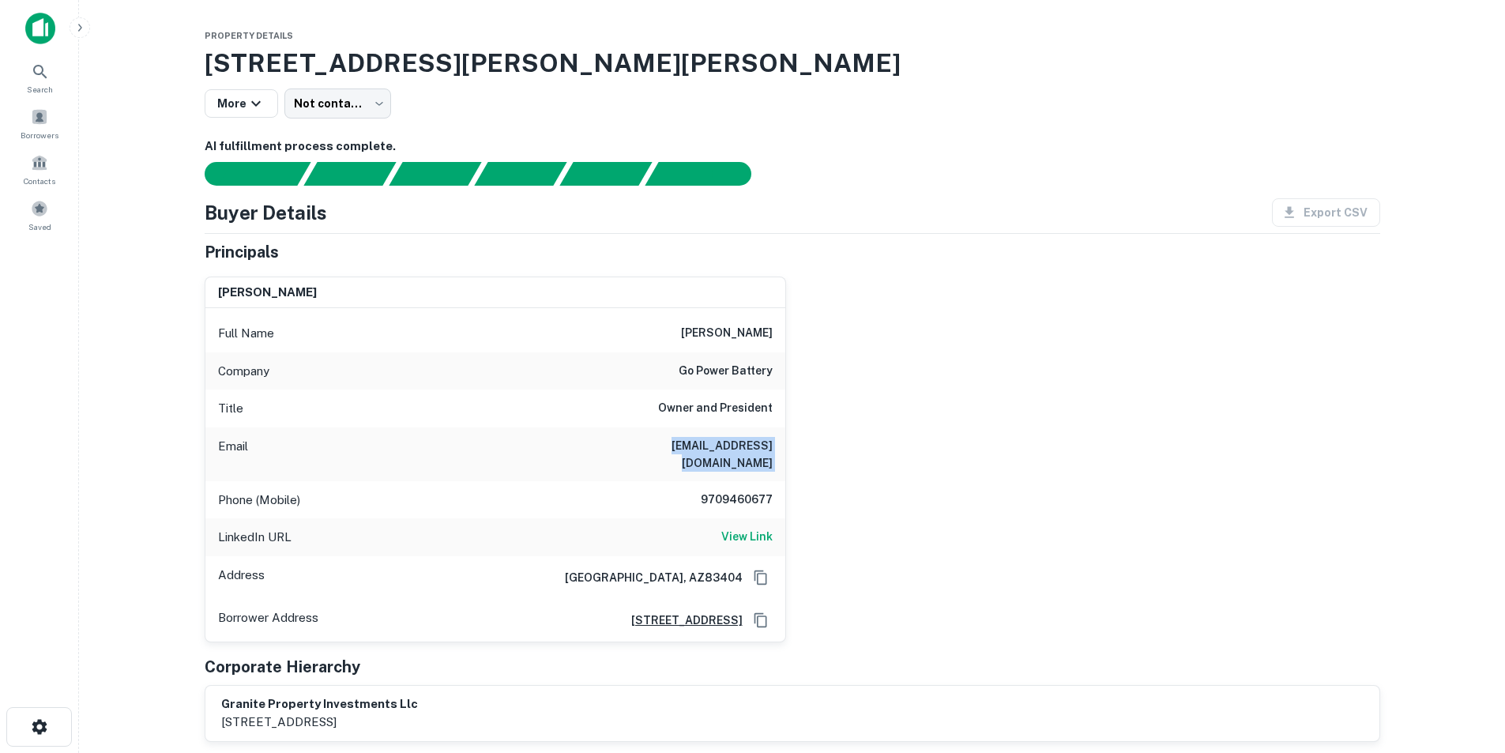
copy h6 "[EMAIL_ADDRESS][DOMAIN_NAME]"
click at [729, 491] on h6 "9709460677" at bounding box center [725, 500] width 95 height 19
copy h6 "9709460677"
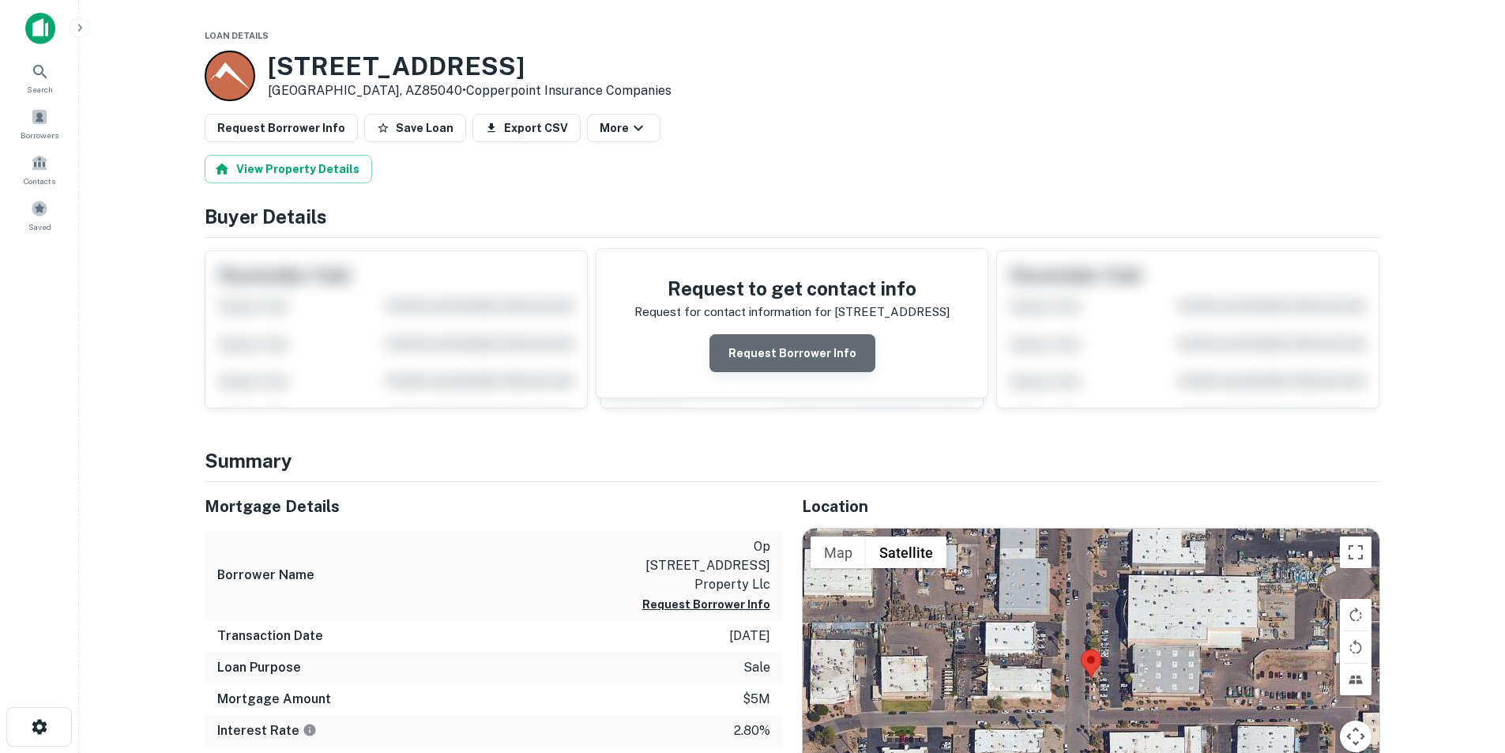
click at [799, 348] on button "Request Borrower Info" at bounding box center [793, 353] width 166 height 38
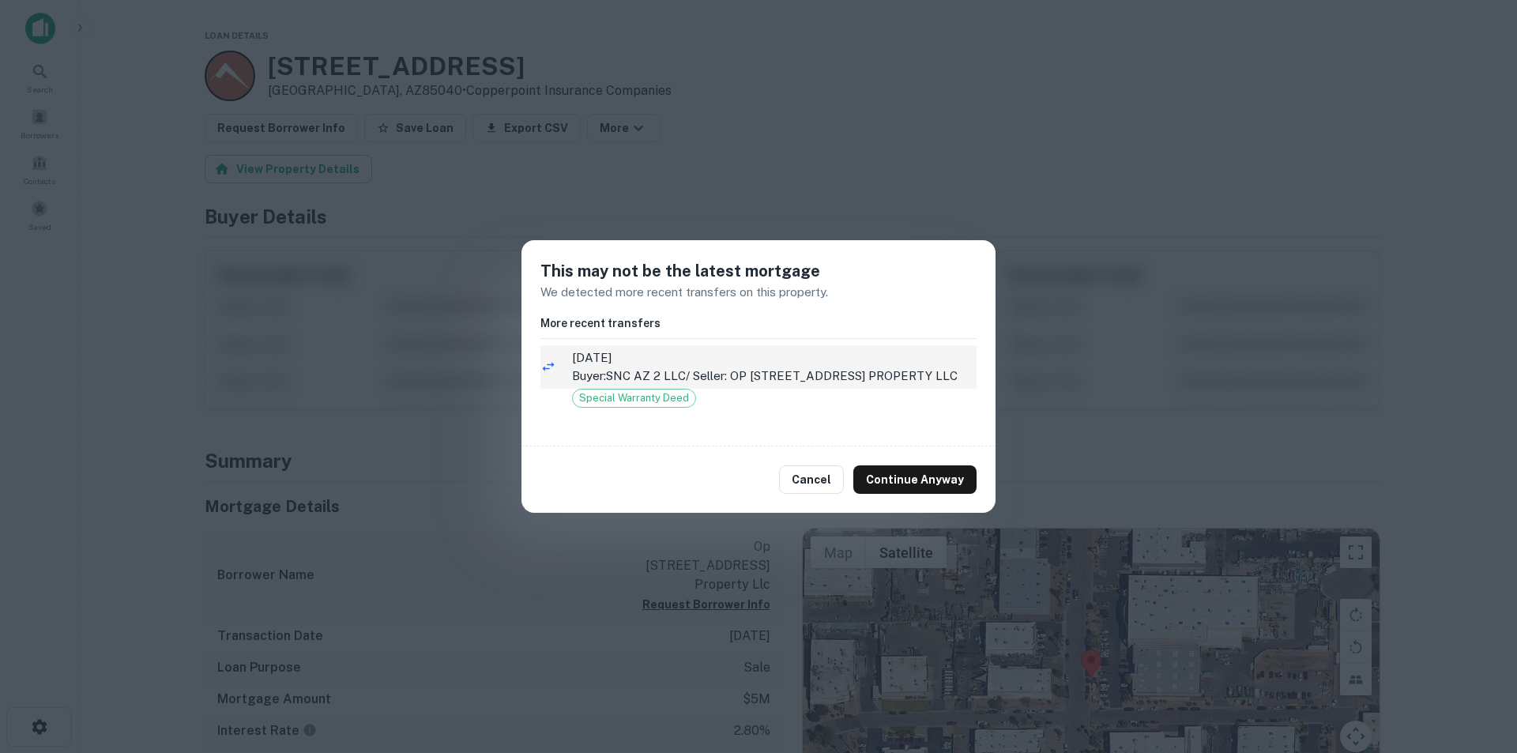
click at [735, 369] on p "Buyer: SNC AZ 2 LLC / Seller: OP [STREET_ADDRESS] PROPERTY LLC" at bounding box center [774, 376] width 405 height 19
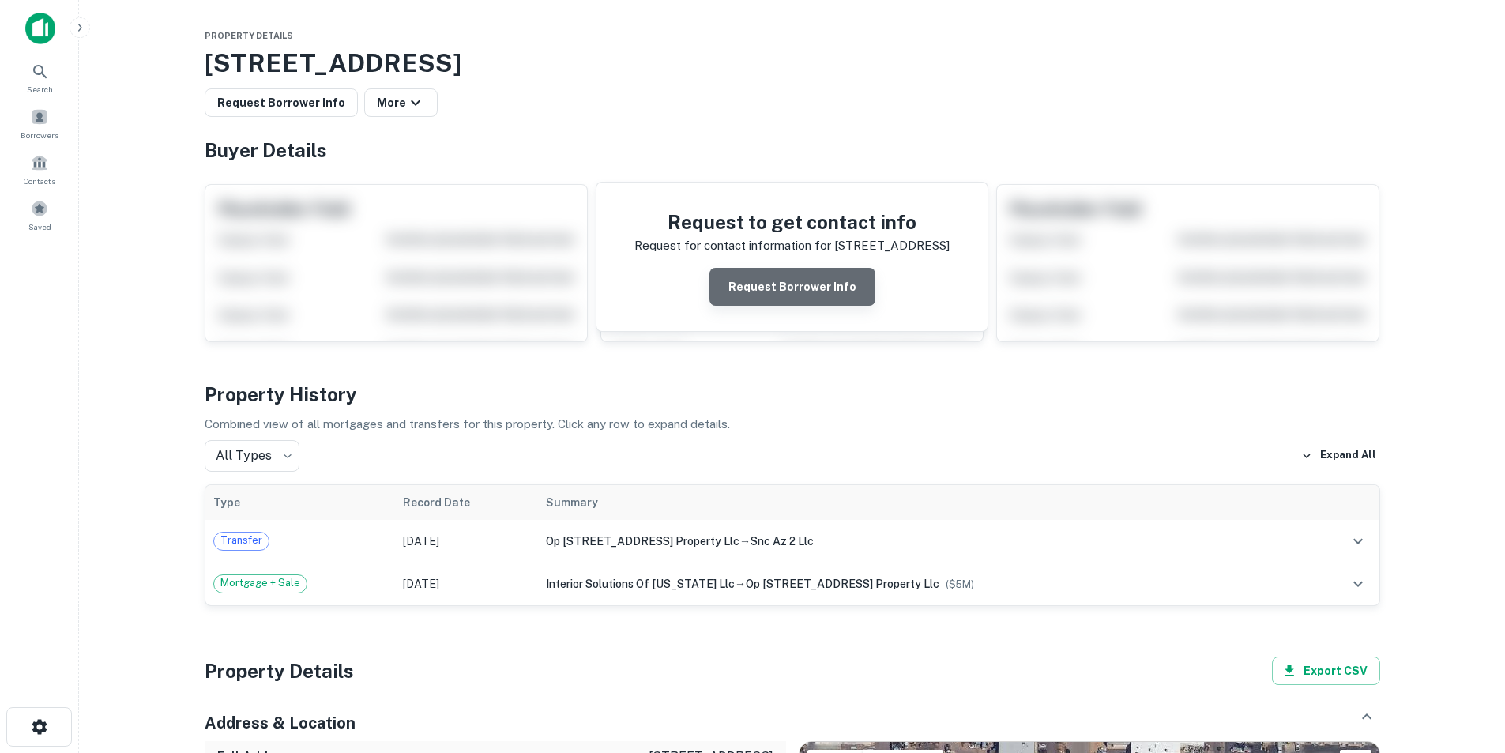
click at [800, 284] on button "Request Borrower Info" at bounding box center [793, 287] width 166 height 38
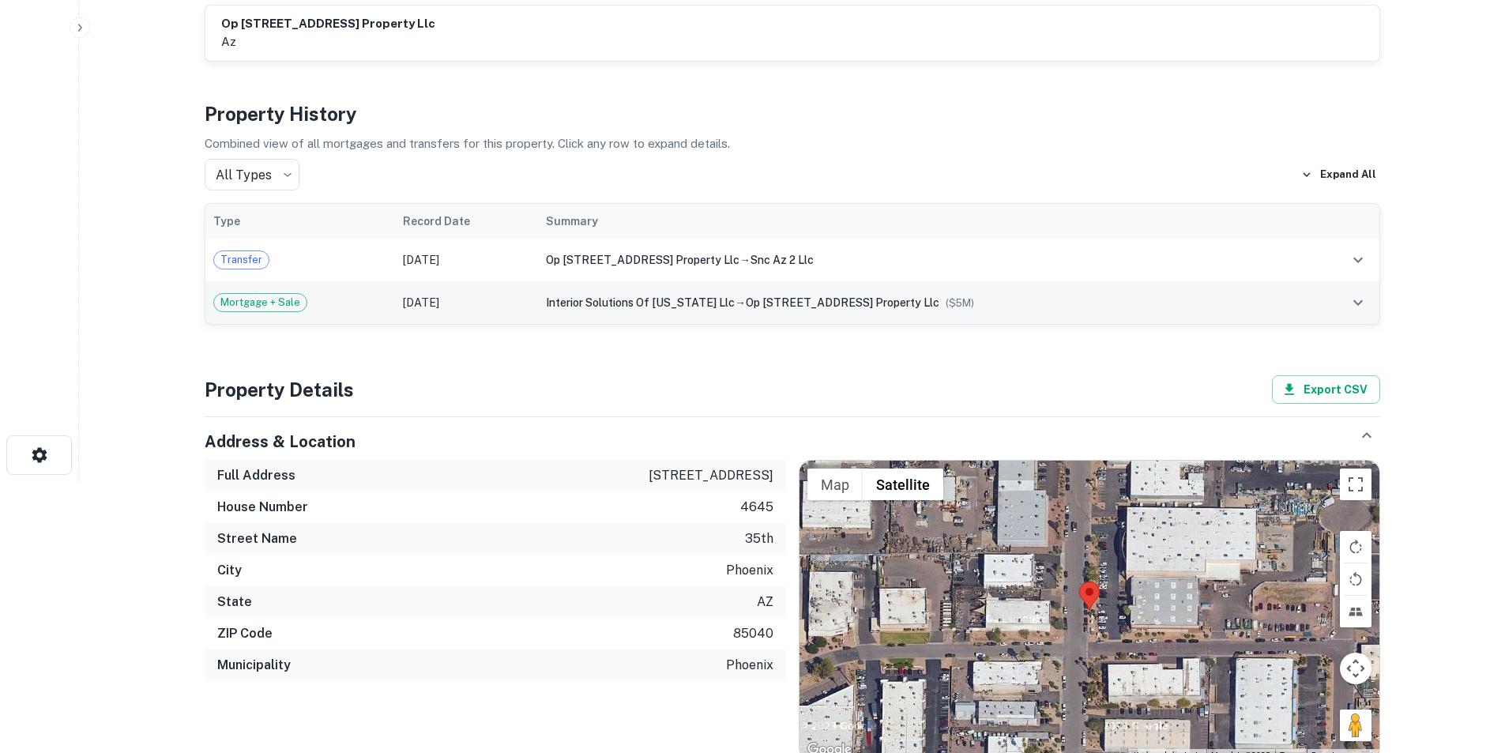
scroll to position [316, 0]
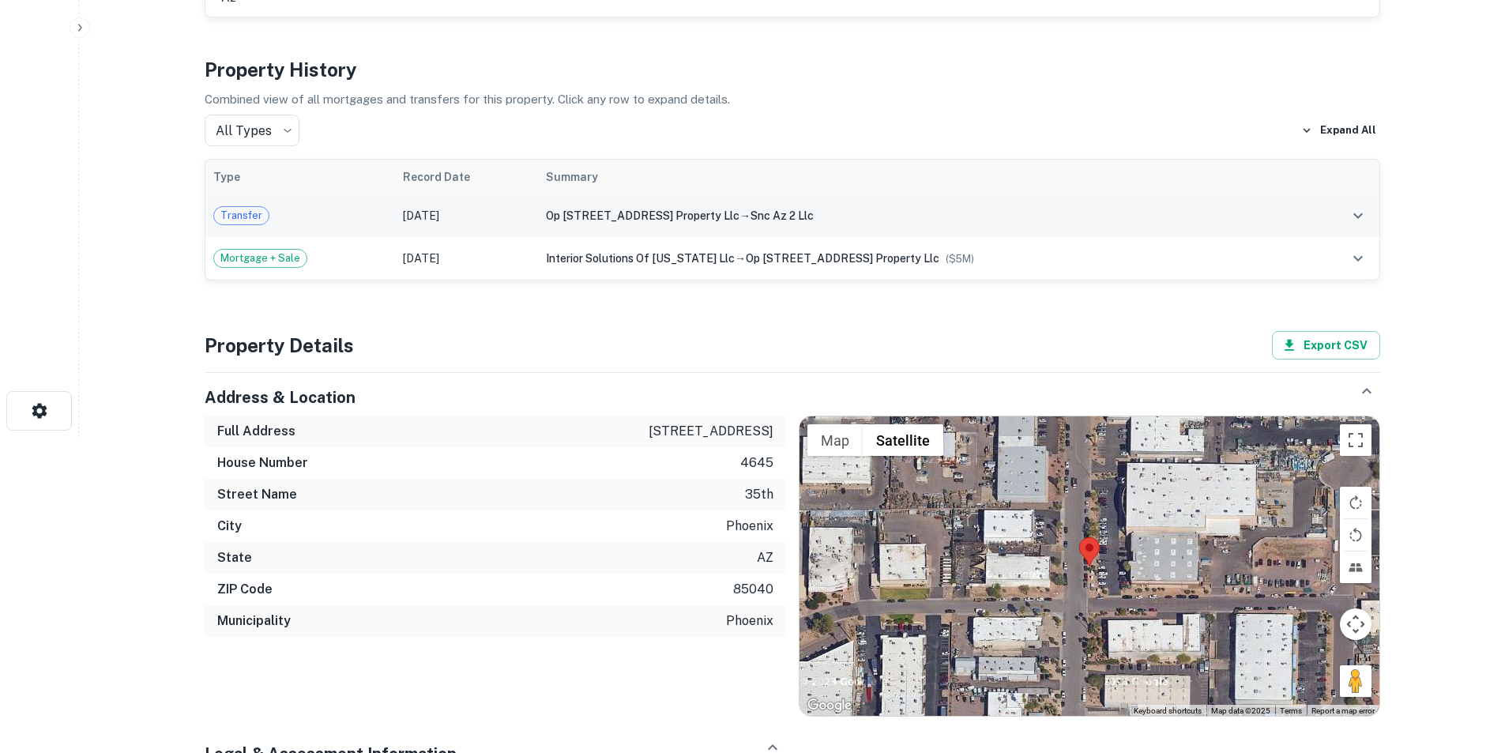
click at [610, 212] on span "op [STREET_ADDRESS] property llc" at bounding box center [643, 215] width 194 height 13
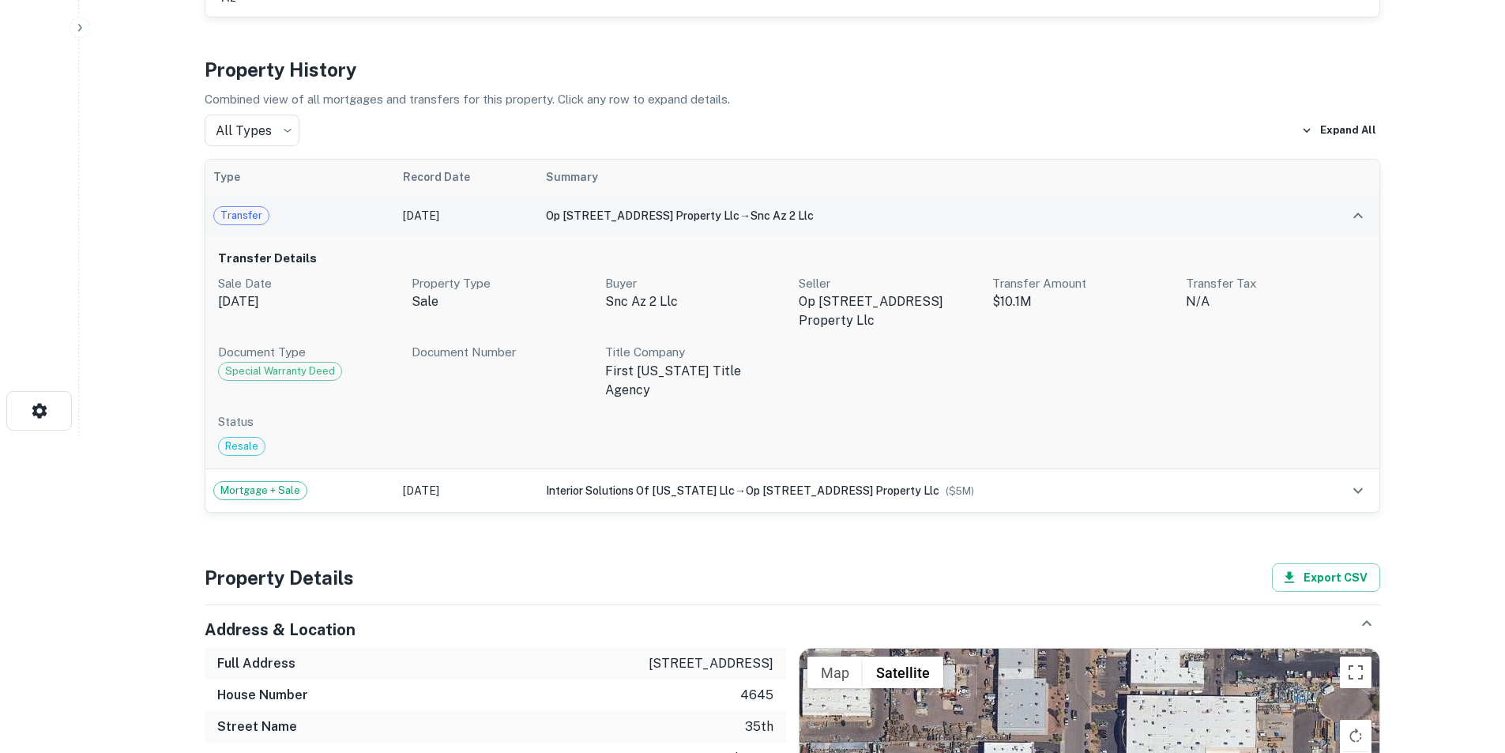
click at [665, 218] on span "op [STREET_ADDRESS] property llc" at bounding box center [643, 215] width 194 height 13
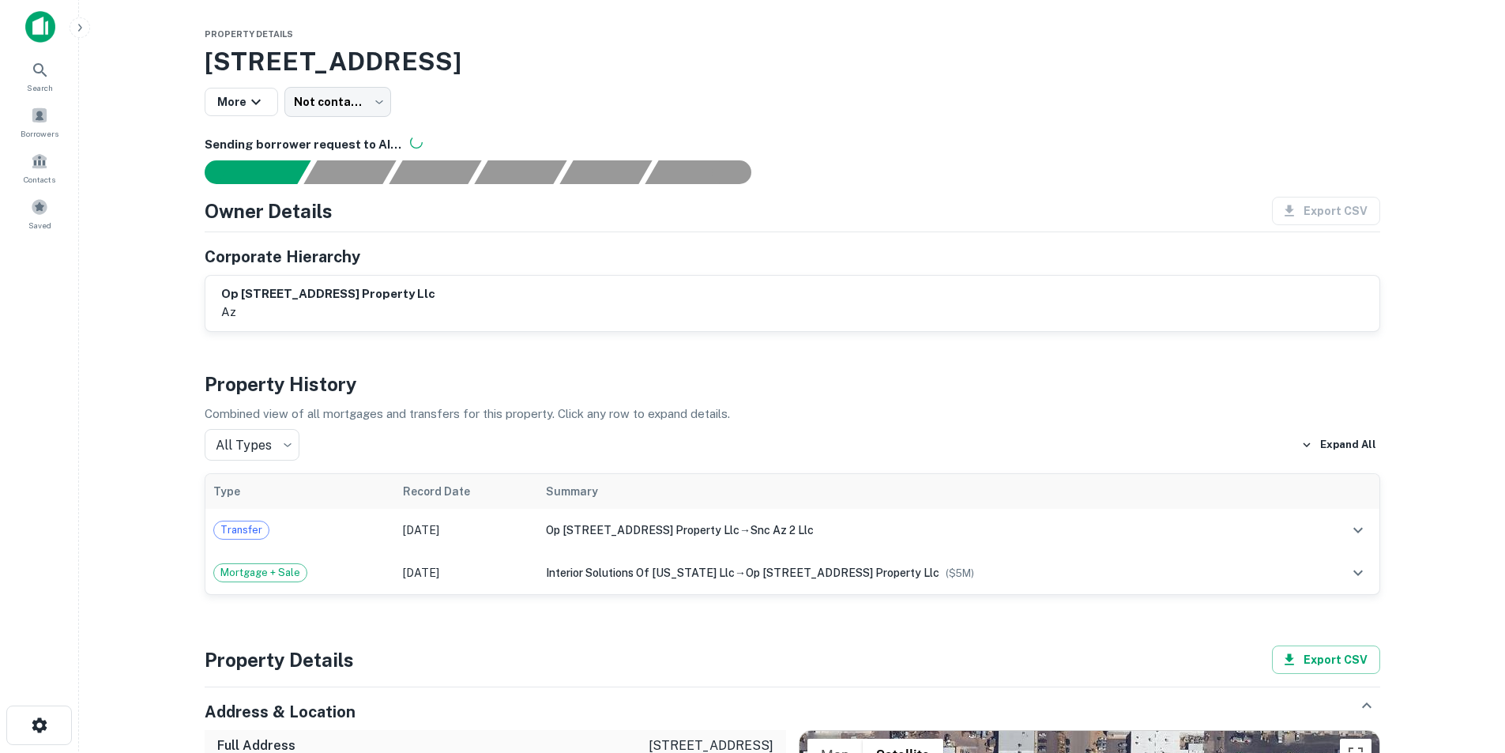
scroll to position [0, 0]
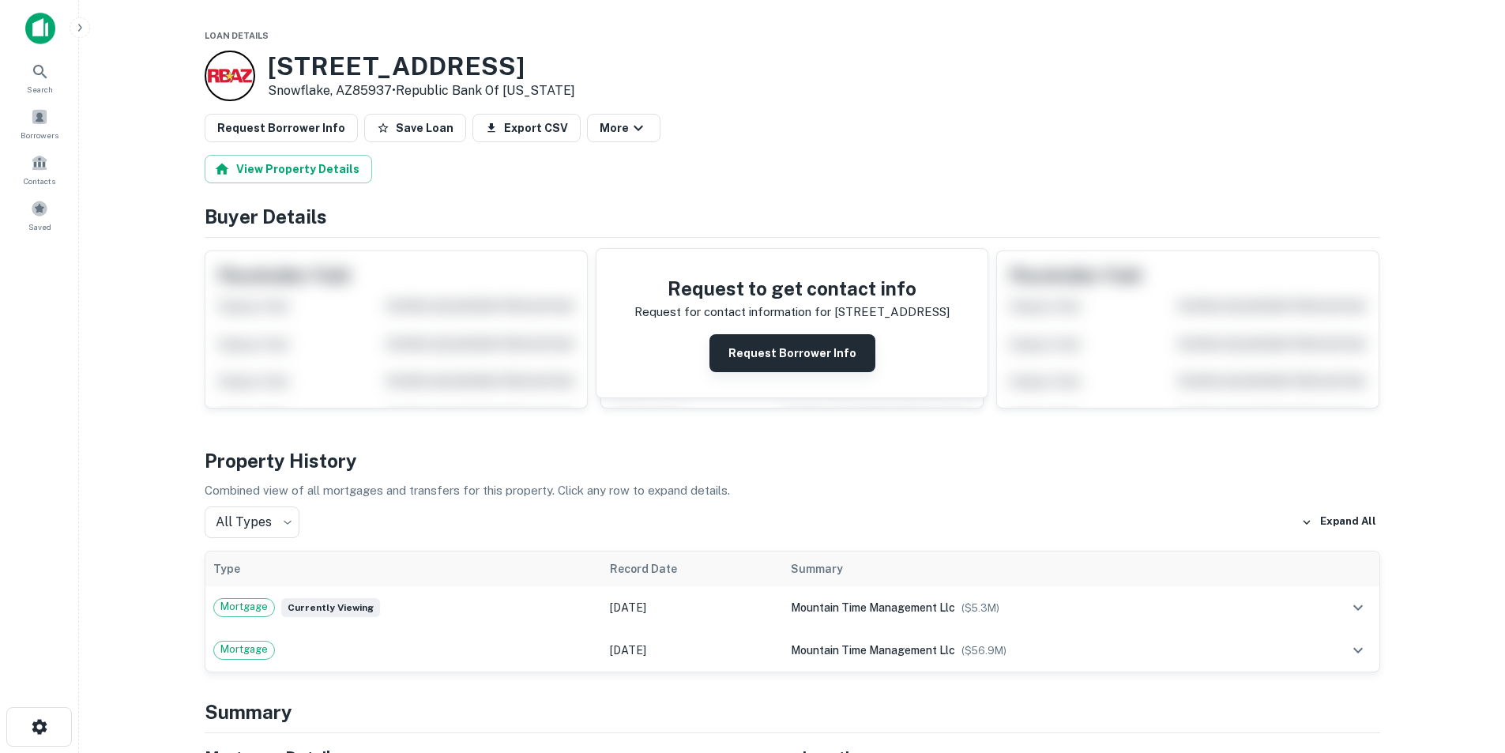
click at [801, 352] on button "Request Borrower Info" at bounding box center [793, 353] width 166 height 38
